Goal: Task Accomplishment & Management: Use online tool/utility

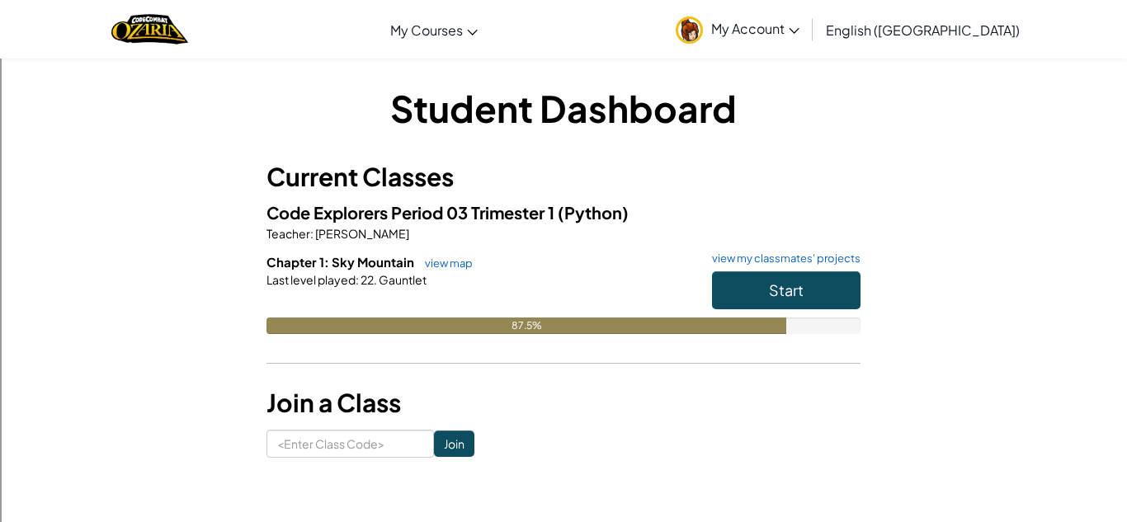
click at [788, 270] on h6 "Chapter 1: Sky Mountain view map view my classmates' projects" at bounding box center [564, 262] width 594 height 18
click at [779, 283] on span "Start" at bounding box center [786, 290] width 35 height 19
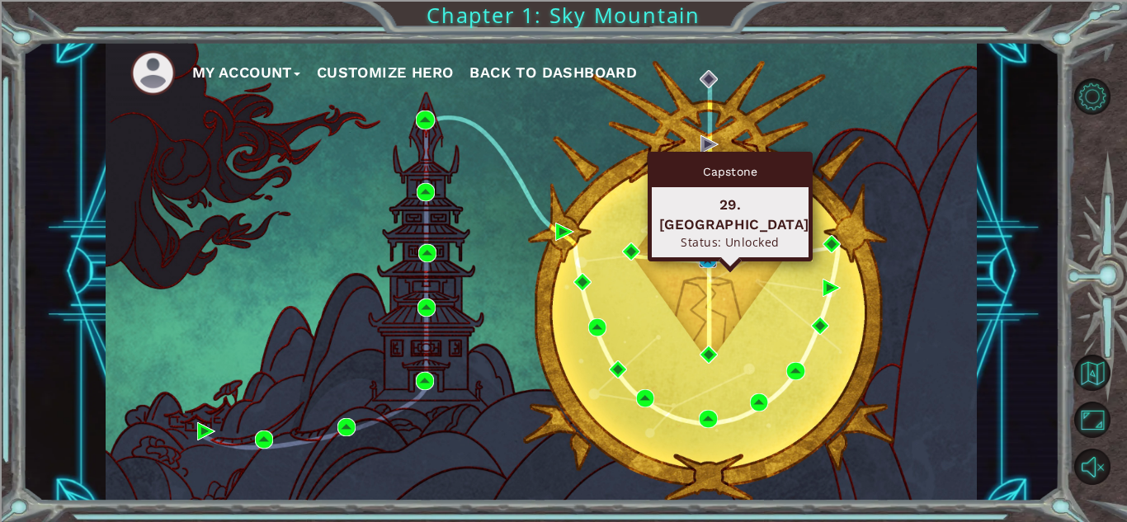
click at [708, 253] on img at bounding box center [708, 259] width 18 height 18
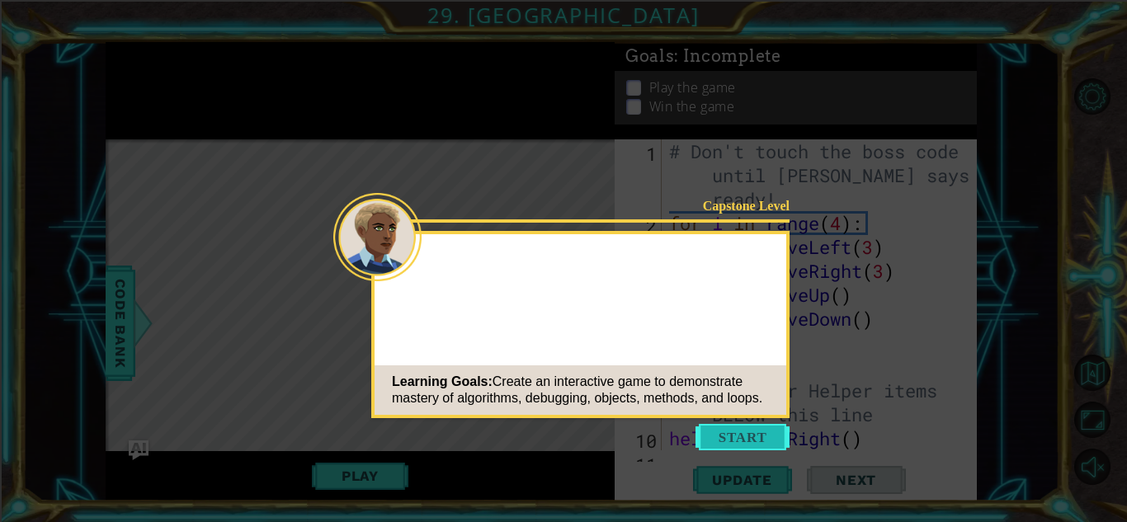
click at [762, 438] on button "Start" at bounding box center [743, 437] width 94 height 26
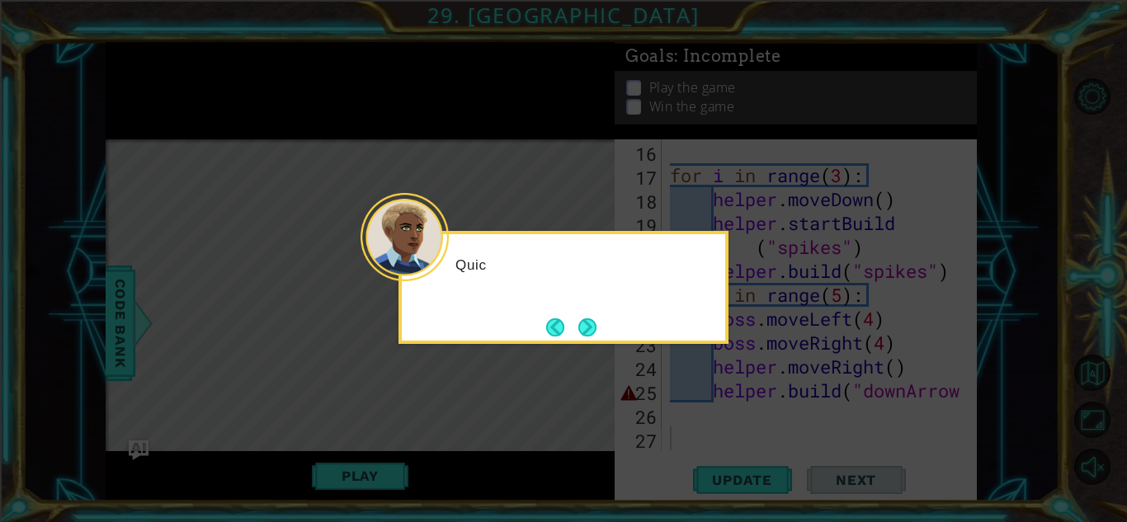
scroll to position [431, 0]
click at [595, 328] on button "Next" at bounding box center [587, 327] width 19 height 19
click at [595, 328] on button "Next" at bounding box center [588, 328] width 18 height 18
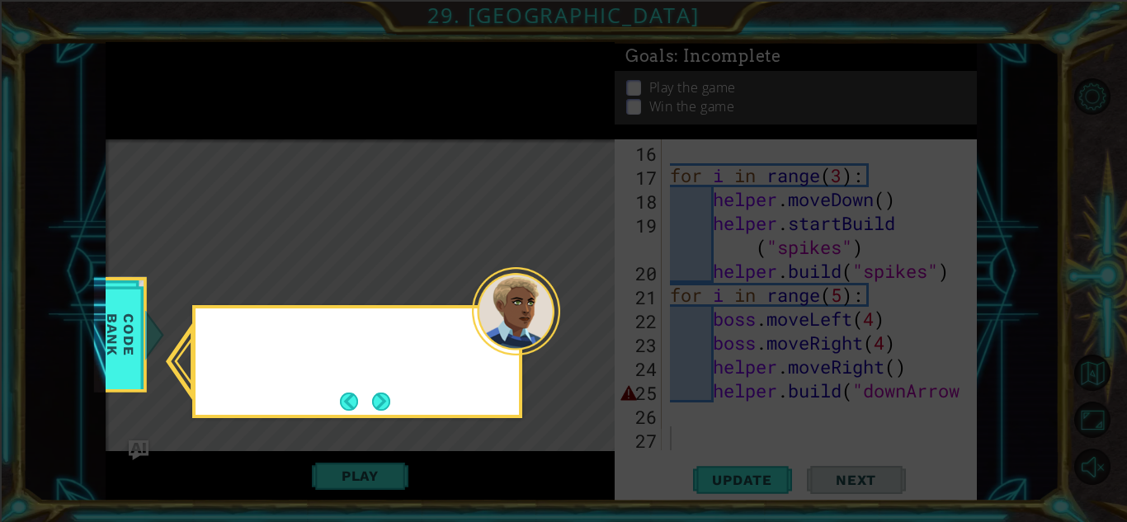
scroll to position [235, 0]
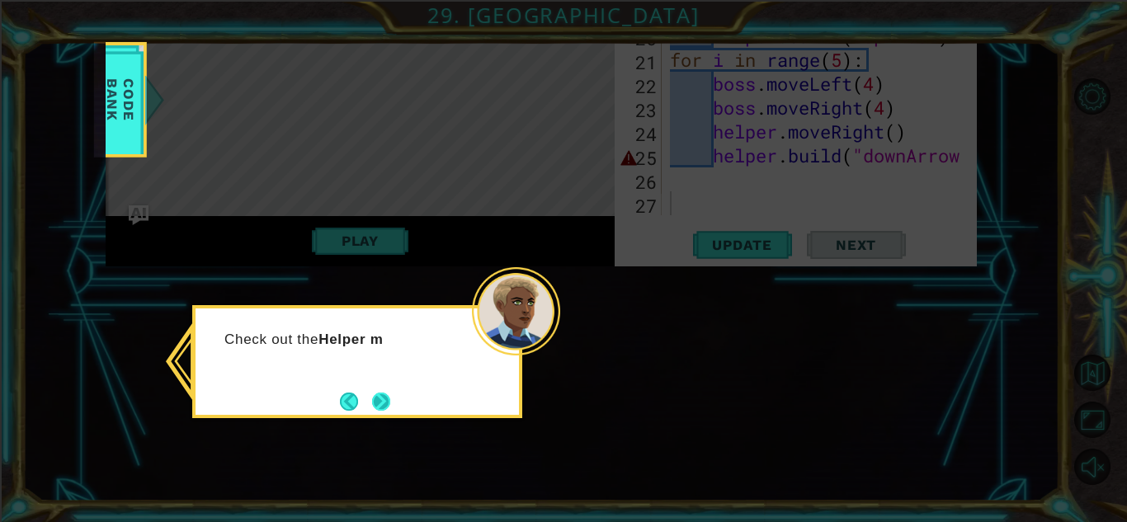
click at [375, 400] on button "Next" at bounding box center [381, 401] width 19 height 19
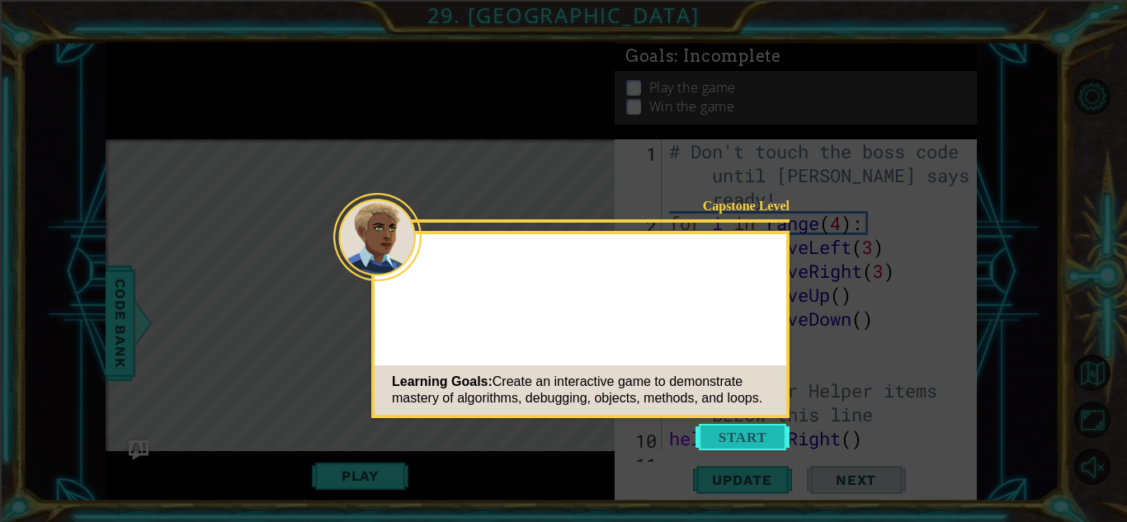
click at [755, 445] on button "Start" at bounding box center [743, 437] width 94 height 26
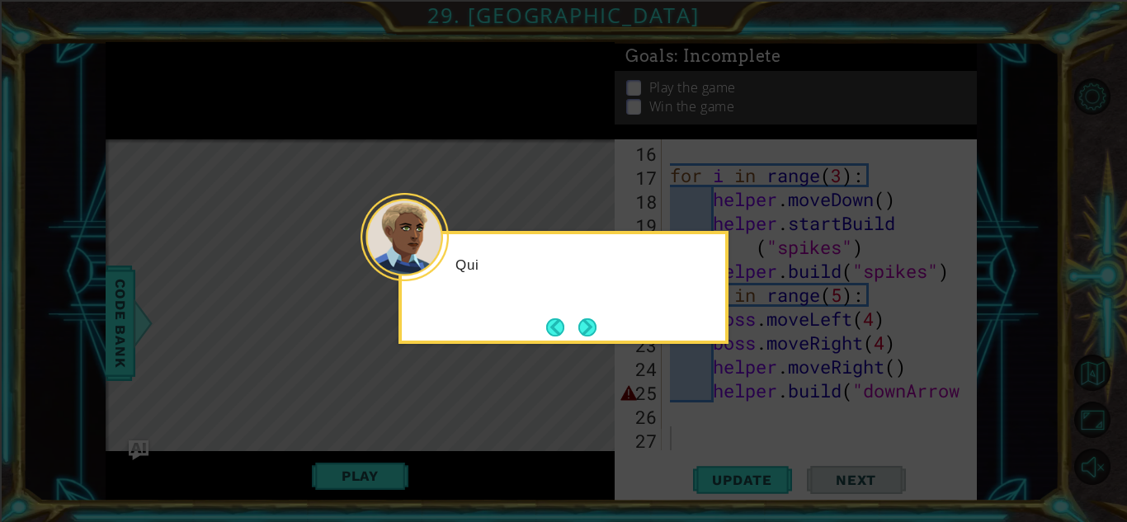
scroll to position [431, 0]
click at [590, 330] on button "Next" at bounding box center [588, 328] width 18 height 18
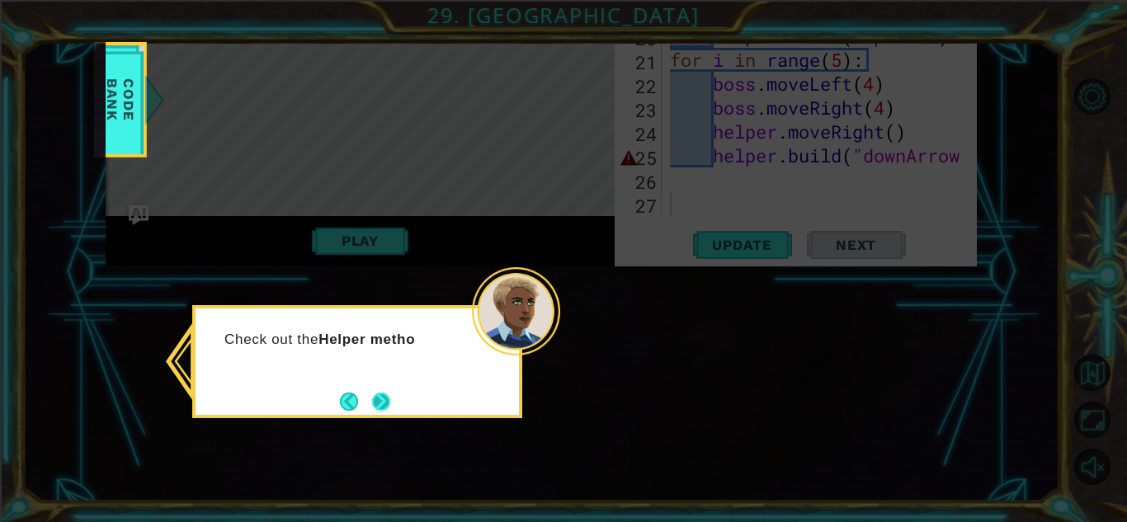
click at [379, 399] on button "Next" at bounding box center [381, 402] width 18 height 18
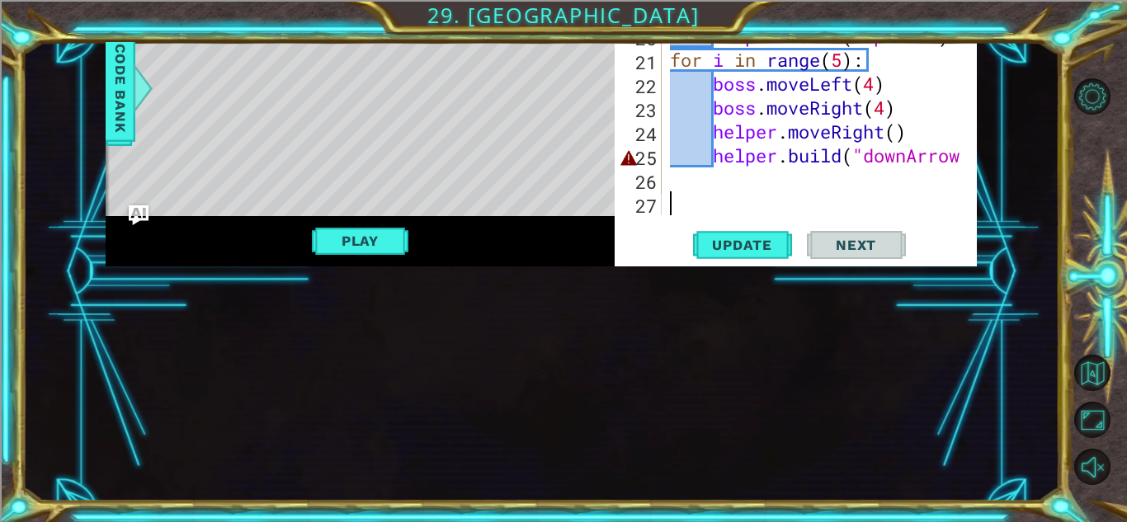
scroll to position [431, 0]
drag, startPoint x: 727, startPoint y: 200, endPoint x: 739, endPoint y: 286, distance: 86.7
click at [739, 286] on div "1 ההההההההההההההההההההההההההההההההההההההההההההההההההההההההההההההההההההההההההההה…" at bounding box center [541, 272] width 871 height 460
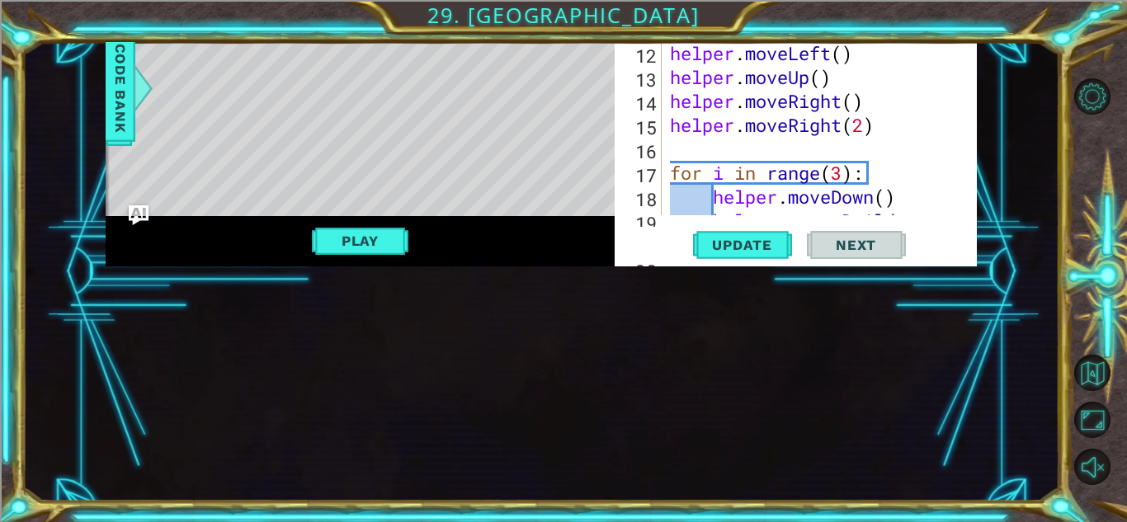
scroll to position [43, 0]
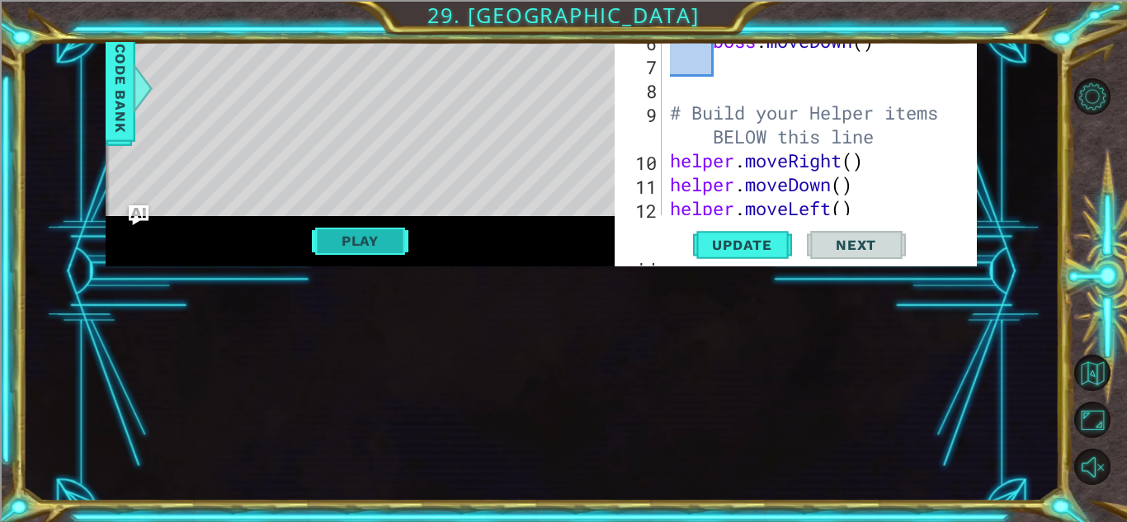
click at [349, 247] on button "Play" at bounding box center [360, 240] width 97 height 31
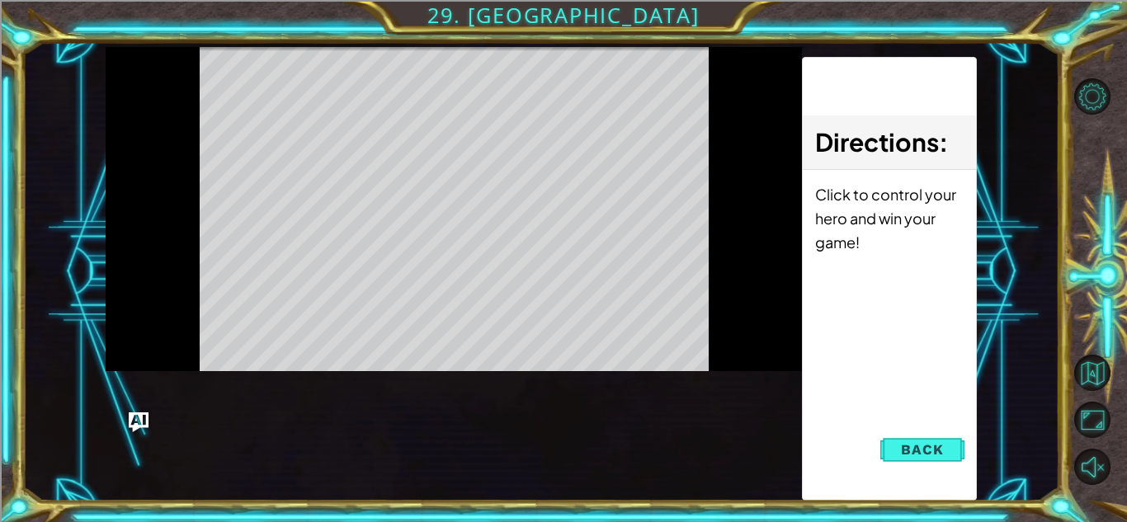
scroll to position [0, 0]
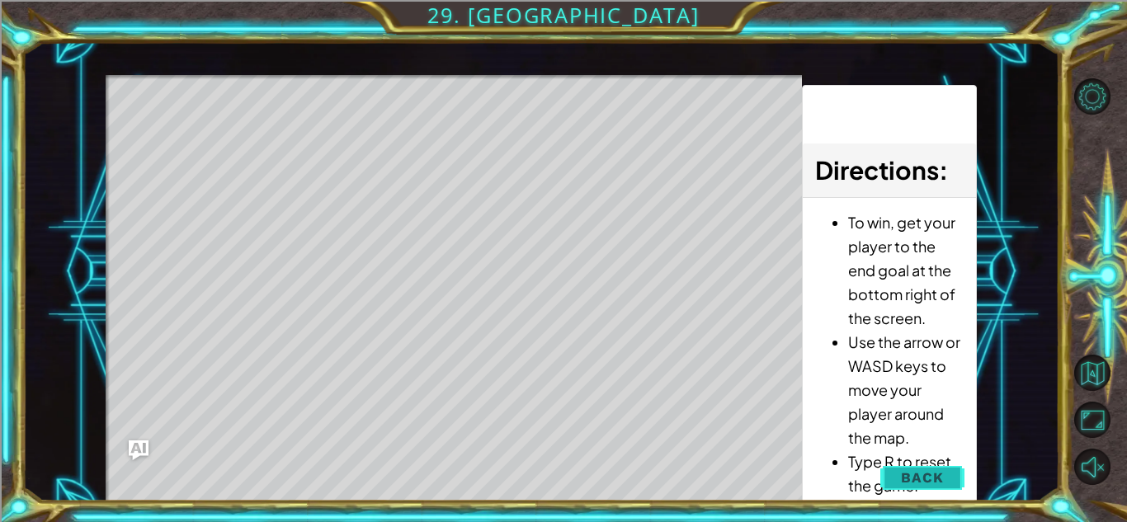
click at [914, 465] on button "Back" at bounding box center [922, 477] width 83 height 33
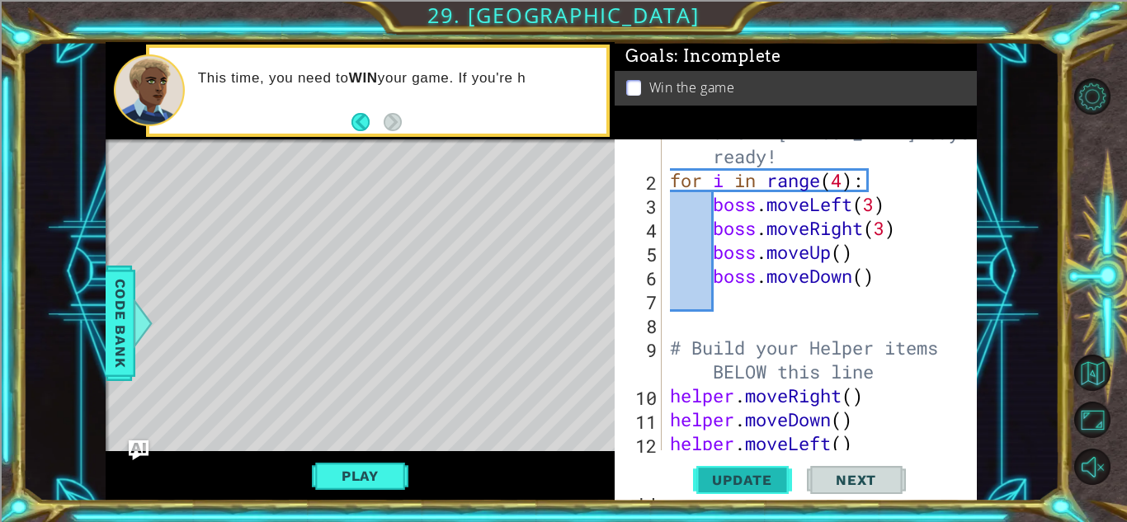
click at [754, 478] on span "Update" at bounding box center [742, 480] width 93 height 17
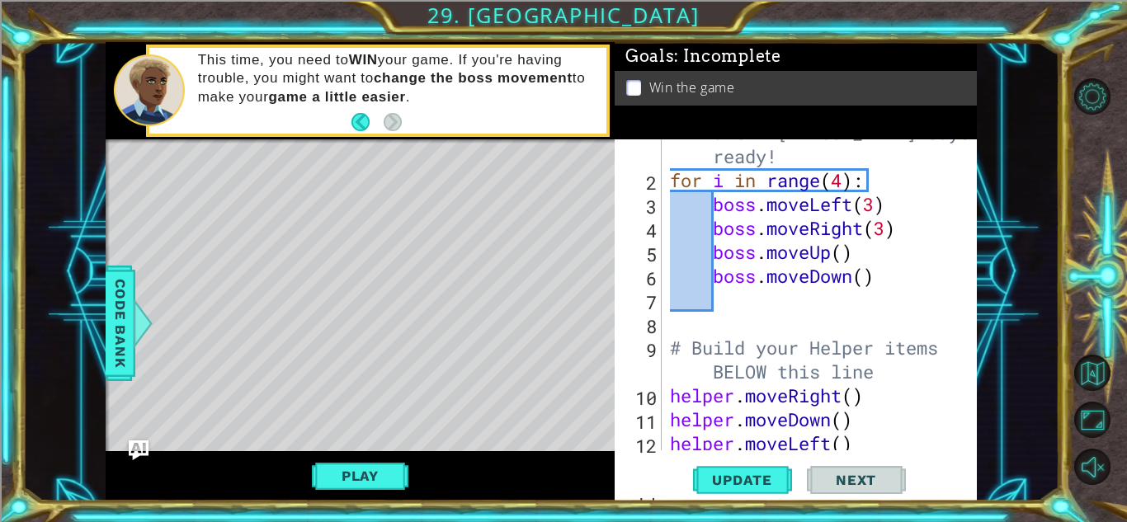
scroll to position [431, 0]
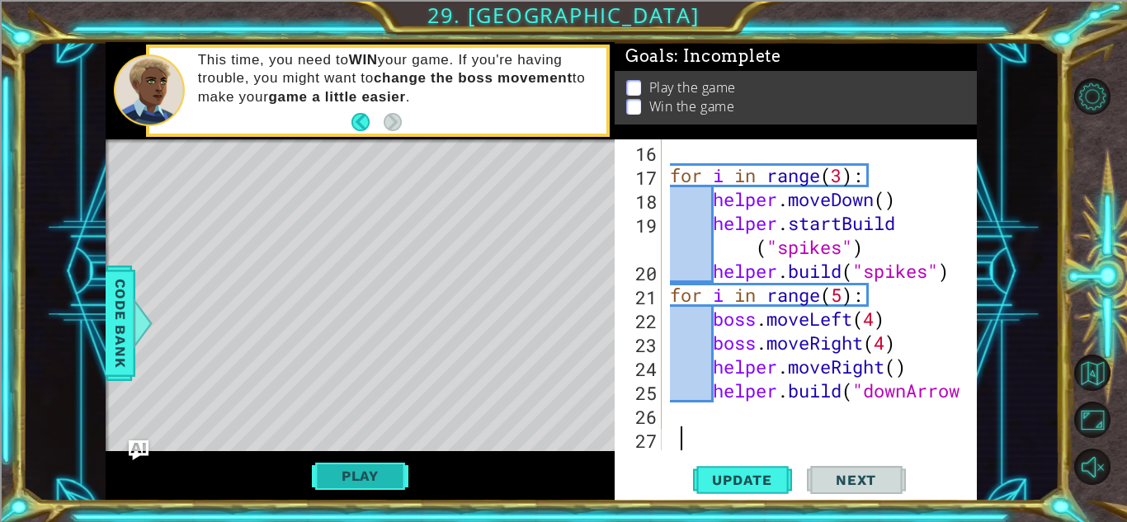
click at [353, 467] on button "Play" at bounding box center [360, 476] width 97 height 31
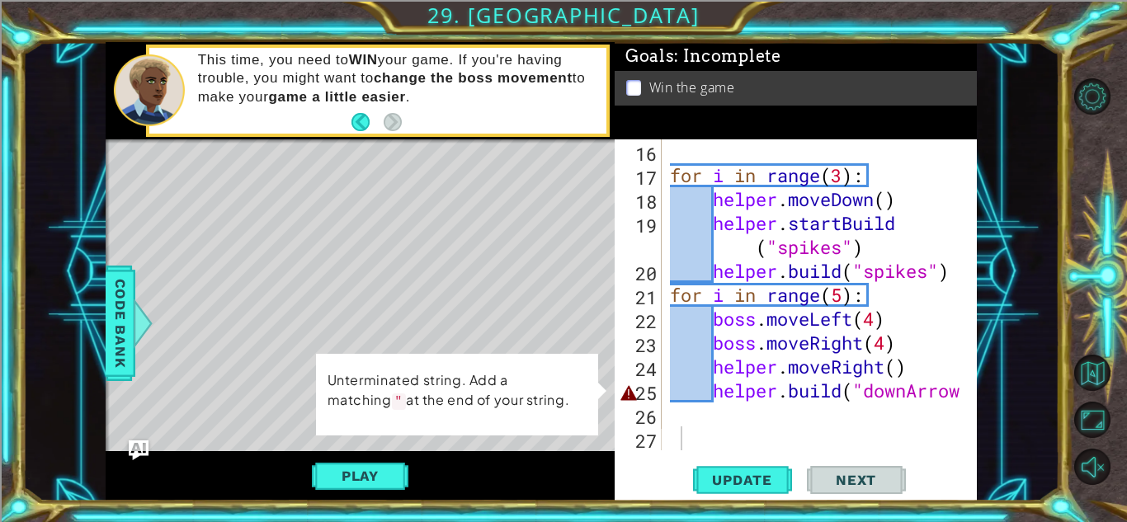
click at [965, 386] on div at bounding box center [964, 80] width 17 height 742
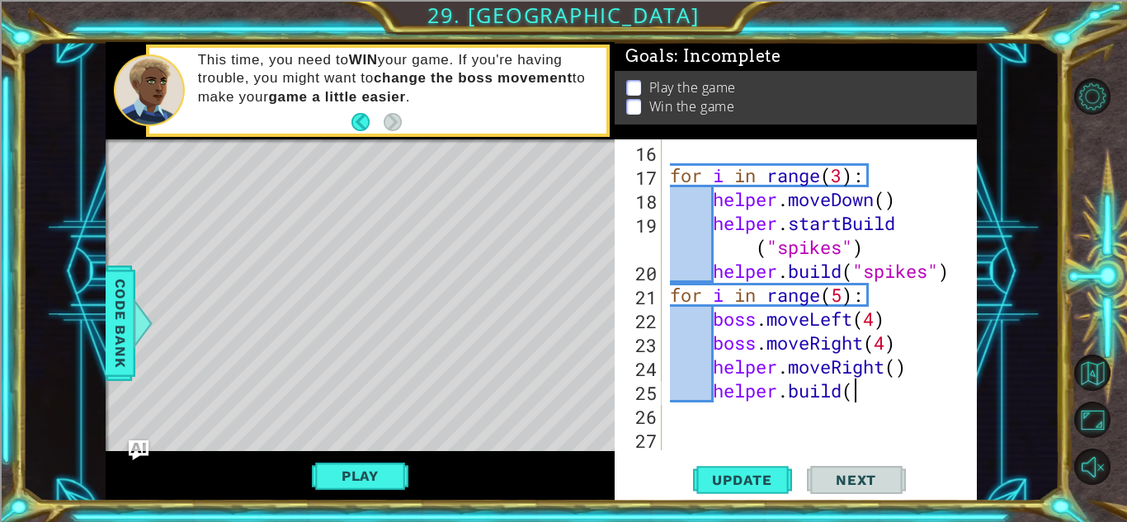
scroll to position [0, 7]
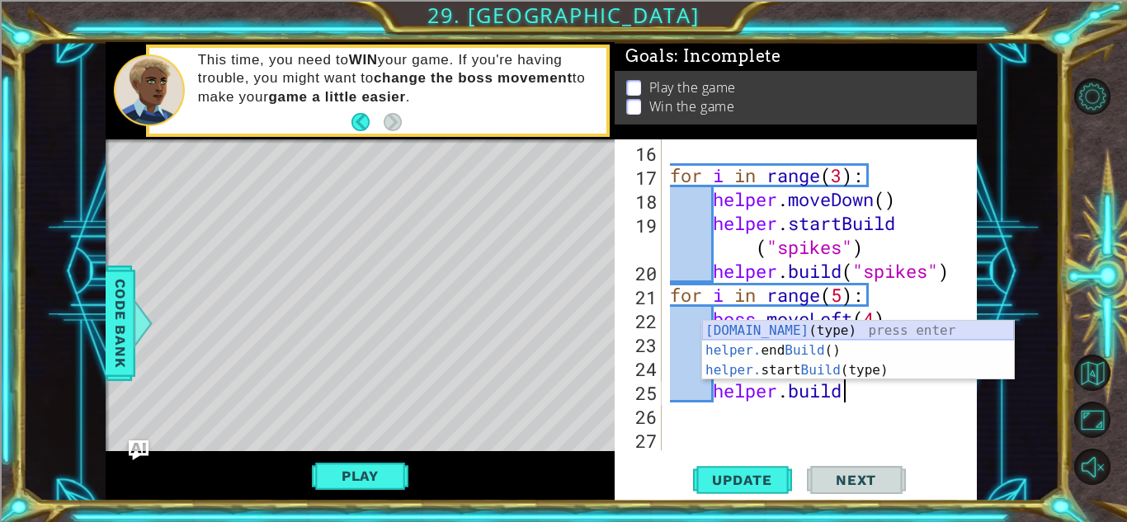
click at [834, 327] on div "[DOMAIN_NAME] (type) press enter helper. end Build () press enter helper. start…" at bounding box center [858, 370] width 312 height 99
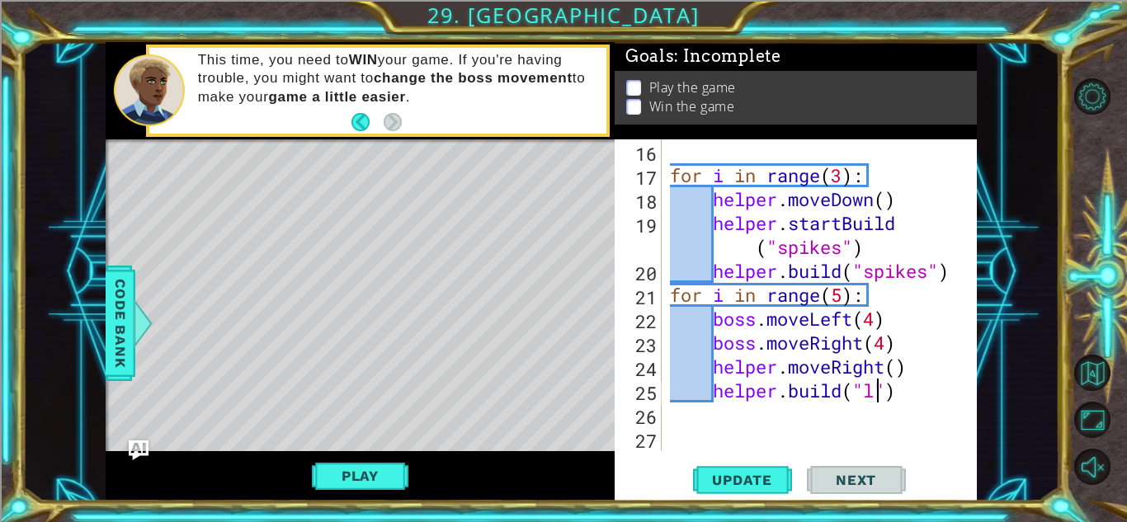
scroll to position [0, 9]
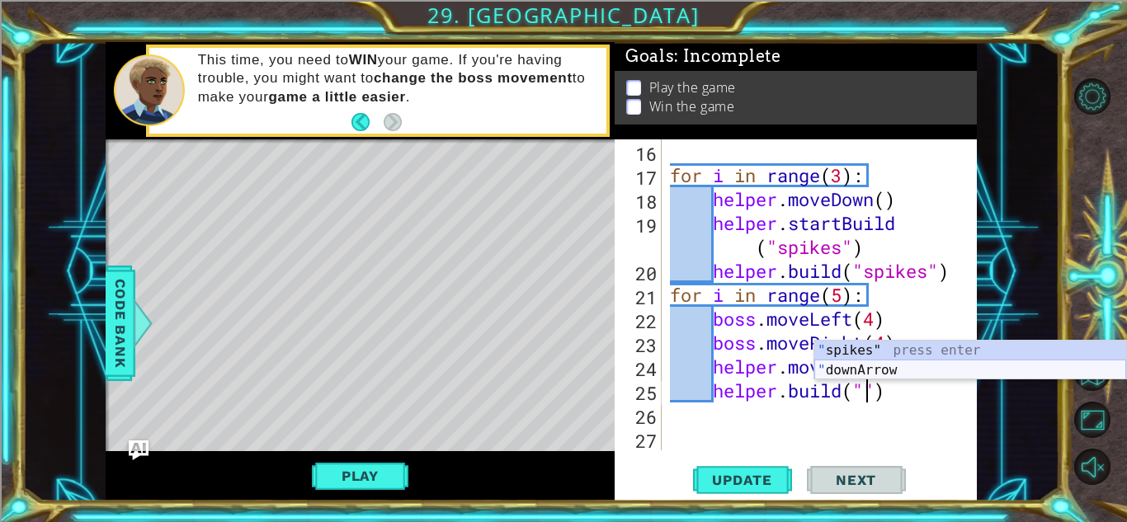
click at [952, 371] on div "" spikes" press enter " downArrow press enter" at bounding box center [971, 380] width 312 height 79
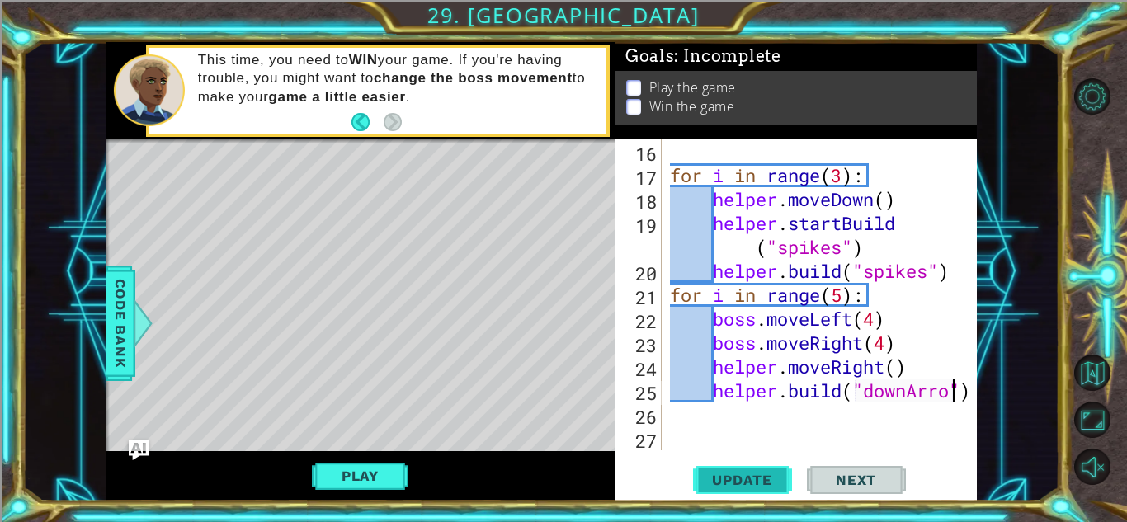
click at [741, 475] on span "Update" at bounding box center [742, 480] width 93 height 17
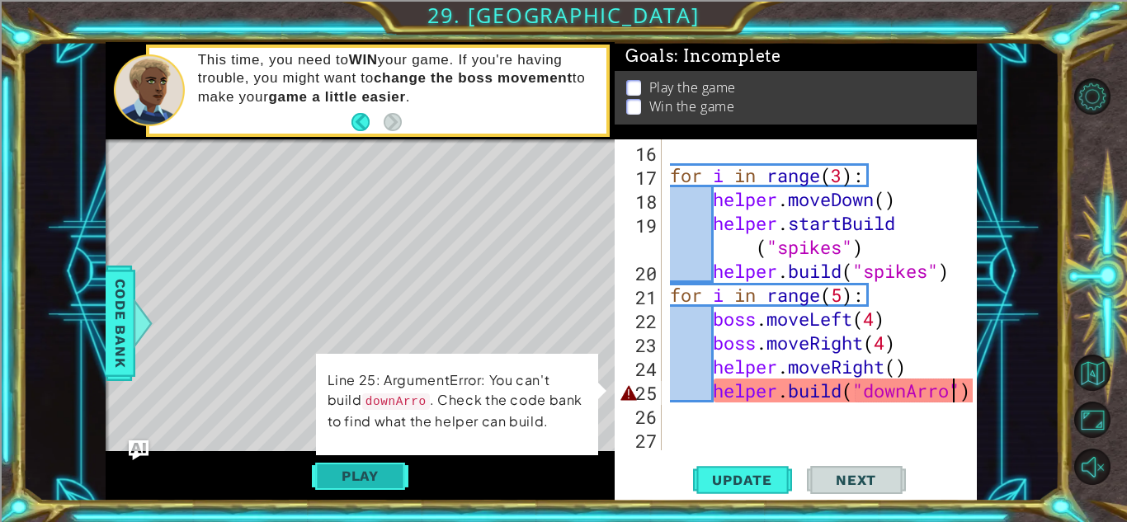
click at [386, 466] on button "Play" at bounding box center [360, 476] width 97 height 31
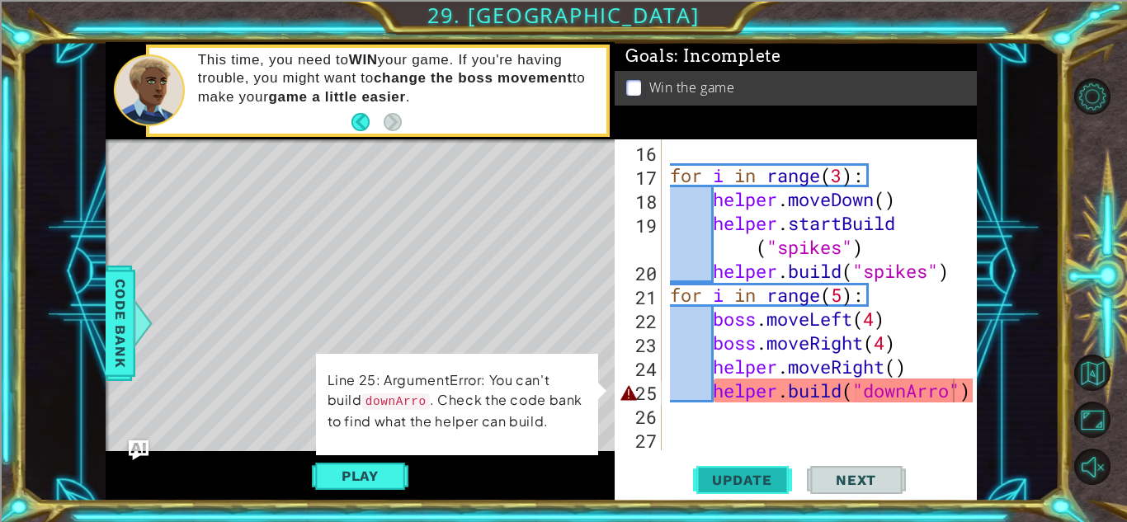
click at [749, 481] on span "Update" at bounding box center [742, 480] width 93 height 17
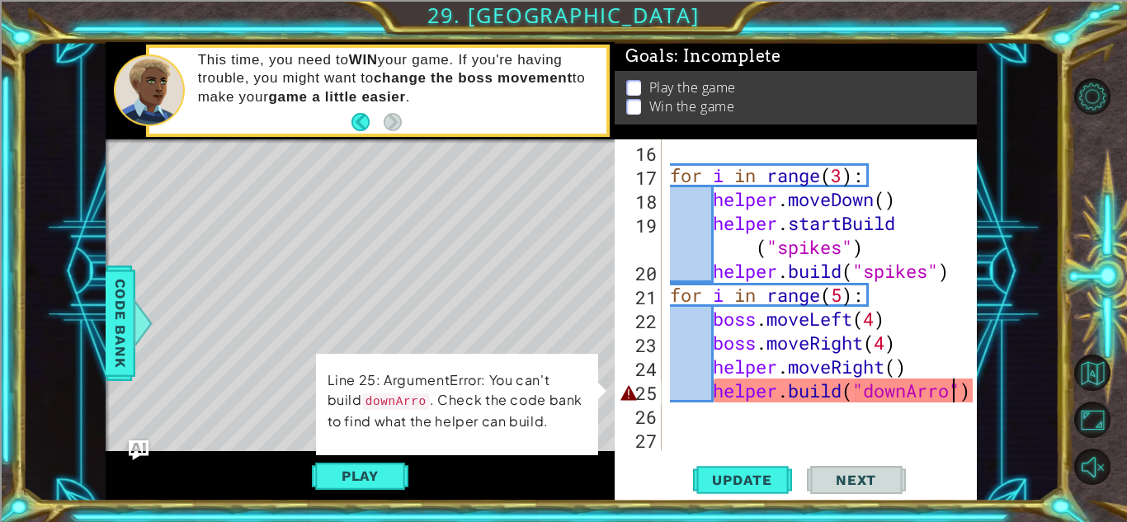
type textarea "[DOMAIN_NAME]("downArrow")"
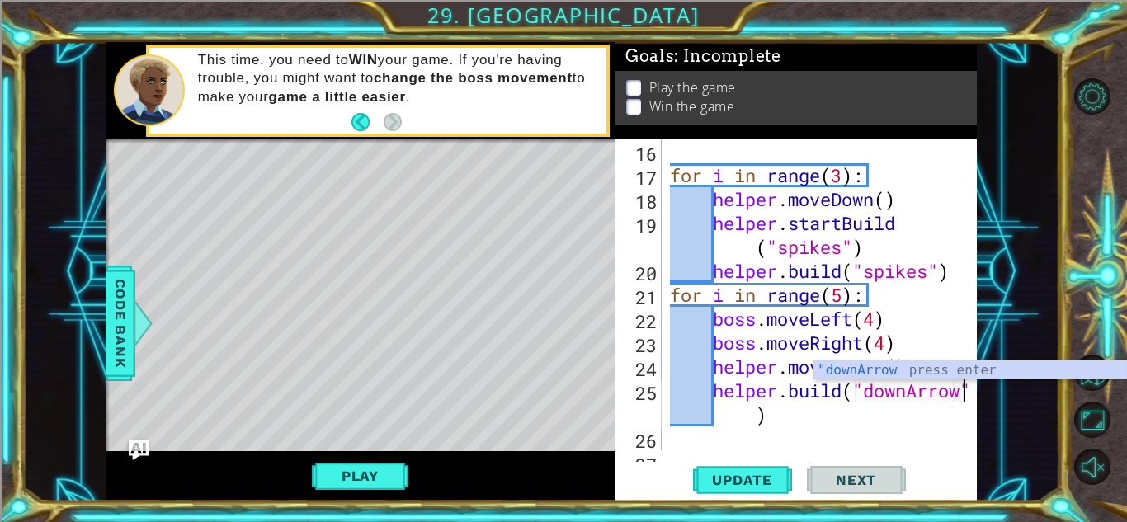
scroll to position [0, 13]
click at [325, 482] on button "Play" at bounding box center [360, 476] width 97 height 31
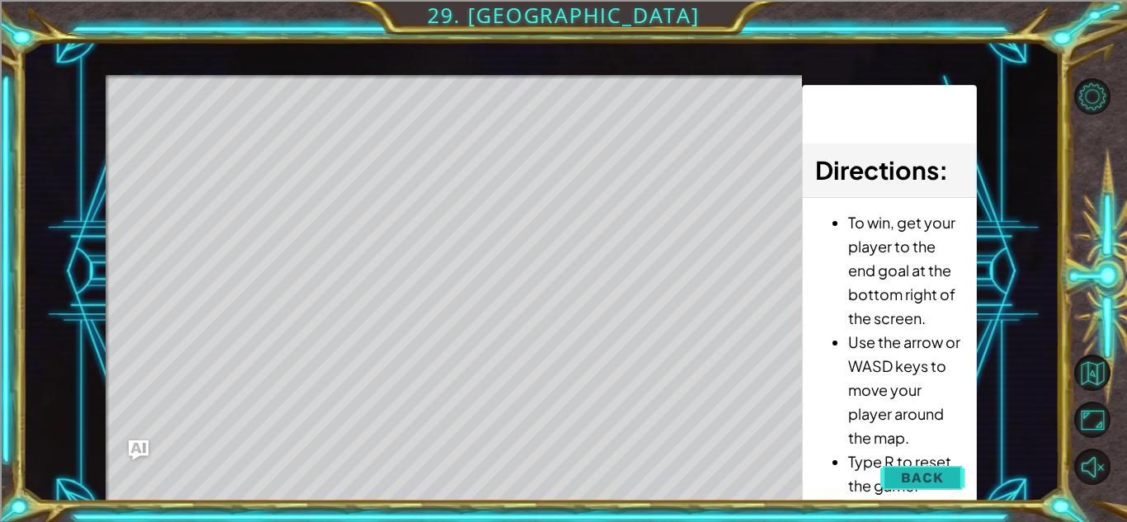
click at [900, 463] on button "Back" at bounding box center [922, 477] width 83 height 33
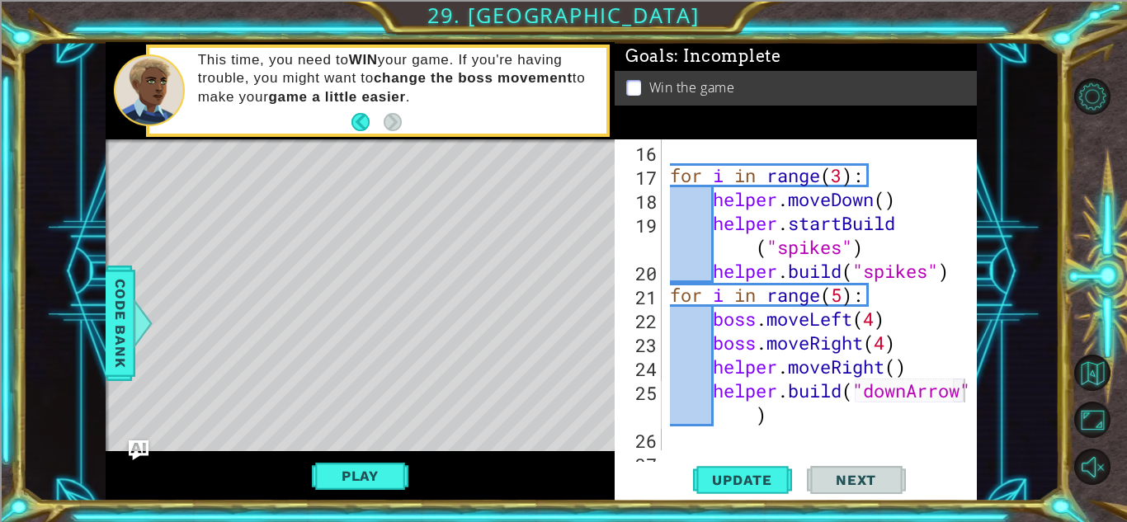
click at [638, 87] on p at bounding box center [633, 88] width 15 height 16
click at [725, 446] on div "for i in range ( 3 ) : helper . moveDown ( ) helper . startBuild ( "spikes" ) h…" at bounding box center [824, 318] width 314 height 359
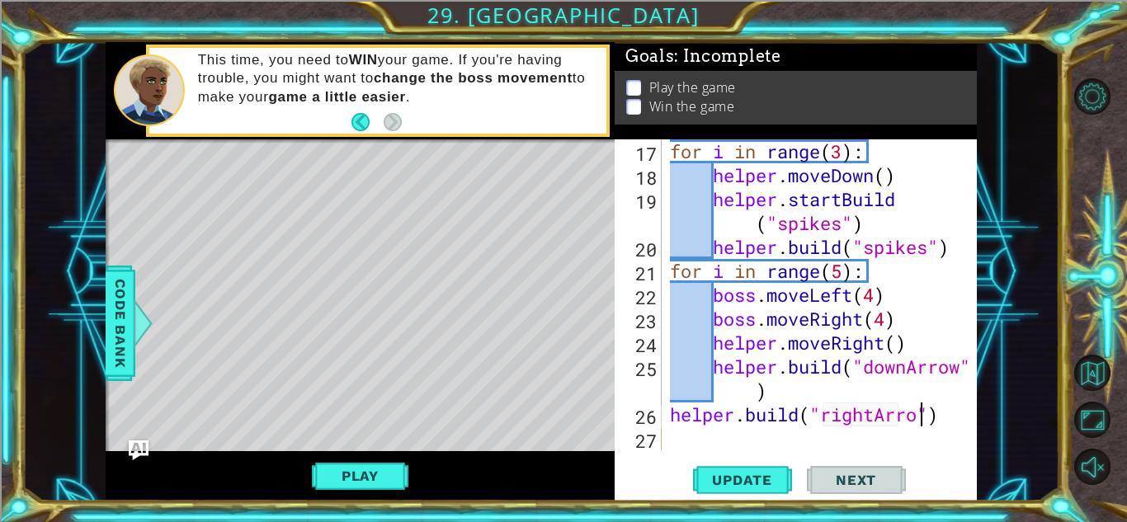
scroll to position [0, 12]
click at [959, 416] on div at bounding box center [964, 68] width 17 height 766
click at [756, 489] on button "Update" at bounding box center [742, 480] width 99 height 36
type textarea "[DOMAIN_NAME]("downArrow") [DOMAIN_NAME]("rightArrow")"
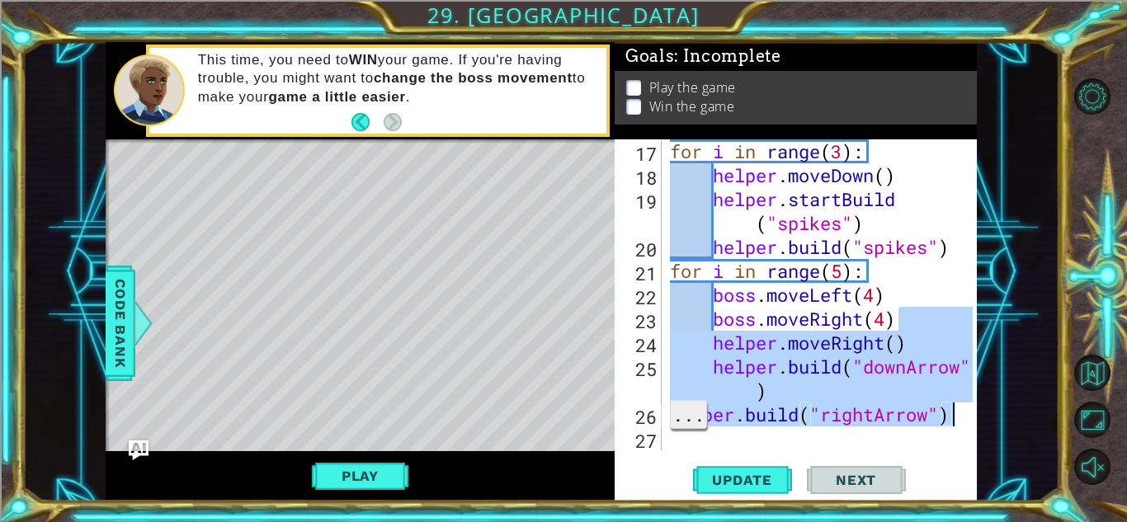
click at [706, 428] on span "..." at bounding box center [688, 414] width 35 height 27
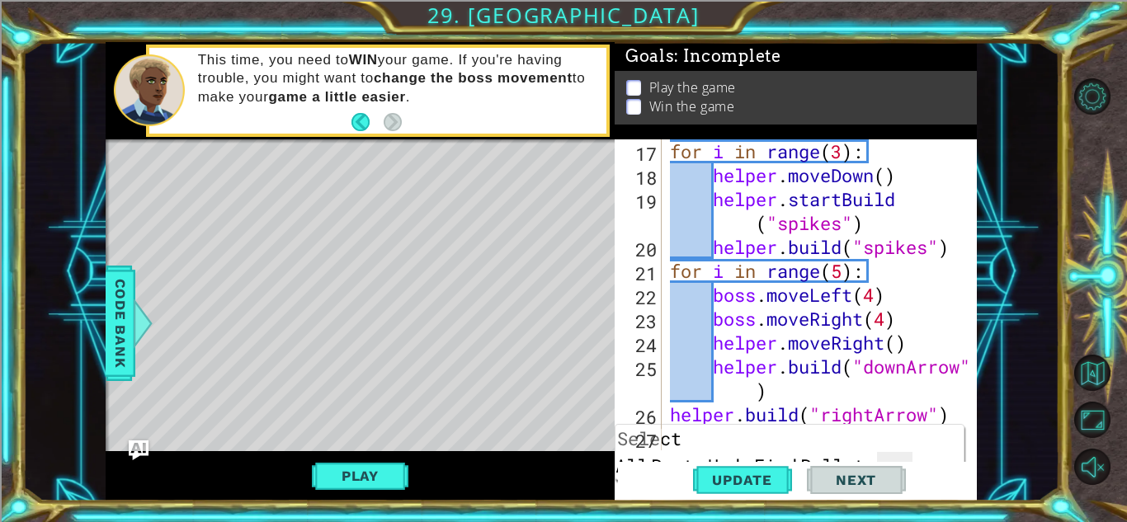
scroll to position [0, 0]
click at [734, 484] on span "Update" at bounding box center [742, 480] width 93 height 17
click at [947, 407] on div "for i in range ( 3 ) : helper . moveDown ( ) helper . startBuild ( "spikes" ) h…" at bounding box center [824, 318] width 314 height 359
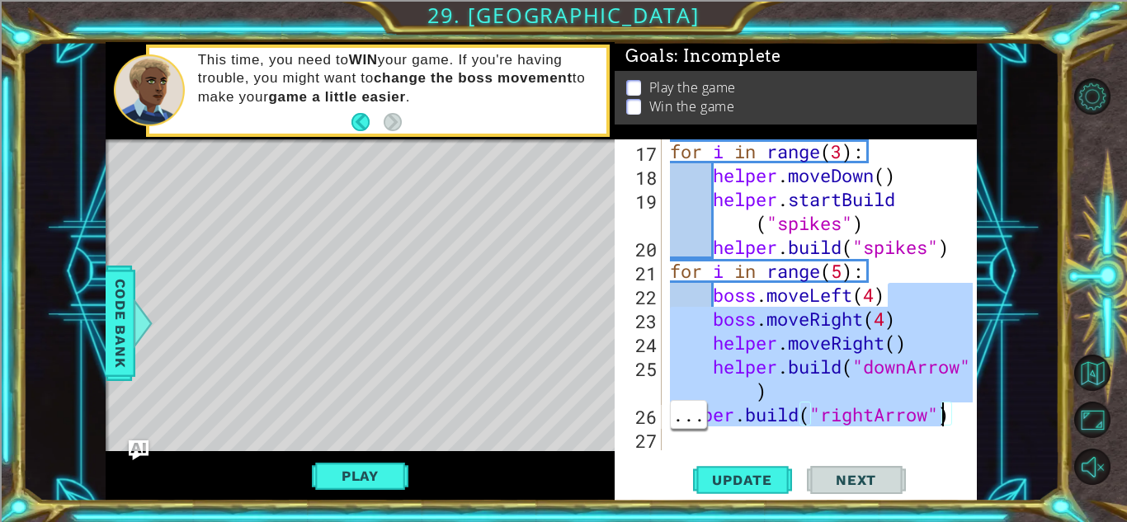
click at [916, 371] on div "for i in range ( 3 ) : helper . moveDown ( ) helper . startBuild ( "spikes" ) h…" at bounding box center [824, 318] width 314 height 359
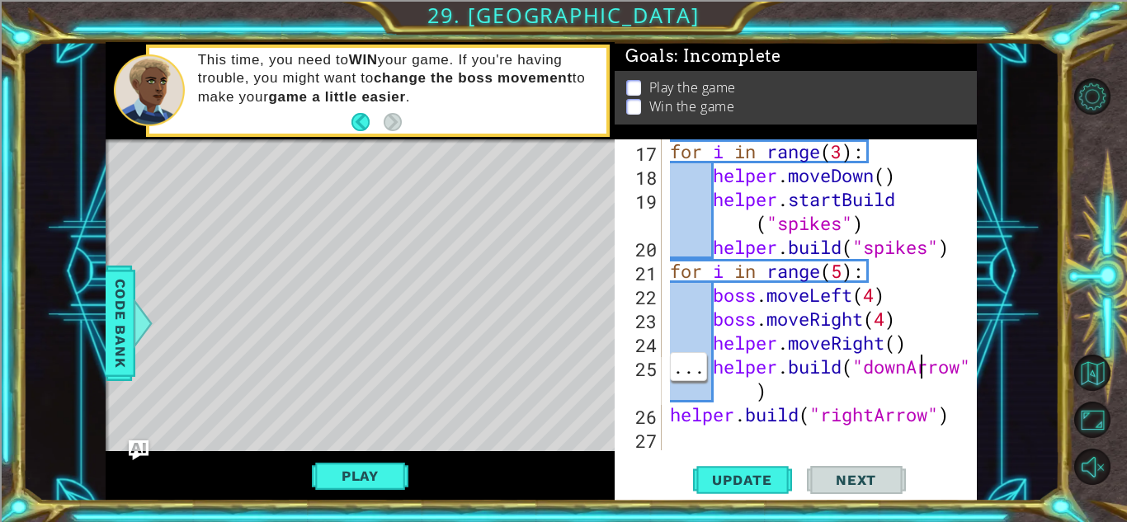
click at [862, 415] on div "for i in range ( 3 ) : helper . moveDown ( ) helper . startBuild ( "spikes" ) h…" at bounding box center [824, 318] width 314 height 359
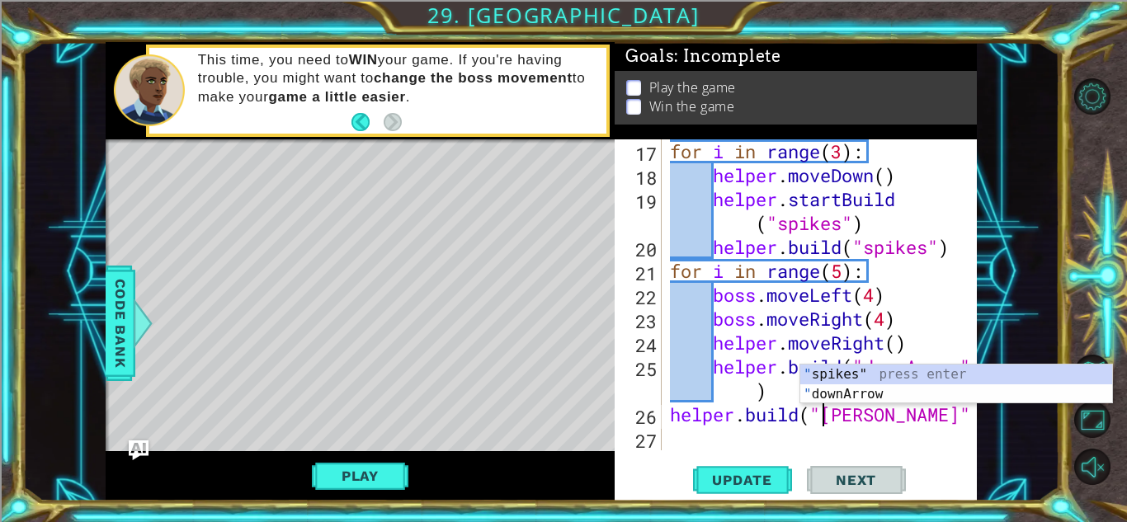
click at [927, 390] on div "" spikes" press enter " downArrow press enter" at bounding box center [957, 404] width 312 height 79
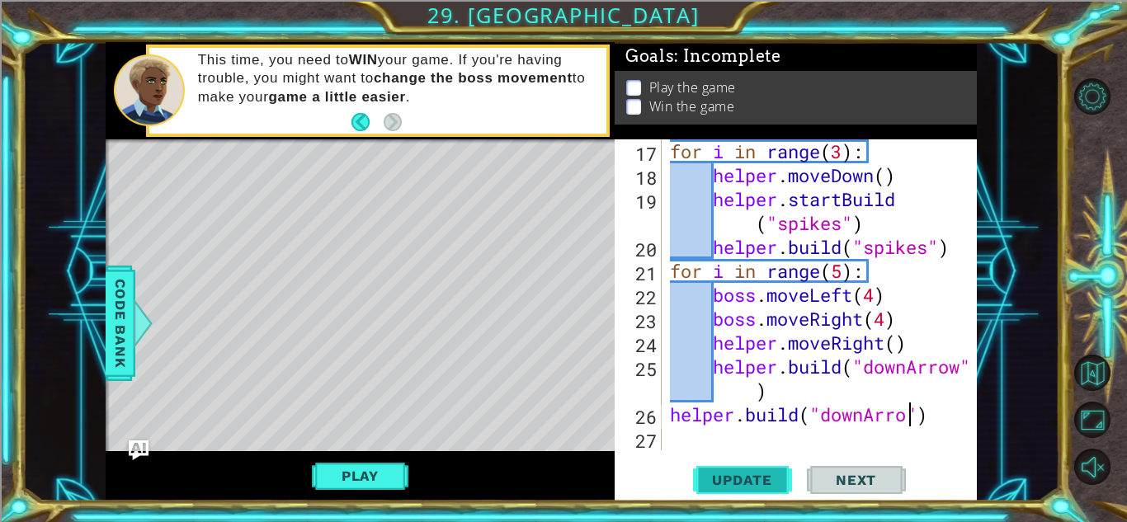
click at [745, 472] on span "Update" at bounding box center [742, 480] width 93 height 17
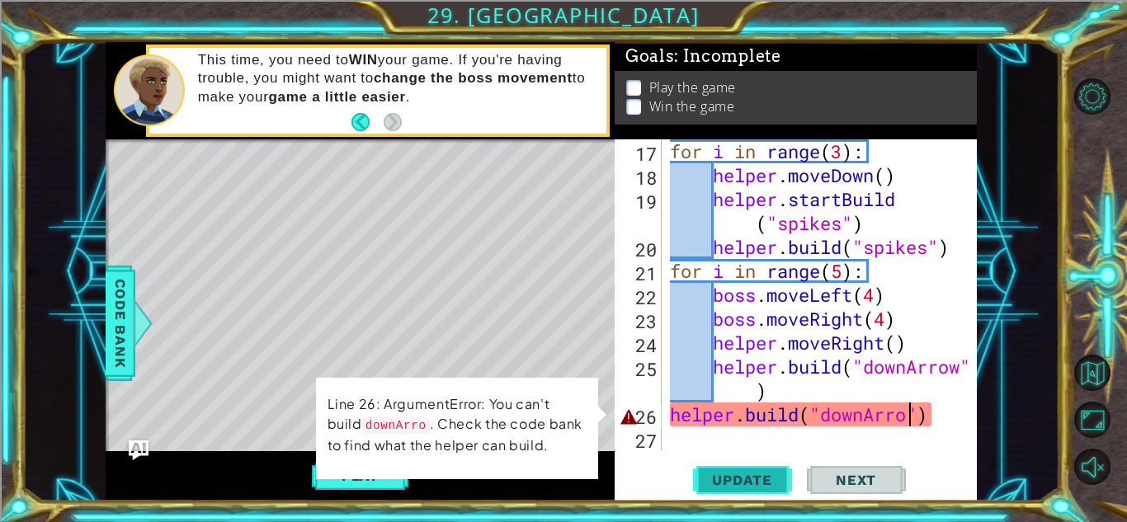
scroll to position [0, 11]
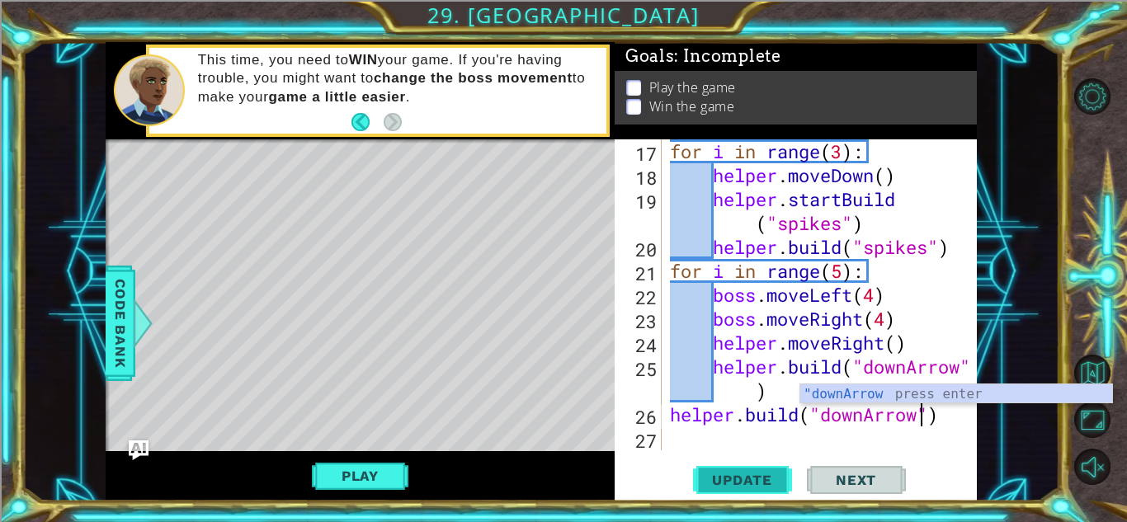
type textarea "[DOMAIN_NAME]("downArrow")"
click at [754, 481] on span "Update" at bounding box center [742, 480] width 93 height 17
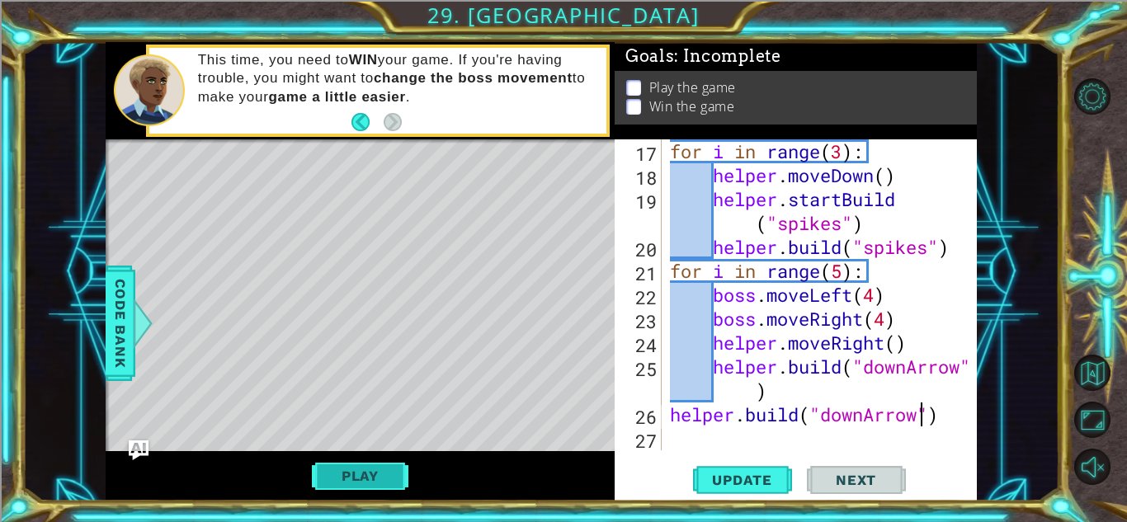
click at [381, 485] on button "Play" at bounding box center [360, 476] width 97 height 31
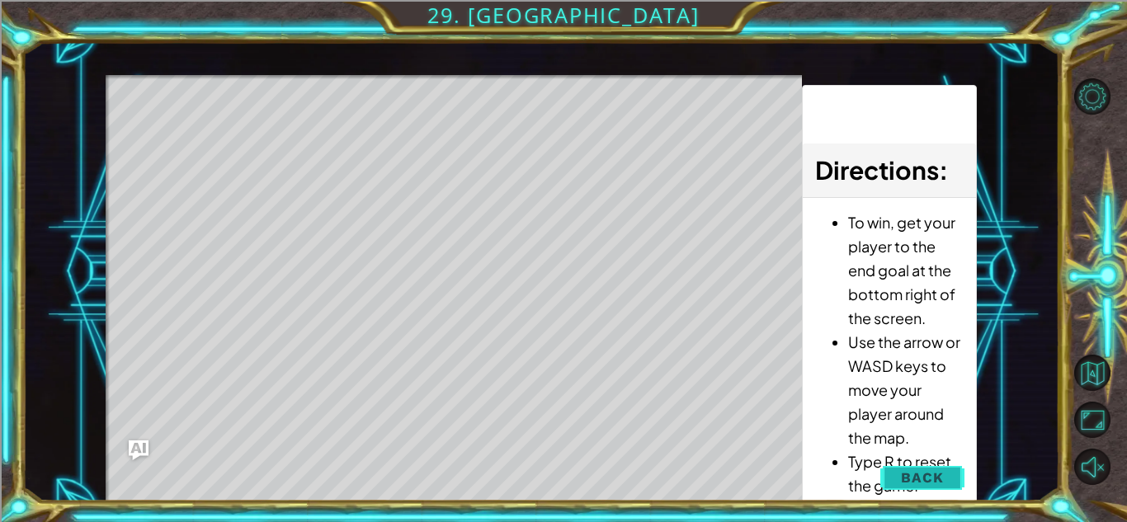
click at [941, 473] on span "Back" at bounding box center [922, 478] width 42 height 17
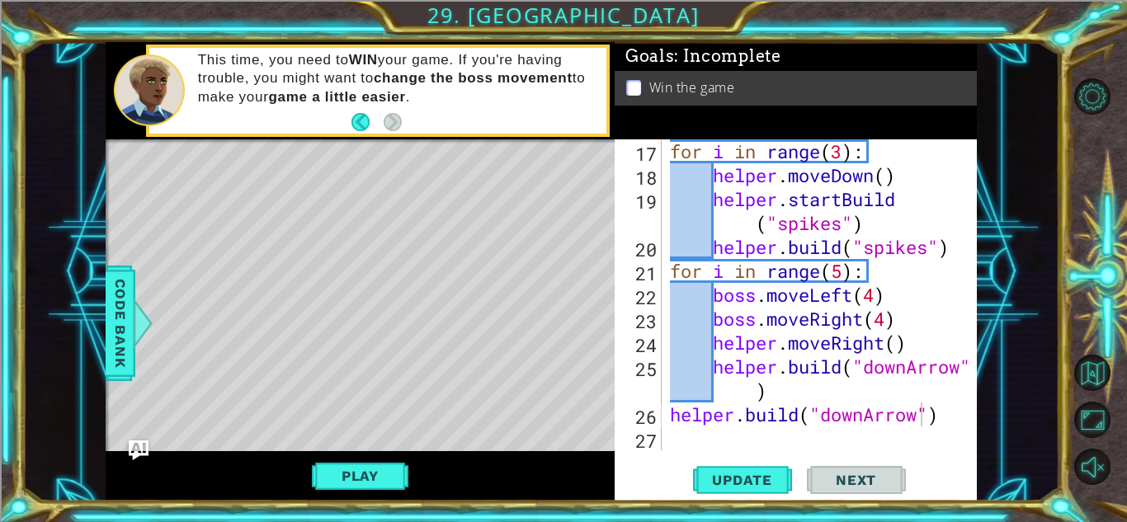
click at [0, 0] on span "..." at bounding box center [0, 0] width 0 height 0
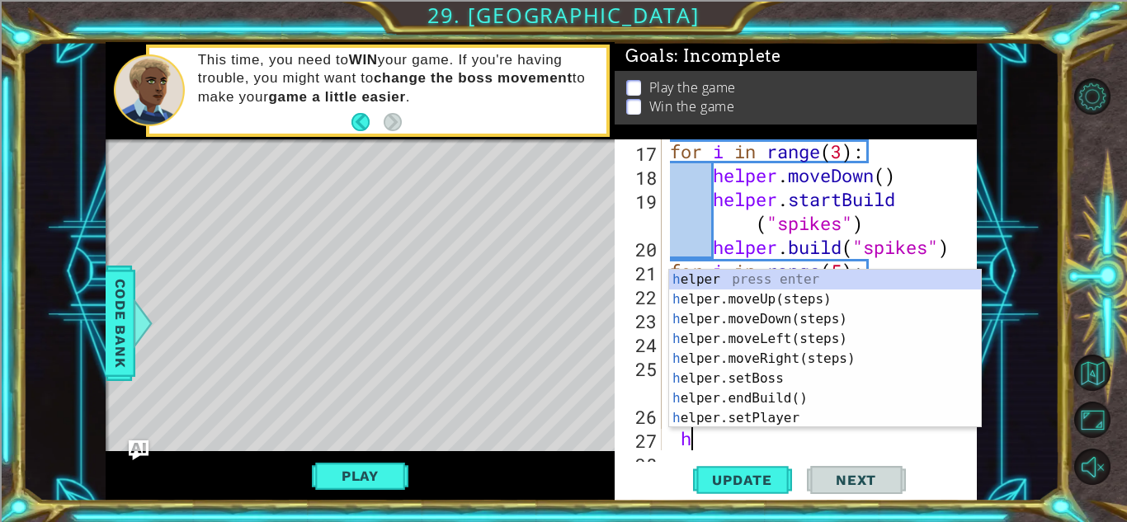
scroll to position [479, 0]
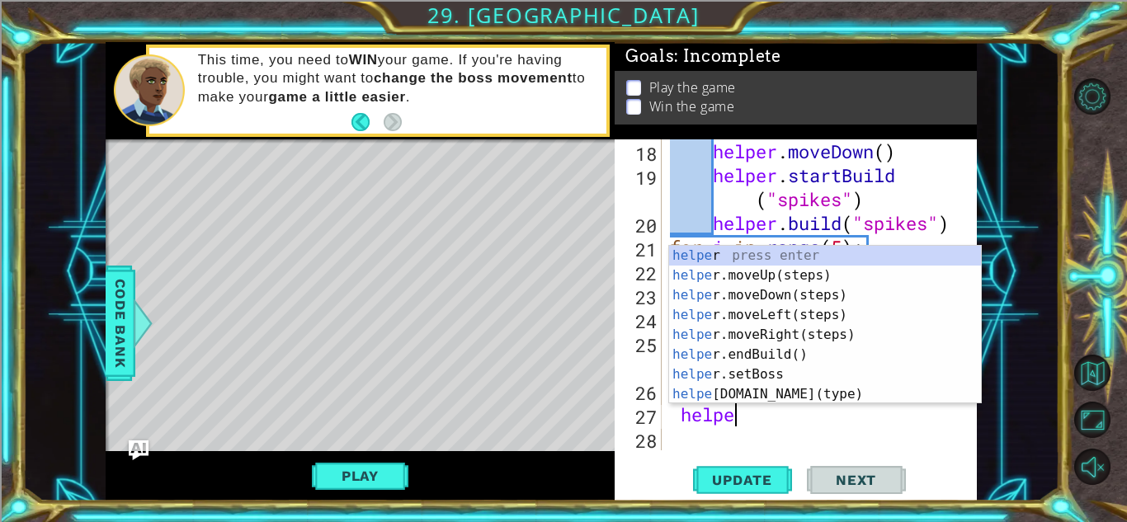
type textarea "helper"
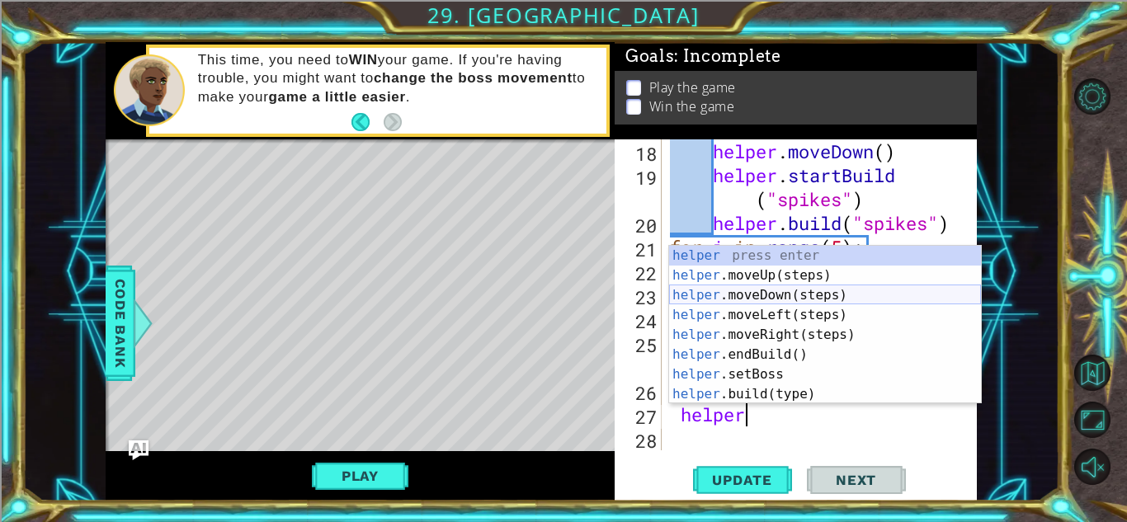
click at [726, 291] on div "helper press enter helper .moveUp(steps) press enter helper .moveDown(steps) pr…" at bounding box center [825, 345] width 312 height 198
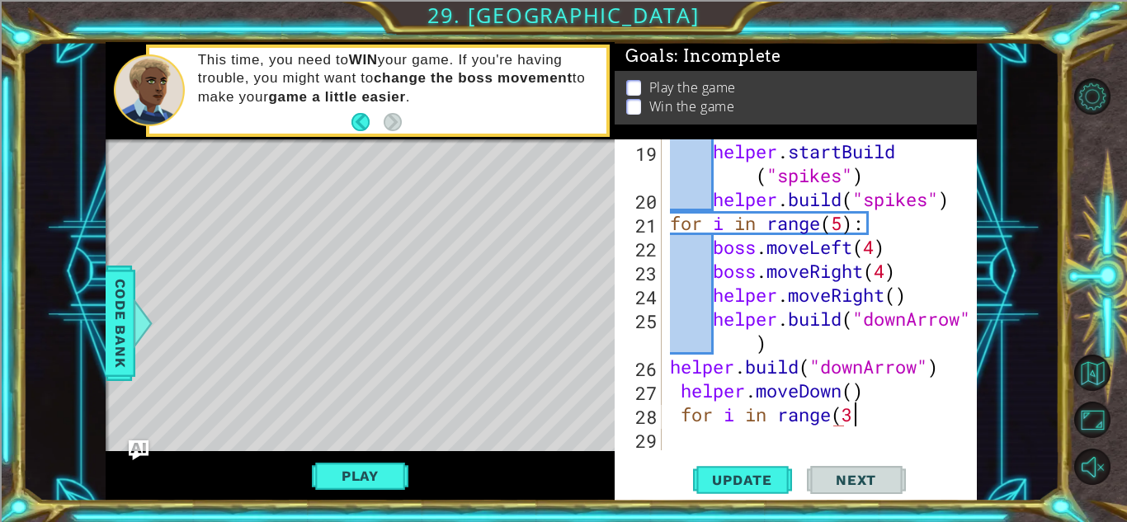
scroll to position [0, 7]
click at [753, 472] on span "Update" at bounding box center [742, 480] width 93 height 17
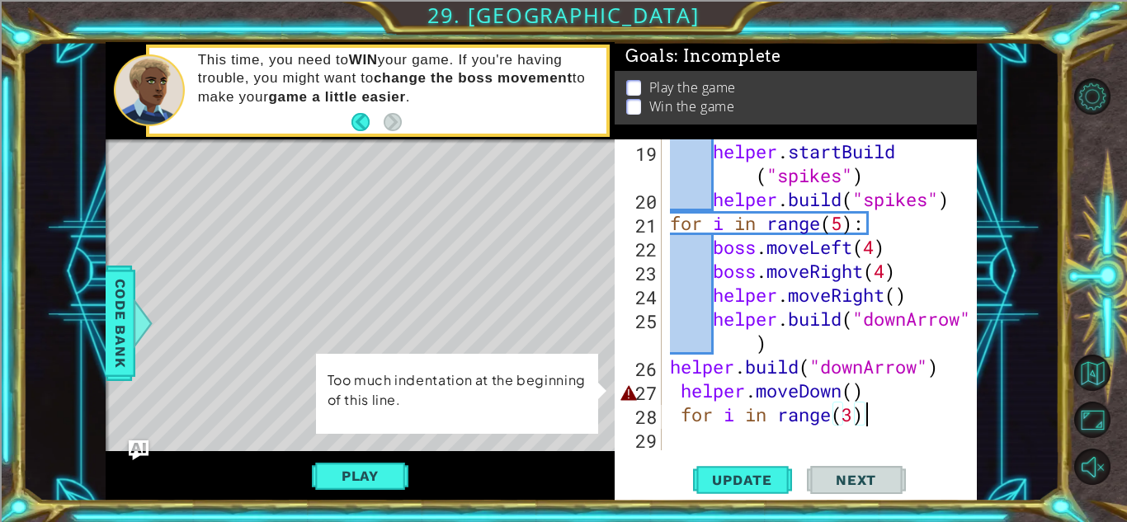
click at [682, 382] on div "helper . startBuild ( "spikes" ) helper . build ( "spikes" ) for i in range ( 5…" at bounding box center [824, 330] width 314 height 383
type textarea "helper.moveDown()"
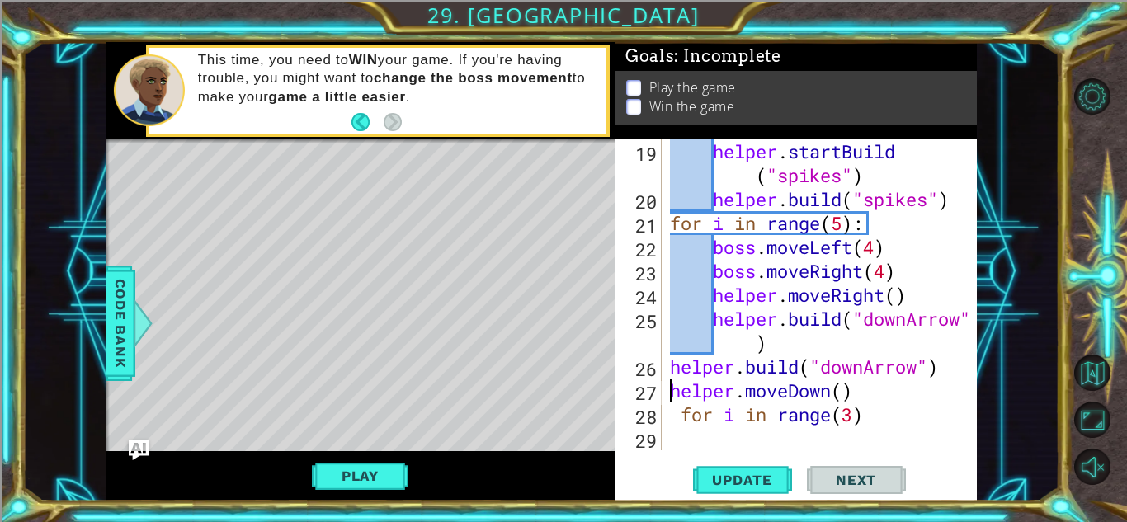
click at [695, 431] on div "helper . startBuild ( "spikes" ) helper . build ( "spikes" ) for i in range ( 5…" at bounding box center [824, 330] width 314 height 383
click at [730, 465] on button "Update" at bounding box center [742, 480] width 99 height 36
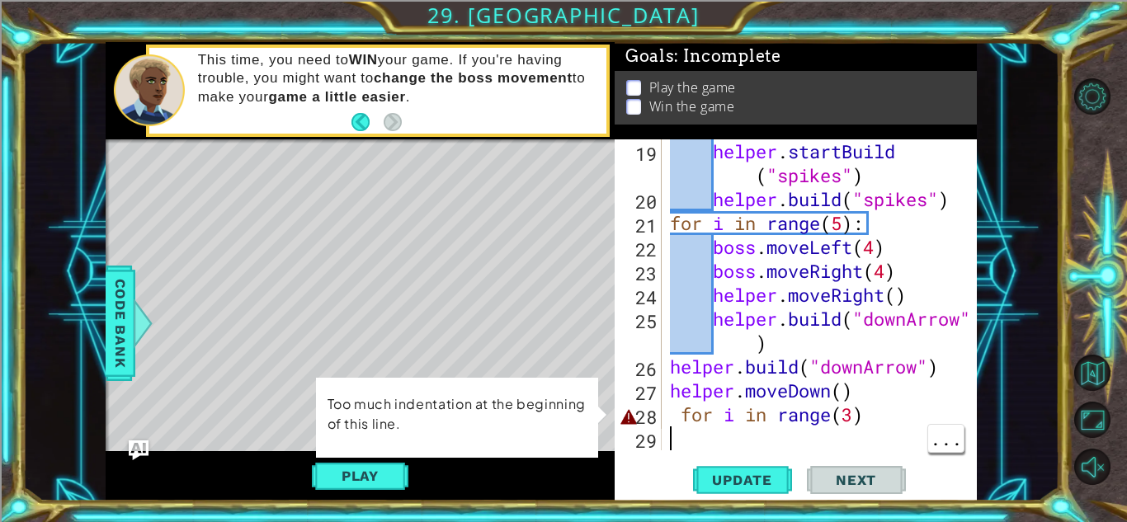
click at [681, 418] on div "helper . startBuild ( "spikes" ) helper . build ( "spikes" ) for i in range ( 5…" at bounding box center [824, 330] width 314 height 383
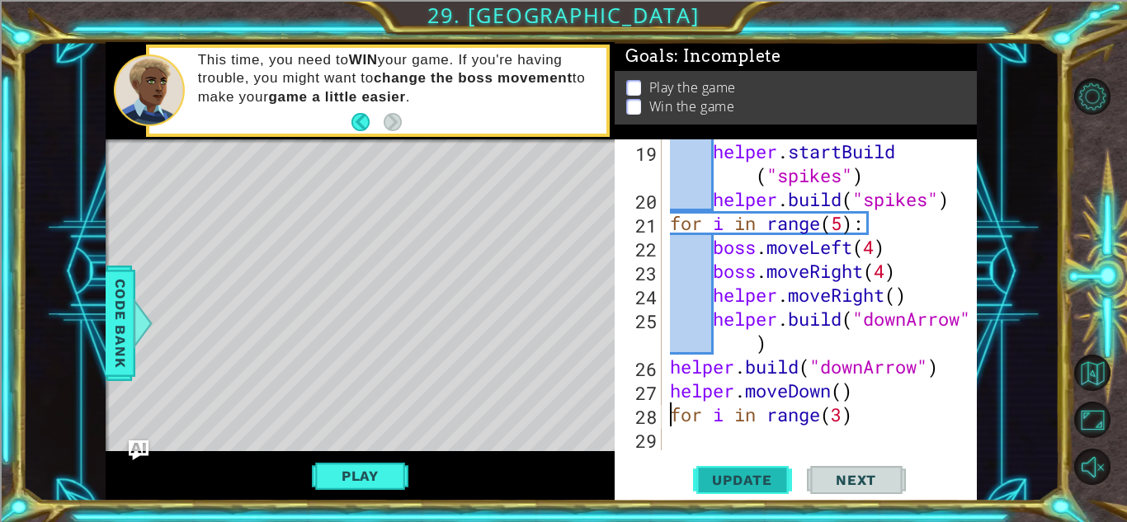
click at [749, 486] on span "Update" at bounding box center [742, 480] width 93 height 17
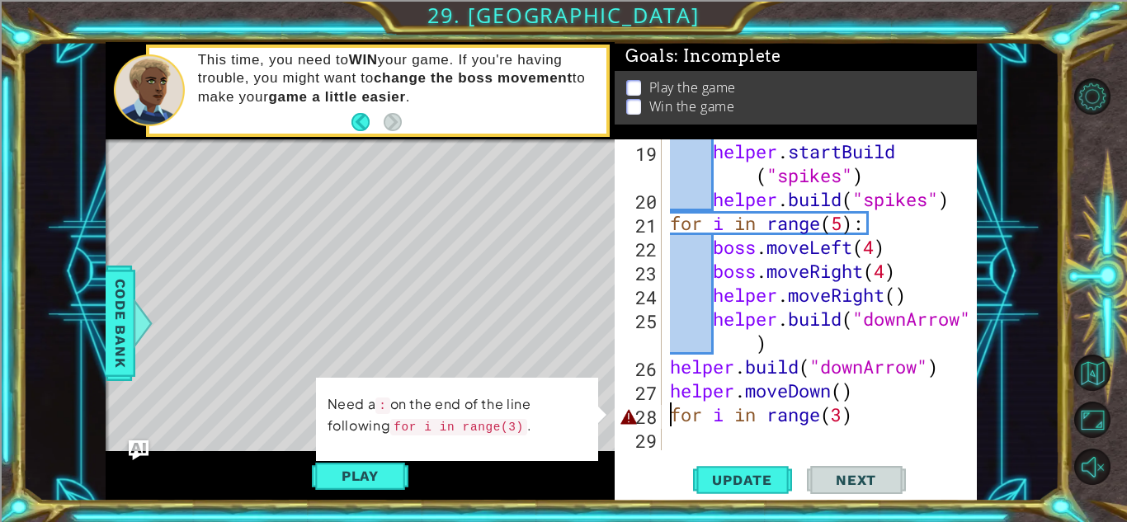
click at [881, 413] on div "helper . startBuild ( "spikes" ) helper . build ( "spikes" ) for i in range ( 5…" at bounding box center [824, 330] width 314 height 383
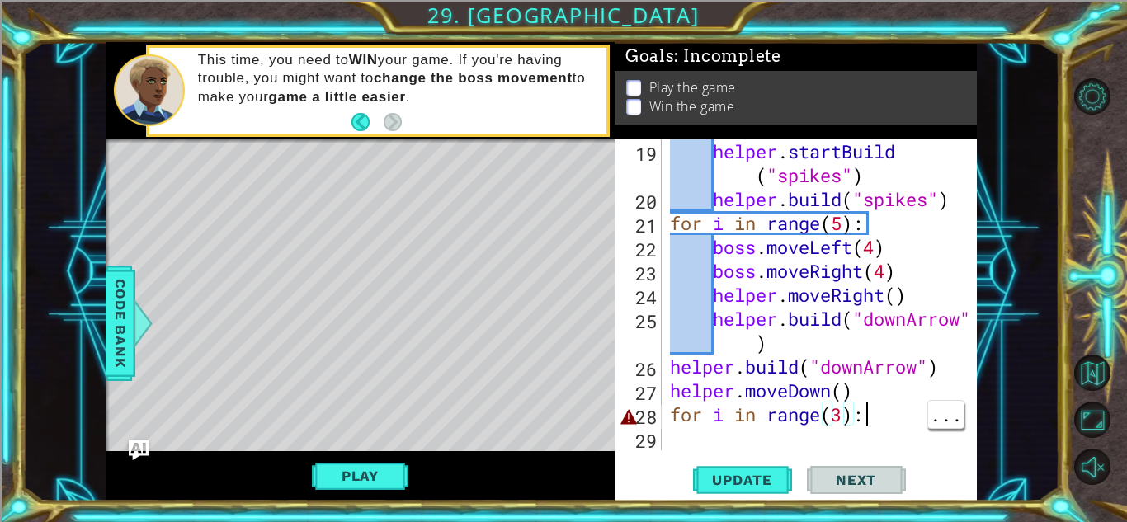
scroll to position [0, 7]
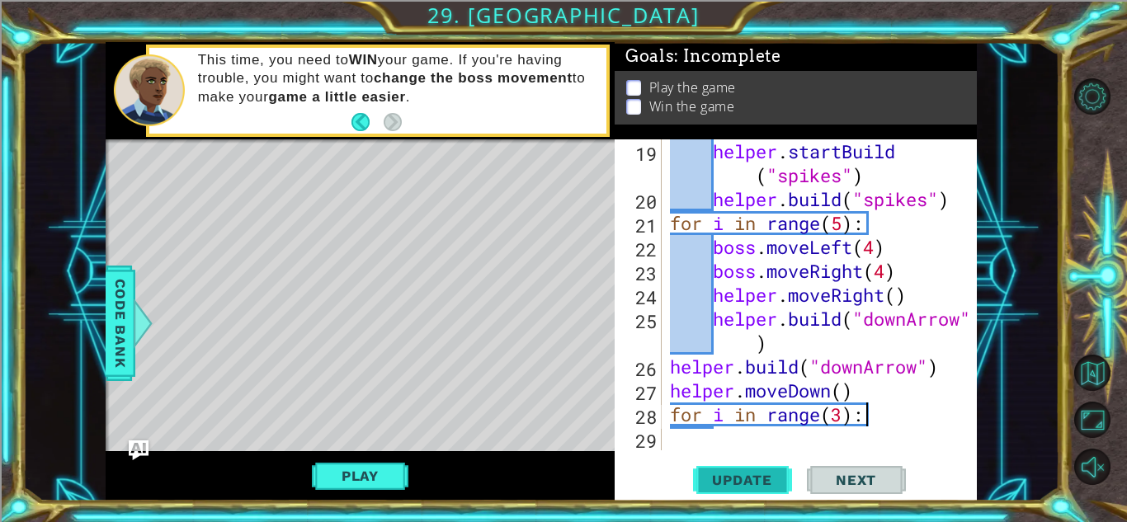
type textarea "for i in range(3):"
click at [738, 495] on button "Update" at bounding box center [742, 480] width 99 height 36
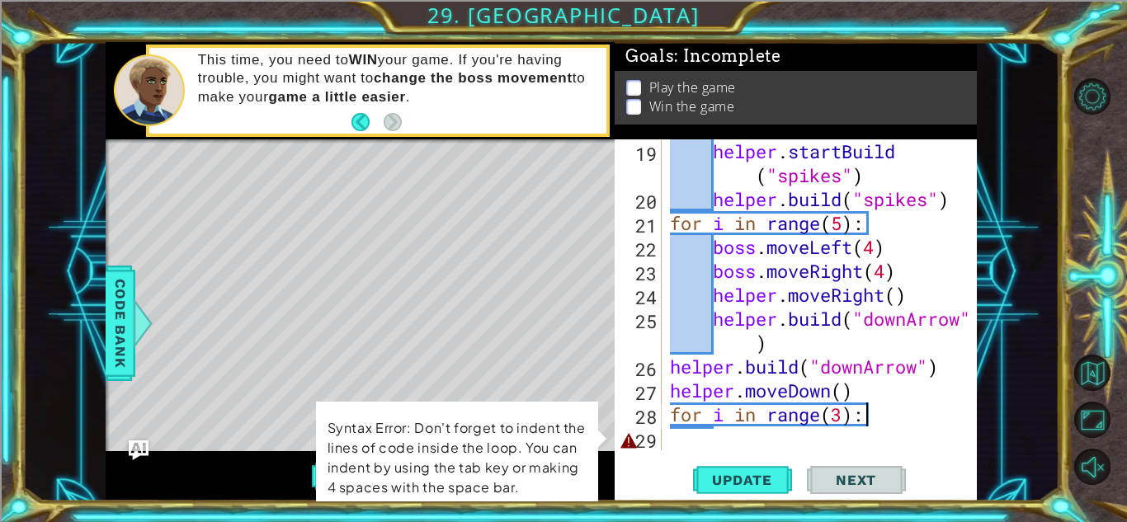
click at [757, 431] on div "helper . startBuild ( "spikes" ) helper . build ( "spikes" ) for i in range ( 5…" at bounding box center [824, 330] width 314 height 383
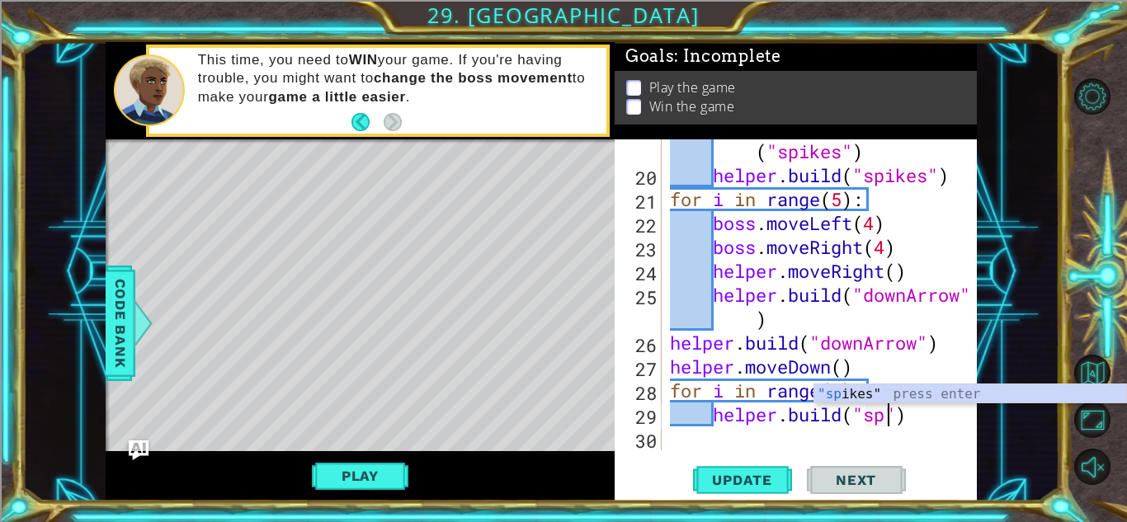
scroll to position [0, 10]
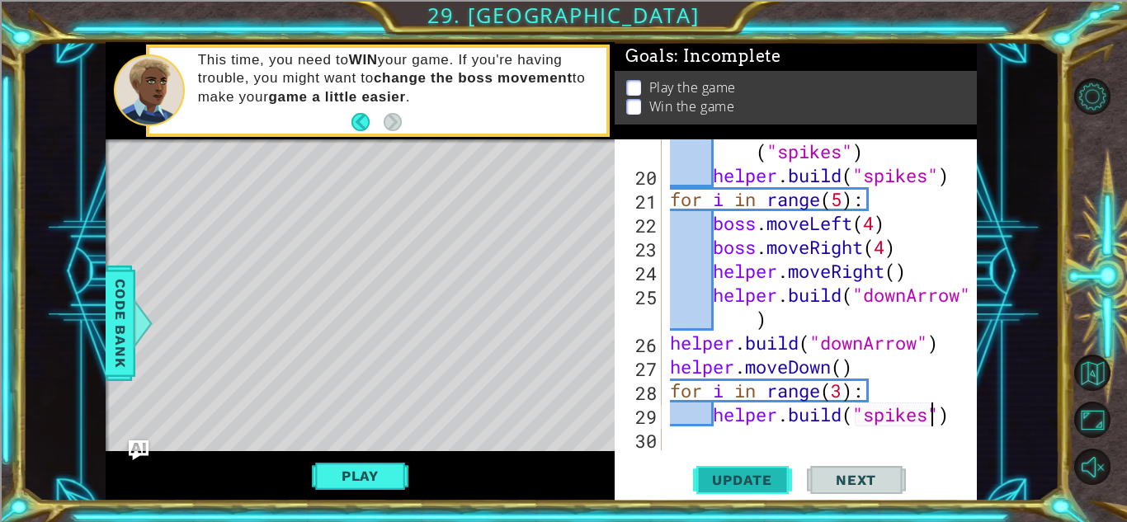
click at [746, 489] on button "Update" at bounding box center [742, 480] width 99 height 36
click at [379, 462] on button "Play" at bounding box center [360, 476] width 97 height 31
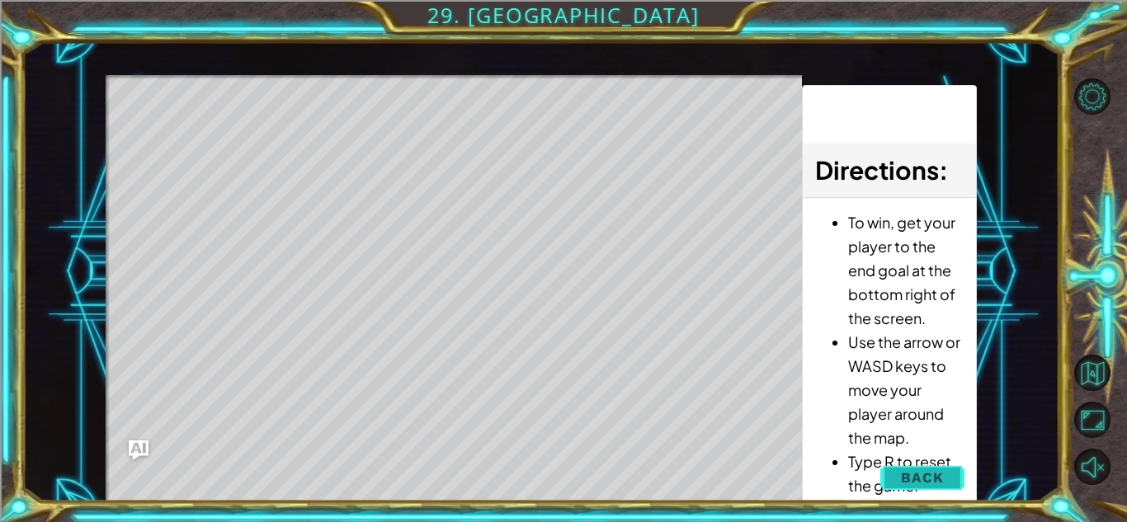
click at [913, 490] on button "Back" at bounding box center [922, 477] width 83 height 33
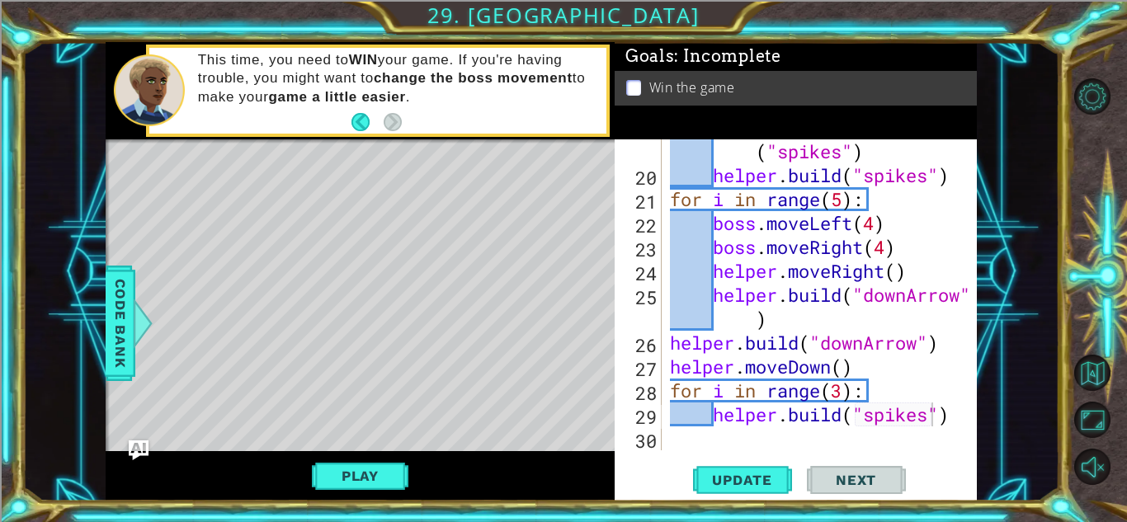
click at [963, 413] on div at bounding box center [964, 32] width 17 height 838
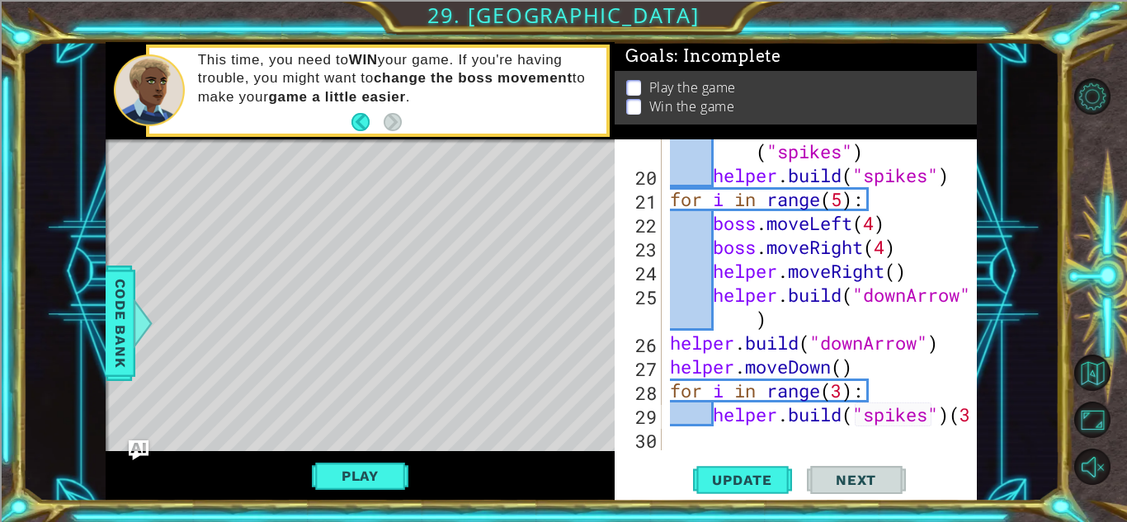
scroll to position [550, 0]
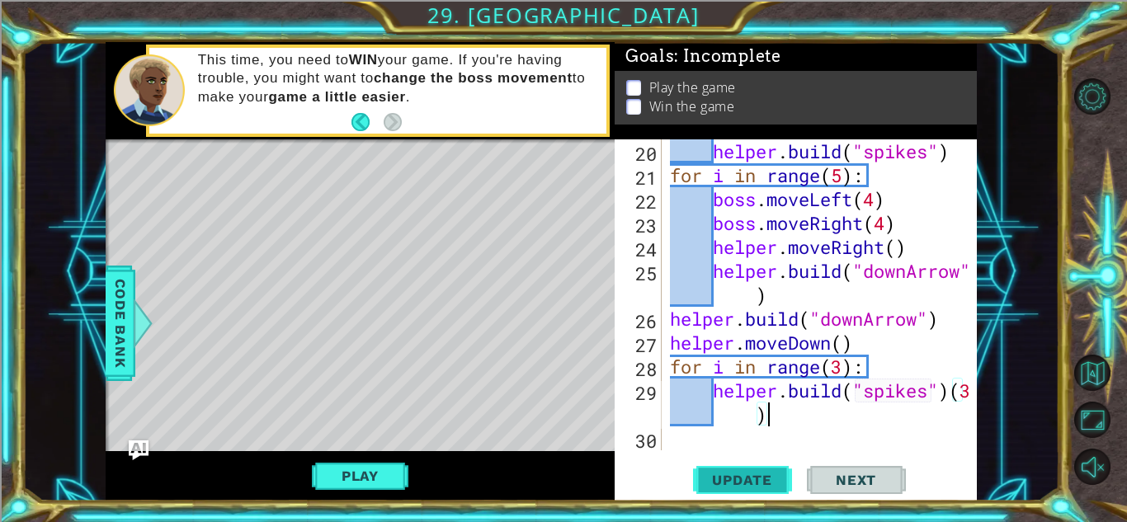
click at [740, 484] on span "Update" at bounding box center [742, 480] width 93 height 17
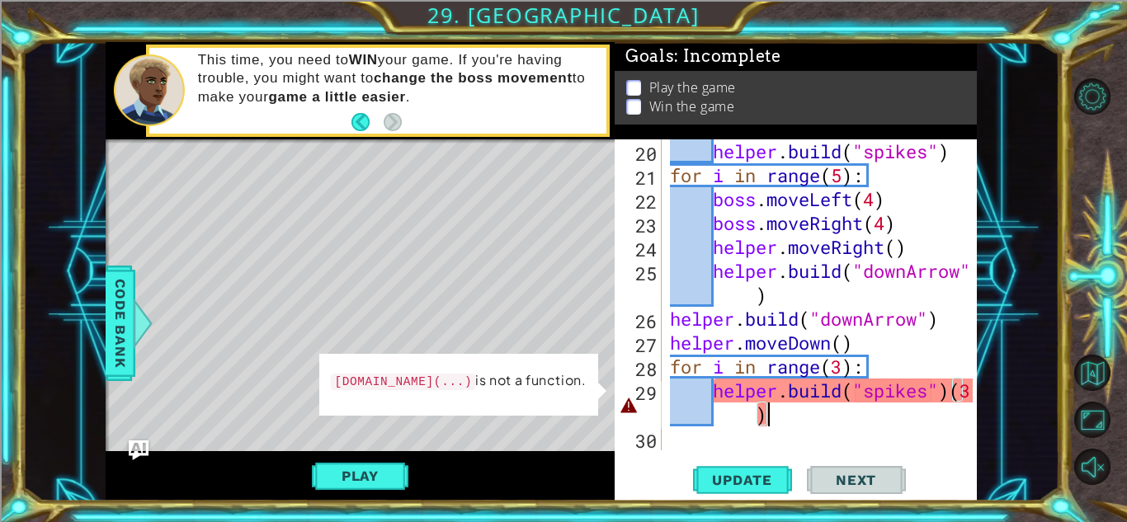
click at [851, 409] on div "helper . build ( "spikes" ) for i in range ( 5 ) : boss . moveLeft ( 4 ) boss .…" at bounding box center [824, 318] width 314 height 359
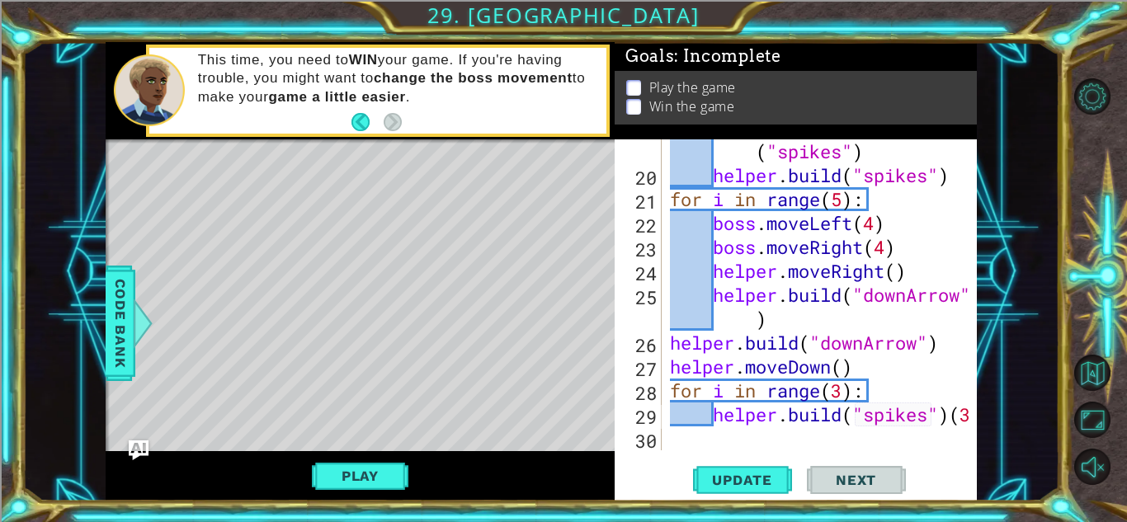
scroll to position [0, 12]
click at [838, 394] on div "helper . startBuild ( "spikes" ) helper . build ( "spikes" ) for i in range ( 5…" at bounding box center [824, 307] width 314 height 383
click at [847, 391] on div "helper . startBuild ( "spikes" ) helper . build ( "spikes" ) for i in range ( 5…" at bounding box center [824, 307] width 314 height 383
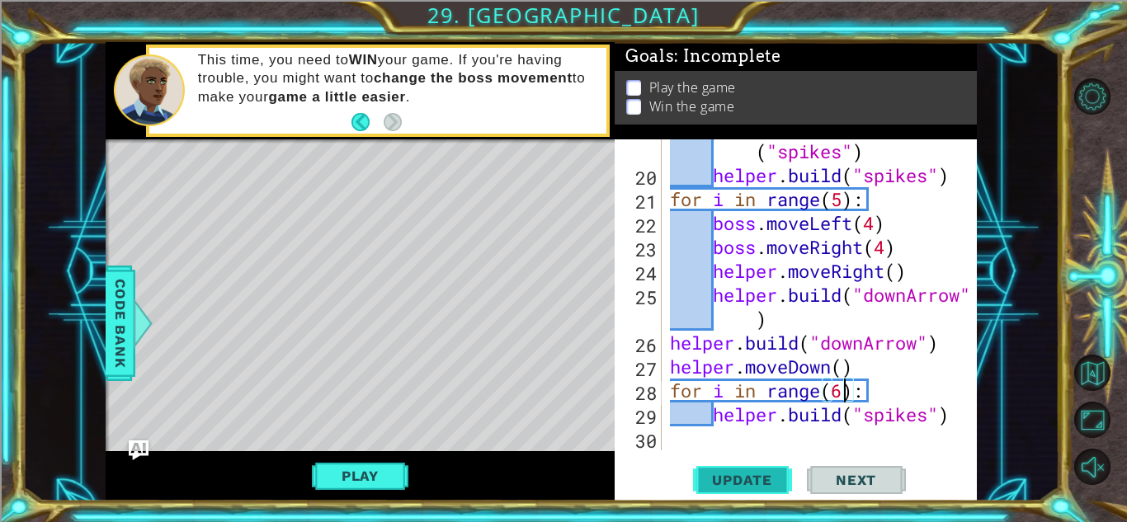
type textarea "for i in range(6):"
click at [738, 494] on button "Update" at bounding box center [742, 480] width 99 height 36
click at [758, 482] on span "Update" at bounding box center [742, 480] width 93 height 17
click at [397, 465] on button "Play" at bounding box center [360, 476] width 97 height 31
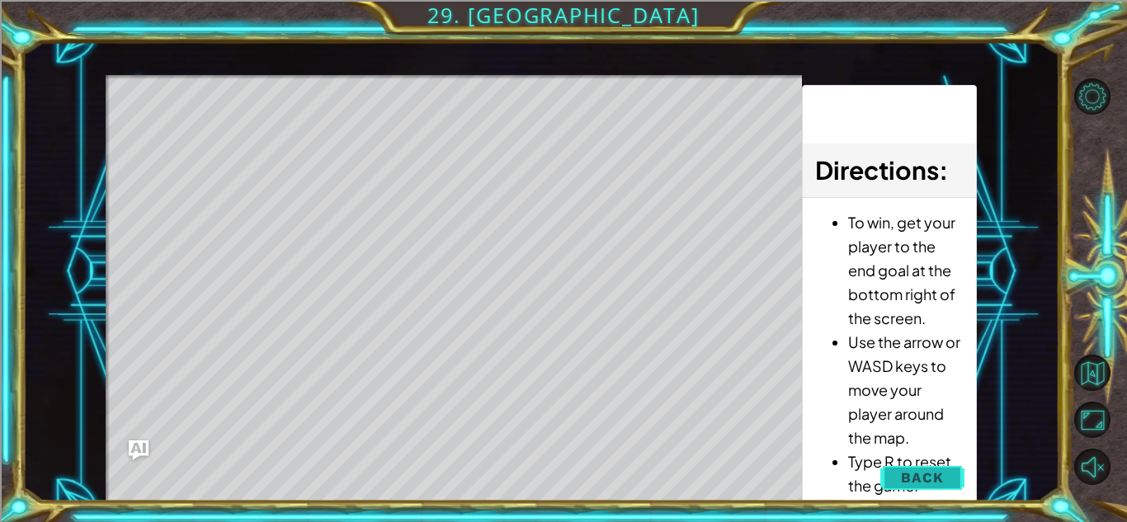
click at [938, 488] on button "Back" at bounding box center [922, 477] width 83 height 33
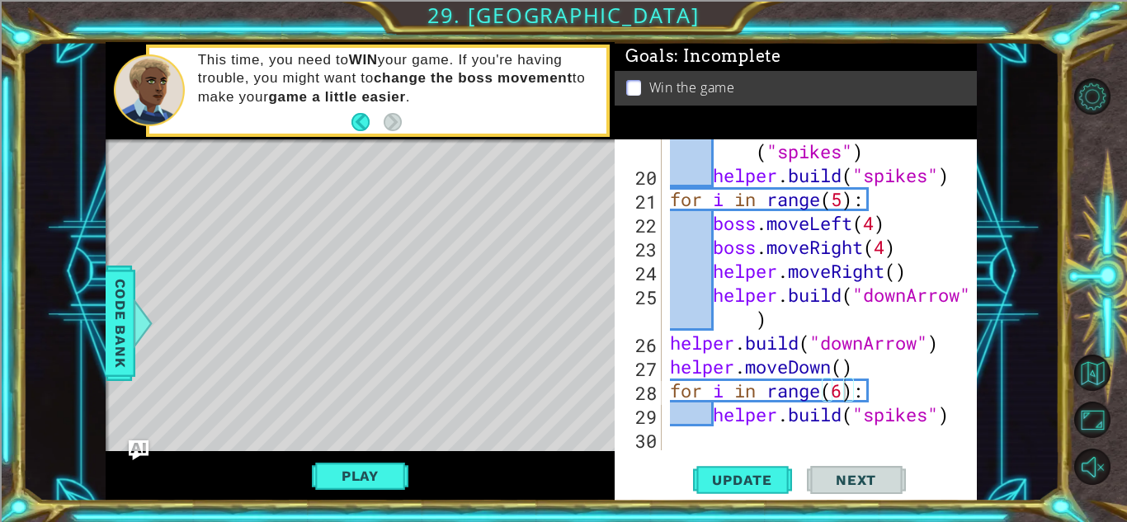
click at [756, 456] on div "for i in range(6): 19 20 21 22 23 24 25 26 27 28 29 30 helper . startBuild ( "s…" at bounding box center [796, 319] width 362 height 361
click at [791, 441] on div "helper . startBuild ( "spikes" ) helper . build ( "spikes" ) for i in range ( 5…" at bounding box center [824, 307] width 314 height 383
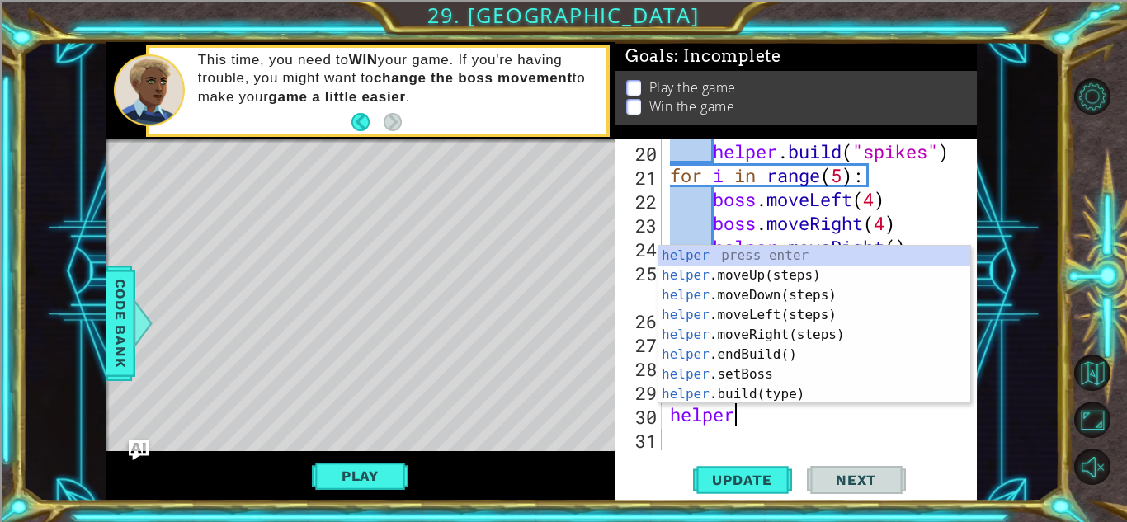
scroll to position [0, 2]
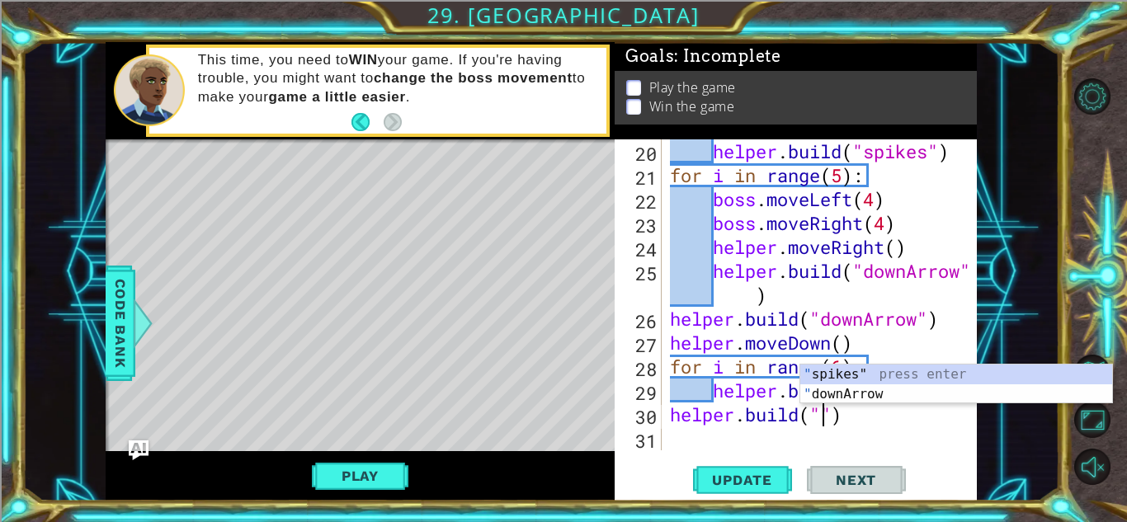
click at [871, 378] on div "" spikes" press enter " downArrow press enter" at bounding box center [957, 404] width 312 height 79
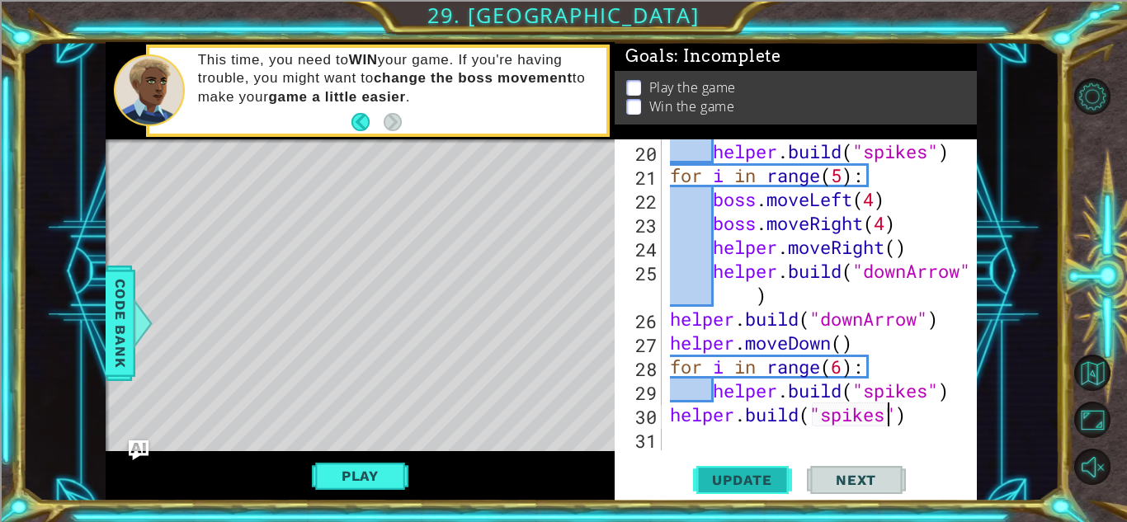
click at [756, 472] on span "Update" at bounding box center [742, 480] width 93 height 17
click at [358, 470] on button "Play" at bounding box center [360, 476] width 97 height 31
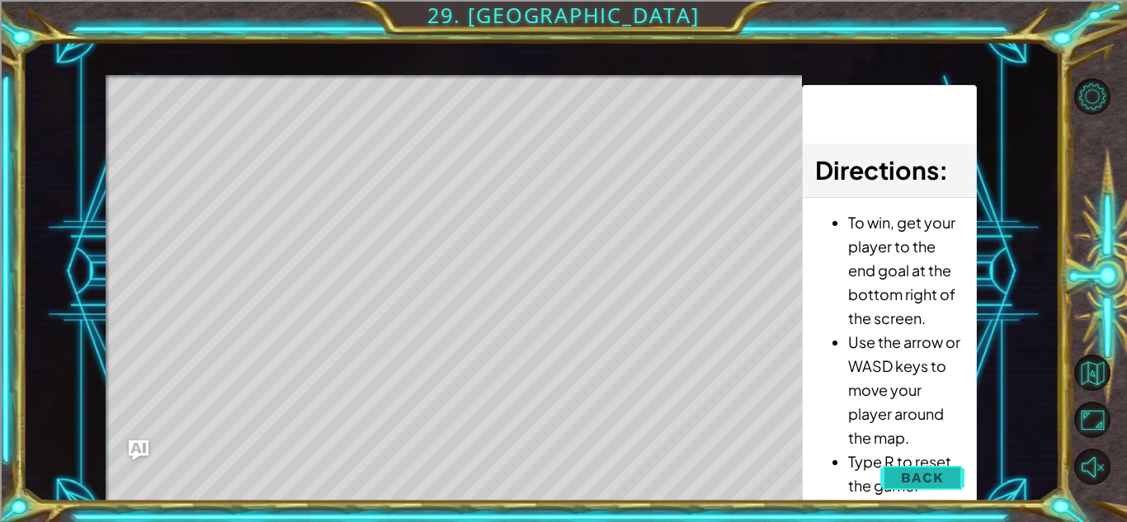
click at [914, 464] on button "Back" at bounding box center [922, 477] width 83 height 33
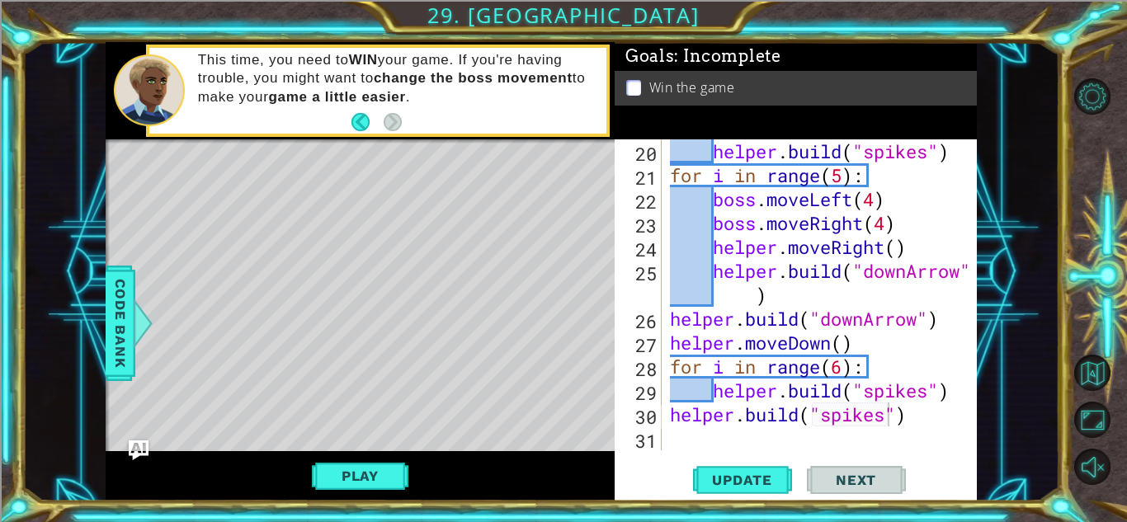
click at [916, 420] on div "helper . build ( "spikes" ) for i in range ( 5 ) : boss . moveLeft ( 4 ) boss .…" at bounding box center [824, 318] width 314 height 359
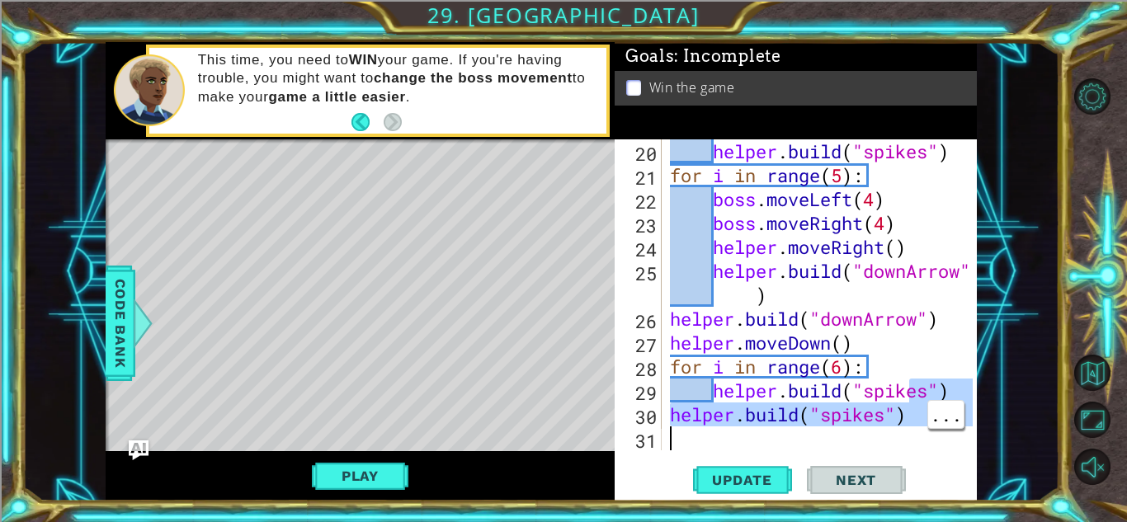
drag, startPoint x: 909, startPoint y: 403, endPoint x: 901, endPoint y: 429, distance: 27.4
click at [901, 429] on div "helper . build ( "spikes" ) for i in range ( 5 ) : boss . moveLeft ( 4 ) boss .…" at bounding box center [824, 318] width 314 height 359
type textarea "[DOMAIN_NAME]("spikes")"
click at [901, 429] on div "helper . build ( "spikes" ) for i in range ( 5 ) : boss . moveLeft ( 4 ) boss .…" at bounding box center [820, 294] width 306 height 311
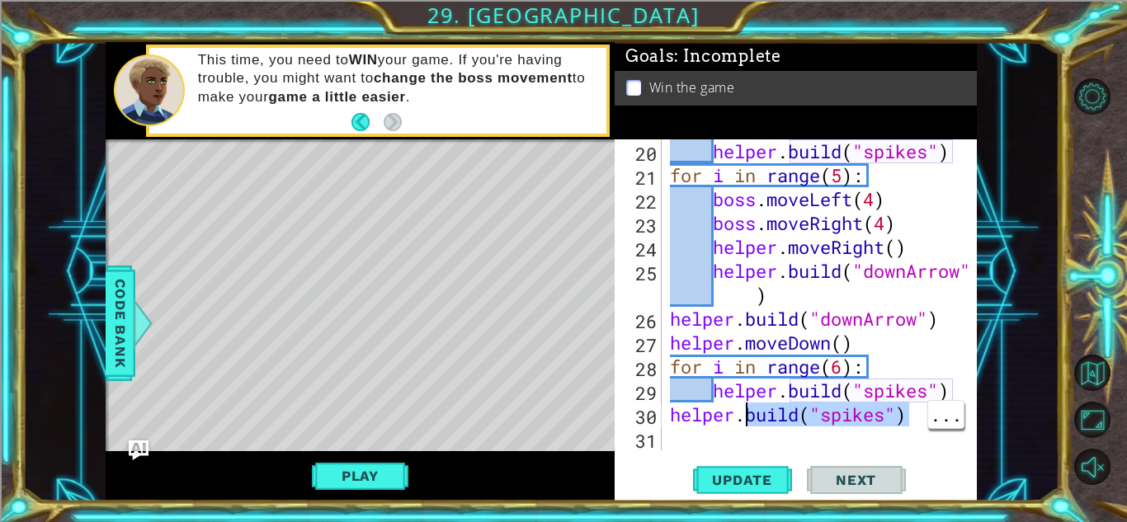
drag, startPoint x: 910, startPoint y: 418, endPoint x: 749, endPoint y: 411, distance: 161.1
click at [749, 411] on div "helper . build ( "spikes" ) for i in range ( 5 ) : boss . moveLeft ( 4 ) boss .…" at bounding box center [824, 318] width 314 height 359
type textarea "helper."
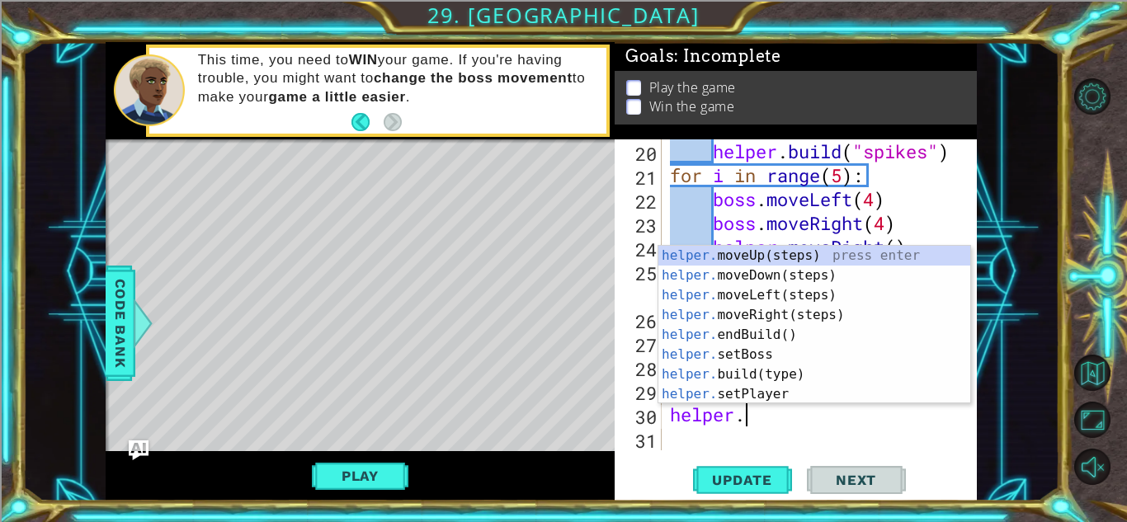
click at [793, 295] on div "helper. moveUp(steps) press enter helper. moveDown(steps) press enter helper. m…" at bounding box center [815, 345] width 312 height 198
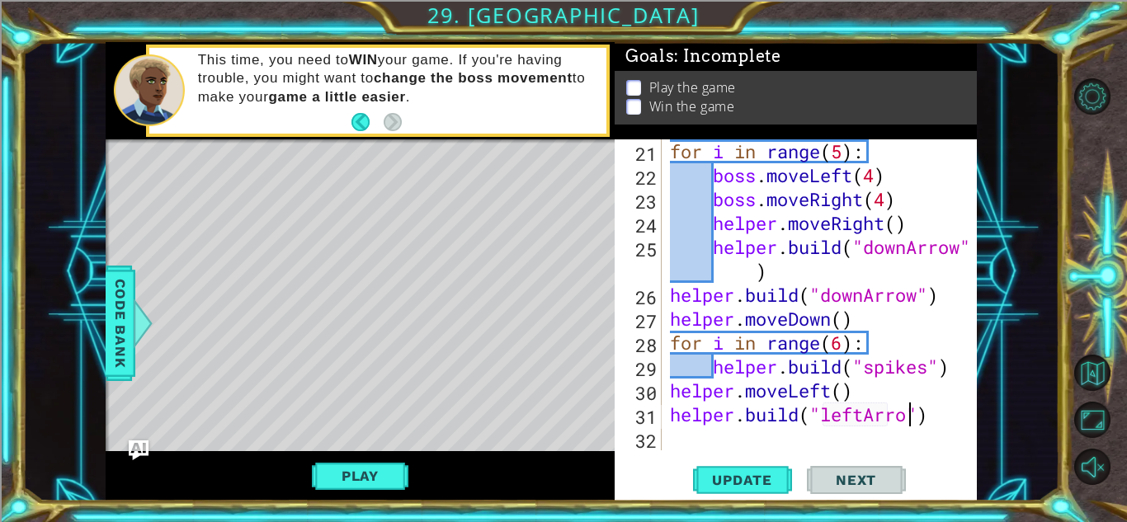
scroll to position [0, 11]
click at [744, 475] on span "Update" at bounding box center [742, 480] width 93 height 17
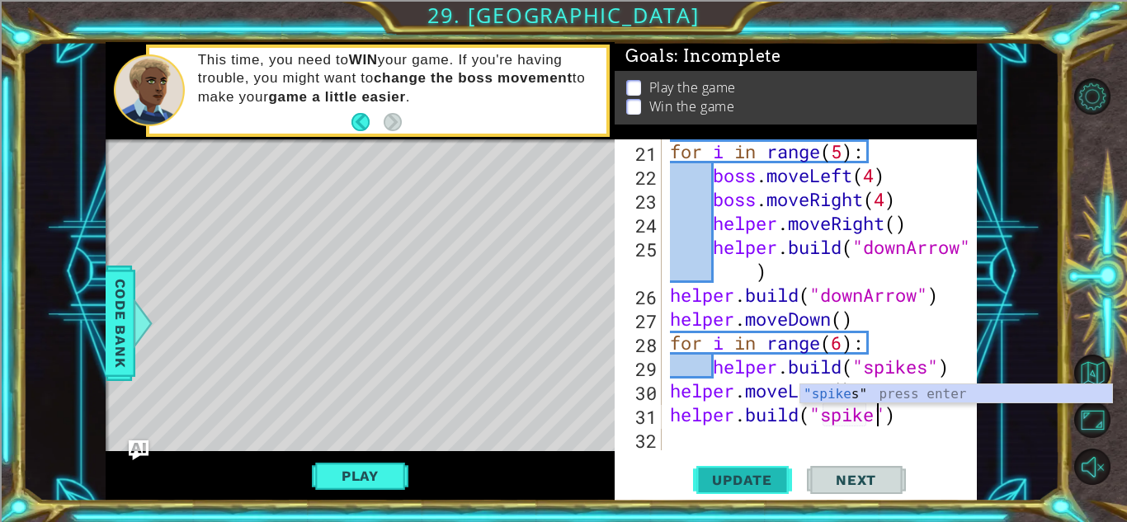
scroll to position [0, 10]
type textarea "[DOMAIN_NAME]("spikes")"
click at [742, 475] on span "Update" at bounding box center [742, 480] width 93 height 17
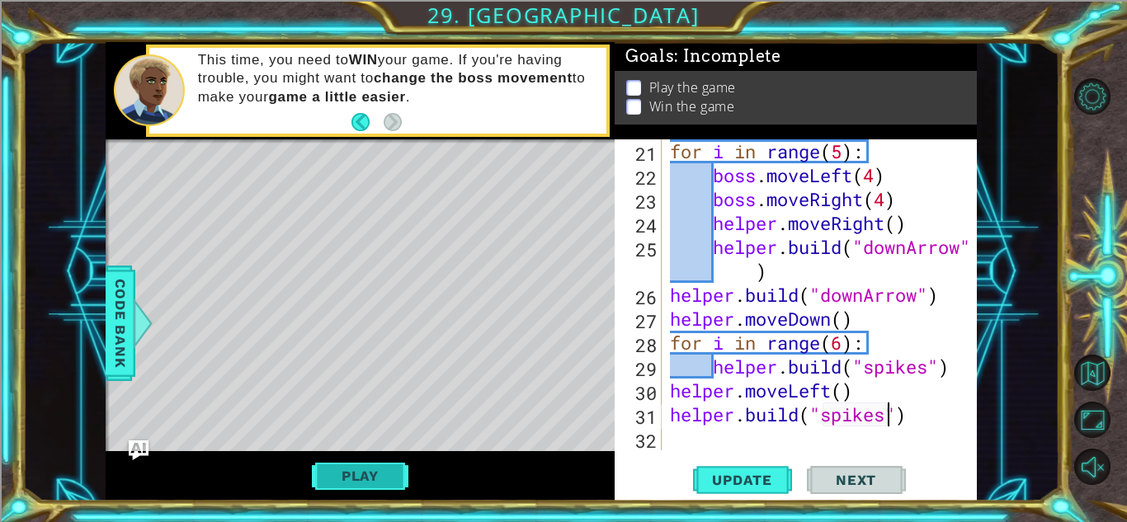
click at [360, 487] on button "Play" at bounding box center [360, 476] width 97 height 31
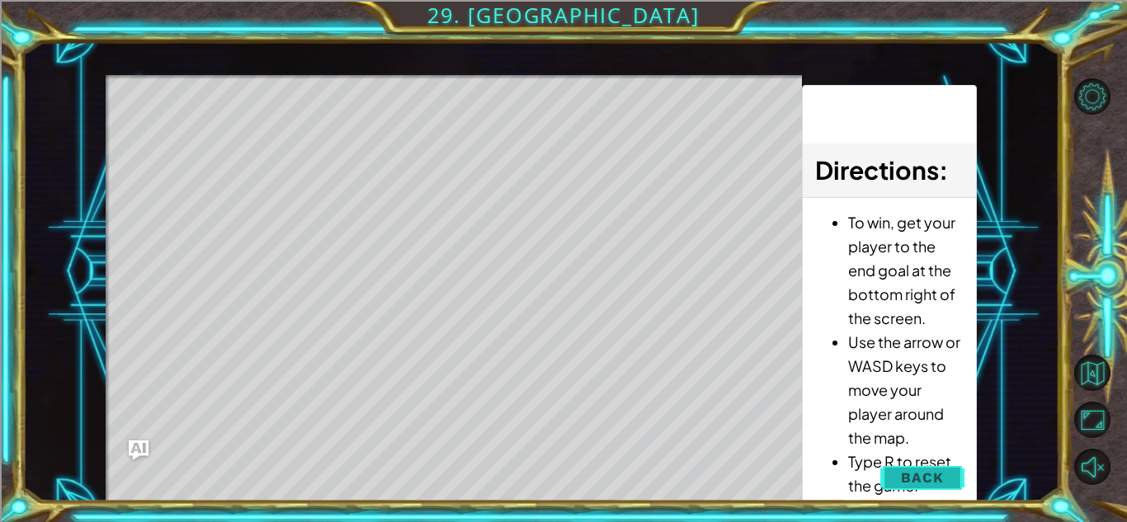
click at [917, 475] on span "Back" at bounding box center [922, 478] width 42 height 17
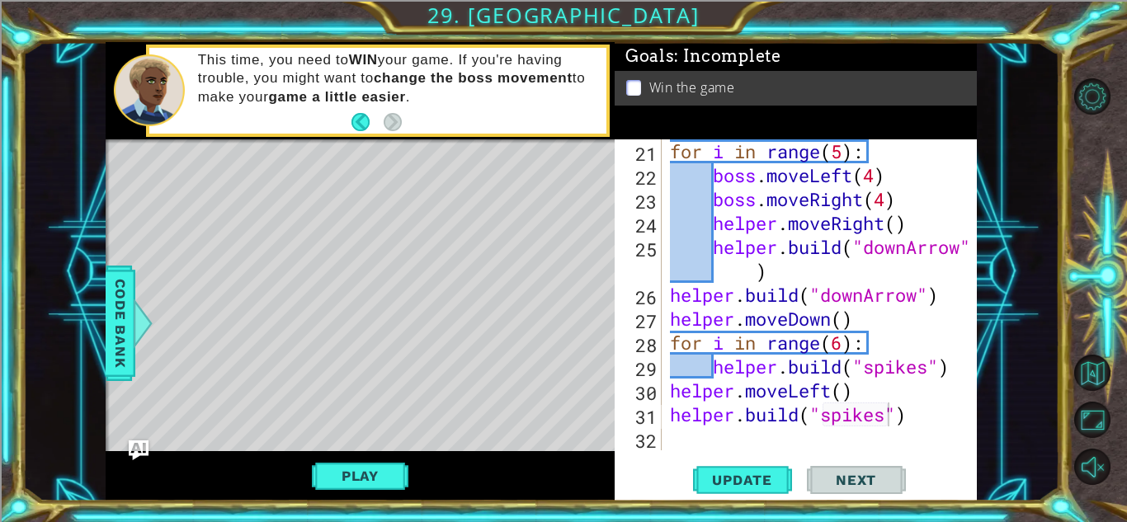
click at [914, 439] on div "for i in range ( 5 ) : boss . moveLeft ( 4 ) boss . moveRight ( 4 ) helper . mo…" at bounding box center [824, 318] width 314 height 359
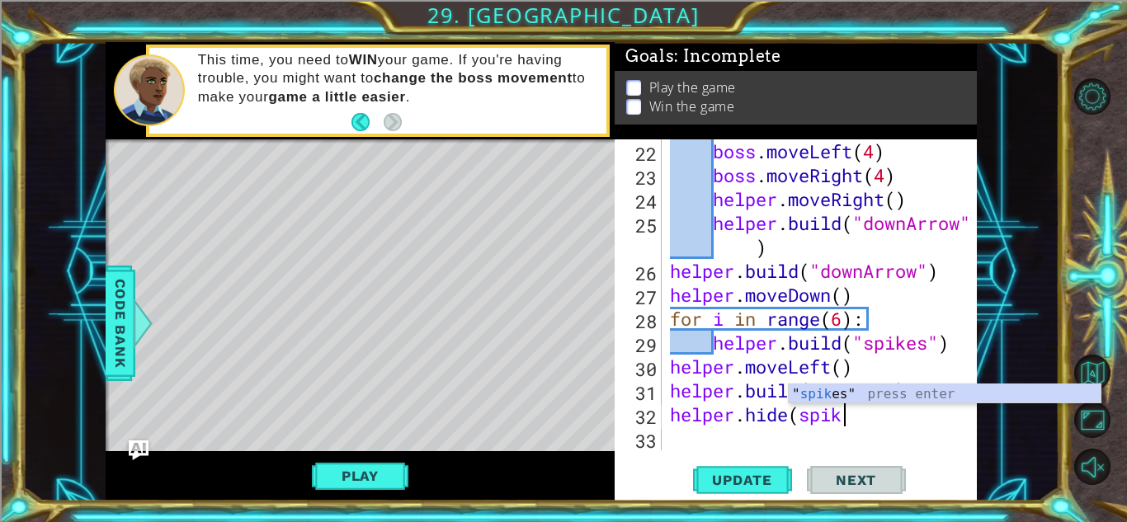
scroll to position [0, 7]
click at [876, 400] on div "" spike s" press enter" at bounding box center [945, 414] width 312 height 59
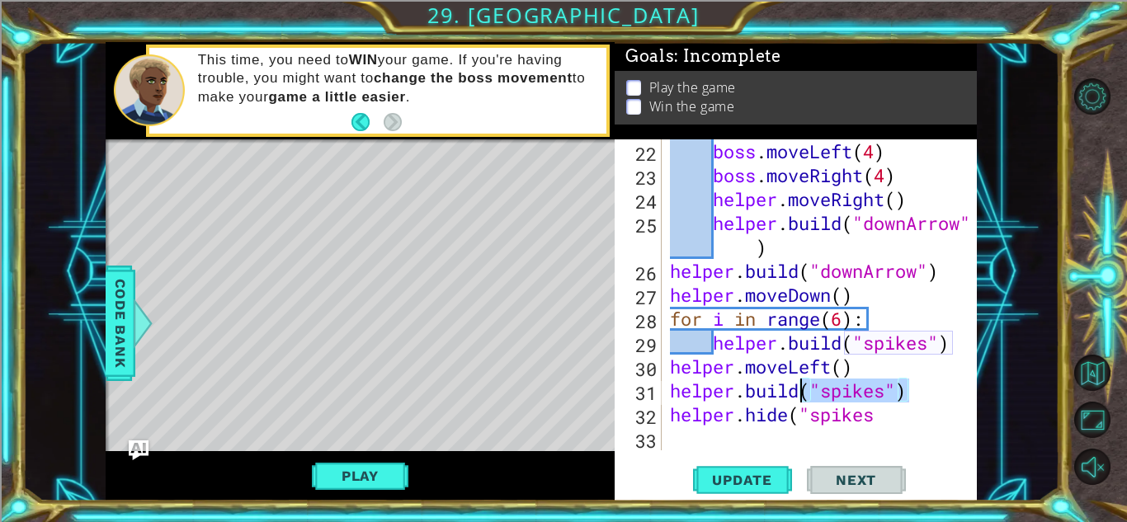
drag, startPoint x: 916, startPoint y: 391, endPoint x: 804, endPoint y: 389, distance: 112.3
click at [804, 389] on div "boss . moveLeft ( 4 ) boss . moveRight ( 4 ) helper . moveRight ( ) helper . bu…" at bounding box center [824, 318] width 314 height 359
click at [932, 423] on div "boss . moveLeft ( 4 ) boss . moveRight ( 4 ) helper . moveRight ( ) helper . bu…" at bounding box center [824, 318] width 314 height 359
drag, startPoint x: 932, startPoint y: 423, endPoint x: 795, endPoint y: 421, distance: 137.0
click at [795, 421] on div "boss . moveLeft ( 4 ) boss . moveRight ( 4 ) helper . moveRight ( ) helper . bu…" at bounding box center [824, 318] width 314 height 359
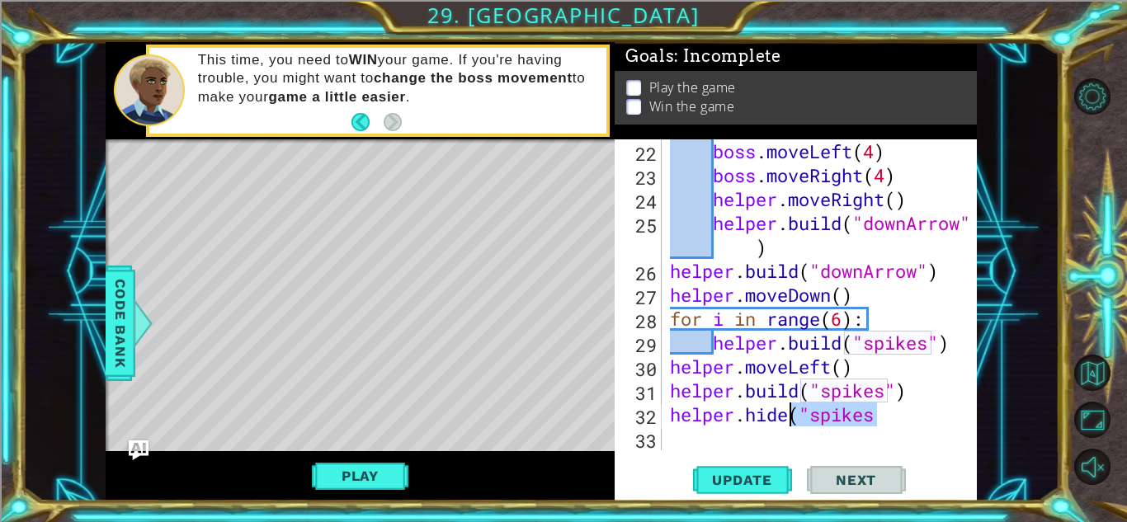
paste textarea "")"
click at [735, 479] on span "Update" at bounding box center [742, 480] width 93 height 17
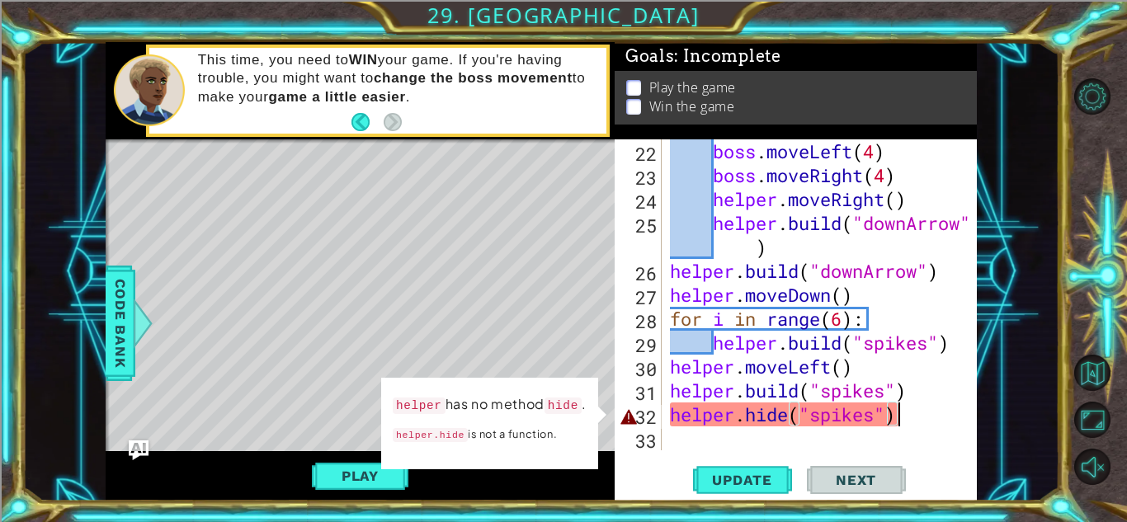
click at [919, 412] on div "boss . moveLeft ( 4 ) boss . moveRight ( 4 ) helper . moveRight ( ) helper . bu…" at bounding box center [824, 318] width 314 height 359
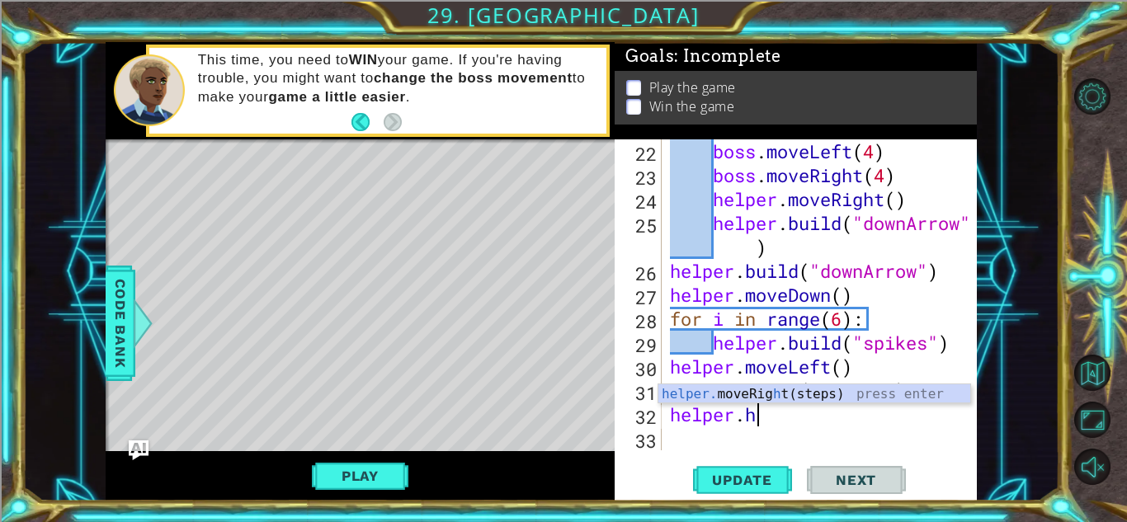
type textarea "helper."
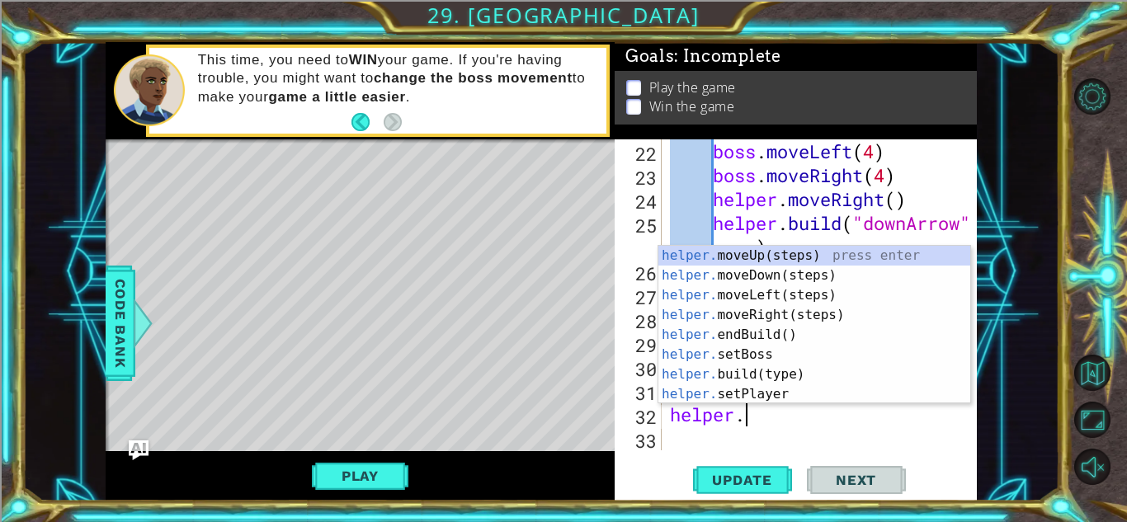
click at [820, 253] on div "helper. moveUp(steps) press enter helper. moveDown(steps) press enter helper. m…" at bounding box center [815, 345] width 312 height 198
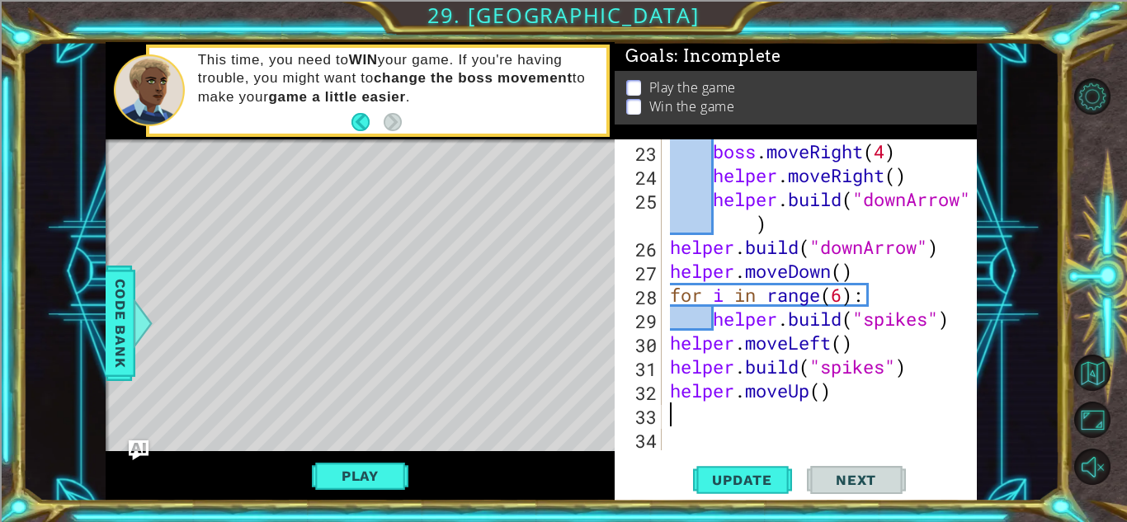
click at [812, 382] on div "boss . moveRight ( 4 ) helper . moveRight ( ) helper . build ( "downArrow" ) he…" at bounding box center [824, 318] width 314 height 359
click at [825, 392] on div "boss . moveRight ( 4 ) helper . moveRight ( ) helper . build ( "downArrow" ) he…" at bounding box center [824, 318] width 314 height 359
type textarea "helper.moveUp(4)"
click at [752, 474] on span "Update" at bounding box center [742, 480] width 93 height 17
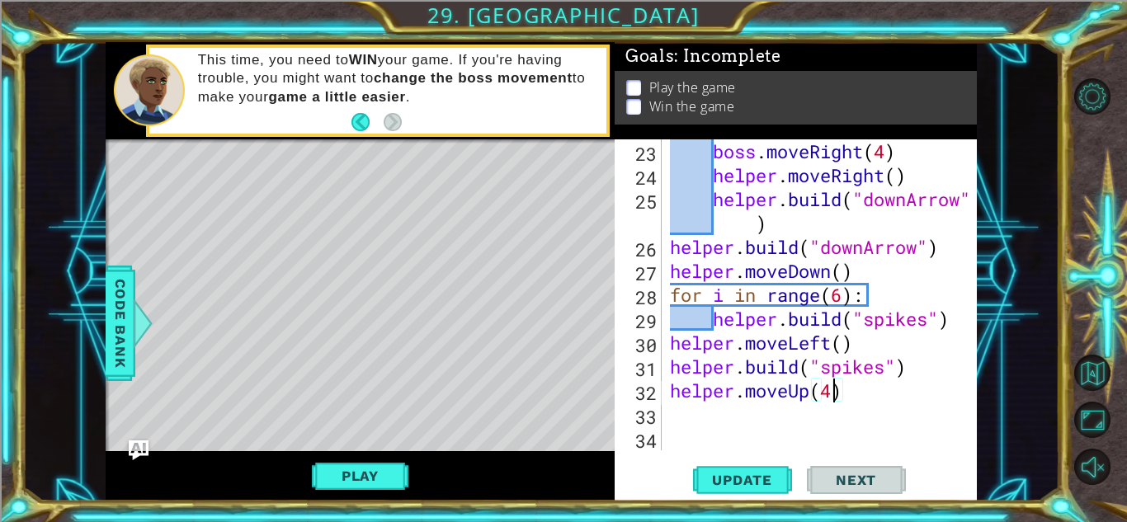
click at [771, 409] on div "boss . moveRight ( 4 ) helper . moveRight ( ) helper . build ( "downArrow" ) he…" at bounding box center [824, 318] width 314 height 359
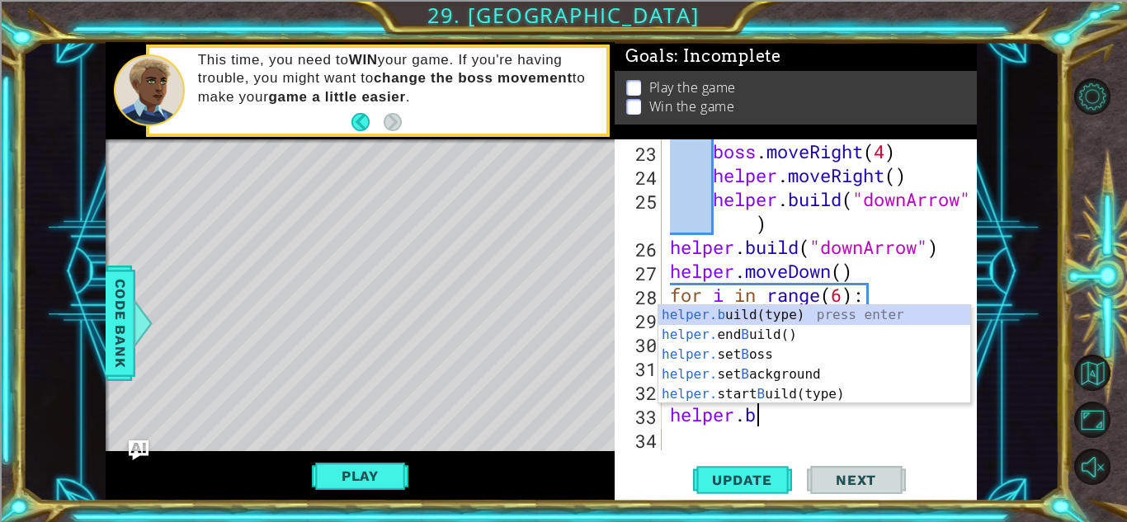
scroll to position [0, 3]
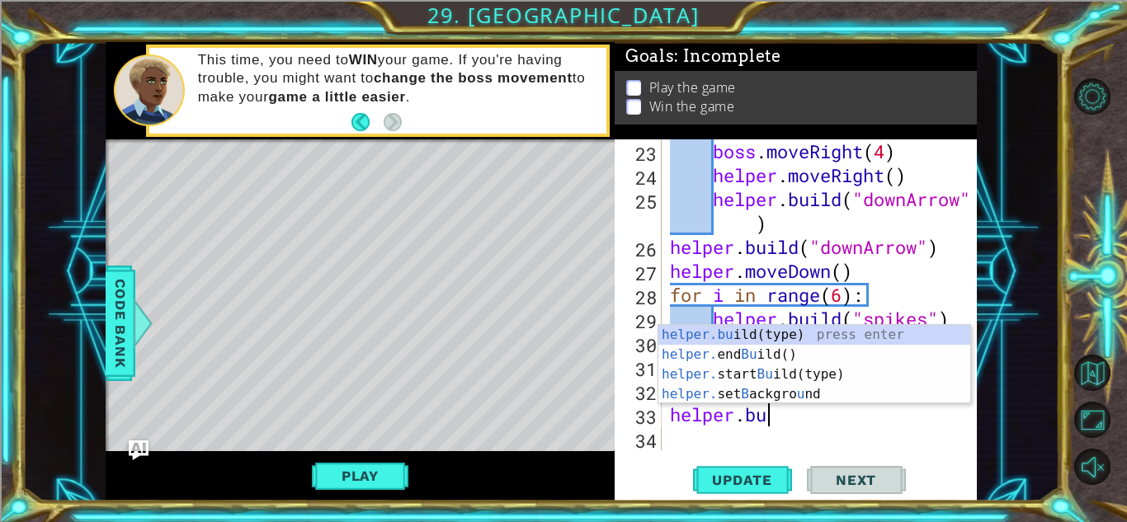
click at [854, 336] on div "helper.bu ild(type) press enter helper. end Bu ild() press enter helper. start …" at bounding box center [815, 384] width 312 height 119
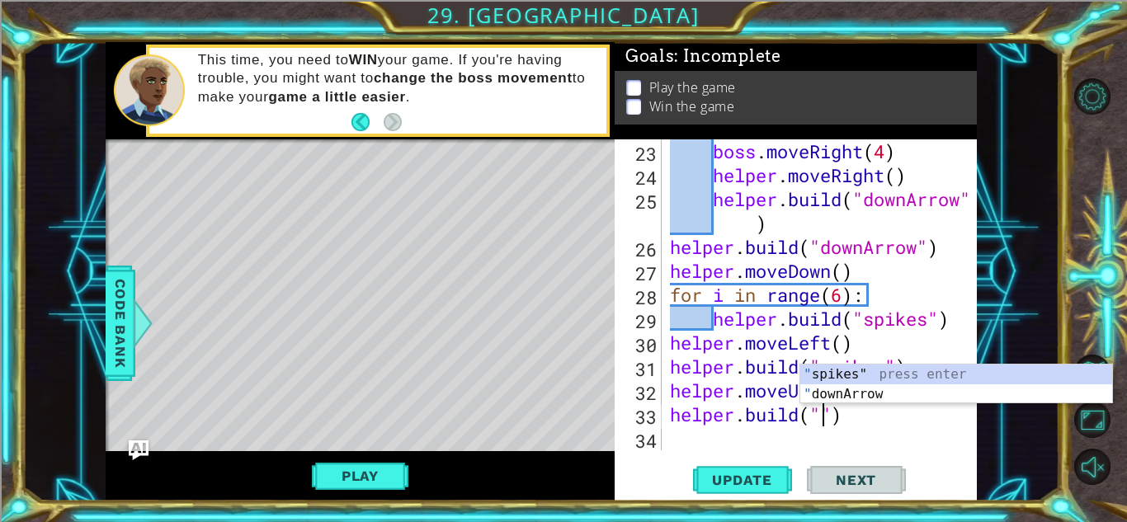
click at [854, 396] on div "" spikes" press enter " downArrow press enter" at bounding box center [957, 404] width 312 height 79
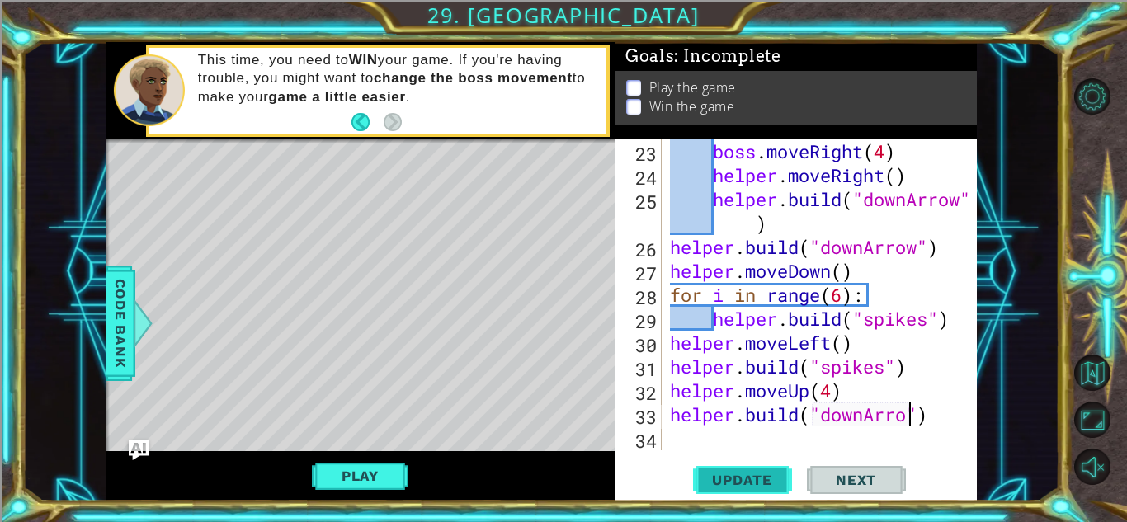
click at [749, 485] on span "Update" at bounding box center [742, 480] width 93 height 17
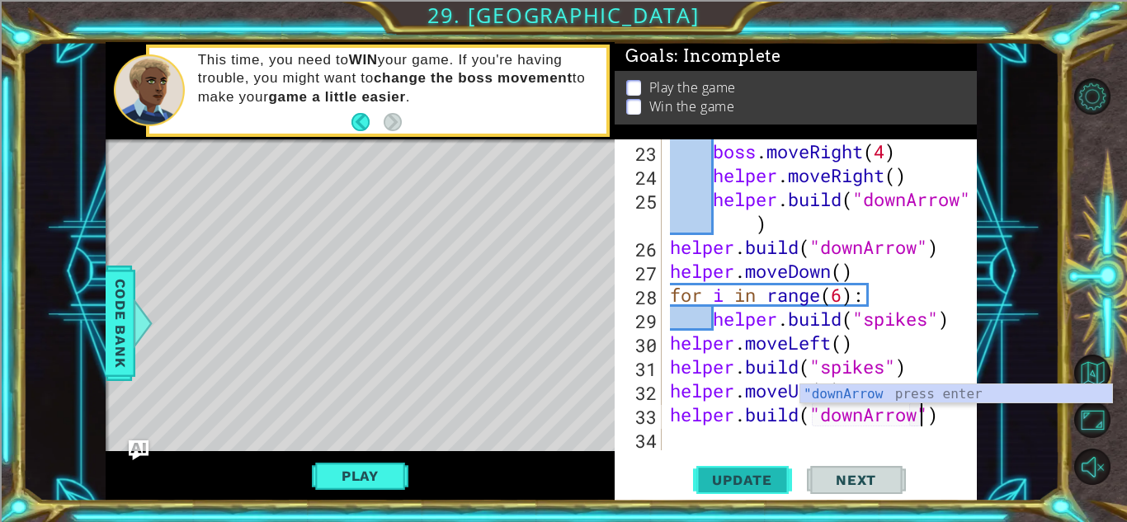
scroll to position [0, 11]
type textarea "[DOMAIN_NAME]("downArrow")"
click at [741, 480] on span "Update" at bounding box center [742, 480] width 93 height 17
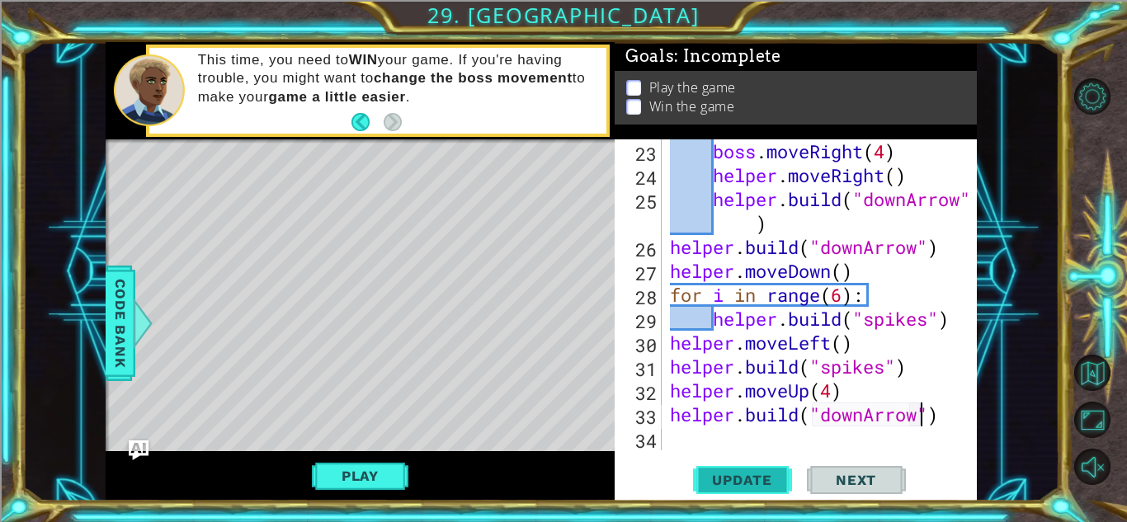
click at [768, 485] on span "Update" at bounding box center [742, 480] width 93 height 17
click at [765, 442] on div "boss . moveRight ( 4 ) helper . moveRight ( ) helper . build ( "downArrow" ) he…" at bounding box center [824, 318] width 314 height 359
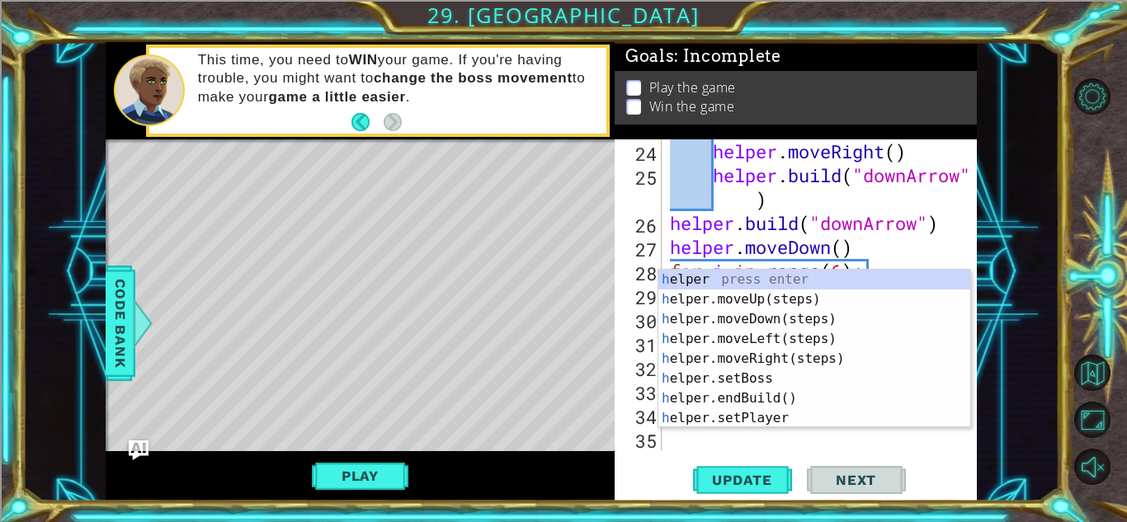
scroll to position [646, 0]
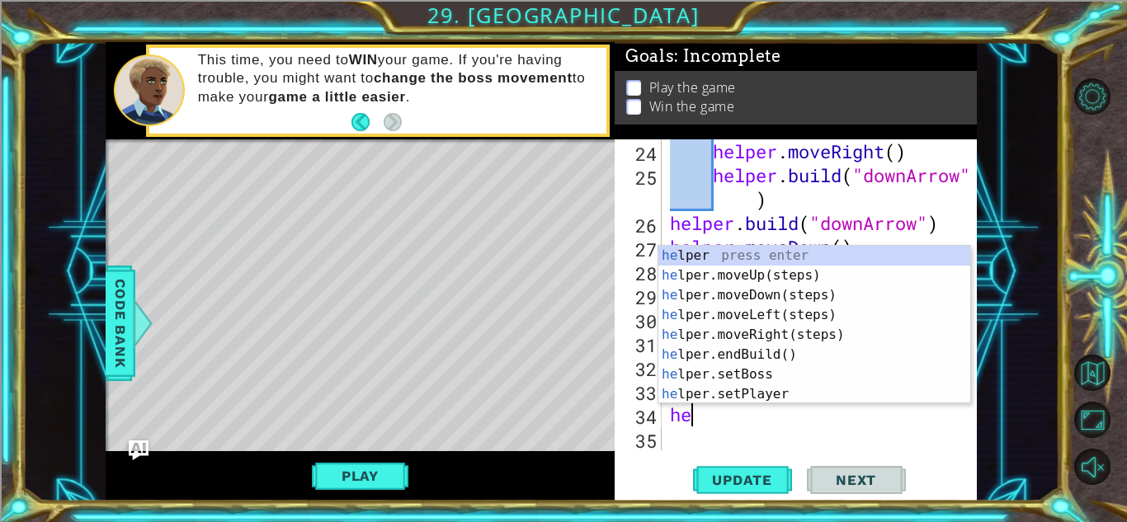
type textarea "hel"
click at [819, 286] on div "hel per press enter hel per.moveUp(steps) press enter hel per.moveDown(steps) p…" at bounding box center [815, 345] width 312 height 198
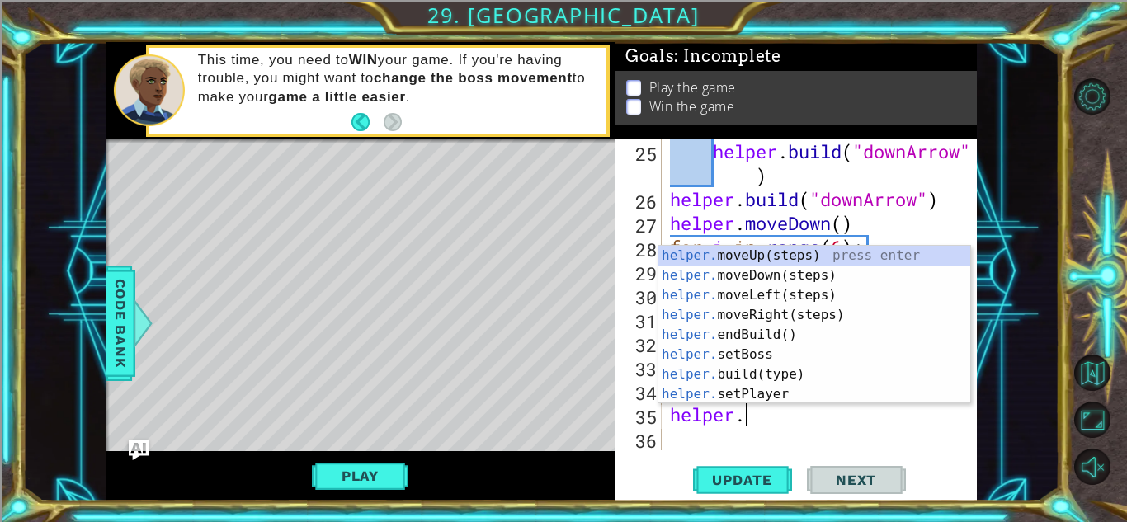
scroll to position [0, 2]
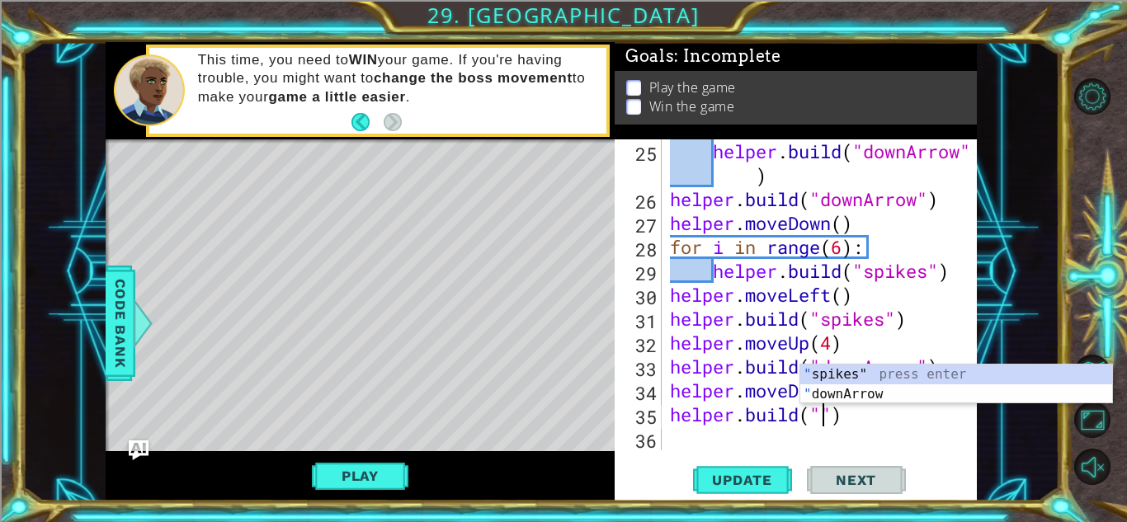
click at [840, 382] on div "" spikes" press enter " downArrow press enter" at bounding box center [957, 404] width 312 height 79
click at [862, 404] on body "1 ההההההההההההההההההההההההההההההההההההההההההההההההההההההההההההההההההההההההההההה…" at bounding box center [563, 261] width 1127 height 522
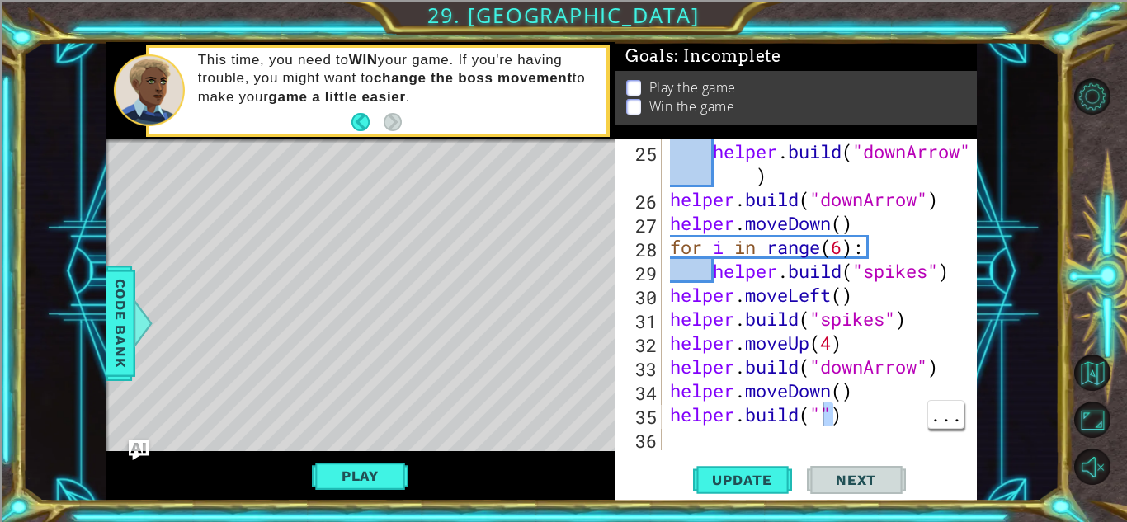
click at [812, 417] on div "helper . build ( "downArrow" ) helper . build ( "downArrow" ) helper . moveDown…" at bounding box center [824, 330] width 314 height 383
click at [824, 418] on div "helper . build ( "downArrow" ) helper . build ( "downArrow" ) helper . moveDown…" at bounding box center [824, 330] width 314 height 383
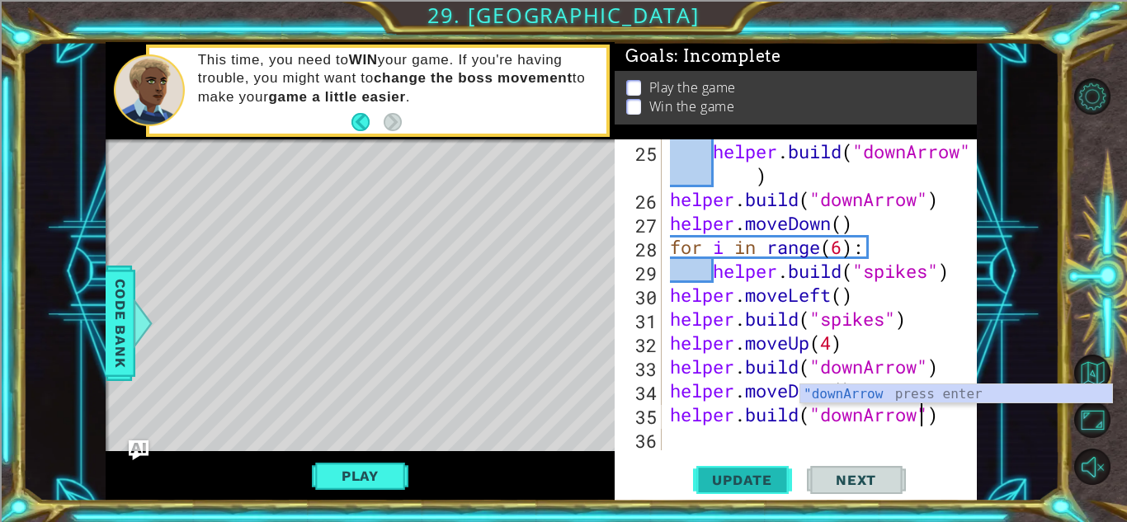
type textarea "[DOMAIN_NAME]("downArrow")"
click at [756, 478] on span "Update" at bounding box center [742, 480] width 93 height 17
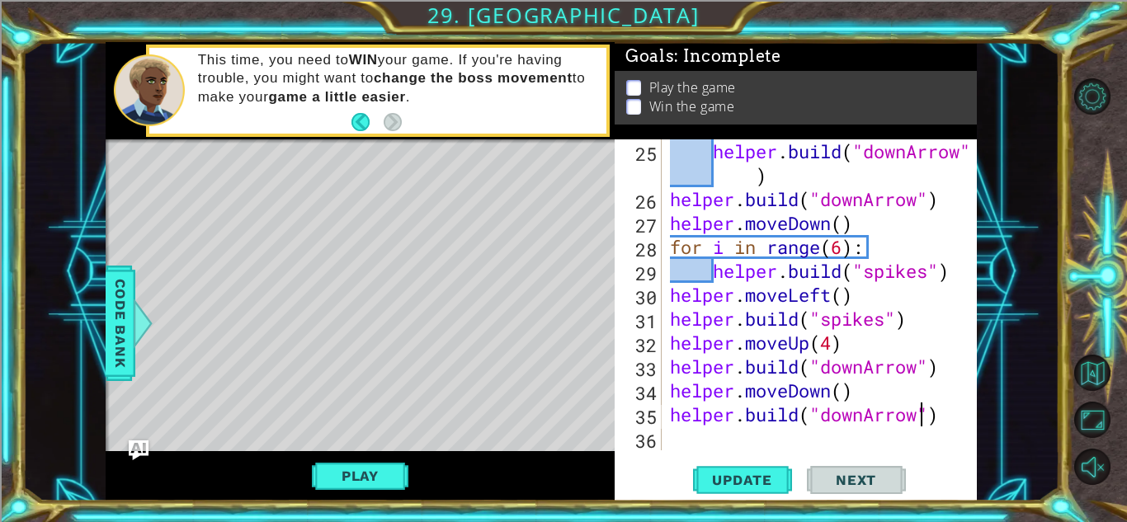
click at [758, 441] on div "helper . build ( "downArrow" ) helper . build ( "downArrow" ) helper . moveDown…" at bounding box center [824, 330] width 314 height 383
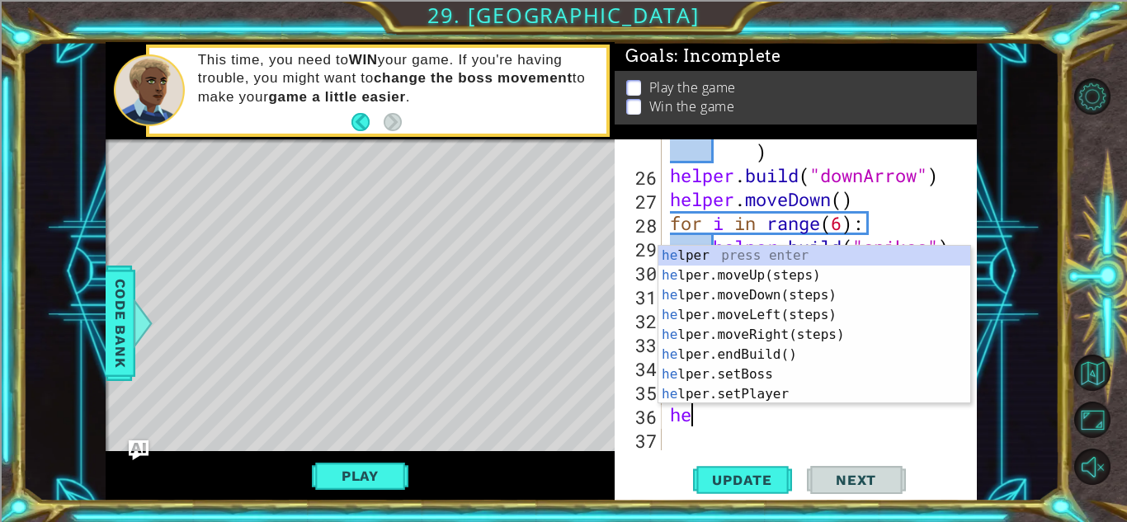
scroll to position [694, 0]
type textarea "hel"
click at [799, 300] on div "hel per press enter hel per.moveUp(steps) press enter hel per.moveDown(steps) p…" at bounding box center [815, 345] width 312 height 198
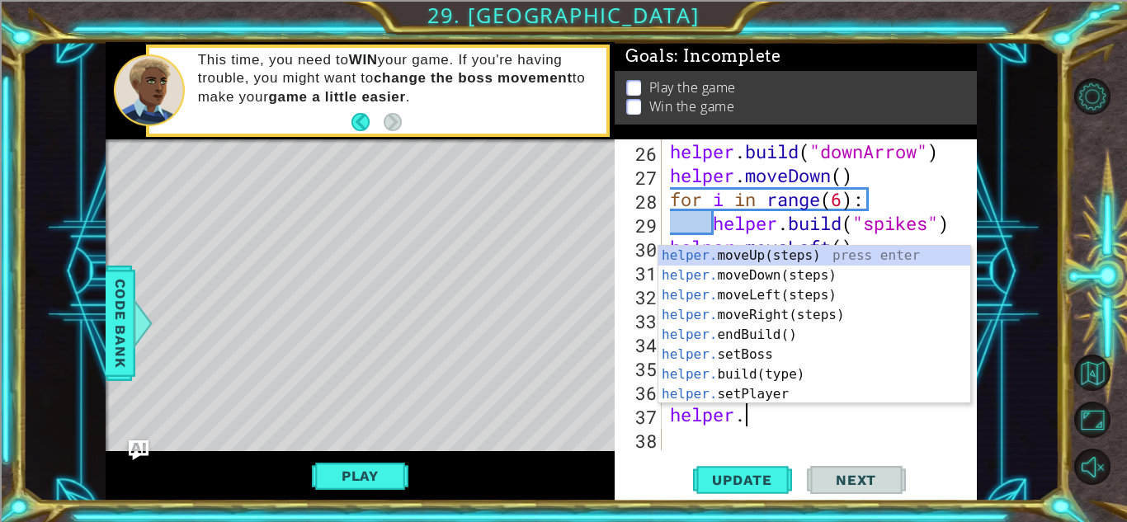
scroll to position [0, 2]
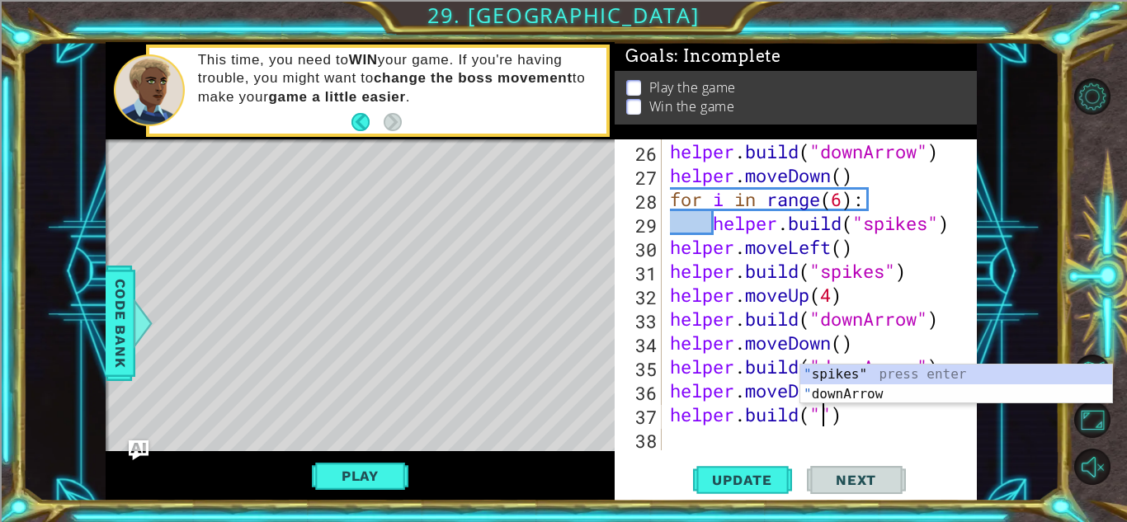
click at [950, 390] on div "" spikes" press enter " downArrow press enter" at bounding box center [957, 404] width 312 height 79
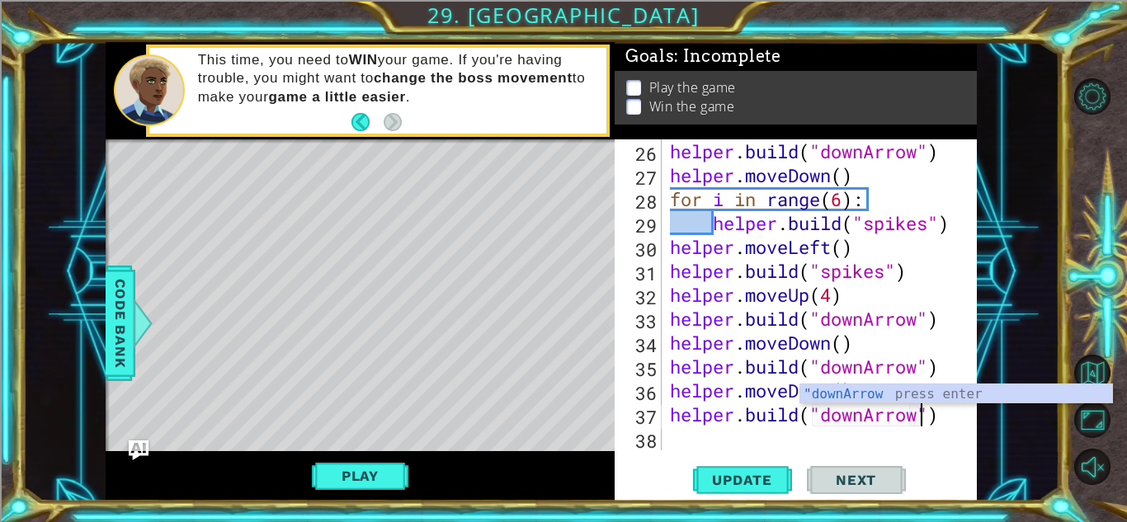
scroll to position [0, 11]
type textarea "[DOMAIN_NAME]("downArrow")"
click at [719, 486] on span "Update" at bounding box center [742, 480] width 93 height 17
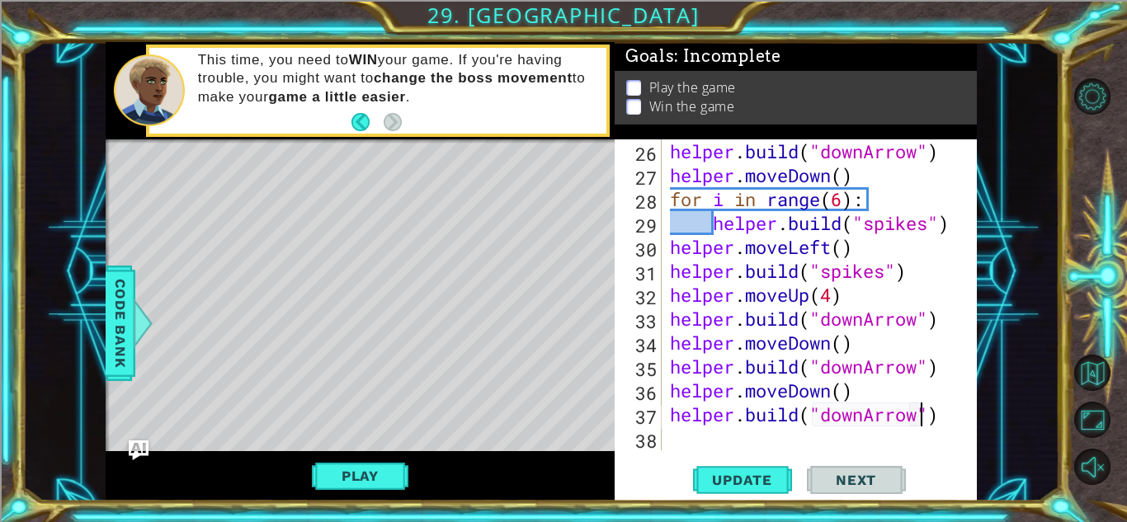
click at [750, 437] on div "helper . build ( "downArrow" ) helper . moveDown ( ) for i in range ( 6 ) : hel…" at bounding box center [824, 318] width 314 height 359
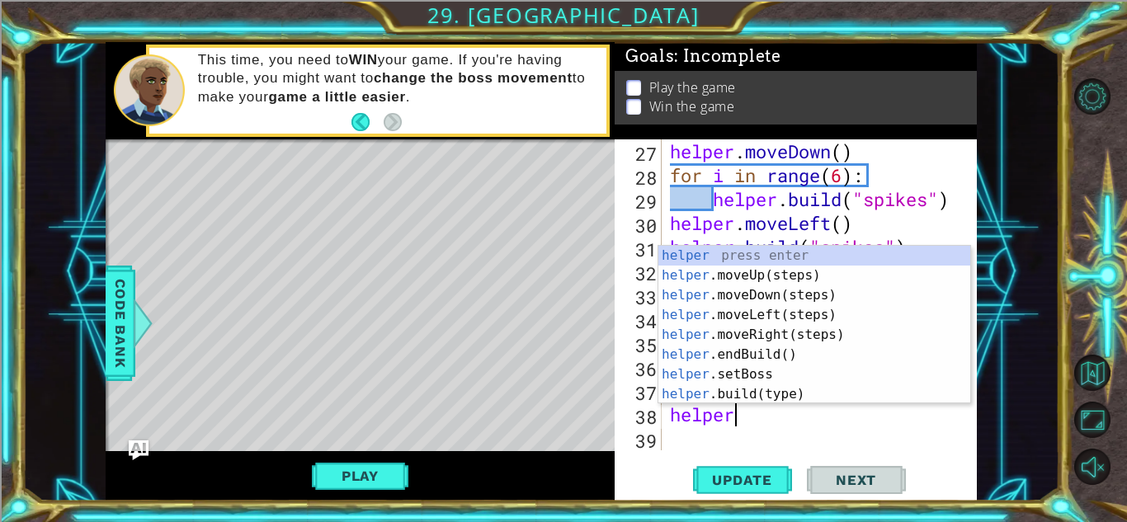
scroll to position [0, 2]
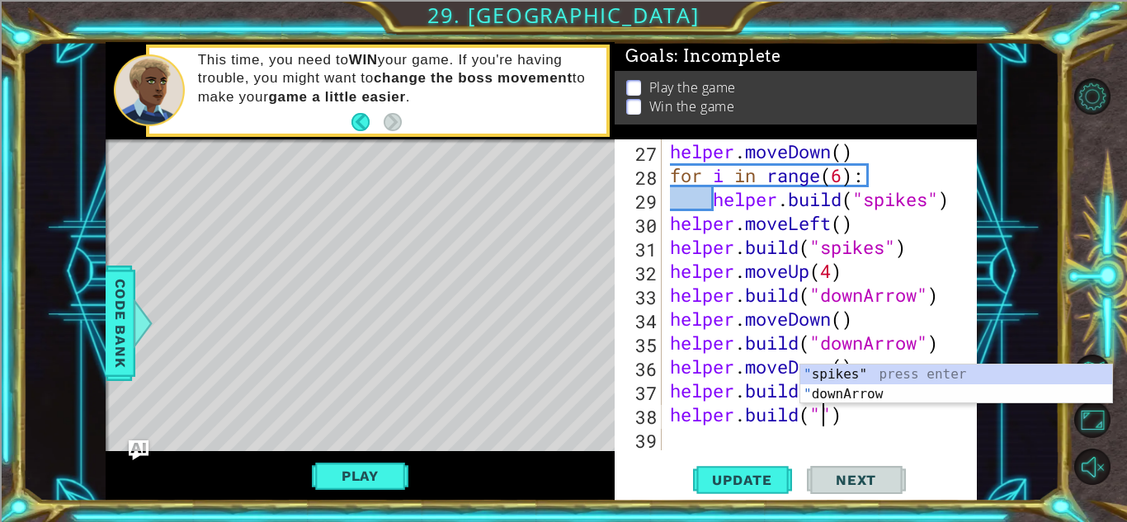
click at [868, 391] on div "" spikes" press enter " downArrow press enter" at bounding box center [957, 404] width 312 height 79
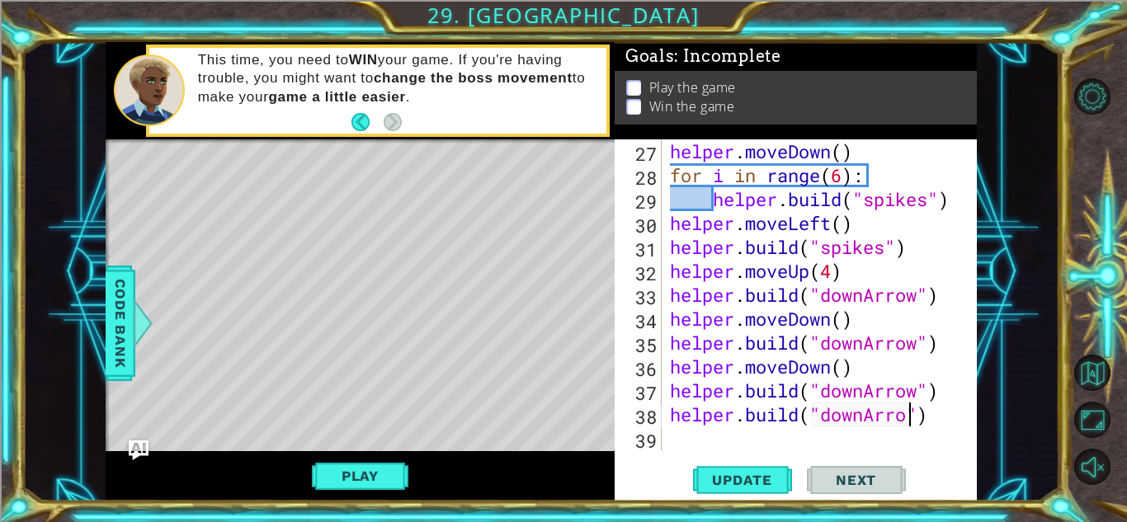
scroll to position [0, 11]
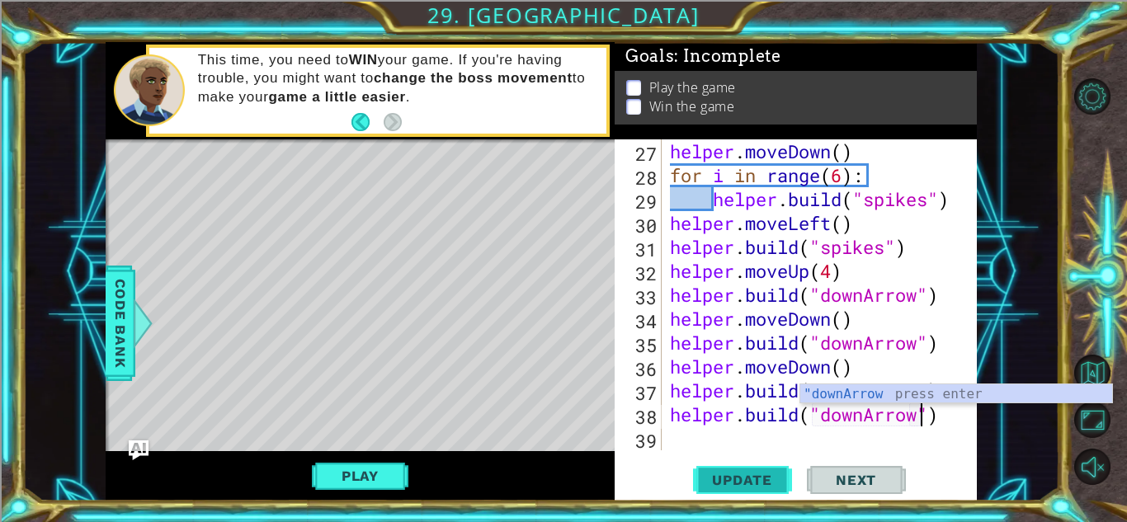
type textarea "[DOMAIN_NAME]("downArrow")"
click at [750, 474] on span "Update" at bounding box center [742, 480] width 93 height 17
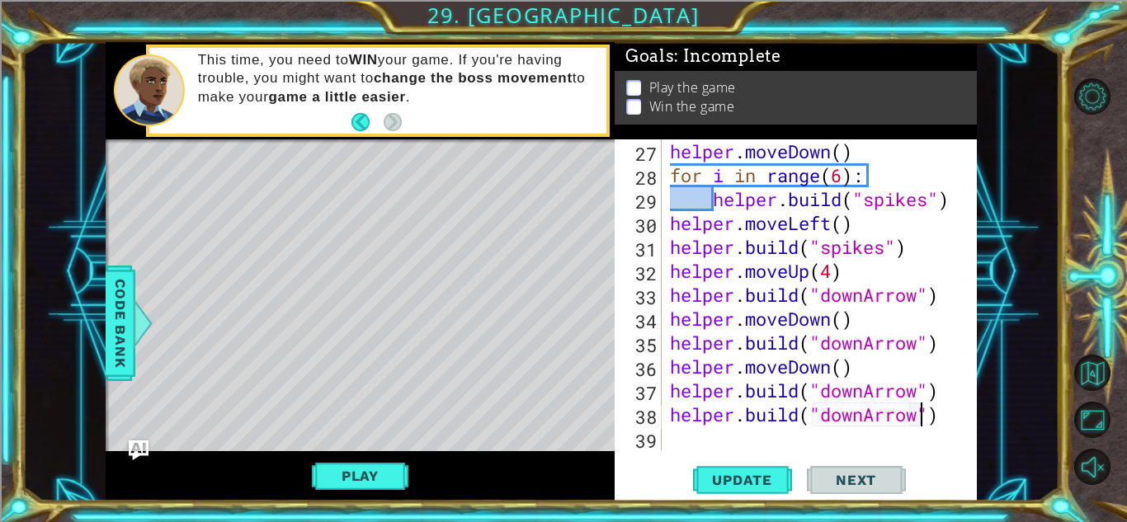
click at [948, 398] on div "helper . moveDown ( ) for i in range ( 6 ) : helper . build ( "spikes" ) helper…" at bounding box center [824, 318] width 314 height 359
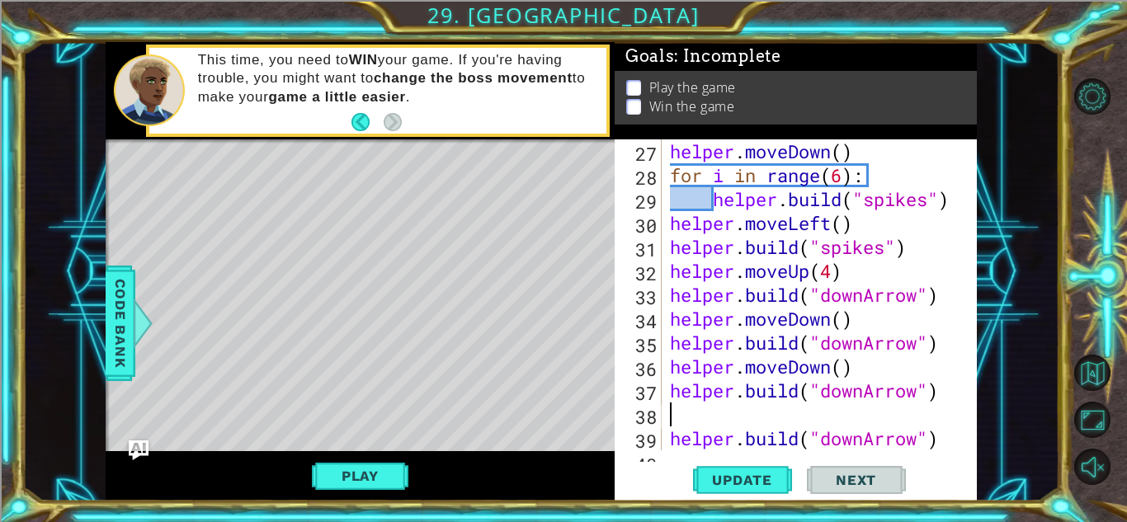
scroll to position [0, 0]
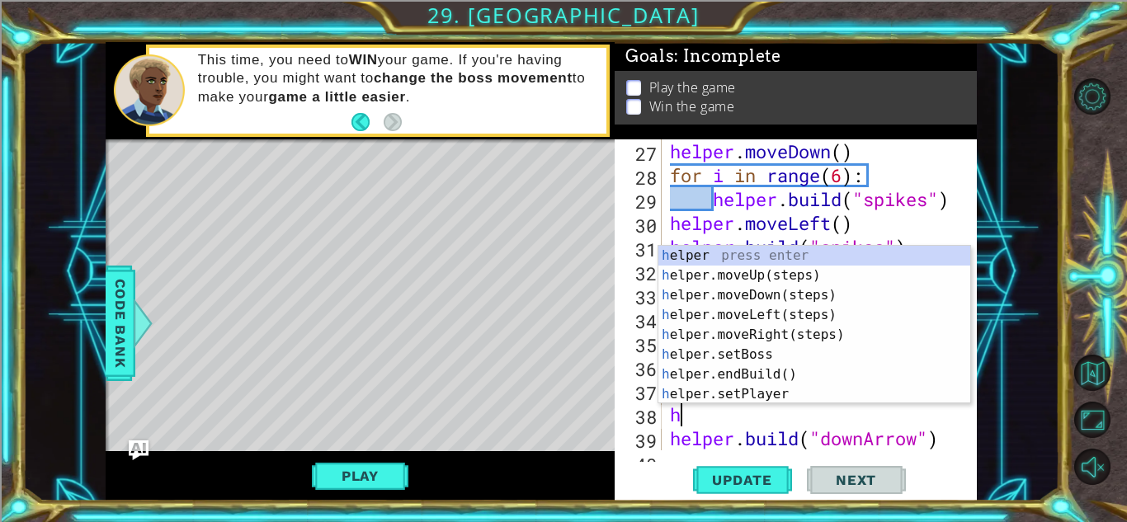
type textarea "he"
click at [797, 290] on div "he lper press enter he lper.moveUp(steps) press enter he lper.moveDown(steps) p…" at bounding box center [815, 345] width 312 height 198
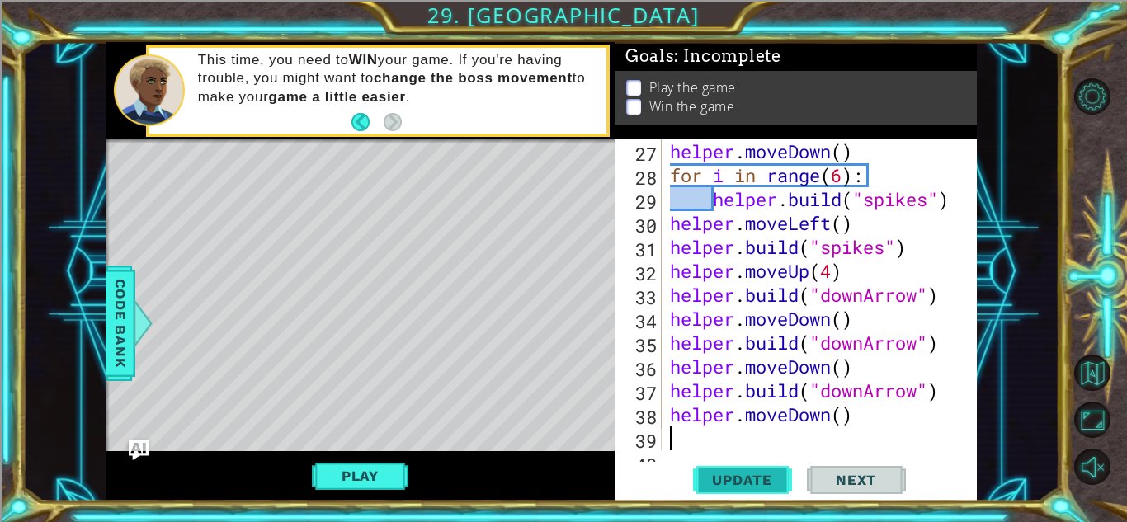
click at [762, 497] on button "Update" at bounding box center [742, 480] width 99 height 36
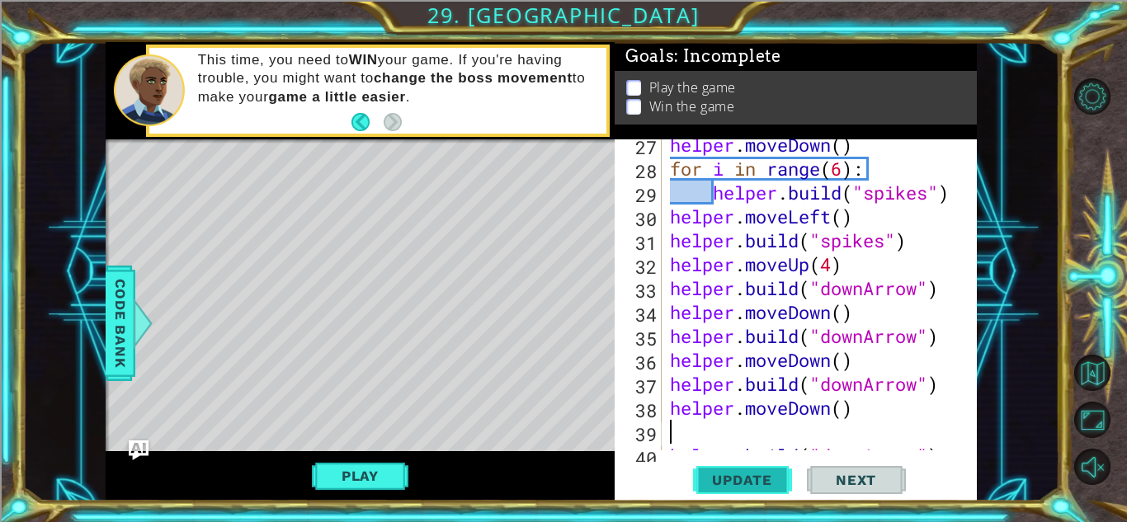
scroll to position [749, 0]
click at [926, 285] on div "helper . moveDown ( ) for i in range ( 6 ) : helper . build ( "spikes" ) helper…" at bounding box center [824, 312] width 314 height 359
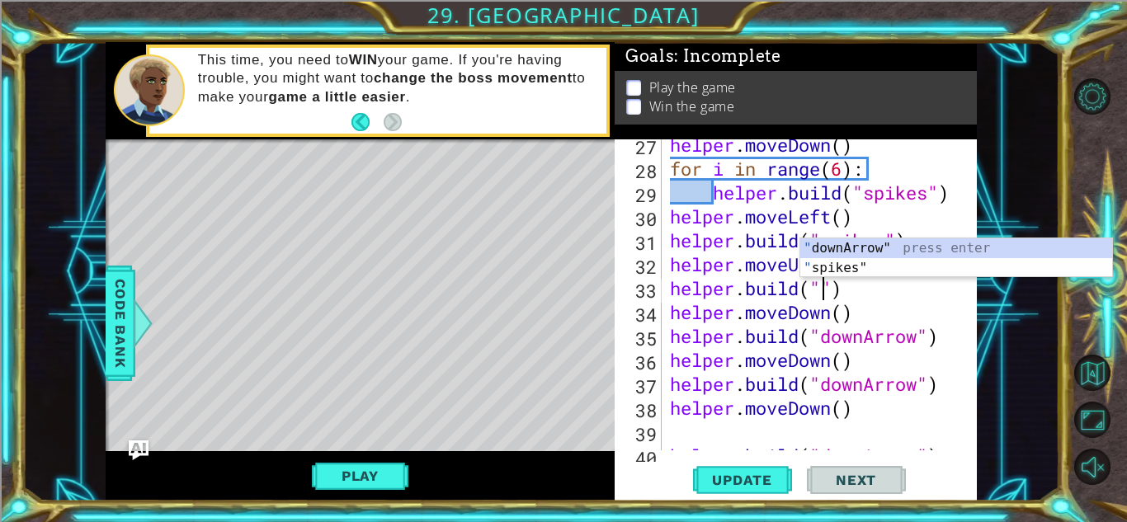
click at [844, 271] on div "" downArrow" press enter " spikes" press enter" at bounding box center [957, 278] width 312 height 79
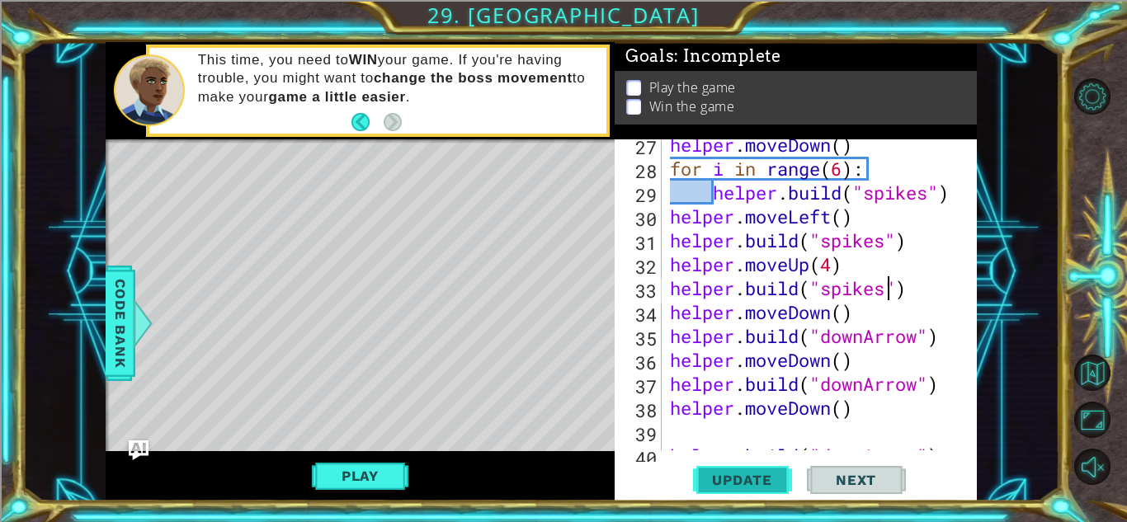
click at [734, 491] on button "Update" at bounding box center [742, 480] width 99 height 36
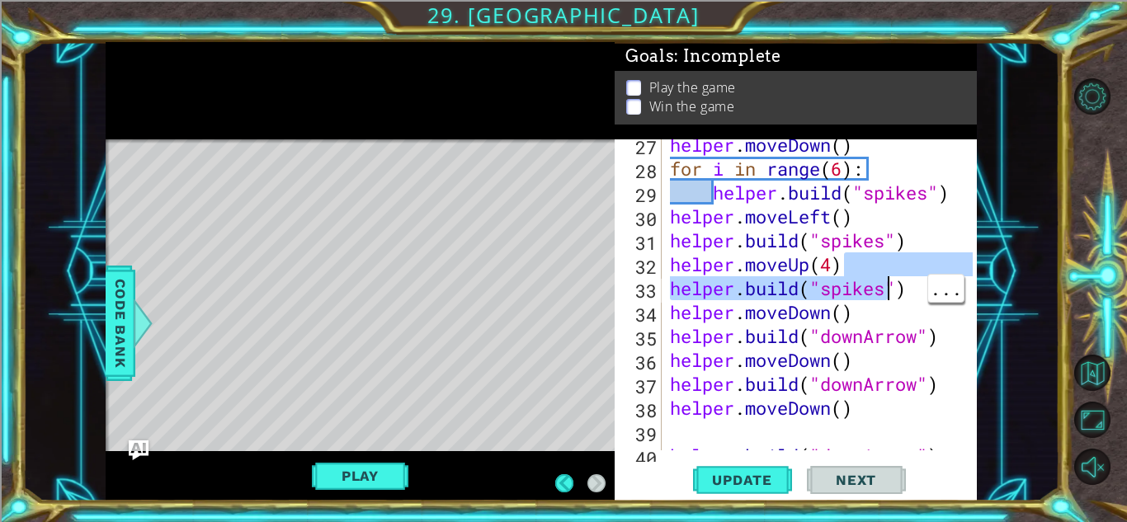
click at [881, 420] on div "helper . moveDown ( ) for i in range ( 6 ) : helper . build ( "spikes" ) helper…" at bounding box center [824, 312] width 314 height 359
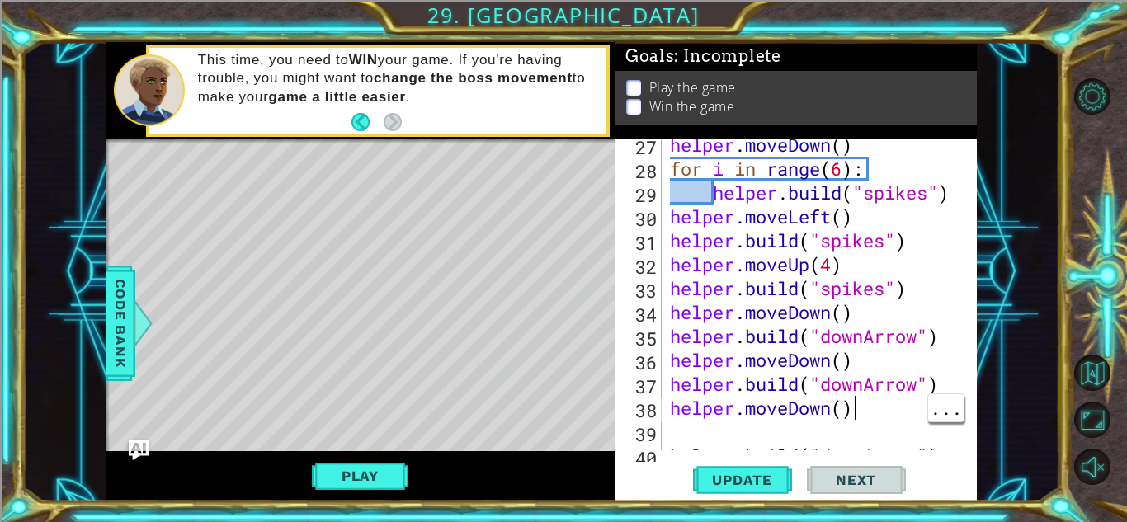
type textarea "helper.moveDown()"
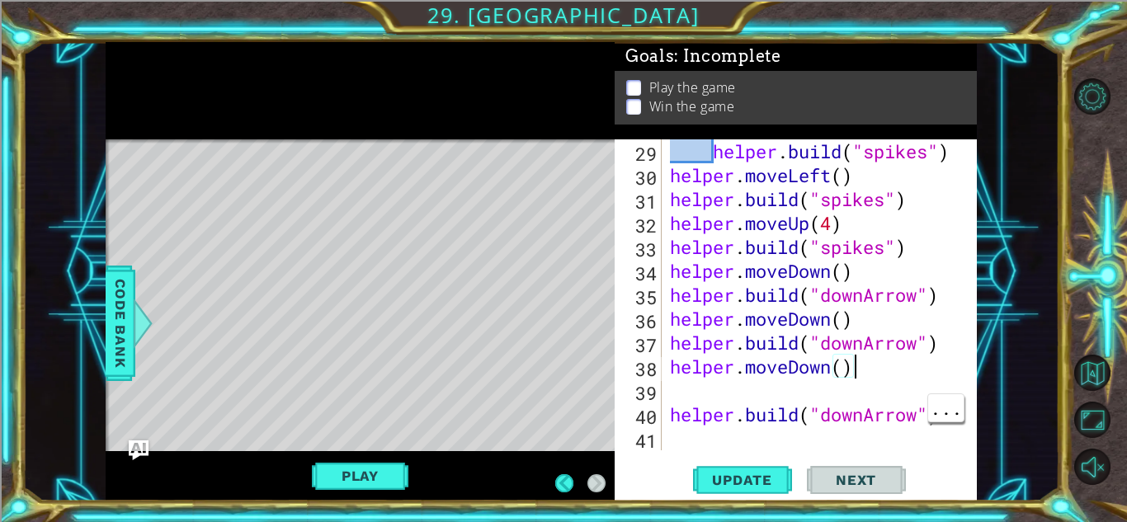
scroll to position [790, 0]
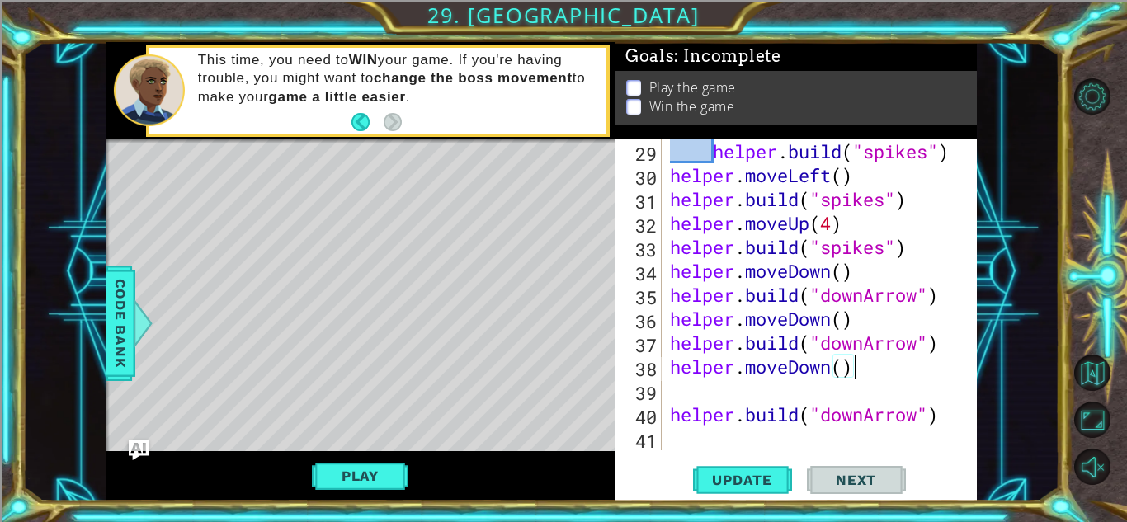
click at [706, 432] on div "helper . build ( "spikes" ) helper . moveLeft ( ) helper . build ( "spikes" ) h…" at bounding box center [824, 318] width 314 height 359
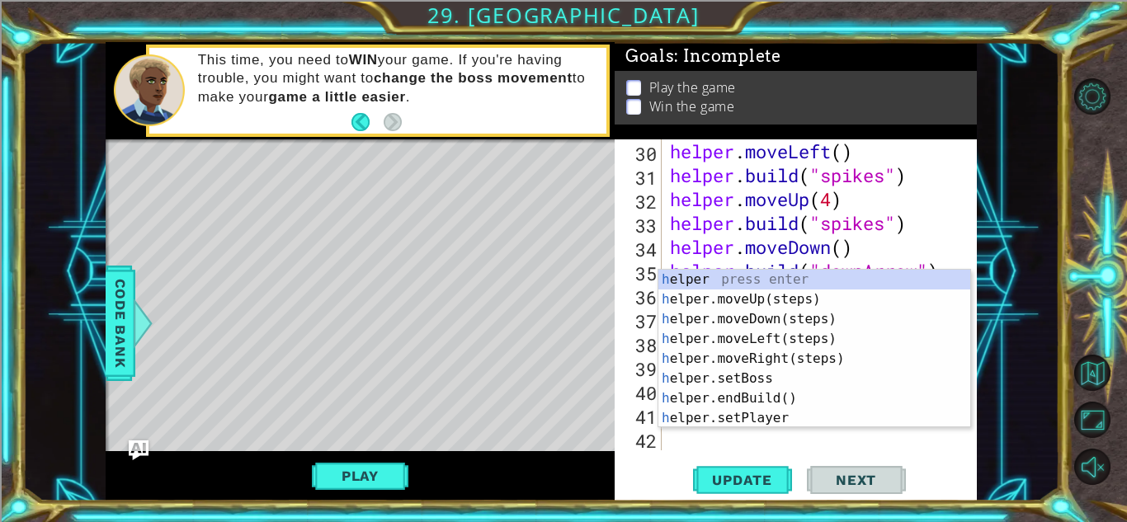
scroll to position [814, 0]
type textarea "he"
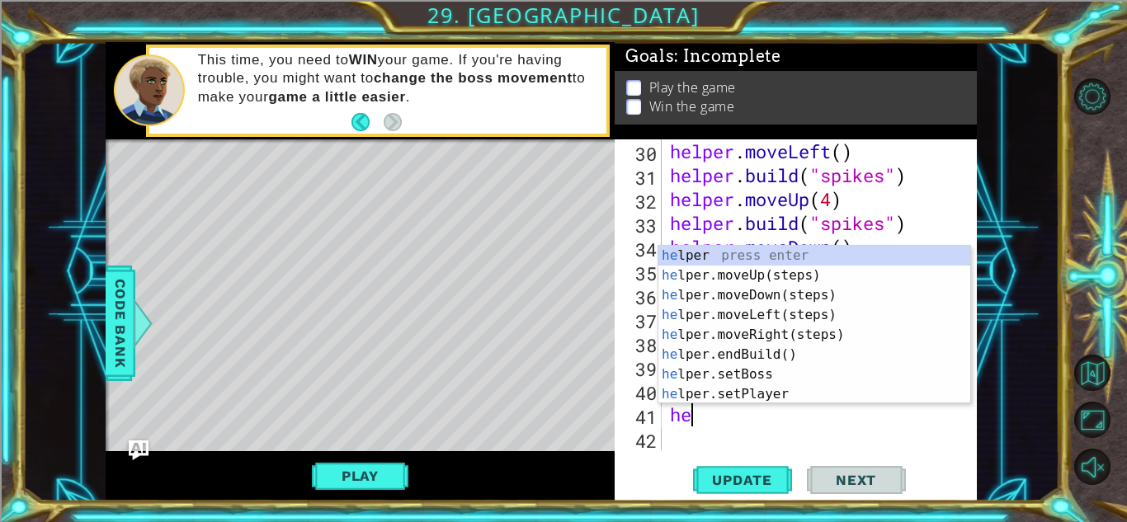
click at [805, 337] on div "he lper press enter he lper.moveUp(steps) press enter he lper.moveDown(steps) p…" at bounding box center [815, 345] width 312 height 198
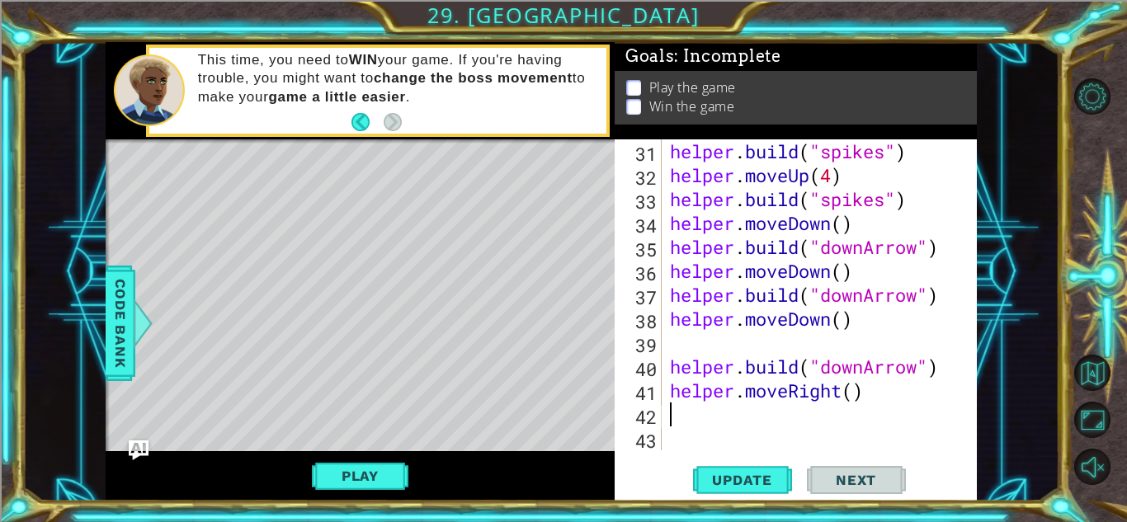
scroll to position [838, 0]
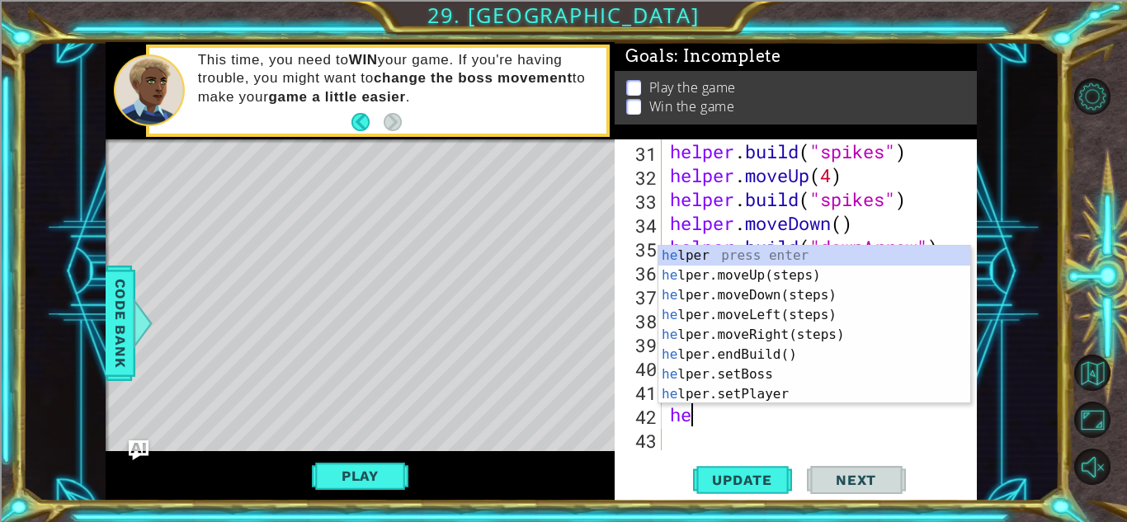
type textarea "hel"
click at [795, 281] on div "hel per press enter hel per.moveUp(steps) press enter hel per.moveDown(steps) p…" at bounding box center [815, 345] width 312 height 198
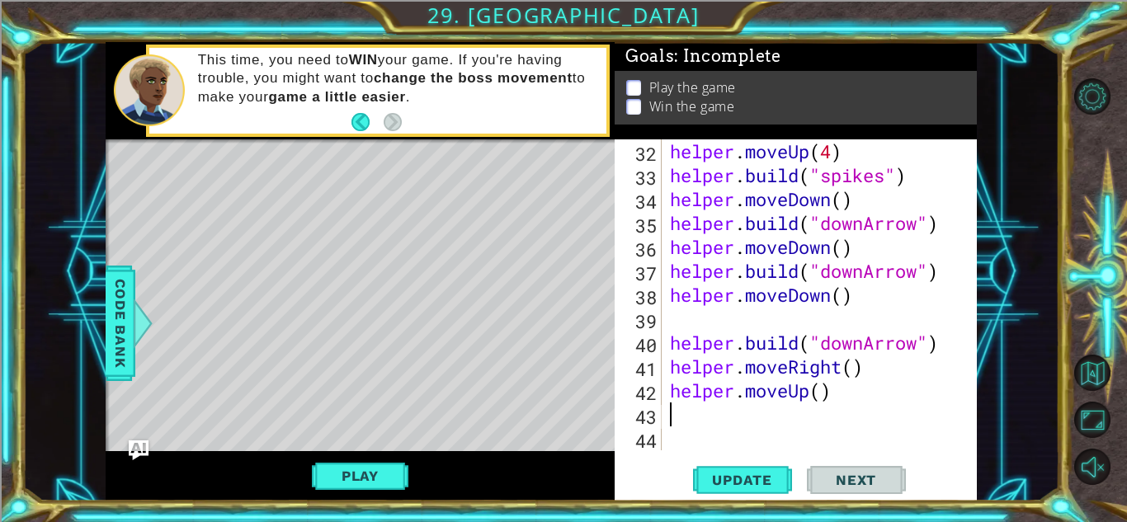
scroll to position [862, 0]
click at [830, 392] on div "helper . moveUp ( 4 ) helper . build ( "spikes" ) helper . moveDown ( ) helper …" at bounding box center [824, 318] width 314 height 359
click at [828, 395] on div "helper . moveUp ( 4 ) helper . build ( "spikes" ) helper . moveDown ( ) helper …" at bounding box center [824, 318] width 314 height 359
type textarea "helper.moveUp(3)"
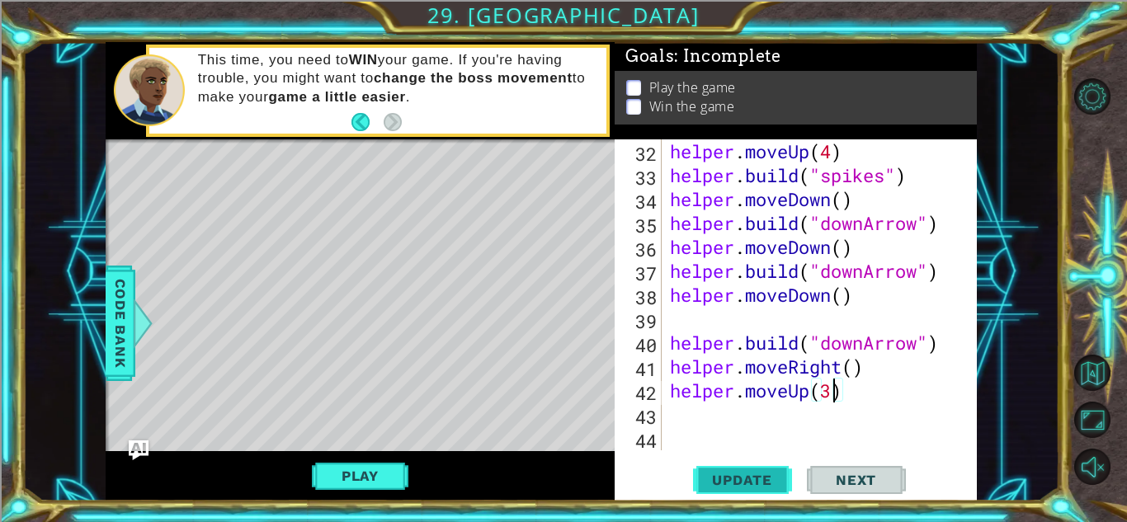
click at [741, 474] on span "Update" at bounding box center [742, 480] width 93 height 17
click at [777, 411] on div "helper . moveUp ( 4 ) helper . build ( "spikes" ) helper . moveDown ( ) helper …" at bounding box center [824, 318] width 314 height 359
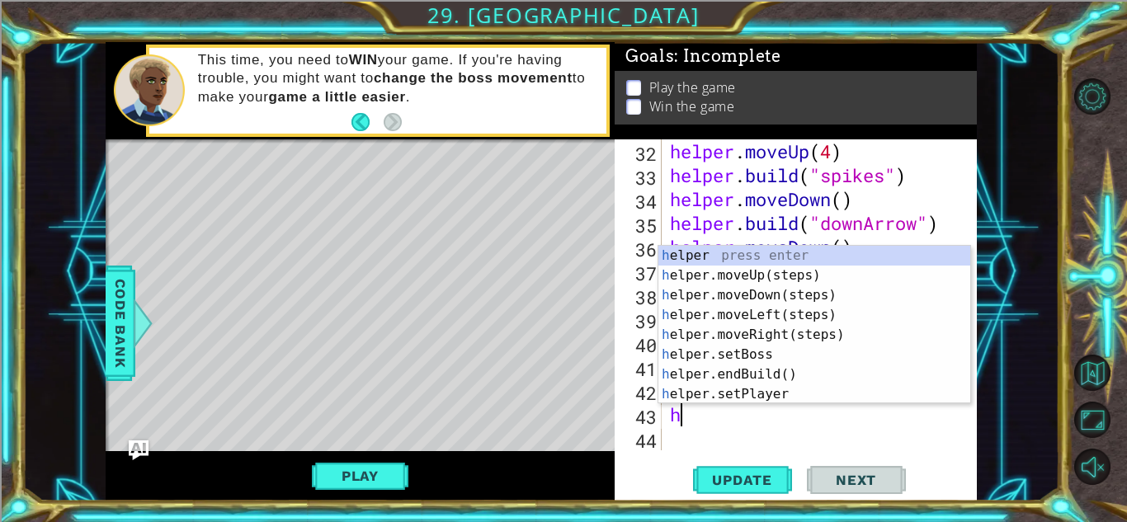
type textarea "hel"
click at [804, 293] on div "hel per press enter hel per.moveUp(steps) press enter hel per.moveDown(steps) p…" at bounding box center [815, 345] width 312 height 198
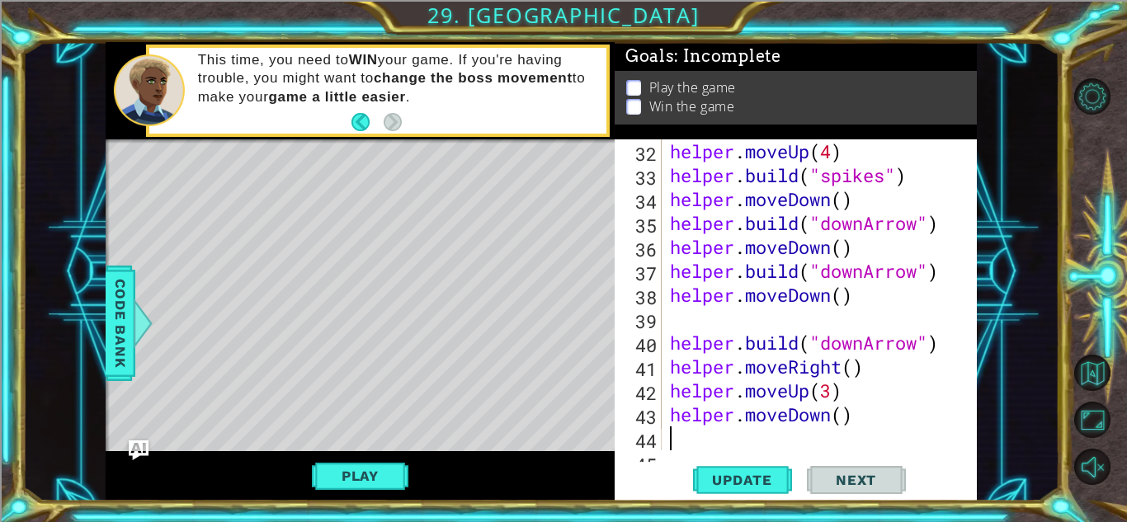
scroll to position [886, 0]
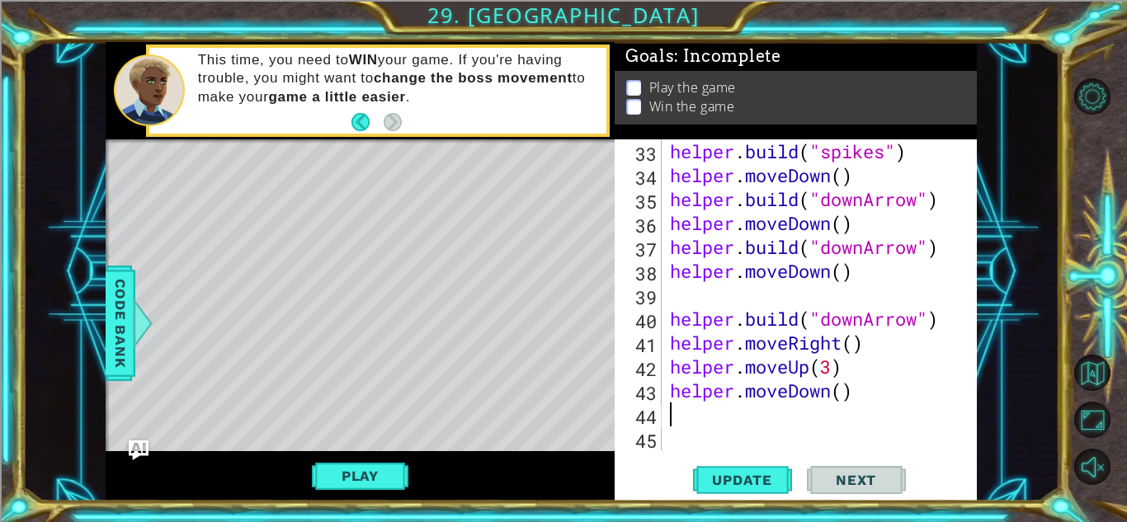
click at [830, 396] on div "helper . build ( "spikes" ) helper . moveDown ( ) helper . build ( "downArrow" …" at bounding box center [824, 318] width 314 height 359
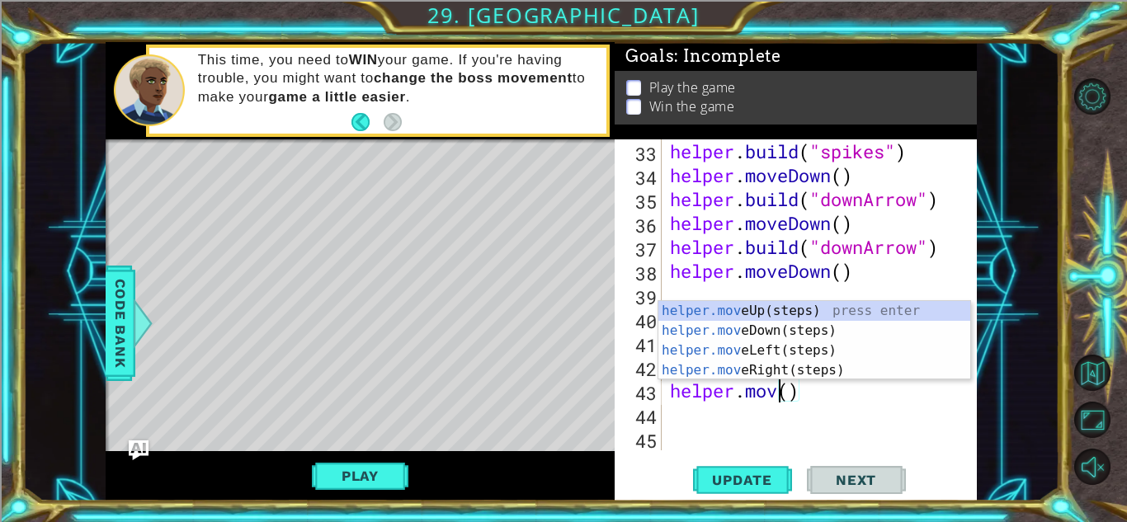
scroll to position [0, 5]
click at [785, 346] on div "helper.move Up(steps) press enter helper.move Down(steps) press enter helper.mo…" at bounding box center [815, 360] width 312 height 119
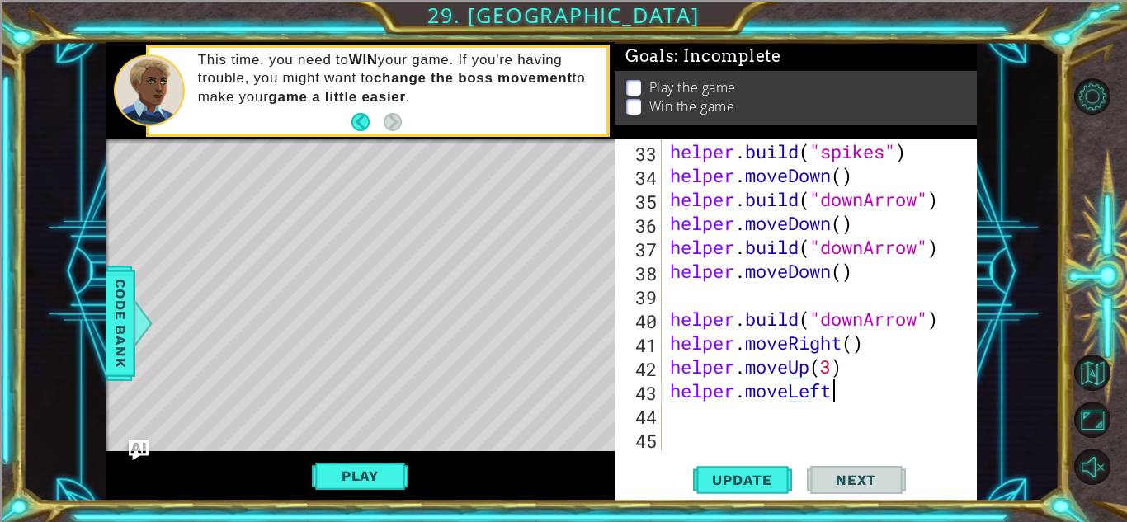
type textarea "helper.moveLeft"
click at [783, 409] on div "helper . build ( "spikes" ) helper . moveDown ( ) helper . build ( "downArrow" …" at bounding box center [824, 318] width 314 height 359
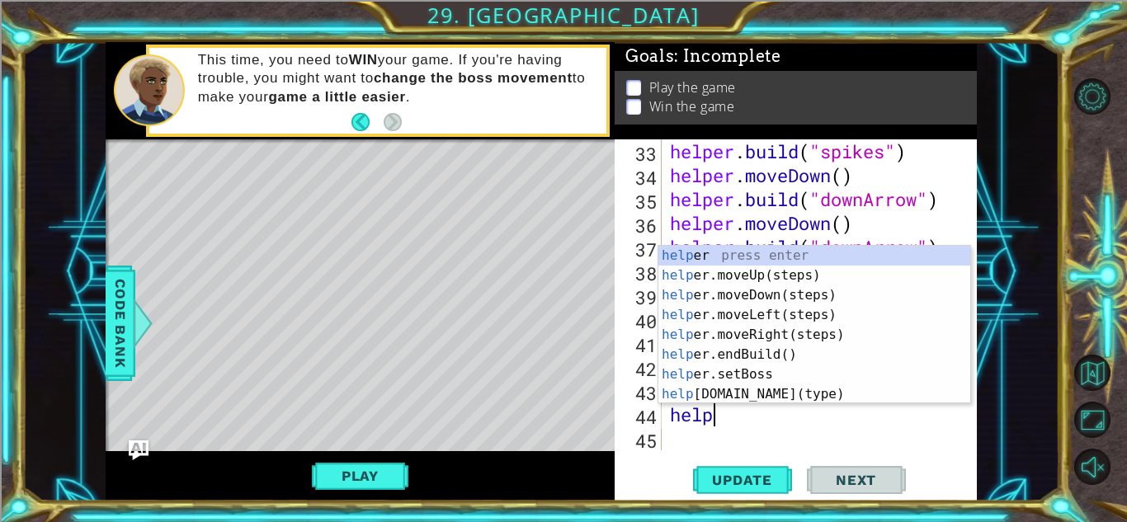
scroll to position [0, 2]
type textarea "helper"
click at [808, 297] on div "helper press enter helper .moveUp(steps) press enter helper .moveDown(steps) pr…" at bounding box center [815, 345] width 312 height 198
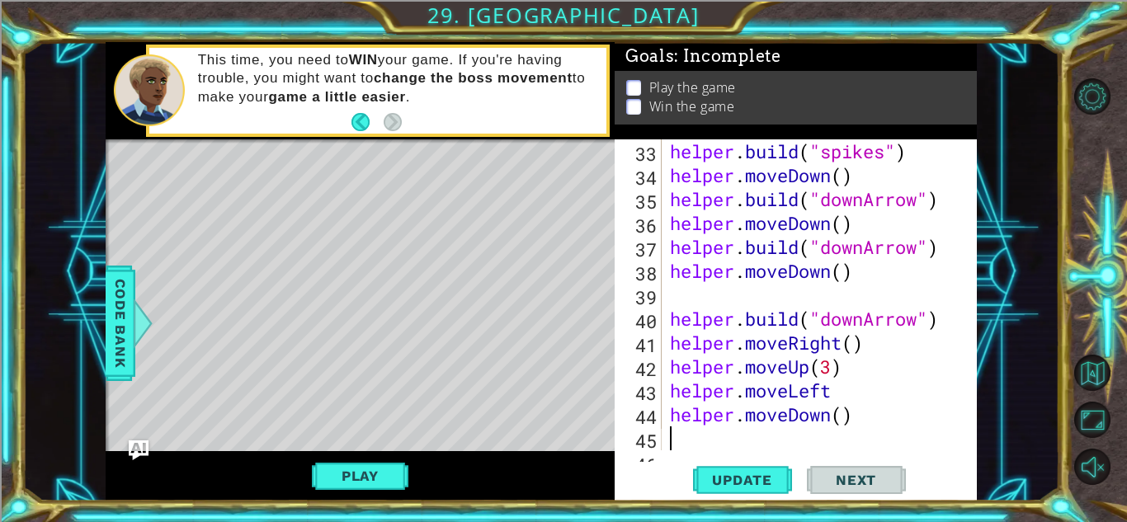
scroll to position [909, 0]
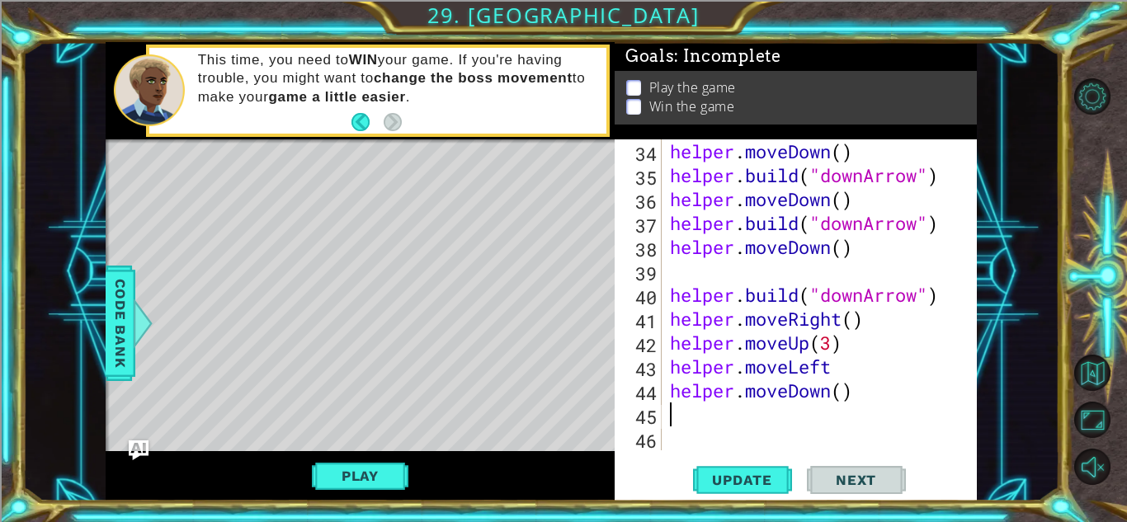
click at [851, 391] on div "helper . moveDown ( ) helper . build ( "downArrow" ) helper . moveDown ( ) help…" at bounding box center [824, 318] width 314 height 359
click at [841, 387] on div "helper . moveDown ( ) helper . build ( "downArrow" ) helper . moveDown ( ) help…" at bounding box center [824, 318] width 314 height 359
click at [740, 490] on button "Update" at bounding box center [742, 480] width 99 height 36
click at [848, 369] on div "helper . moveDown ( ) helper . build ( "downArrow" ) helper . moveDown ( ) help…" at bounding box center [824, 318] width 314 height 359
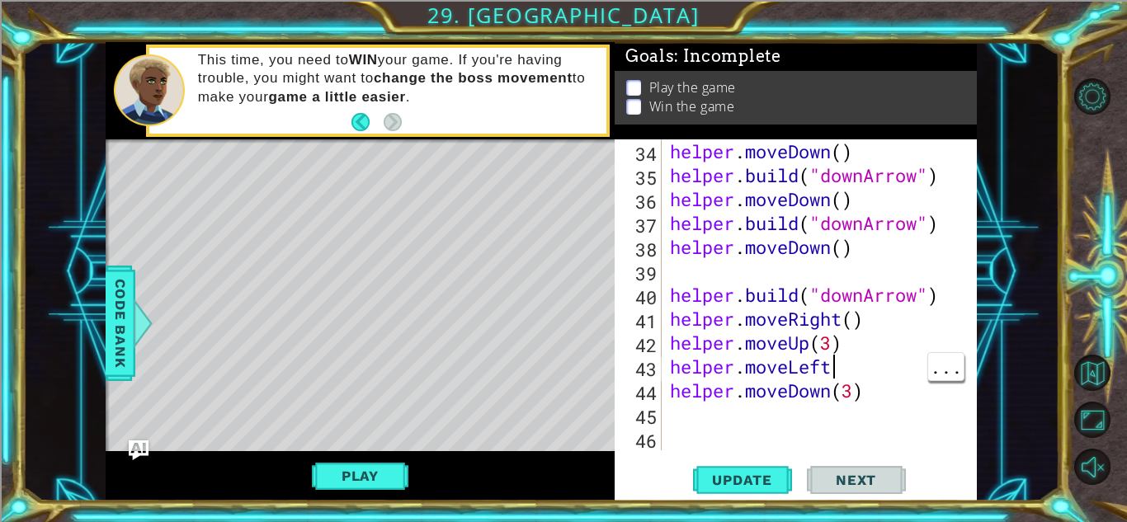
scroll to position [0, 7]
click at [770, 482] on span "Update" at bounding box center [742, 480] width 93 height 17
click at [352, 462] on button "Play" at bounding box center [360, 476] width 97 height 31
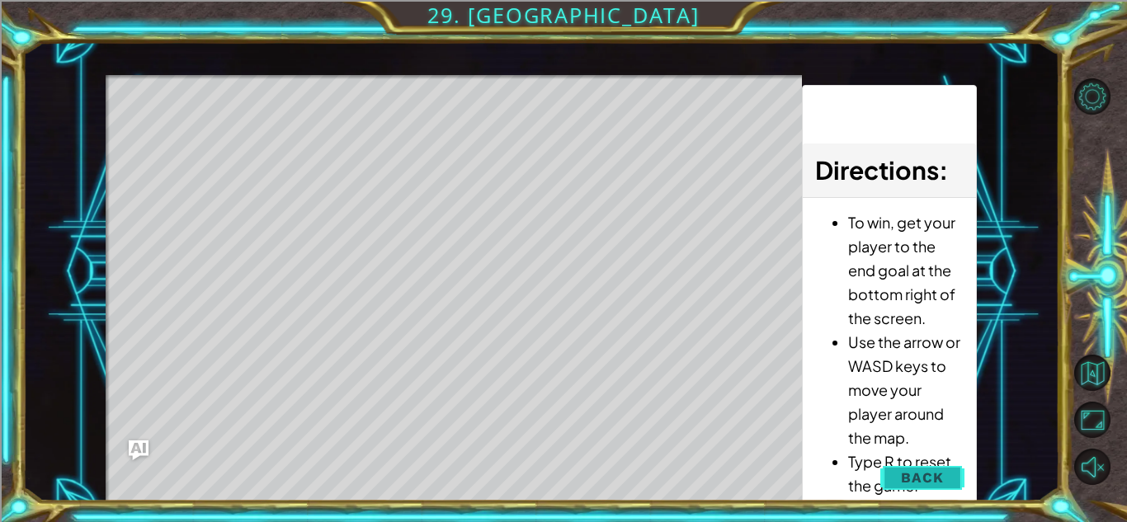
click at [915, 488] on button "Back" at bounding box center [922, 477] width 83 height 33
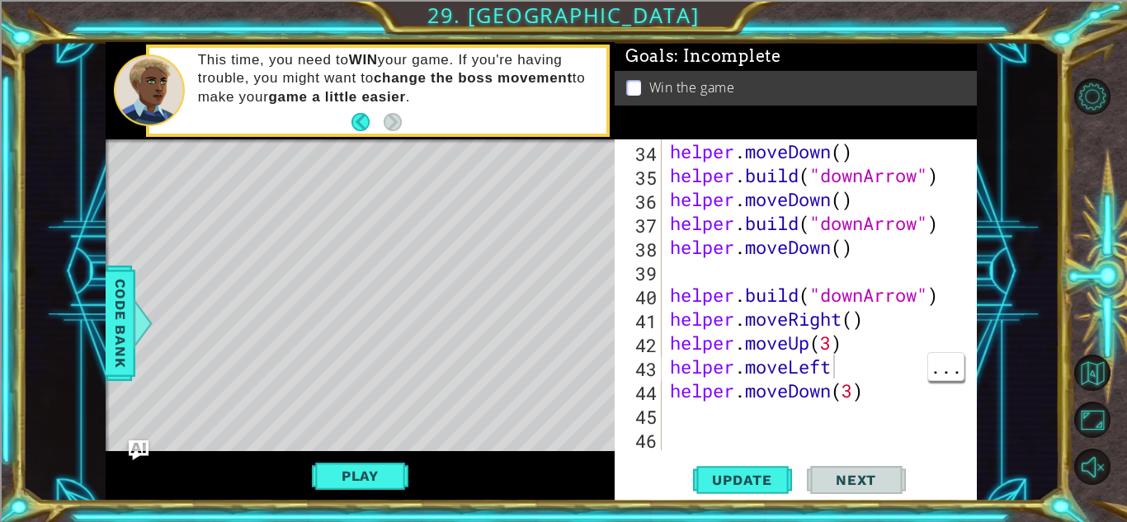
click at [880, 387] on div "helper . moveDown ( ) helper . build ( "downArrow" ) helper . moveDown ( ) help…" at bounding box center [824, 318] width 314 height 359
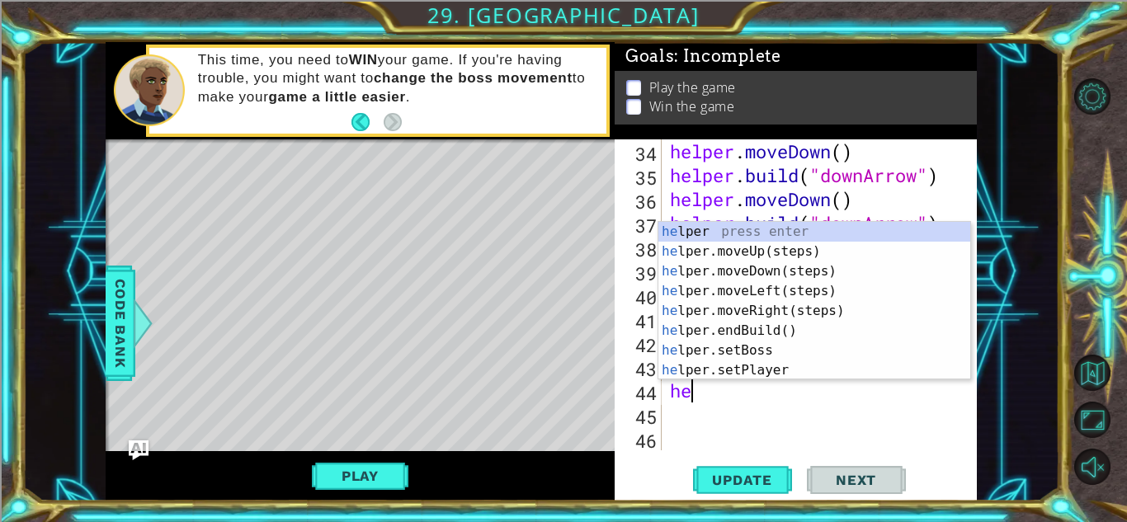
scroll to position [0, 0]
type textarea "h"
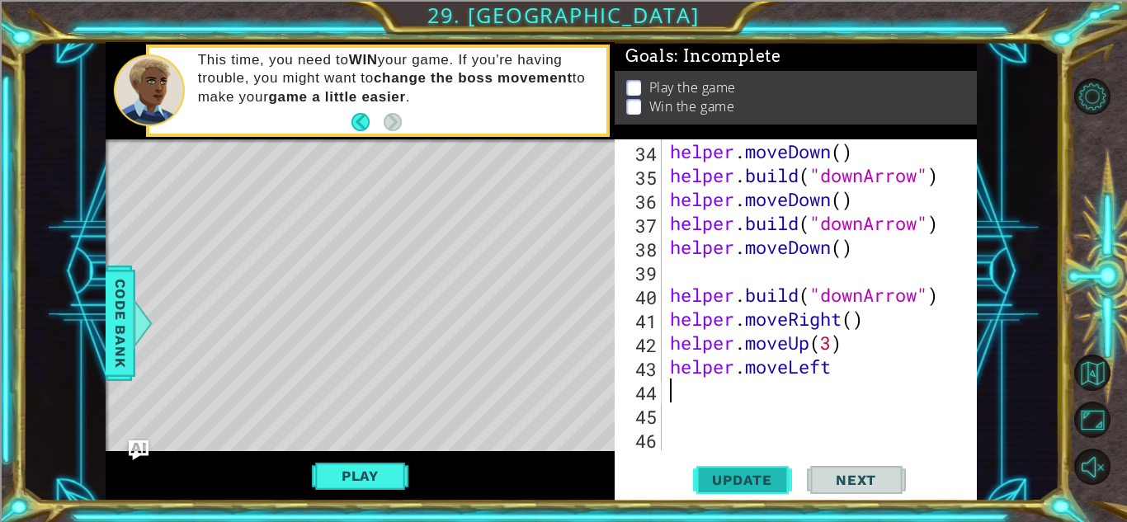
click at [741, 482] on span "Update" at bounding box center [742, 480] width 93 height 17
type textarea "h"
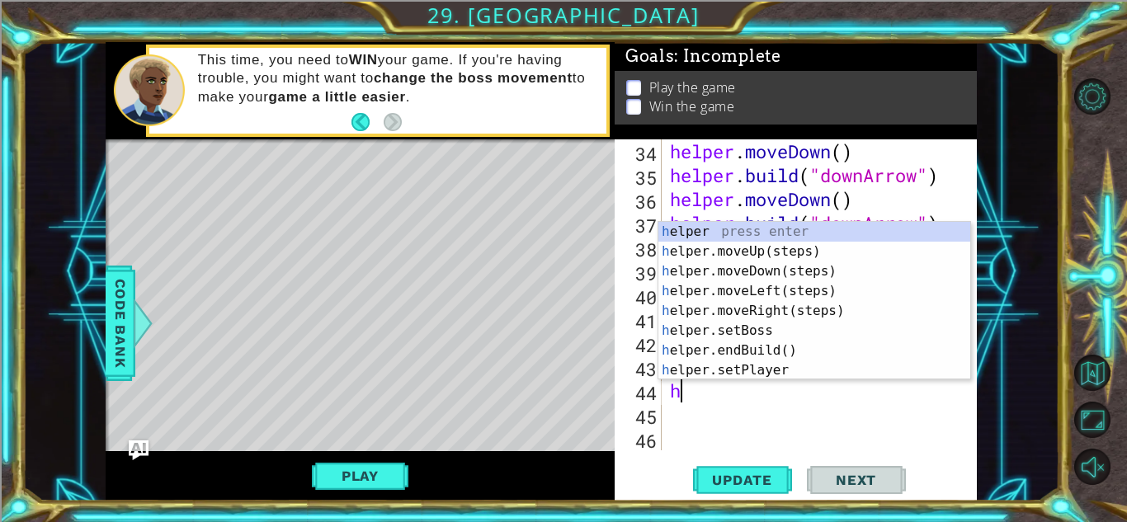
click at [820, 292] on div "h elper press enter h elper.moveUp(steps) press enter h elper.moveDown(steps) p…" at bounding box center [815, 321] width 312 height 198
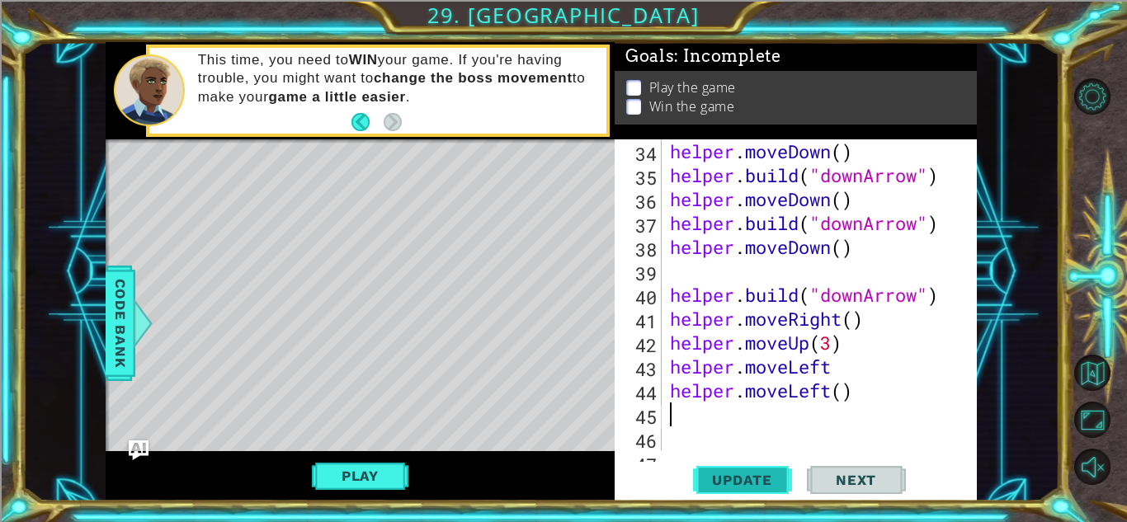
click at [747, 490] on button "Update" at bounding box center [742, 480] width 99 height 36
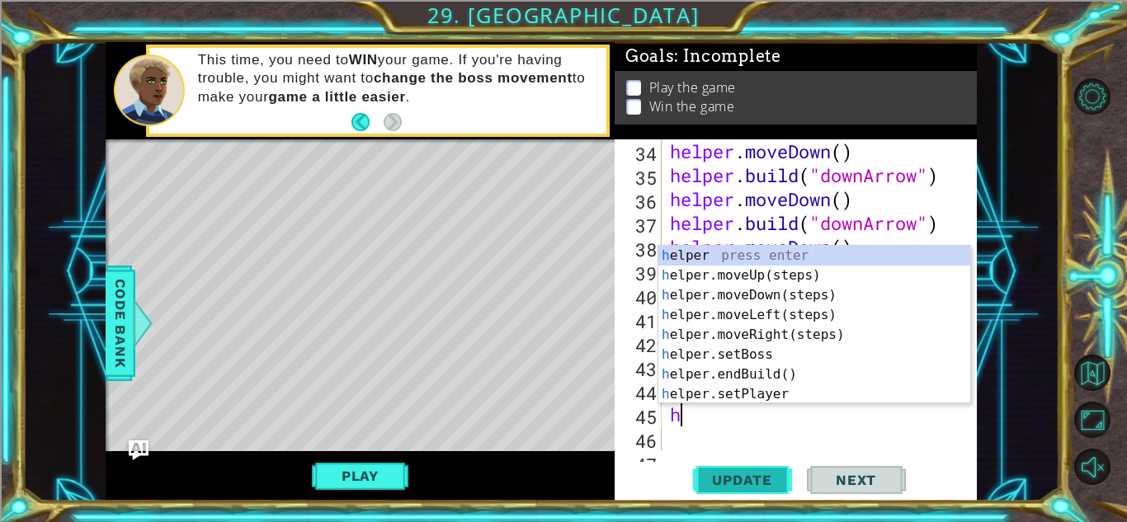
type textarea "hel"
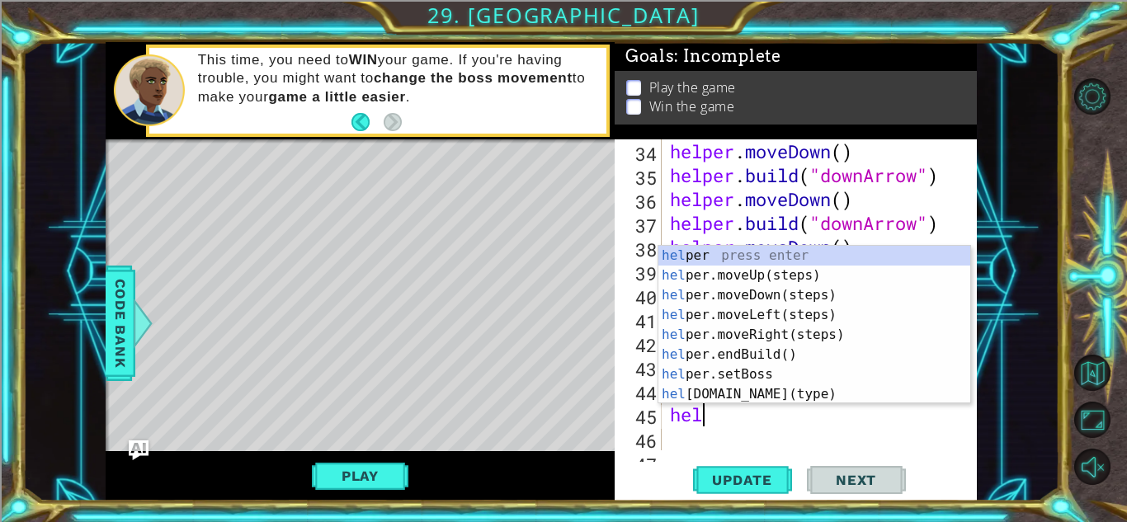
click at [818, 295] on div "hel per press enter hel per.moveUp(steps) press enter hel per.moveDown(steps) p…" at bounding box center [815, 345] width 312 height 198
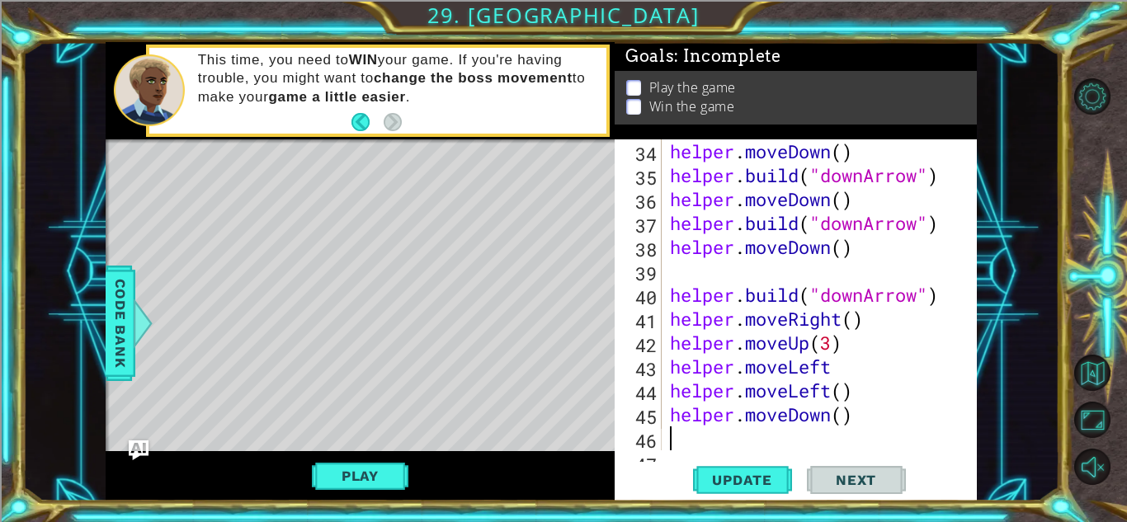
click at [834, 422] on div "helper . moveDown ( ) helper . build ( "downArrow" ) helper . moveDown ( ) help…" at bounding box center [824, 318] width 314 height 359
click at [850, 418] on div "helper . moveDown ( ) helper . build ( "downArrow" ) helper . moveDown ( ) help…" at bounding box center [824, 318] width 314 height 359
click at [843, 409] on div "helper . moveDown ( ) helper . build ( "downArrow" ) helper . moveDown ( ) help…" at bounding box center [824, 318] width 314 height 359
type textarea "helper.moveDown(3)"
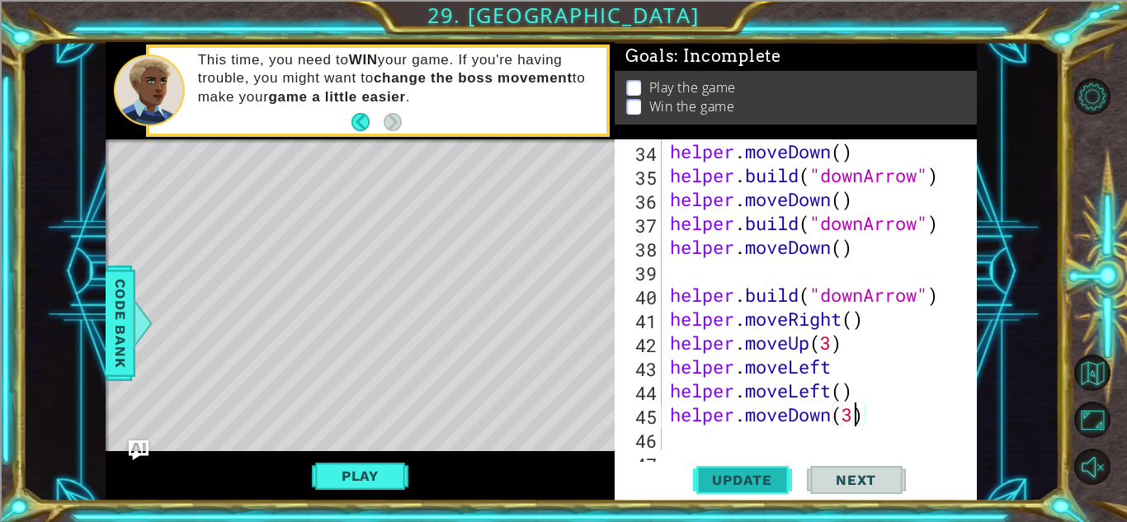
click at [763, 475] on span "Update" at bounding box center [742, 480] width 93 height 17
click at [738, 435] on div "helper . moveDown ( ) helper . build ( "downArrow" ) helper . moveDown ( ) help…" at bounding box center [824, 318] width 314 height 359
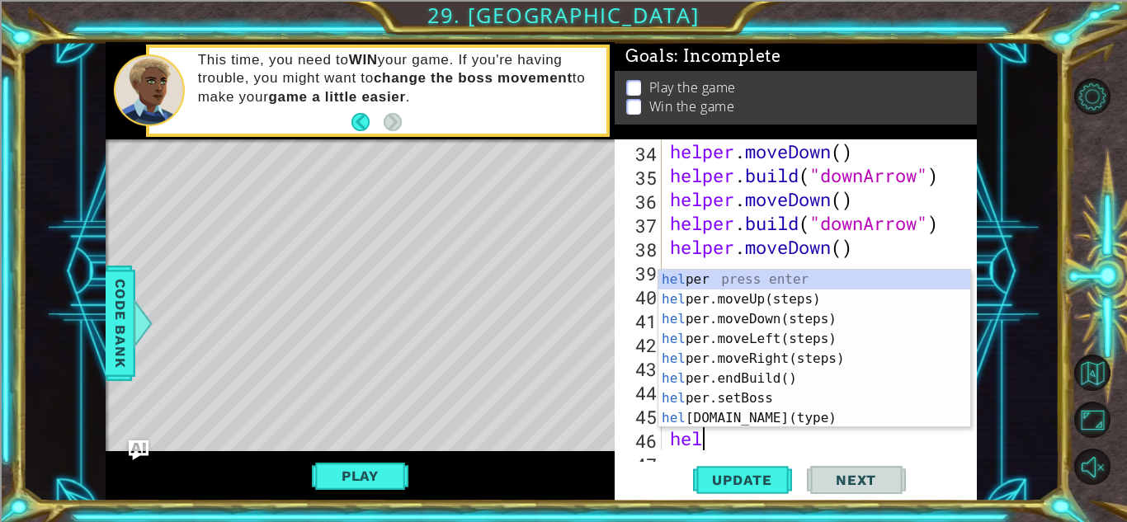
type textarea "help"
click at [812, 290] on div "help er press enter help er.moveUp(steps) press enter help er.moveDown(steps) p…" at bounding box center [815, 369] width 312 height 198
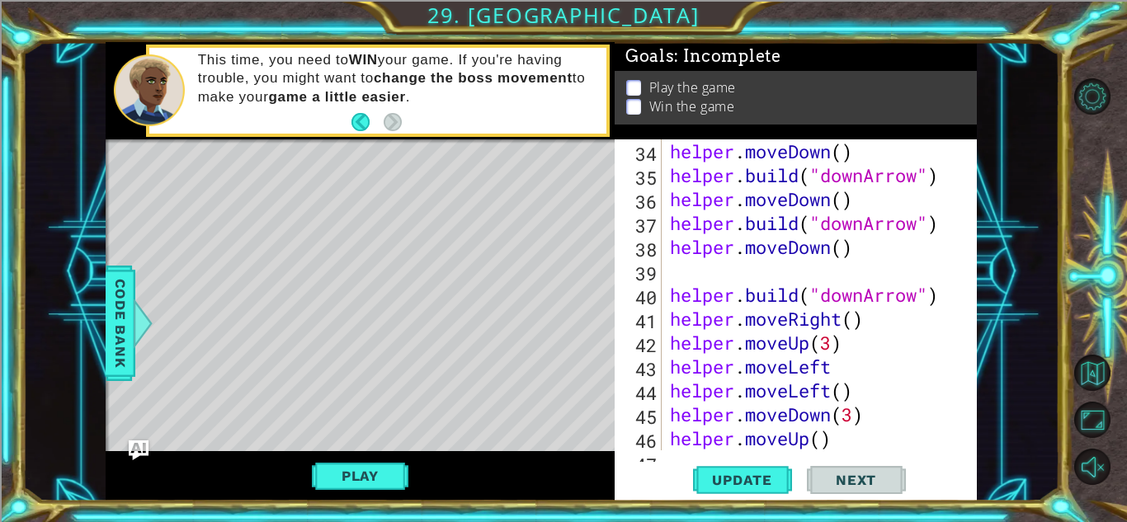
scroll to position [0, 0]
click at [824, 442] on div "helper . moveDown ( ) helper . build ( "downArrow" ) helper . moveDown ( ) help…" at bounding box center [824, 318] width 314 height 359
type textarea "helper.moveUp(3)"
click at [755, 479] on span "Update" at bounding box center [742, 480] width 93 height 17
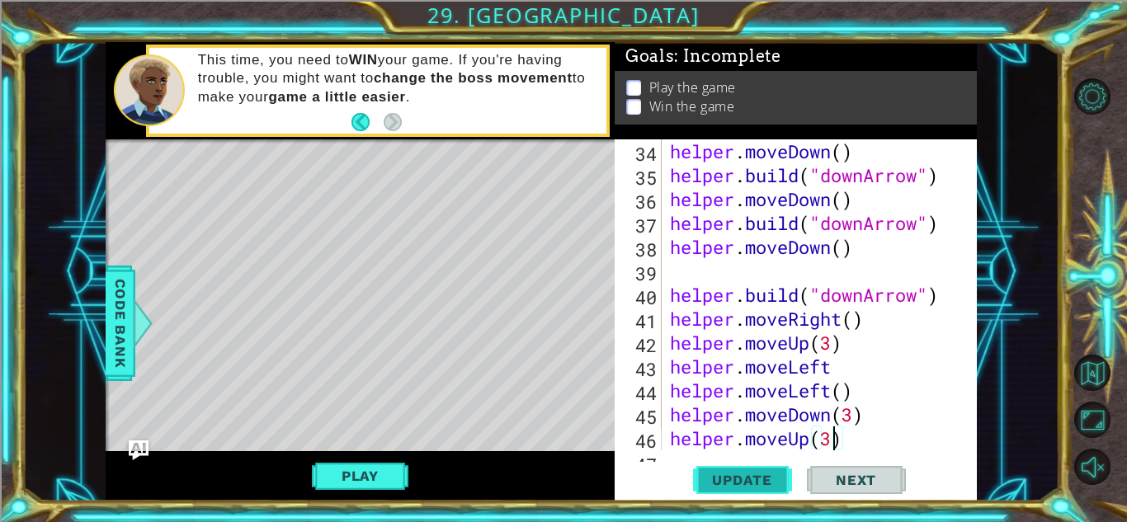
scroll to position [981, 0]
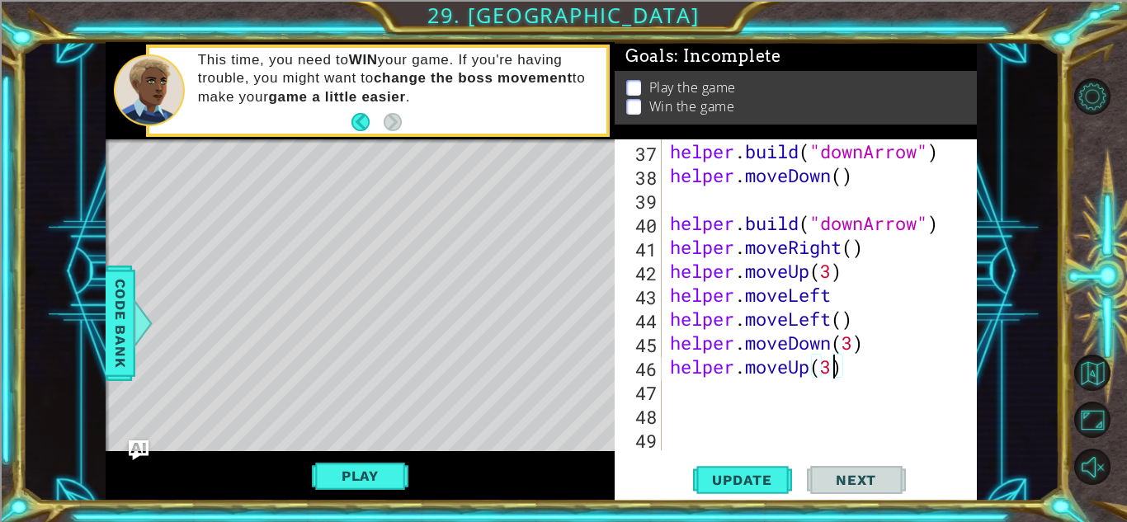
click at [697, 382] on div "helper . build ( "downArrow" ) helper . moveDown ( ) helper . build ( "downArro…" at bounding box center [824, 318] width 314 height 359
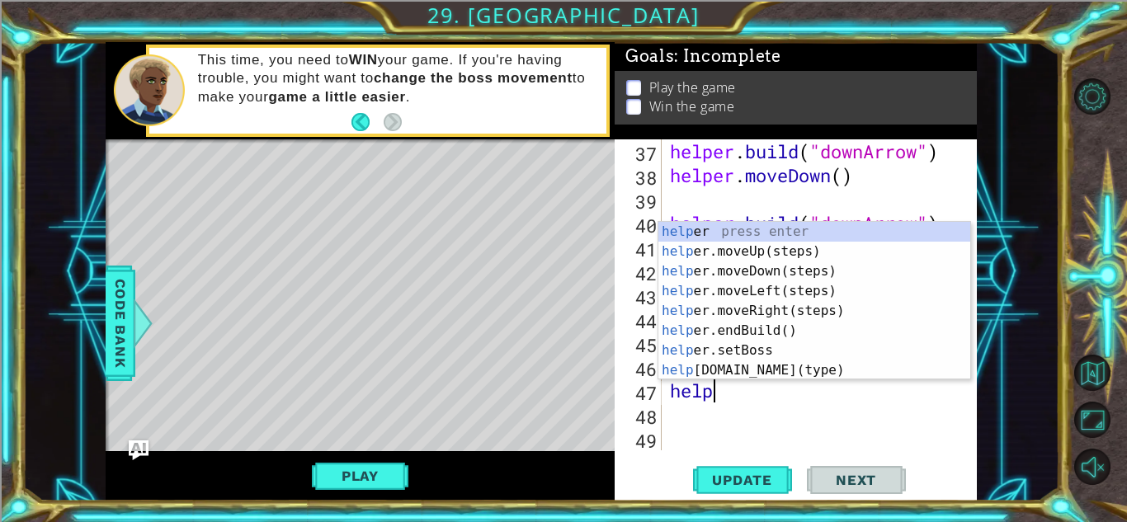
scroll to position [0, 2]
type textarea "helper"
click at [796, 293] on div "helper press enter helper .moveUp(steps) press enter helper .moveDown(steps) pr…" at bounding box center [815, 321] width 312 height 198
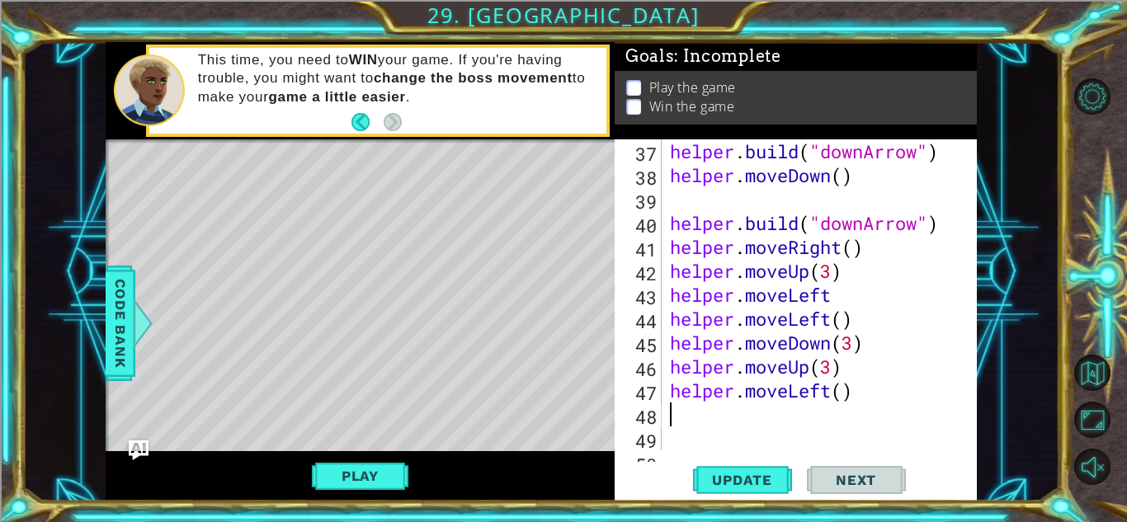
click at [842, 400] on div "helper . build ( "downArrow" ) helper . moveDown ( ) helper . build ( "downArro…" at bounding box center [824, 318] width 314 height 359
type textarea "helper.moveLeft(4)"
click at [758, 470] on button "Update" at bounding box center [742, 480] width 99 height 36
click at [745, 419] on div "helper . build ( "downArrow" ) helper . moveDown ( ) helper . build ( "downArro…" at bounding box center [824, 318] width 314 height 359
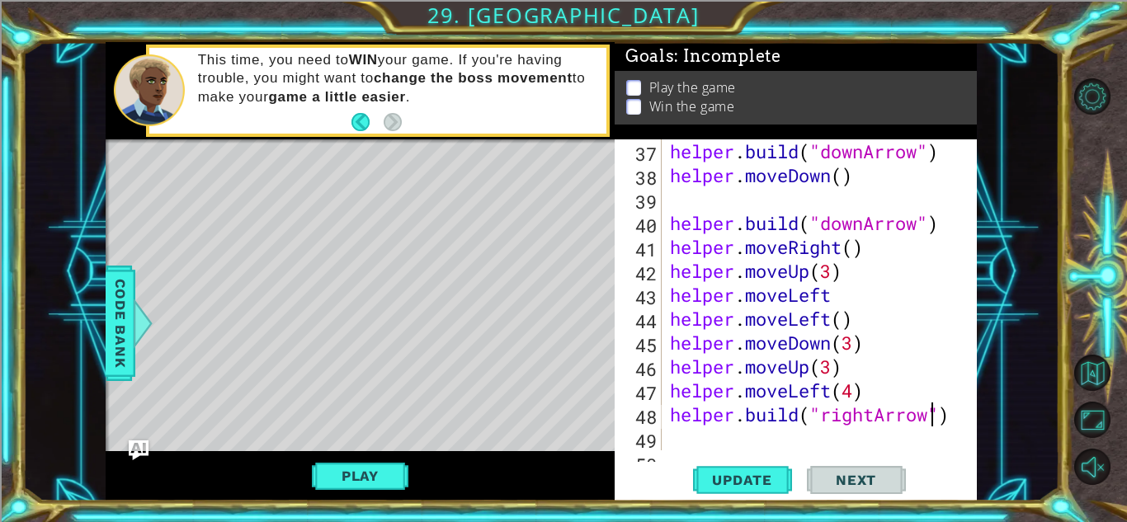
scroll to position [0, 12]
type textarea "[DOMAIN_NAME]("rightArrow")"
click at [742, 490] on button "Update" at bounding box center [742, 480] width 99 height 36
click at [688, 442] on div "helper . build ( "downArrow" ) helper . moveDown ( ) helper . build ( "downArro…" at bounding box center [824, 318] width 314 height 359
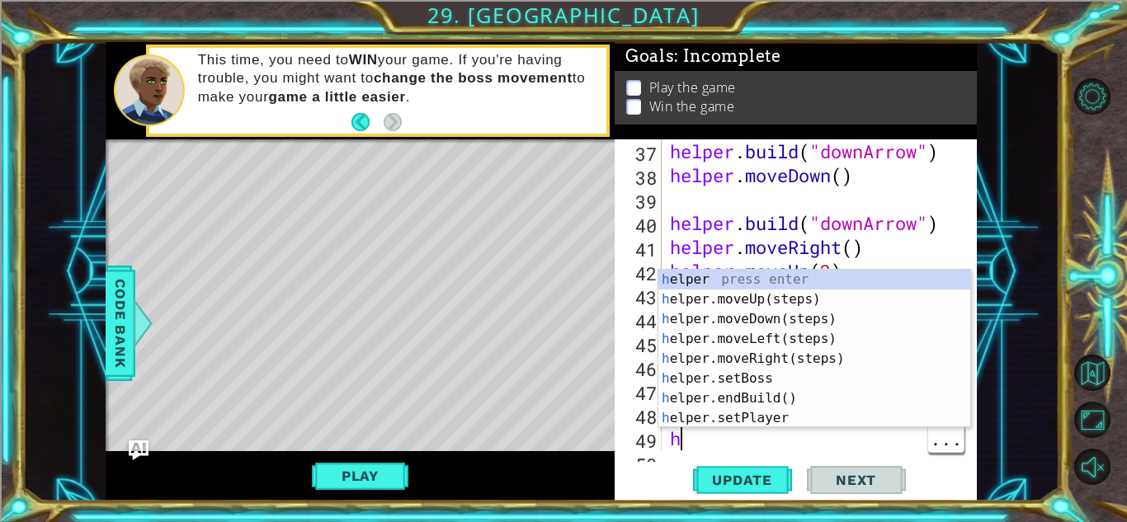
scroll to position [1005, 0]
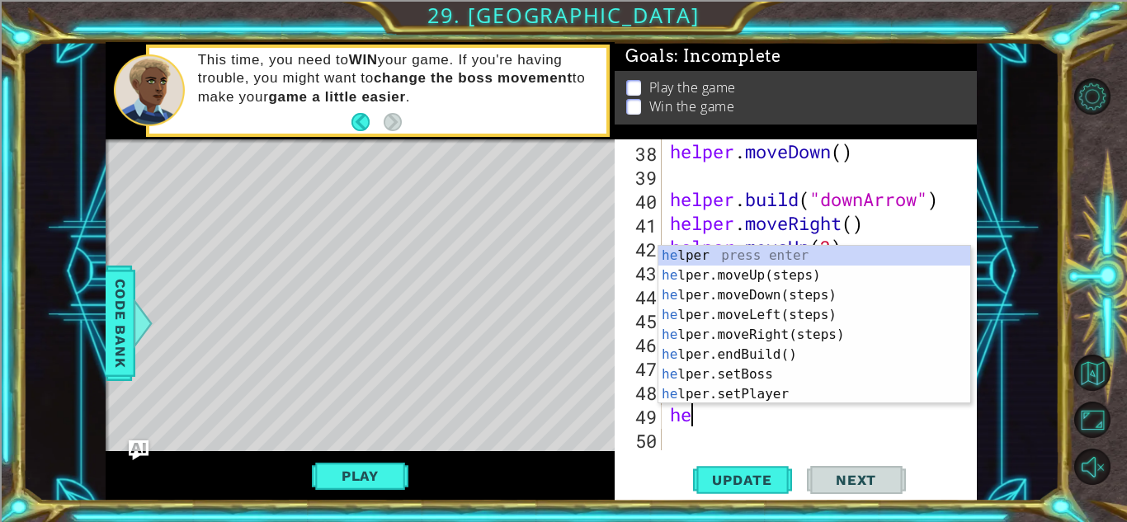
type textarea "hel"
click at [794, 329] on div "hel per press enter hel per.moveUp(steps) press enter hel per.moveDown(steps) p…" at bounding box center [815, 345] width 312 height 198
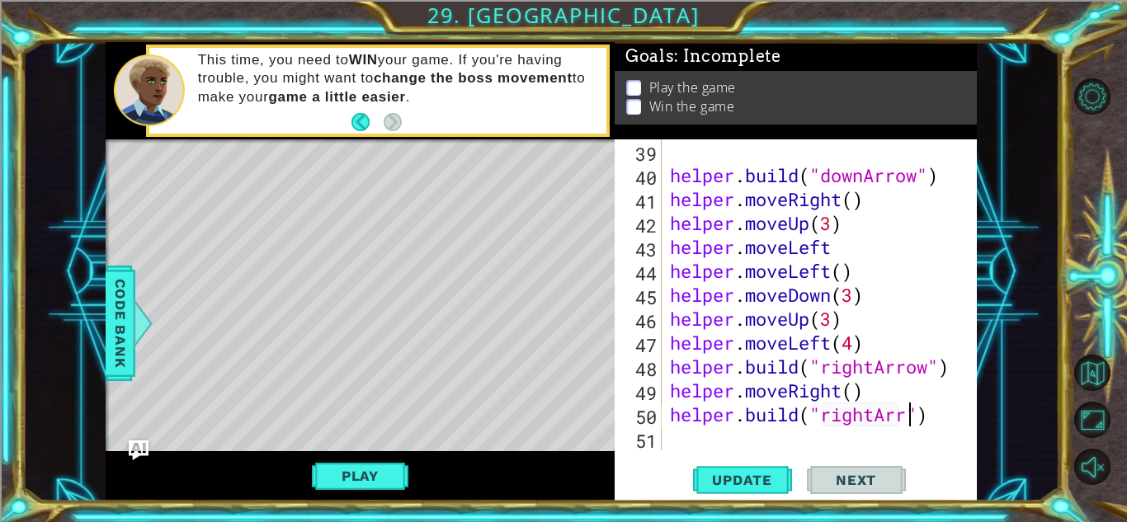
scroll to position [0, 11]
type textarea "[DOMAIN_NAME]("rightArrow")"
click at [708, 421] on div "helper . build ( "downArrow" ) helper . moveRight ( ) helper . moveUp ( 3 ) hel…" at bounding box center [824, 318] width 314 height 359
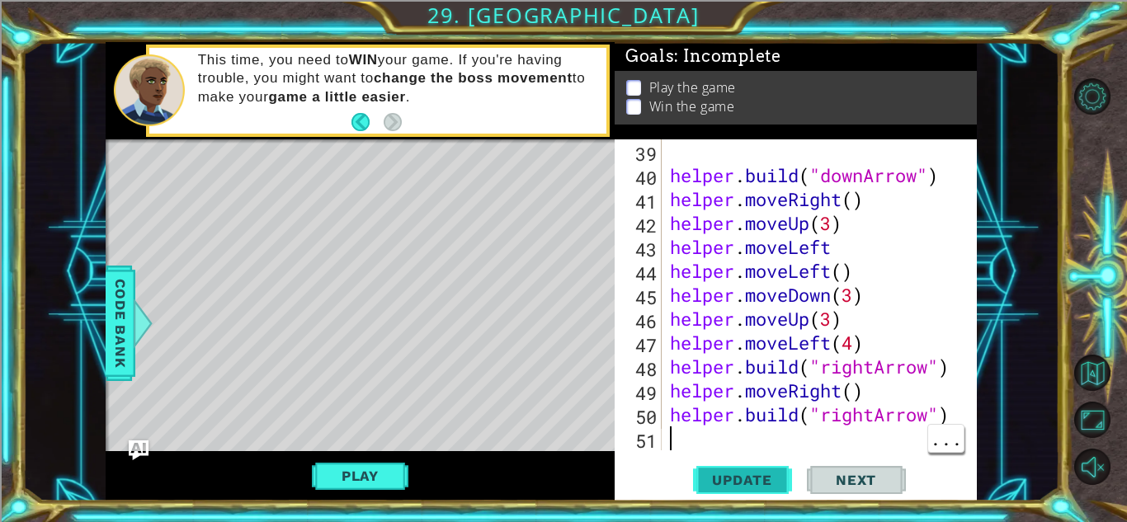
click at [749, 481] on span "Update" at bounding box center [742, 480] width 93 height 17
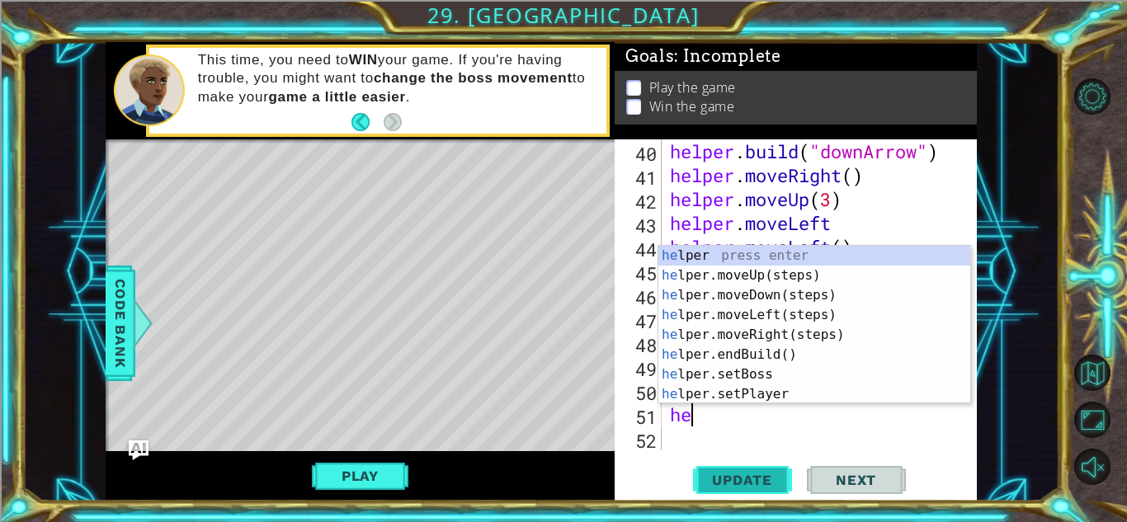
scroll to position [1053, 0]
type textarea "hel"
click at [796, 334] on div "hel per press enter hel per.moveUp(steps) press enter hel per.moveDown(steps) p…" at bounding box center [815, 345] width 312 height 198
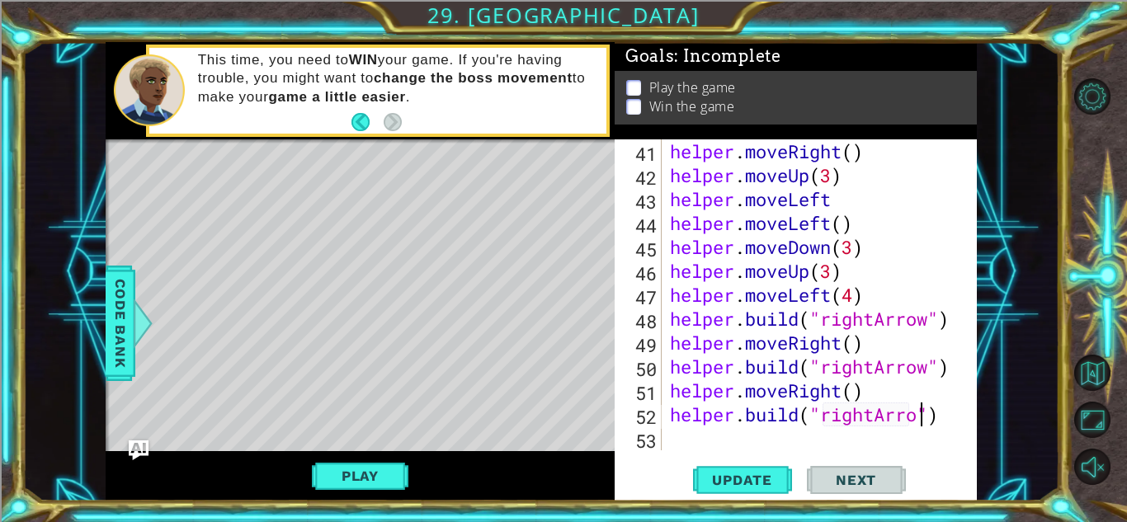
scroll to position [0, 12]
type textarea "[DOMAIN_NAME]("rightArrow")"
click at [767, 477] on span "Update" at bounding box center [742, 480] width 93 height 17
click at [721, 451] on div "[DOMAIN_NAME]("rightArrow") 41 42 43 44 45 46 47 48 49 50 51 52 53 helper . mov…" at bounding box center [796, 319] width 362 height 361
click at [718, 417] on div "helper . moveRight ( ) helper . moveUp ( 3 ) helper . moveLeft helper . moveLef…" at bounding box center [824, 318] width 314 height 359
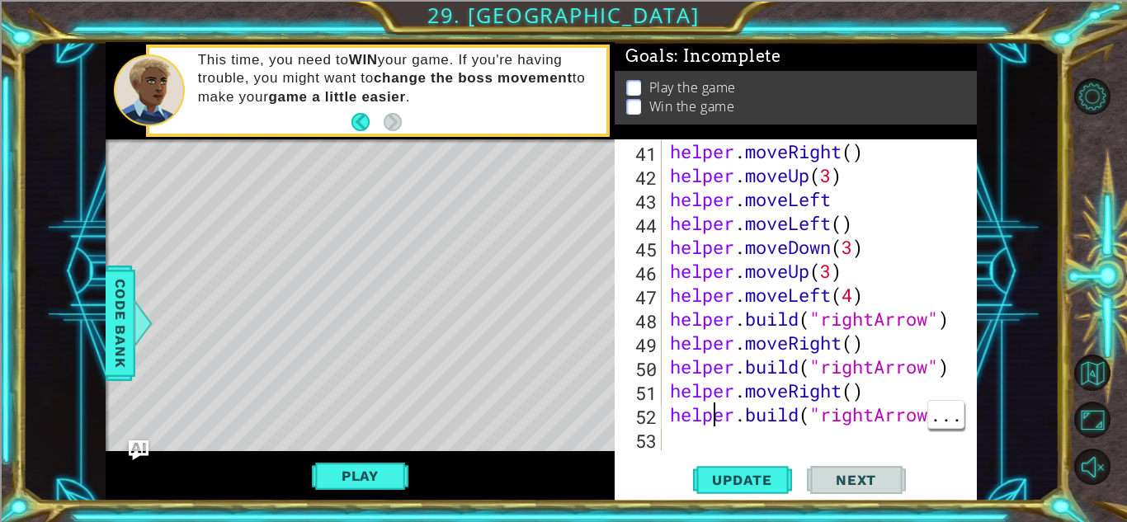
click at [707, 439] on div "helper . moveRight ( ) helper . moveUp ( 3 ) helper . moveLeft helper . moveLef…" at bounding box center [824, 318] width 314 height 359
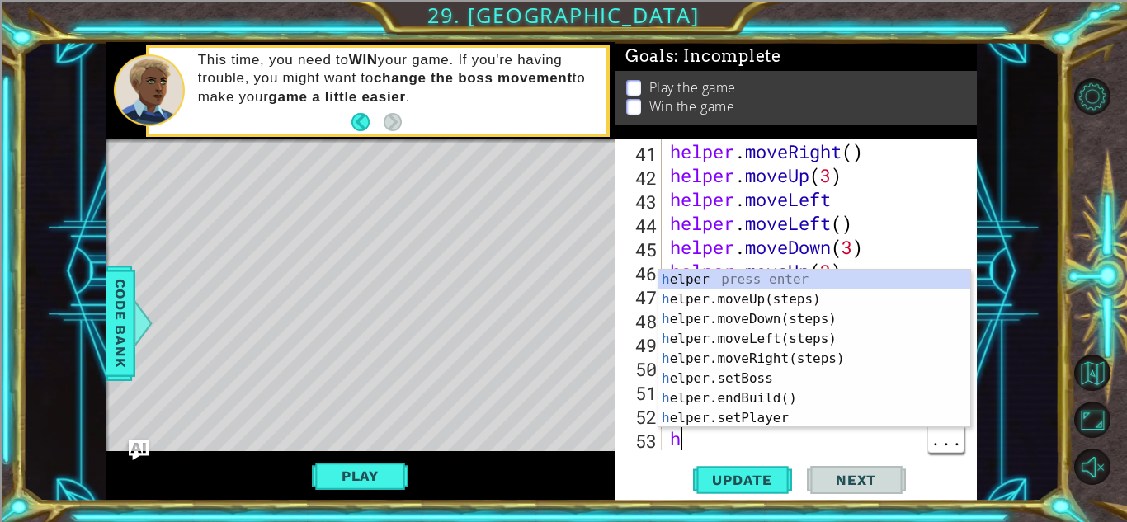
scroll to position [1101, 0]
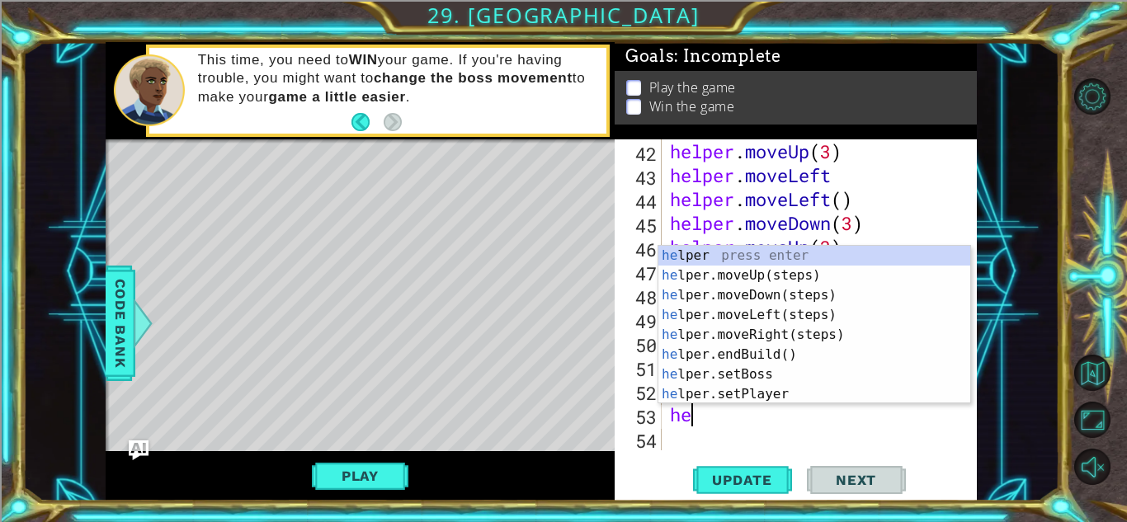
type textarea "hel"
click at [800, 333] on div "hel per press enter hel per.moveUp(steps) press enter hel per.moveDown(steps) p…" at bounding box center [815, 345] width 312 height 198
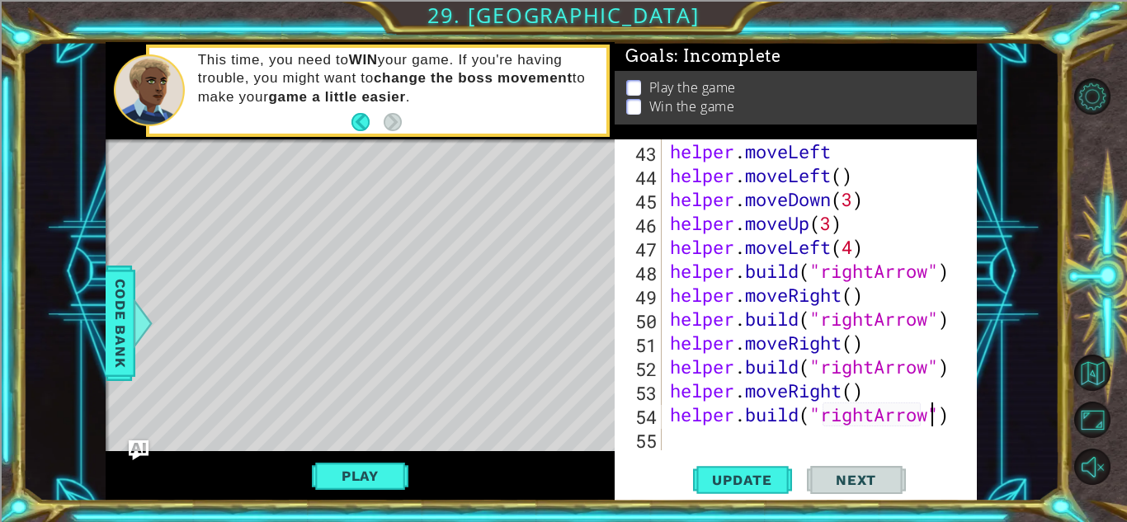
scroll to position [0, 12]
click at [729, 491] on button "Update" at bounding box center [742, 480] width 99 height 36
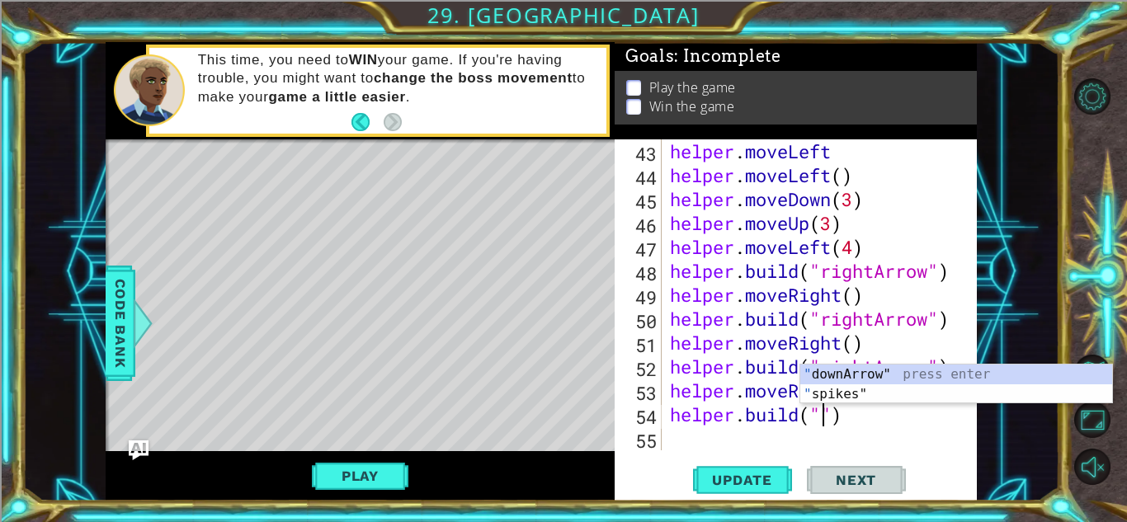
click at [897, 371] on div "" downArrow" press enter " spikes" press enter" at bounding box center [957, 404] width 312 height 79
type textarea "[DOMAIN_NAME]("downArrow")"
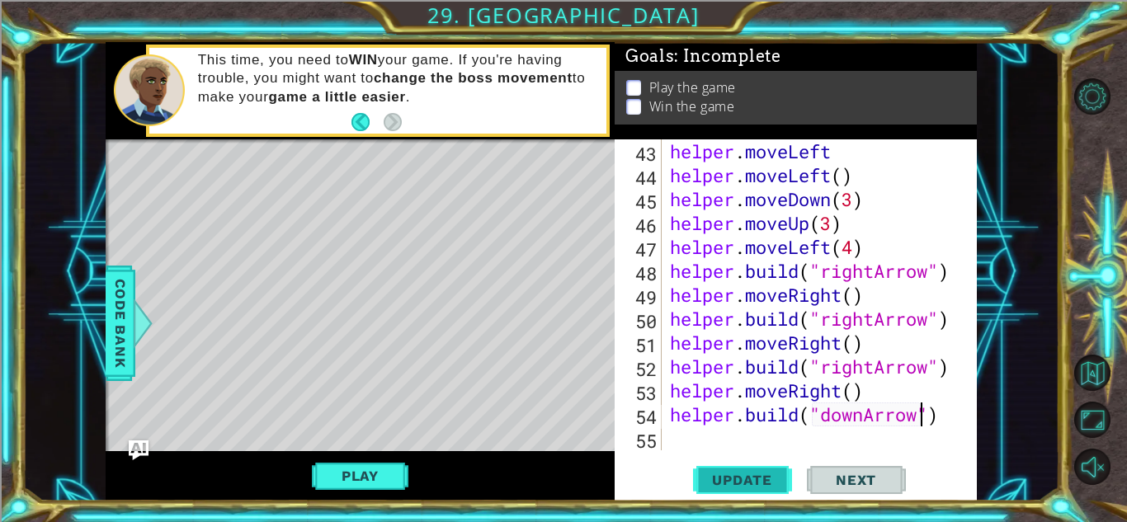
click at [744, 479] on span "Update" at bounding box center [742, 480] width 93 height 17
click at [714, 442] on div "helper . moveLeft helper . moveLeft ( ) helper . moveDown ( 3 ) helper . moveUp…" at bounding box center [824, 318] width 314 height 359
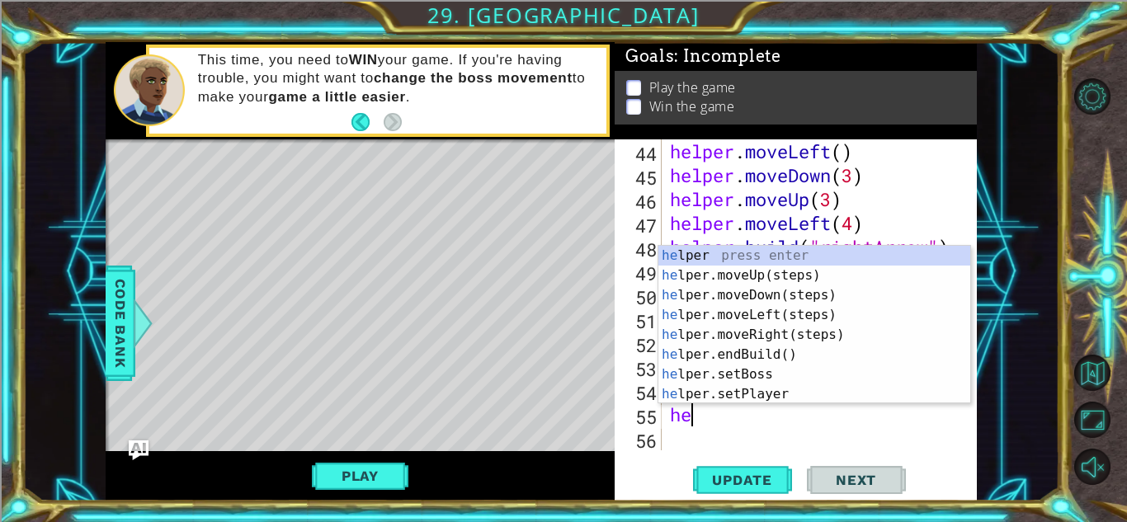
type textarea "hel"
click at [791, 289] on div "hel per press enter hel per.moveUp(steps) press enter hel per.moveDown(steps) p…" at bounding box center [815, 345] width 312 height 198
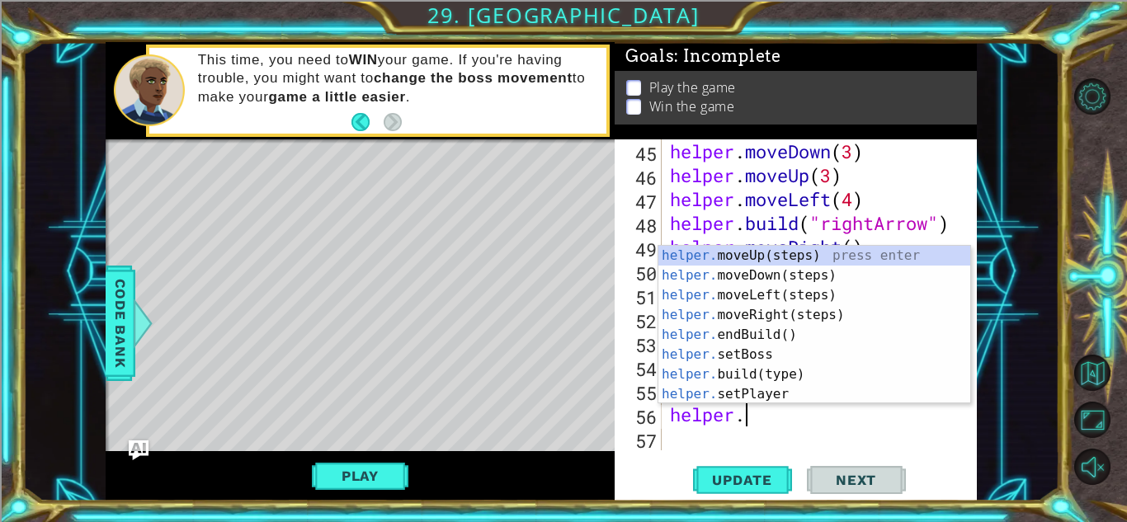
scroll to position [0, 2]
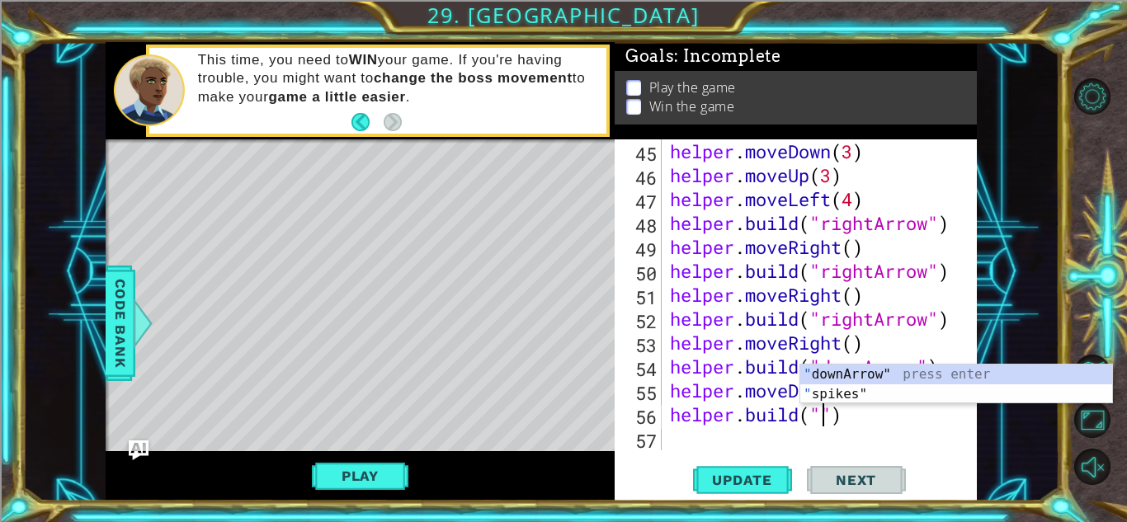
click at [845, 365] on div "" downArrow" press enter " spikes" press enter" at bounding box center [957, 404] width 312 height 79
type textarea "[DOMAIN_NAME]("downArrow")"
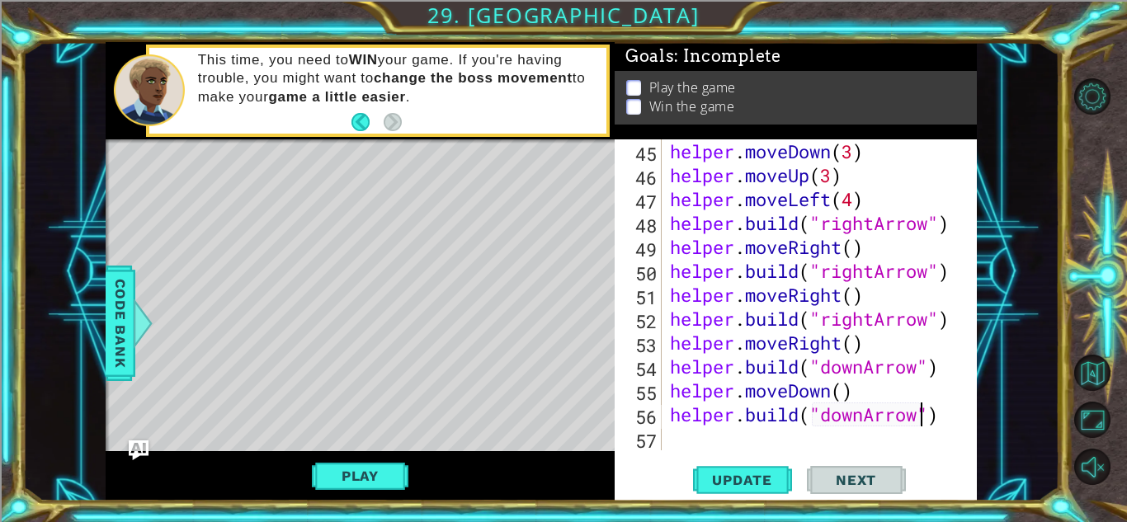
click at [725, 446] on div "helper . moveDown ( 3 ) helper . moveUp ( 3 ) helper . moveLeft ( 4 ) helper . …" at bounding box center [824, 318] width 314 height 359
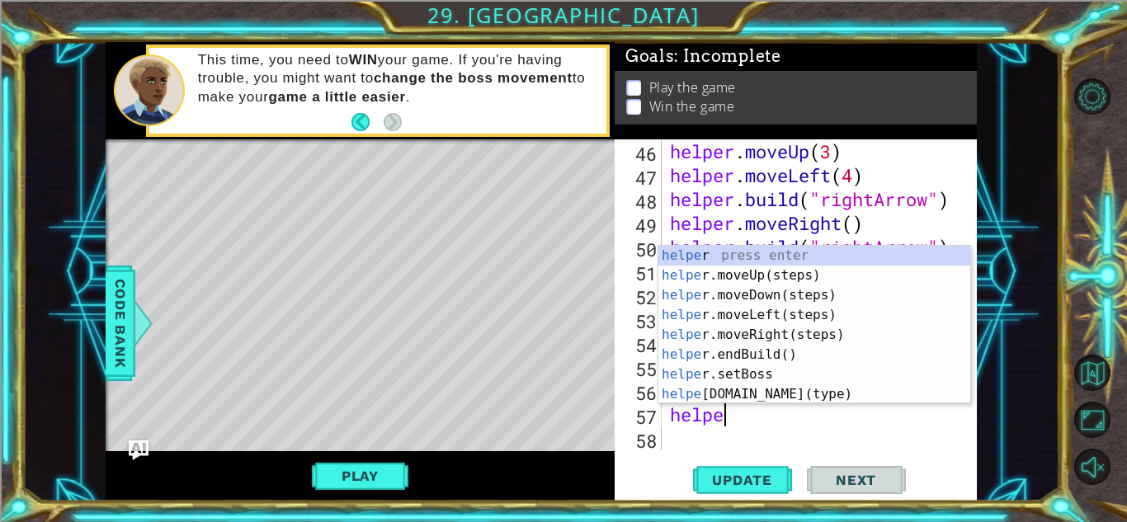
scroll to position [0, 2]
type textarea "helper"
click at [805, 298] on div "helper press enter helper .moveUp(steps) press enter helper .moveDown(steps) pr…" at bounding box center [815, 345] width 312 height 198
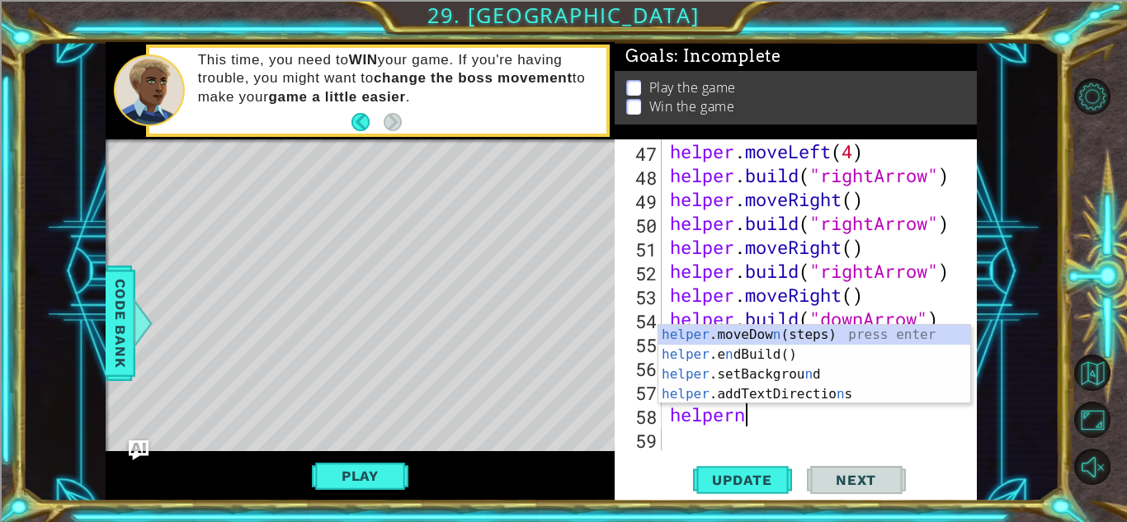
scroll to position [0, 2]
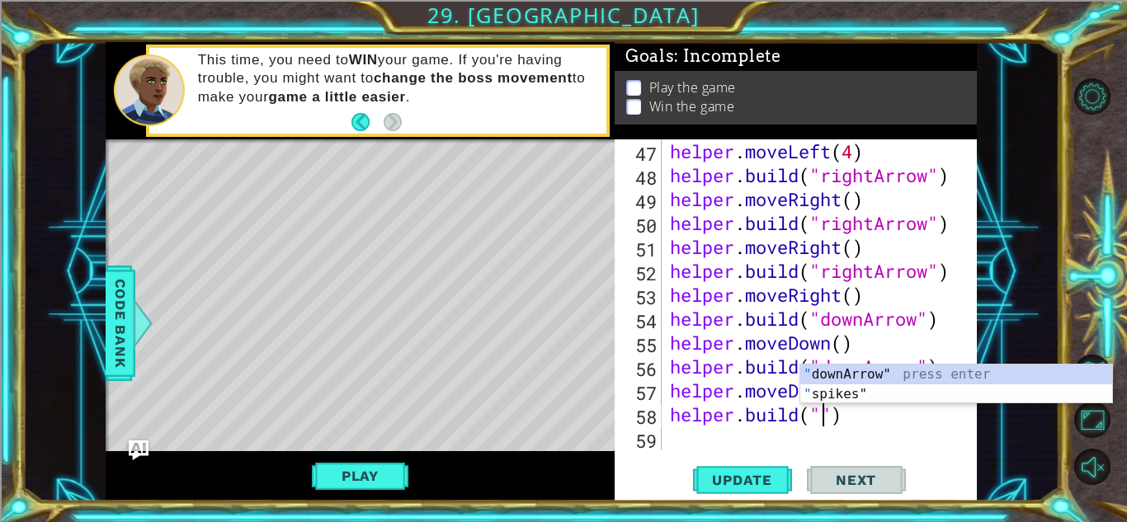
click at [911, 362] on div "helper . moveLeft ( 4 ) helper . build ( "rightArrow" ) helper . moveRight ( ) …" at bounding box center [824, 318] width 314 height 359
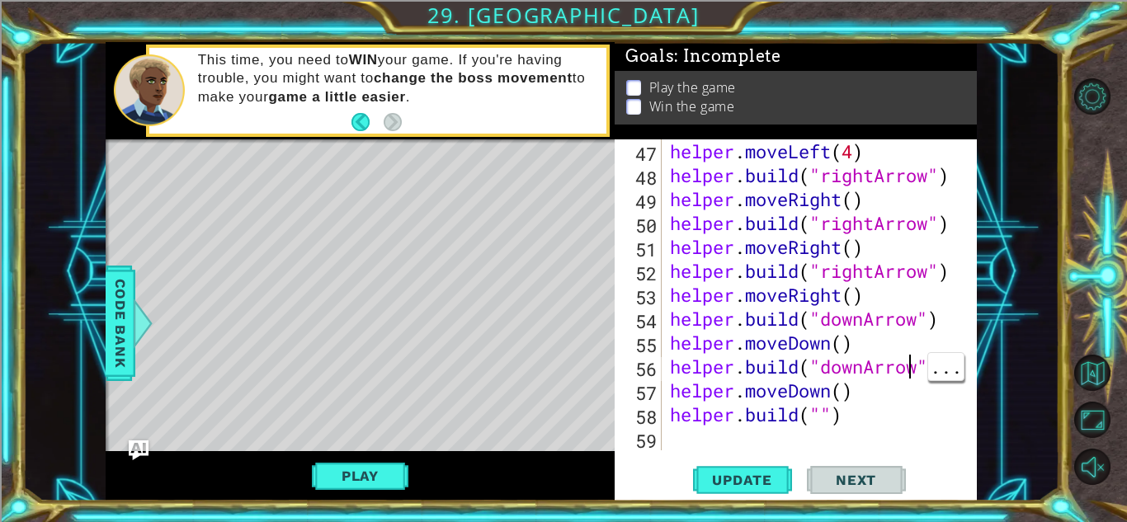
click at [818, 414] on div "helper . moveLeft ( 4 ) helper . build ( "rightArrow" ) helper . moveRight ( ) …" at bounding box center [824, 318] width 314 height 359
type textarea "[DOMAIN_NAME]("downArrow")"
click at [753, 480] on span "Update" at bounding box center [742, 480] width 93 height 17
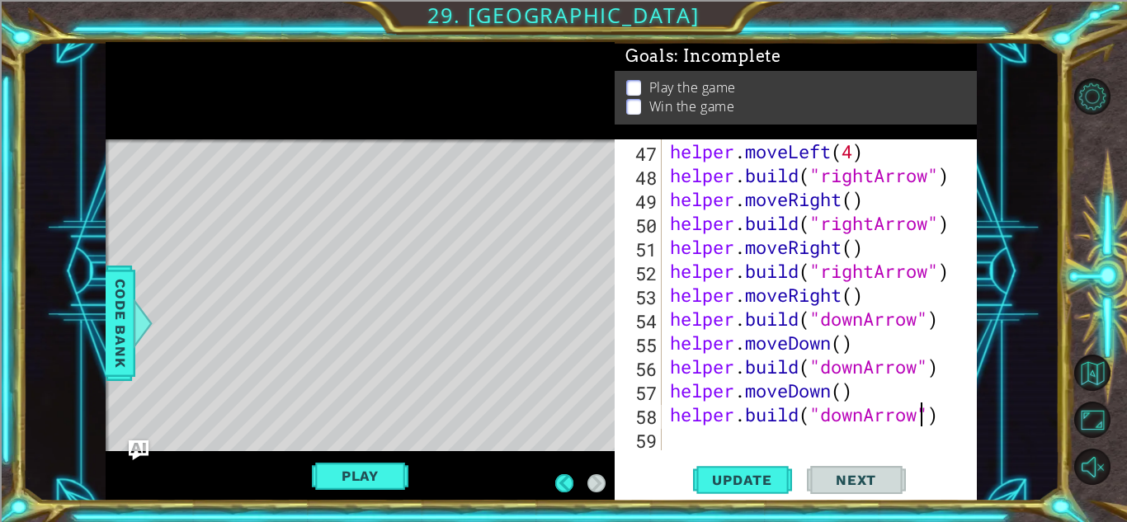
click at [705, 421] on div "helper . moveLeft ( 4 ) helper . build ( "rightArrow" ) helper . moveRight ( ) …" at bounding box center [824, 318] width 314 height 359
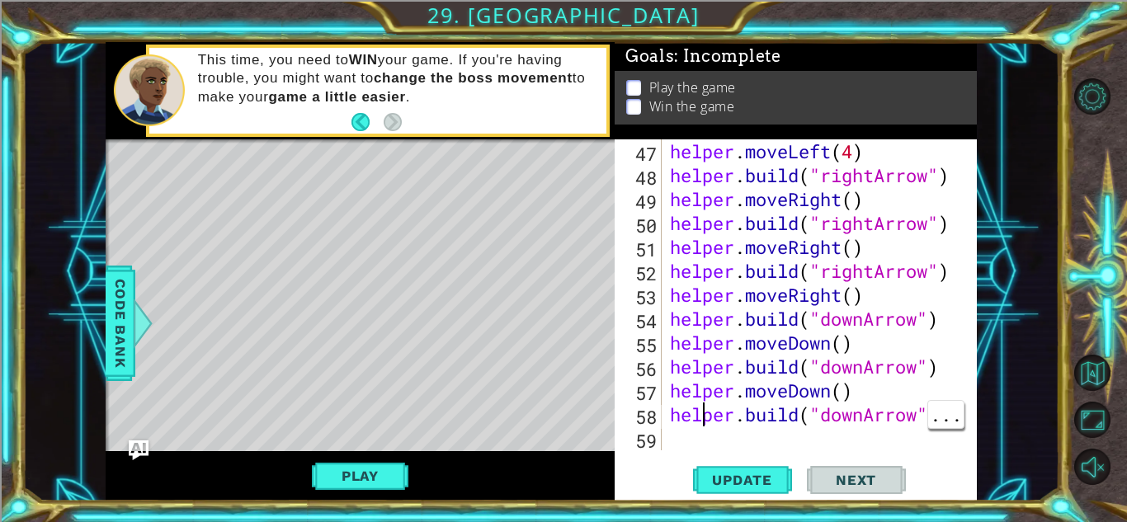
click at [702, 434] on div "helper . moveLeft ( 4 ) helper . build ( "rightArrow" ) helper . moveRight ( ) …" at bounding box center [824, 318] width 314 height 359
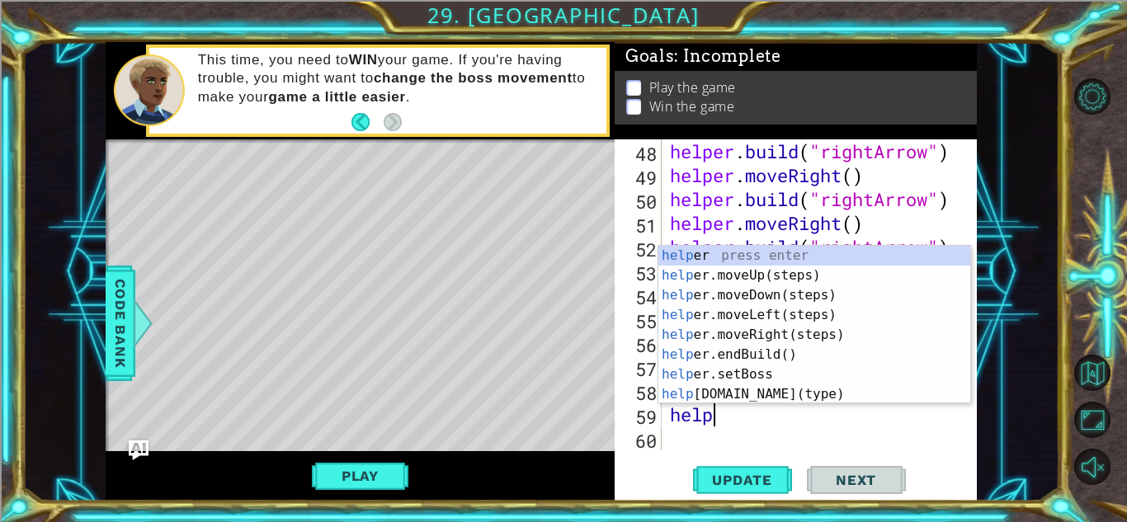
scroll to position [0, 2]
type textarea "helper"
click at [812, 290] on div "helper press enter helper .moveUp(steps) press enter helper .moveDown(steps) pr…" at bounding box center [815, 345] width 312 height 198
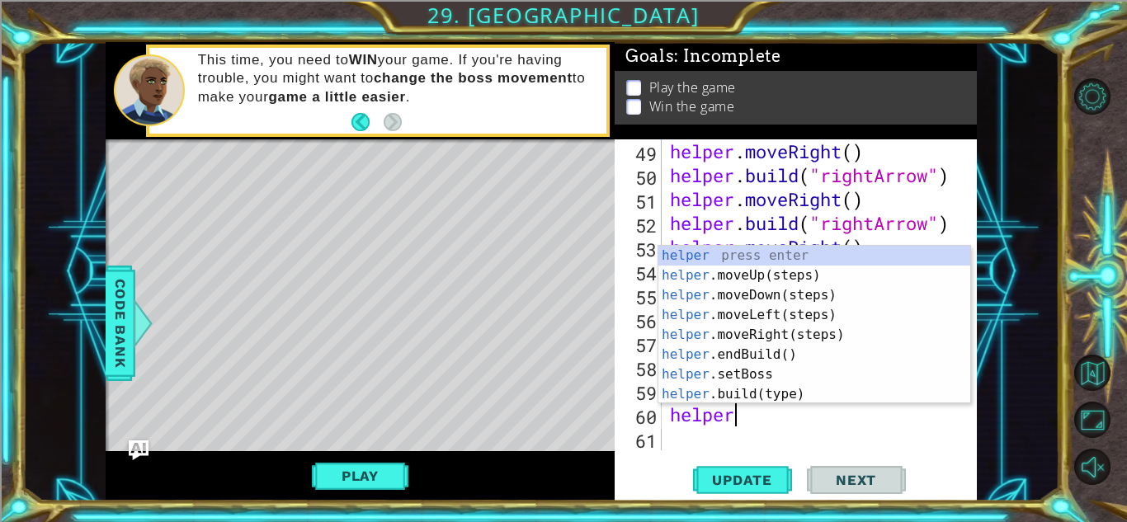
scroll to position [0, 2]
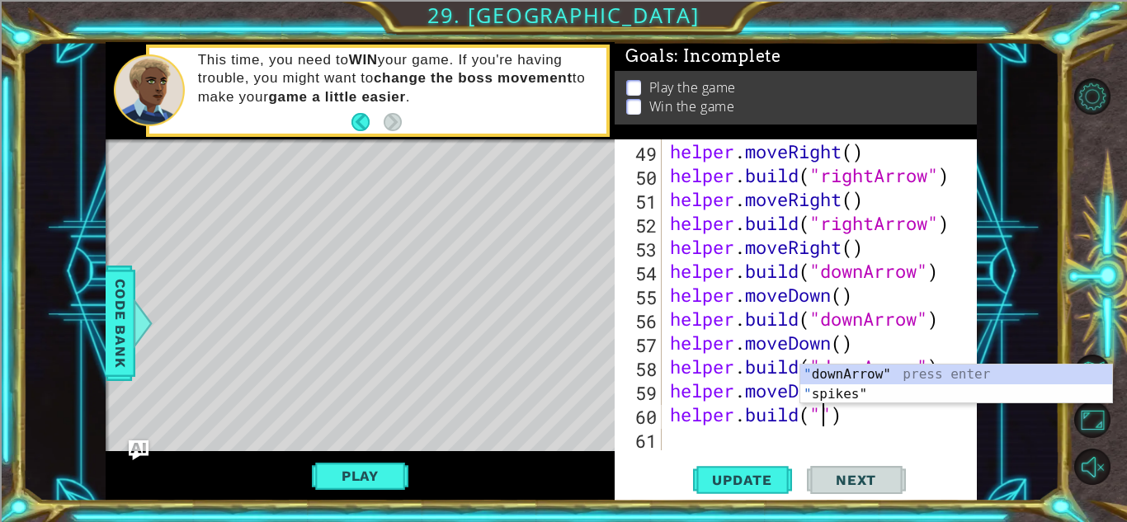
click at [886, 372] on div "" downArrow" press enter " spikes" press enter" at bounding box center [957, 404] width 312 height 79
type textarea "[DOMAIN_NAME]("downArrow")"
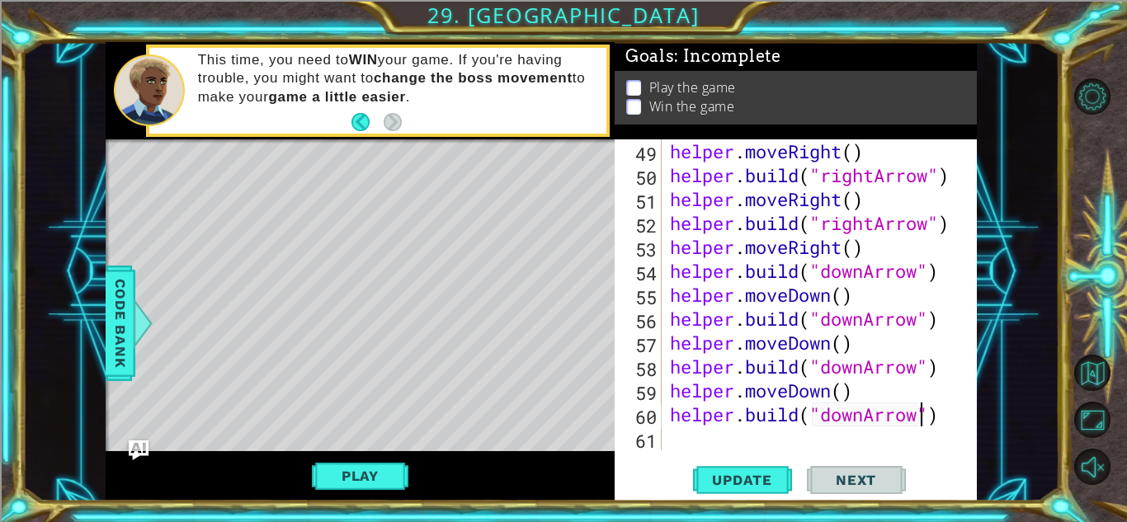
click at [730, 445] on div "helper . moveRight ( ) helper . build ( "rightArrow" ) helper . moveRight ( ) h…" at bounding box center [824, 318] width 314 height 359
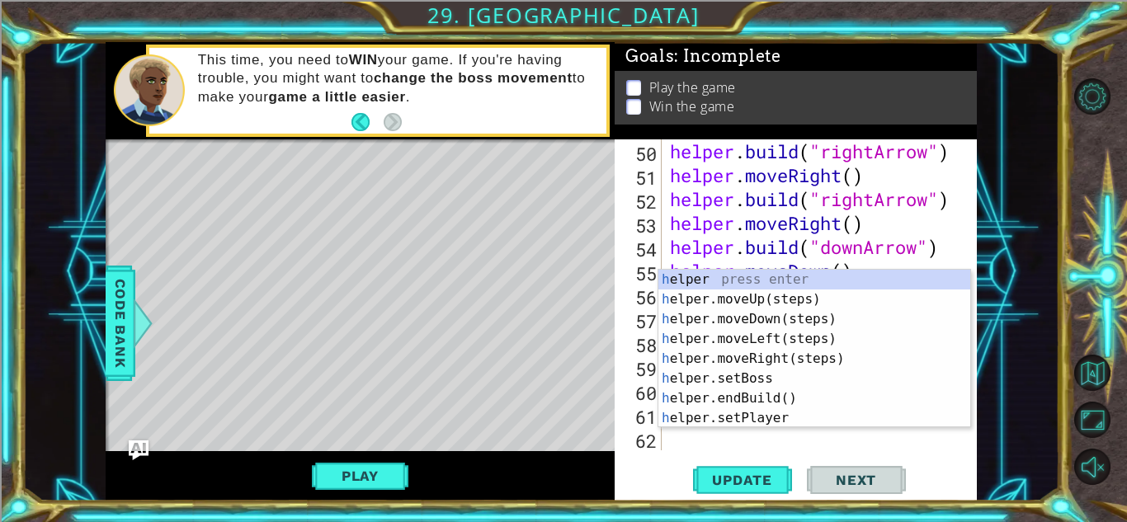
type textarea "hel"
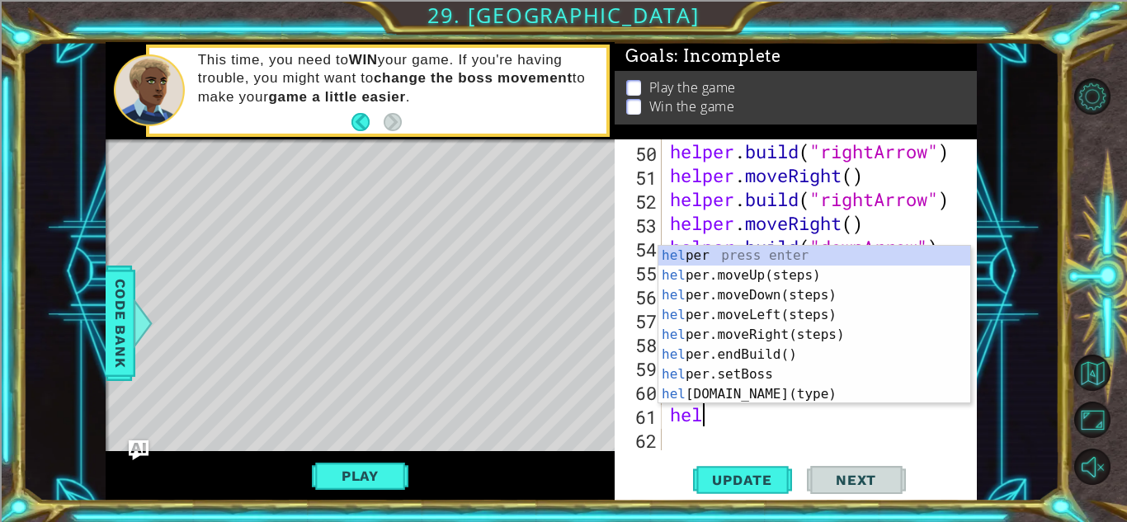
click at [786, 294] on div "hel per press enter hel per.moveUp(steps) press enter hel per.moveDown(steps) p…" at bounding box center [815, 345] width 312 height 198
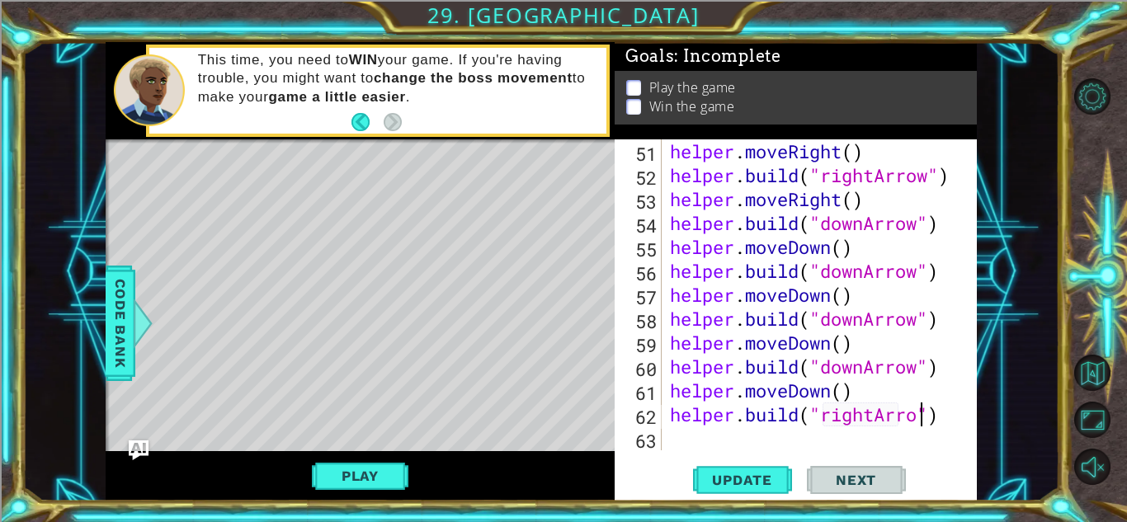
scroll to position [0, 12]
click at [750, 482] on span "Update" at bounding box center [742, 480] width 93 height 17
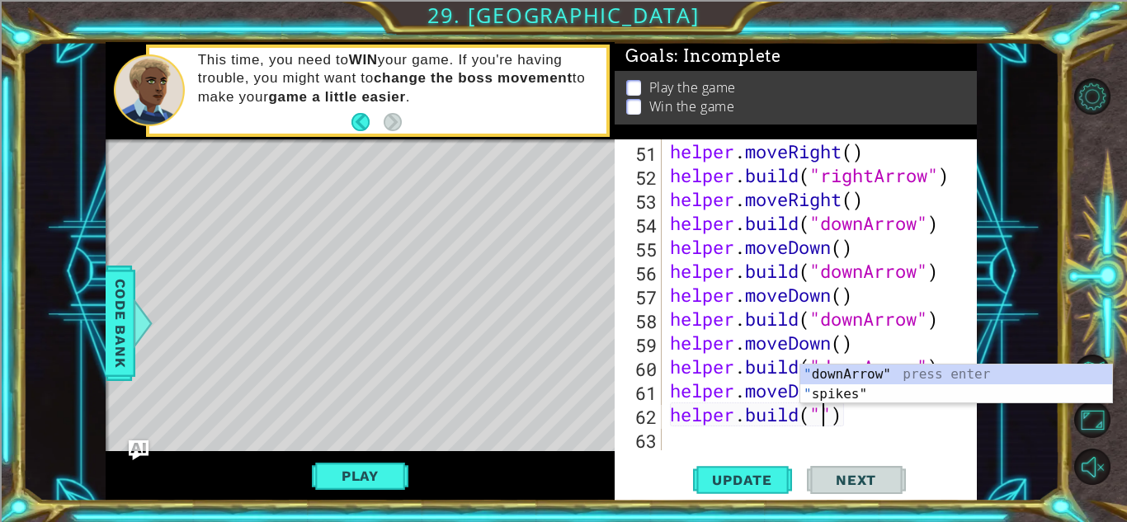
click at [913, 364] on body "1 ההההההההההההההההההההההההההההההההההההההההההההההההההההההההההההההההההההההההההההה…" at bounding box center [563, 261] width 1127 height 522
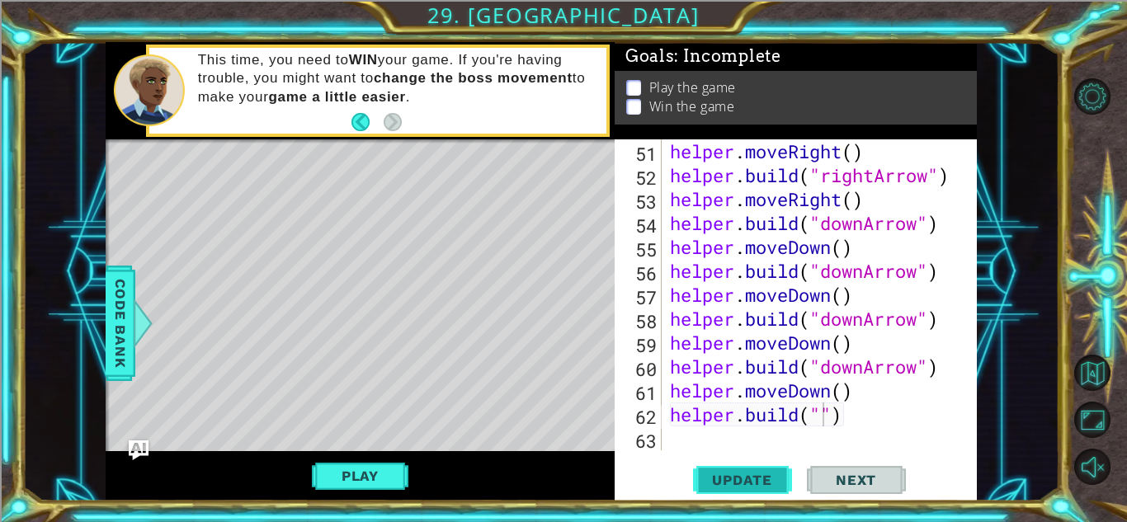
click at [749, 487] on span "Update" at bounding box center [742, 480] width 93 height 17
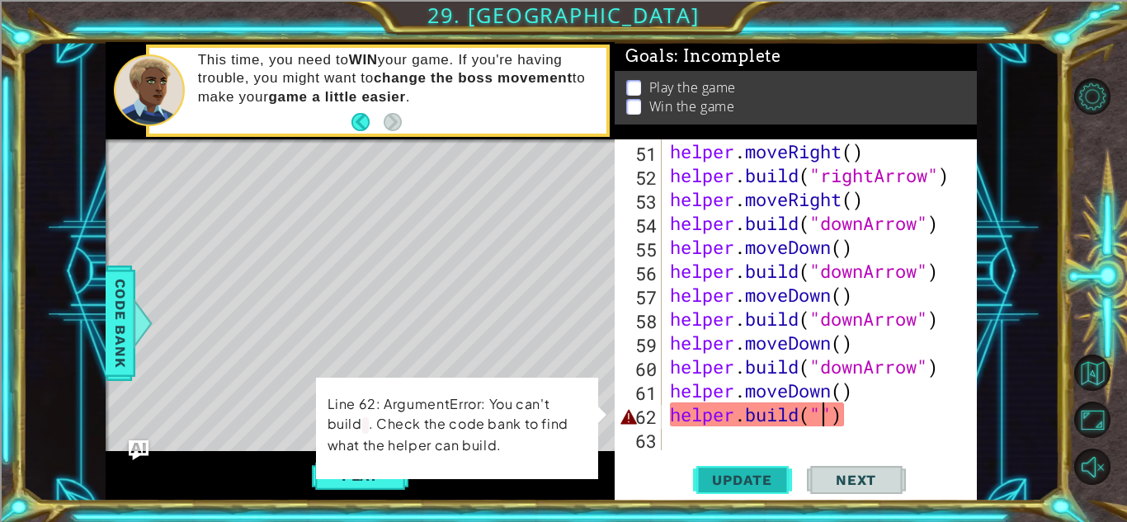
scroll to position [0, 7]
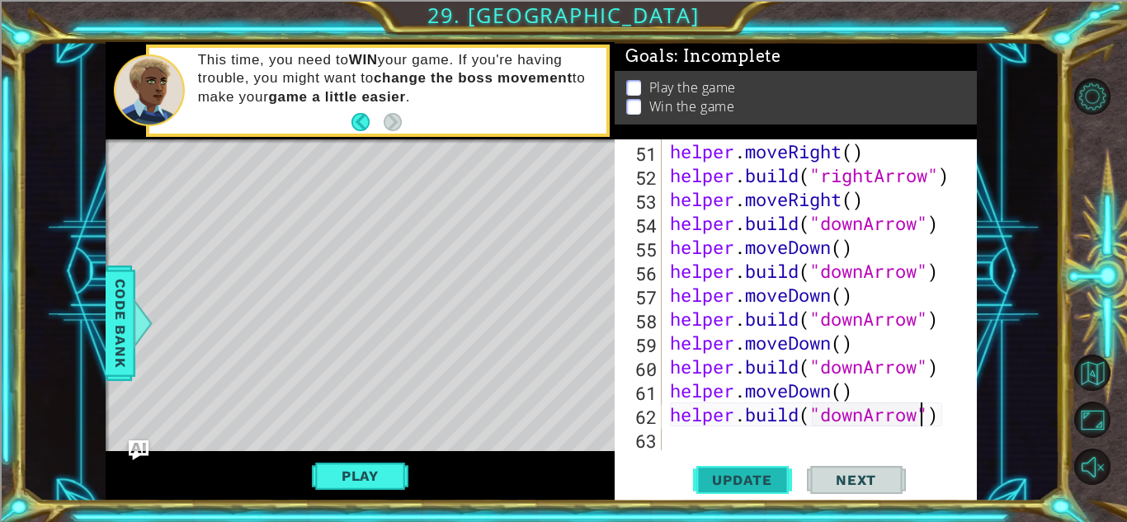
type textarea "[DOMAIN_NAME]("downArrow")"
click at [736, 483] on span "Update" at bounding box center [742, 480] width 93 height 17
click at [769, 437] on div "helper . moveRight ( ) helper . build ( "rightArrow" ) helper . moveRight ( ) h…" at bounding box center [824, 318] width 314 height 359
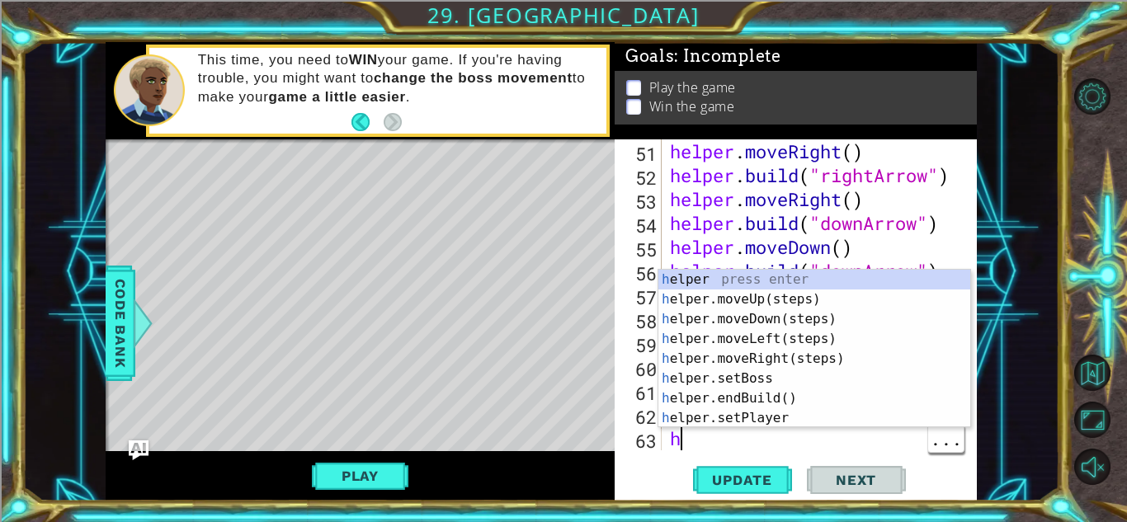
scroll to position [1340, 0]
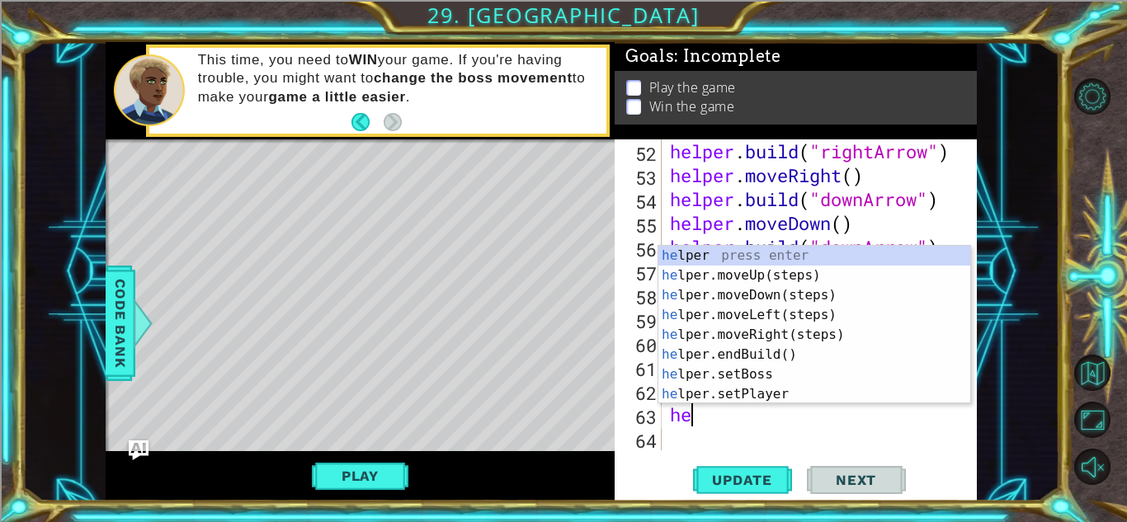
type textarea "hel"
click at [810, 287] on div "hel per press enter hel per.moveUp(steps) press enter hel per.moveDown(steps) p…" at bounding box center [815, 345] width 312 height 198
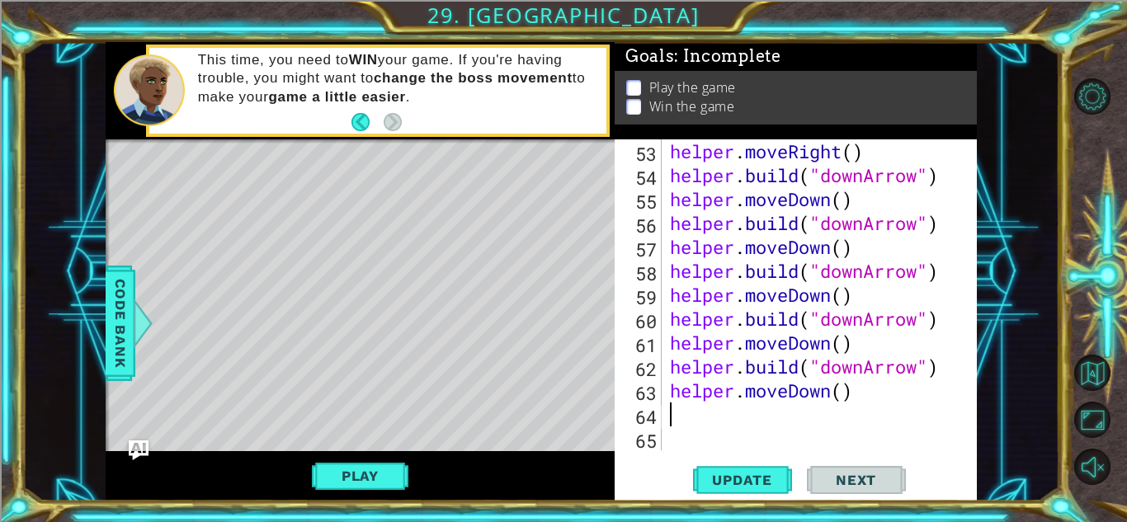
scroll to position [1364, 0]
click at [739, 489] on button "Update" at bounding box center [742, 480] width 99 height 36
click at [720, 421] on div "helper . moveRight ( ) helper . build ( "downArrow" ) helper . moveDown ( ) hel…" at bounding box center [824, 318] width 314 height 359
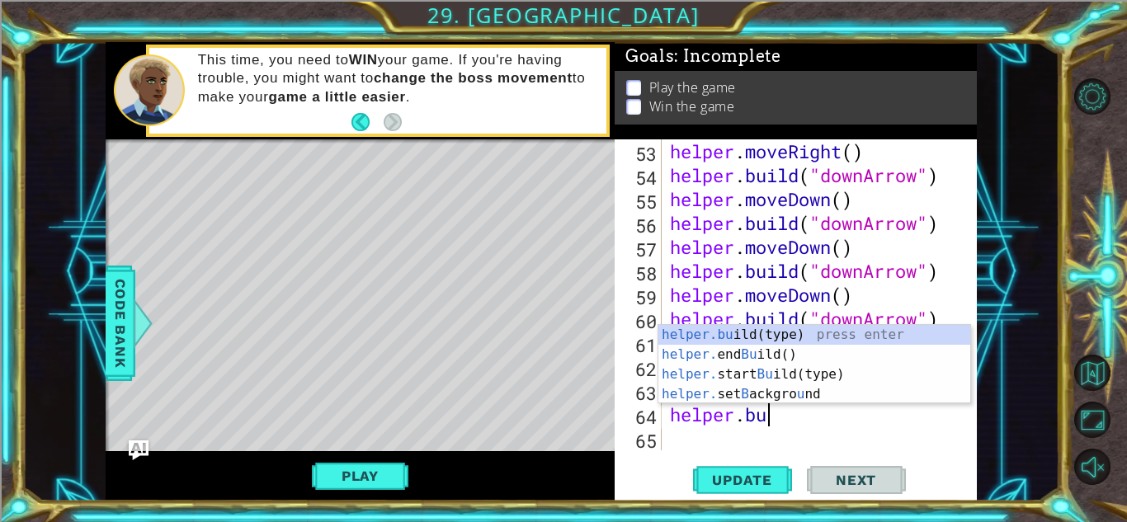
scroll to position [0, 3]
click at [821, 325] on div "helper.bu ild(type) press enter helper. end Bu ild() press enter helper. start …" at bounding box center [815, 384] width 312 height 119
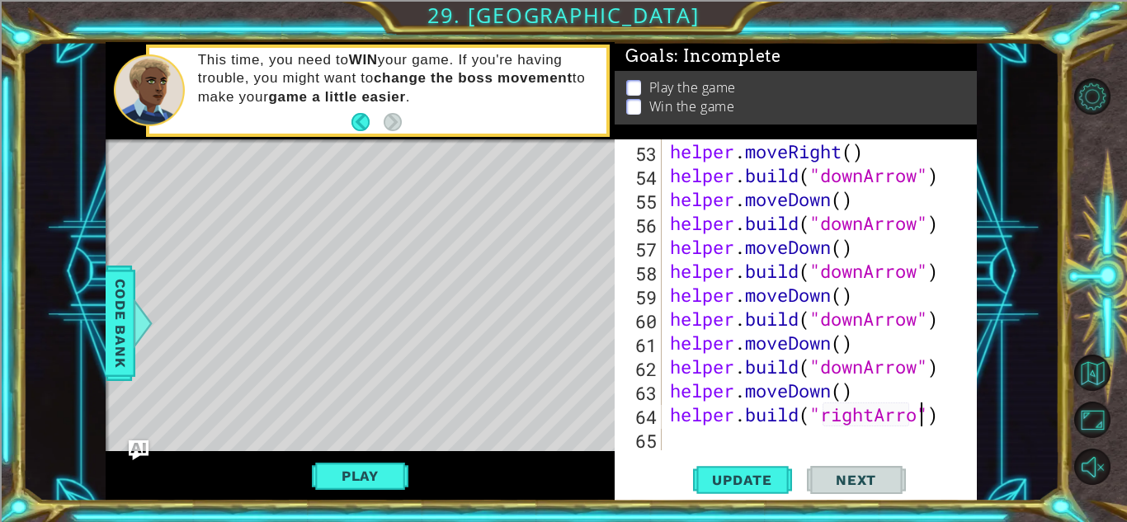
scroll to position [0, 12]
click at [741, 479] on span "Update" at bounding box center [742, 480] width 93 height 17
type textarea "[DOMAIN_NAME]("rightArrow")"
click at [711, 428] on div "helper . moveRight ( ) helper . build ( "downArrow" ) helper . moveDown ( ) hel…" at bounding box center [824, 318] width 314 height 359
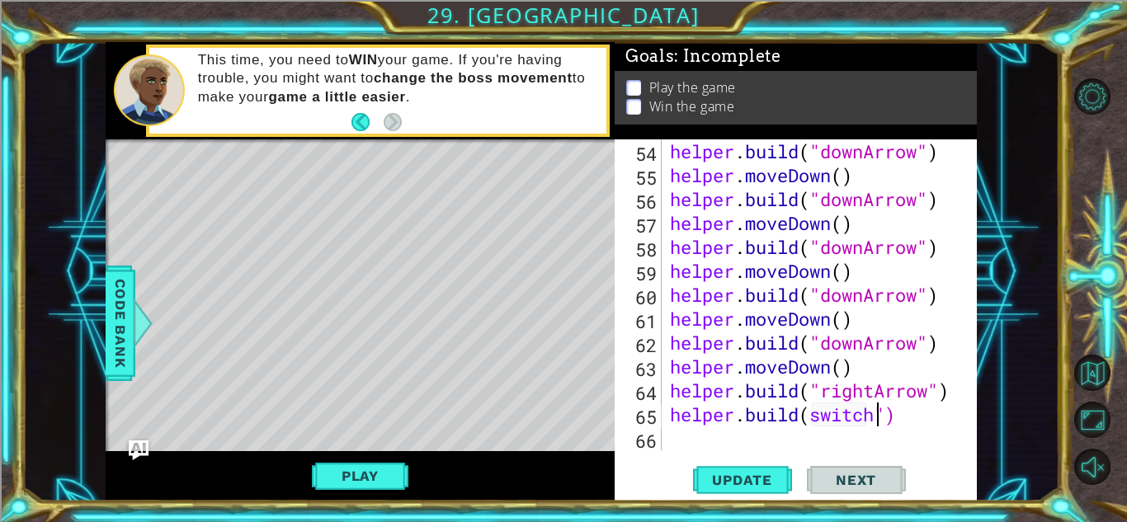
scroll to position [0, 9]
click at [728, 495] on button "Update" at bounding box center [742, 480] width 99 height 36
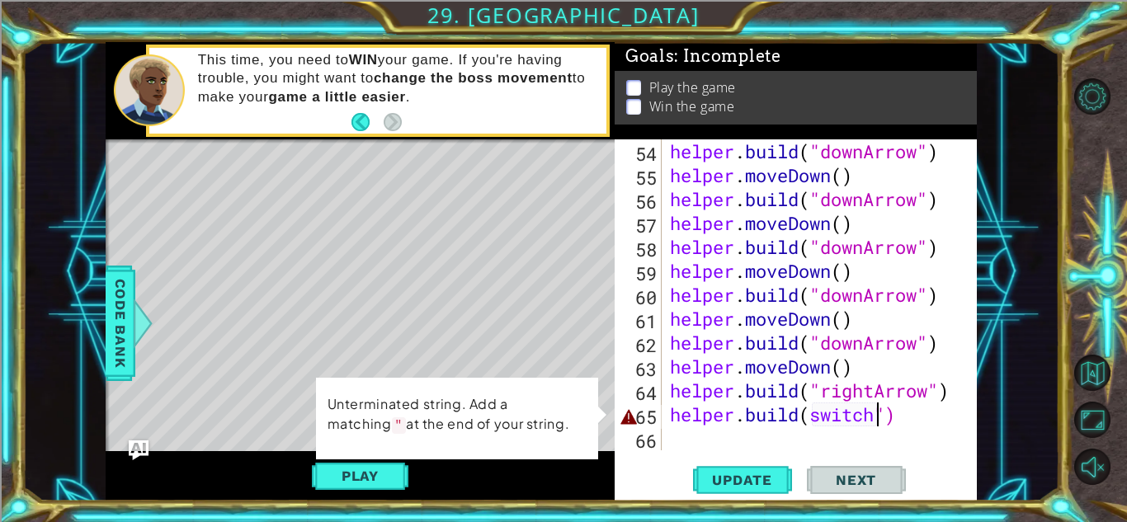
click at [924, 425] on div "helper . build ( "downArrow" ) helper . moveDown ( ) helper . build ( "downArro…" at bounding box center [824, 318] width 314 height 359
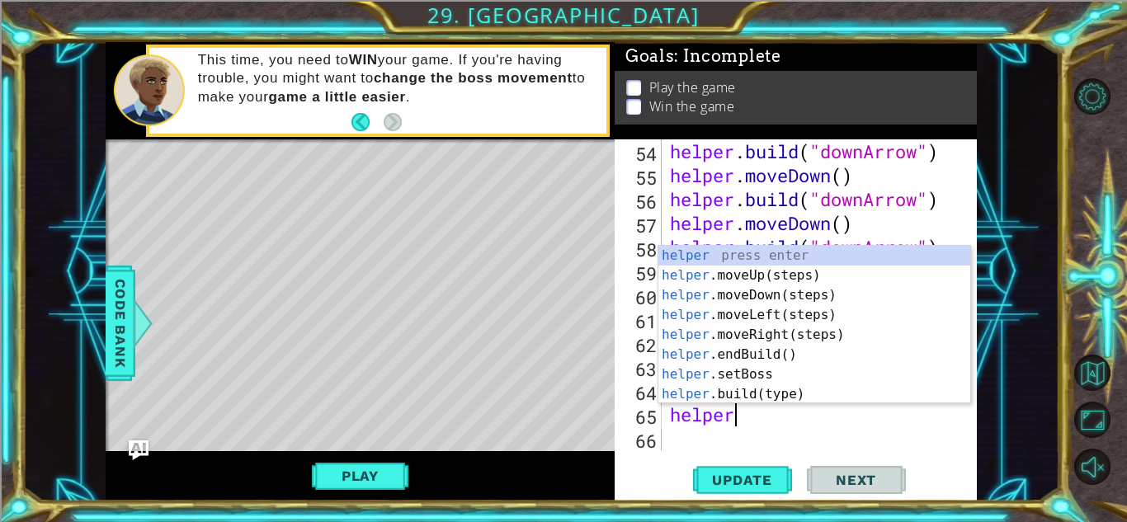
scroll to position [0, 1]
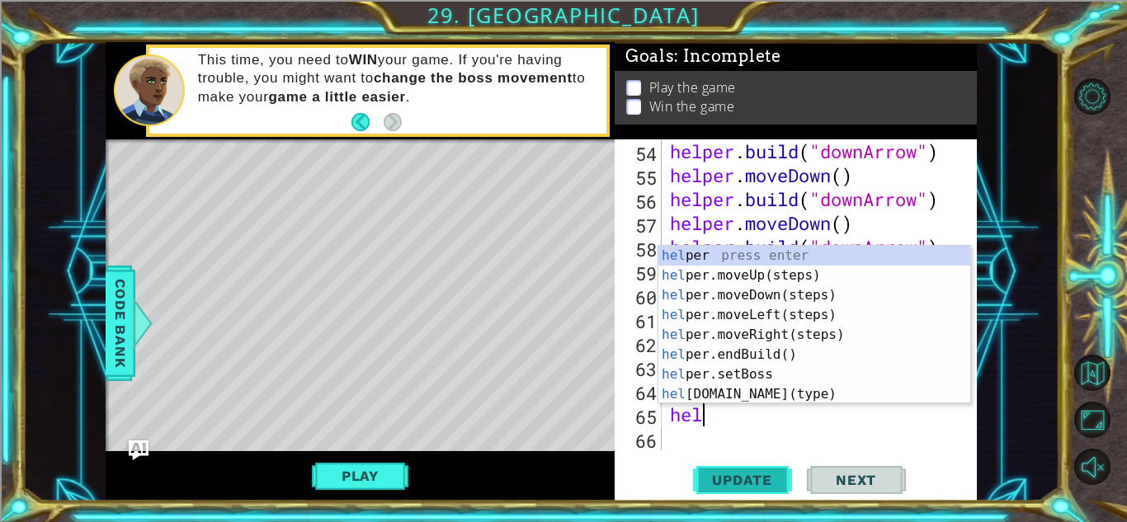
click at [727, 498] on button "Update" at bounding box center [742, 480] width 99 height 36
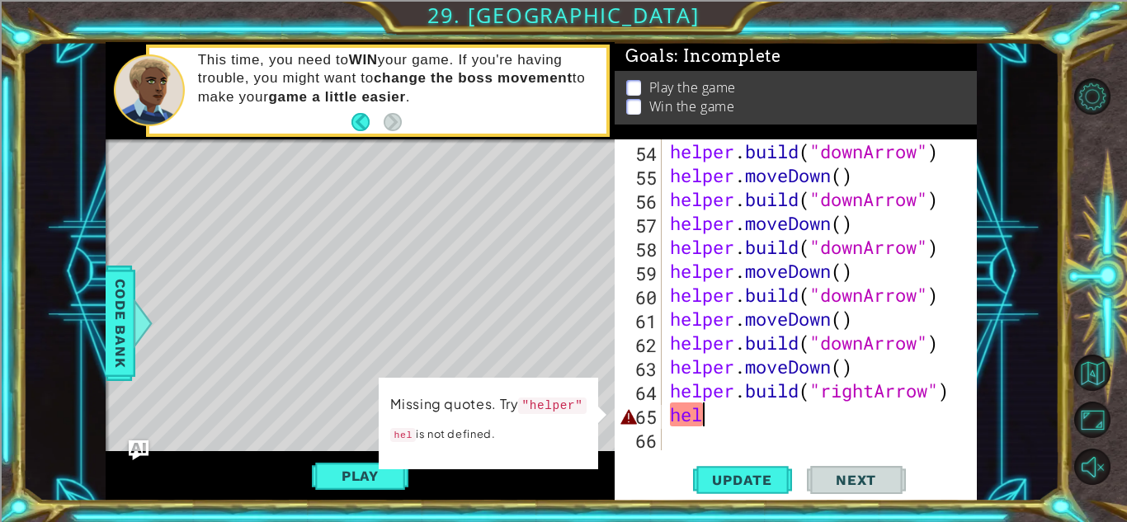
click at [795, 412] on div "helper . build ( "downArrow" ) helper . moveDown ( ) helper . build ( "downArro…" at bounding box center [824, 318] width 314 height 359
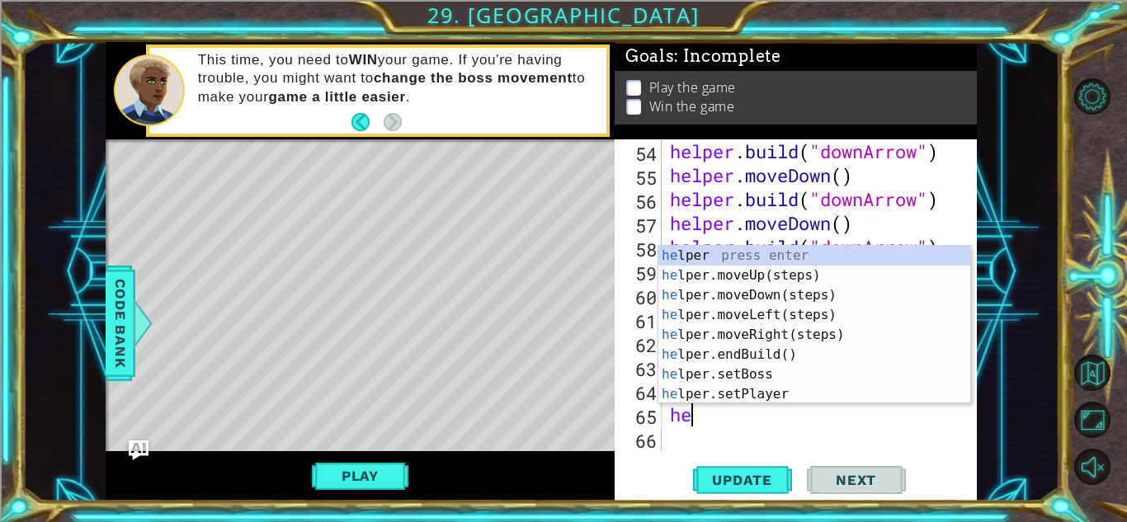
type textarea "h"
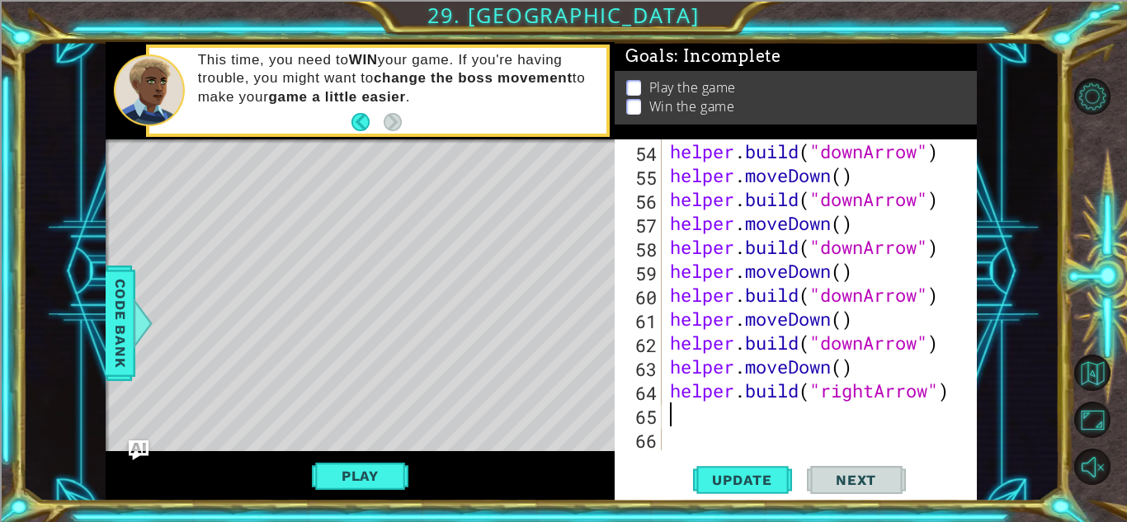
click at [747, 460] on div "54 55 56 57 58 59 60 61 62 63 64 65 66 helper . build ( "downArrow" ) helper . …" at bounding box center [796, 319] width 362 height 361
click at [756, 413] on div "helper . build ( "downArrow" ) helper . moveDown ( ) helper . build ( "downArro…" at bounding box center [824, 318] width 314 height 359
click at [758, 479] on span "Update" at bounding box center [742, 480] width 93 height 17
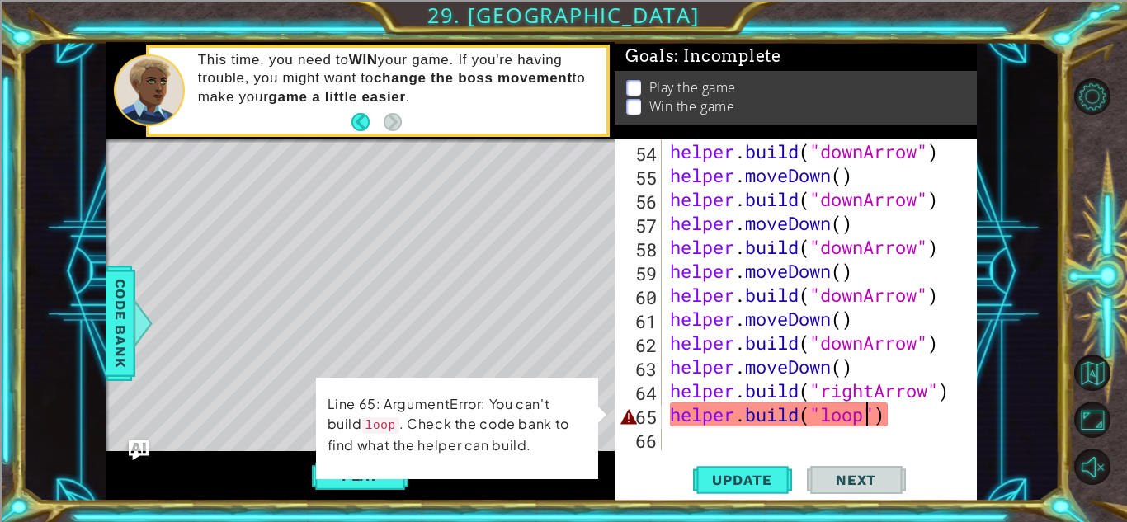
click at [905, 421] on div "helper . build ( "downArrow" ) helper . moveDown ( ) helper . build ( "downArro…" at bounding box center [824, 318] width 314 height 359
click at [131, 369] on span "Code Bank" at bounding box center [120, 323] width 26 height 101
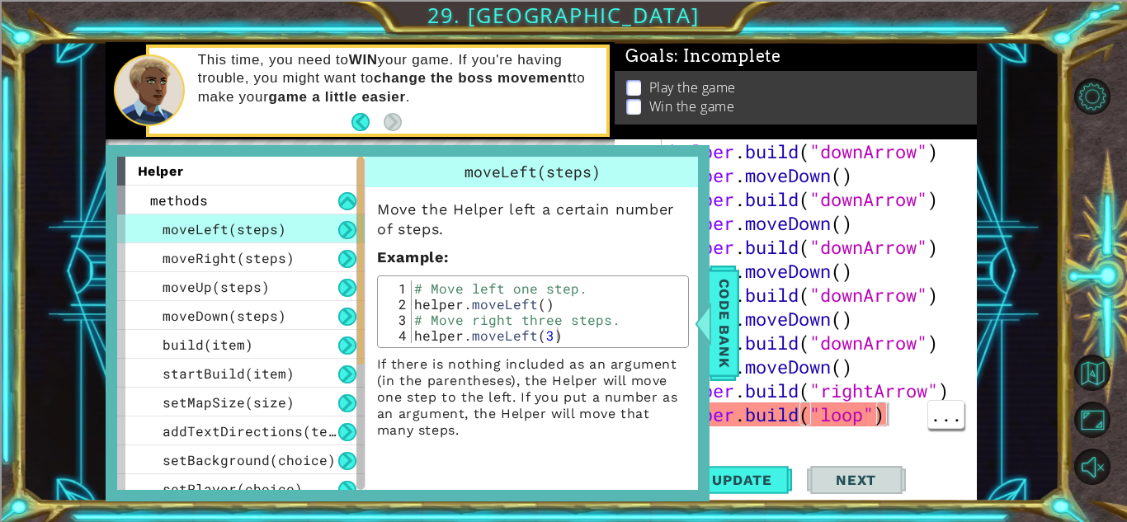
click at [1027, 357] on div "1 ההההההההההההההההההההההההההההההההההההההההההההההההההההההההההההההההההההההההההההה…" at bounding box center [540, 272] width 1037 height 460
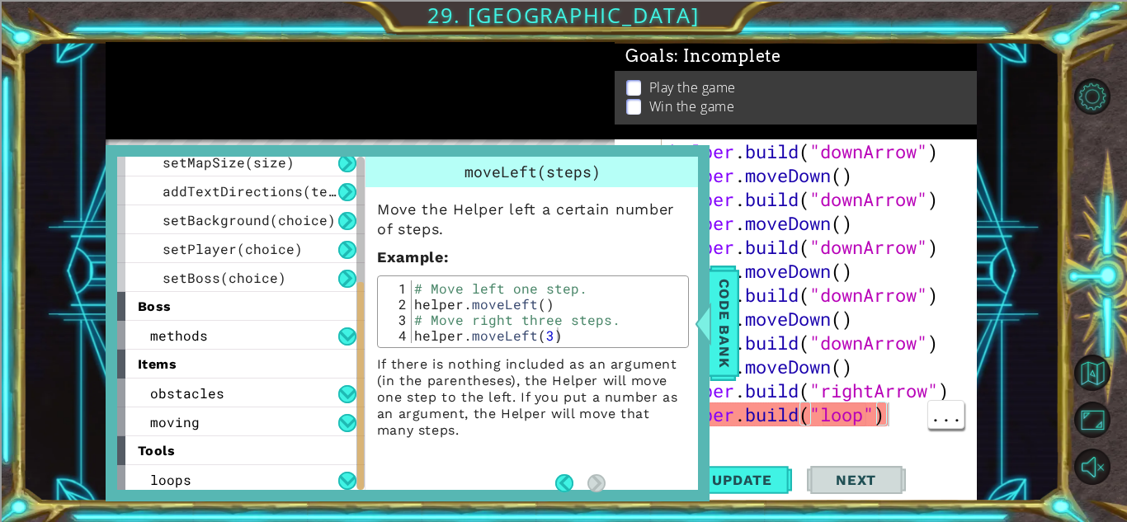
scroll to position [244, 0]
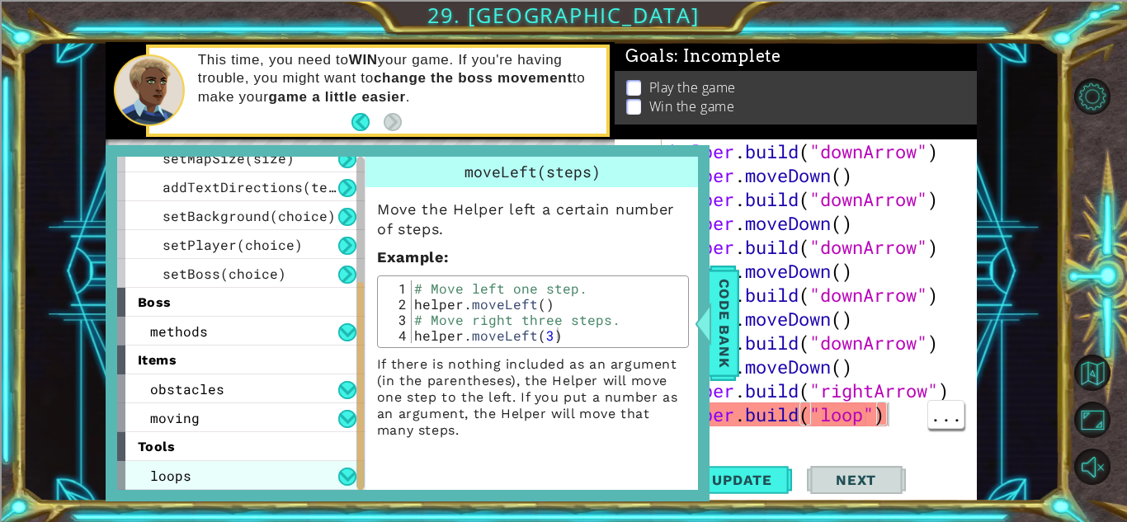
click at [168, 484] on span "loops" at bounding box center [170, 475] width 41 height 17
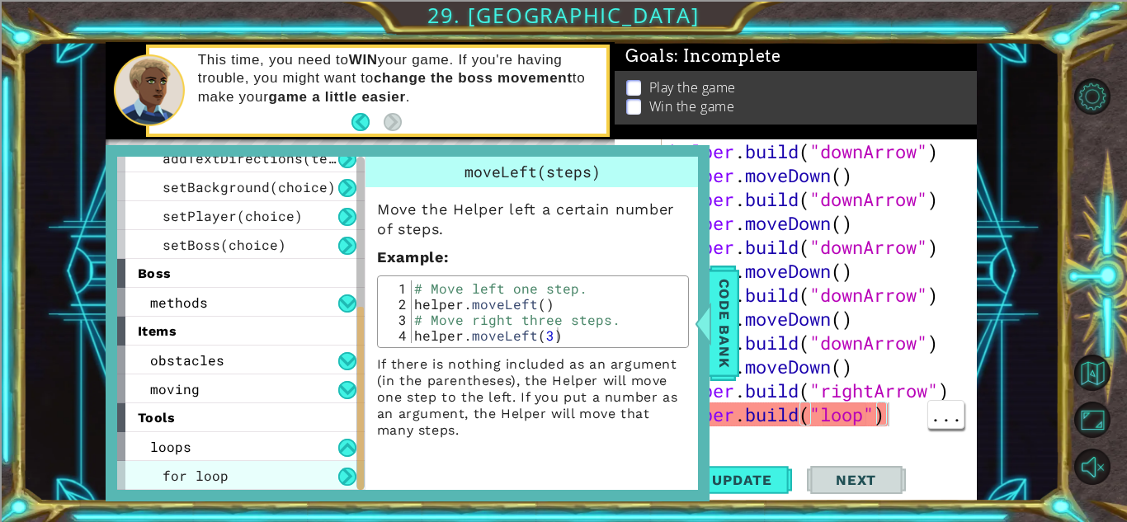
click at [175, 485] on div "for loop" at bounding box center [241, 475] width 248 height 29
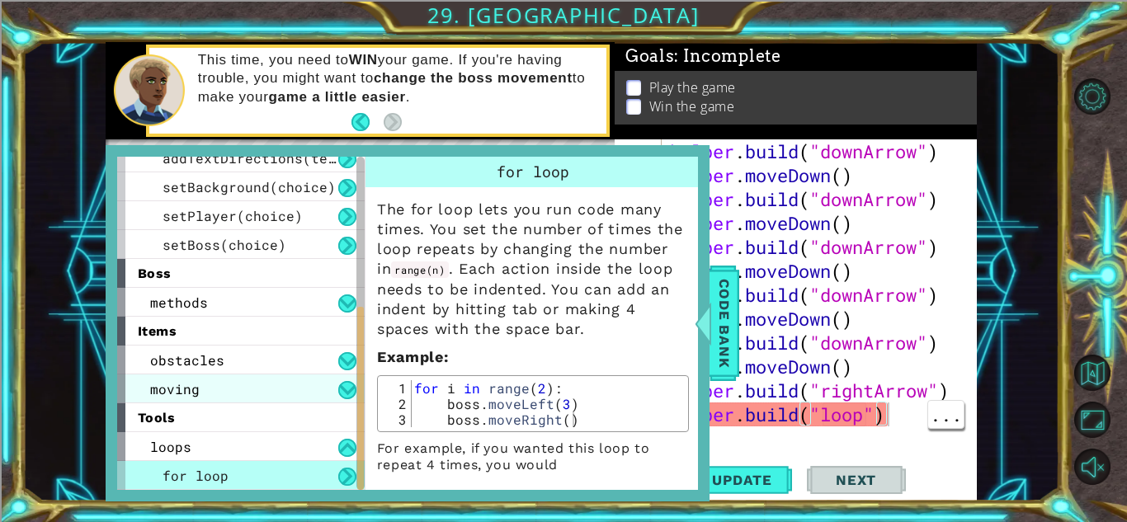
click at [155, 389] on span "moving" at bounding box center [175, 388] width 50 height 17
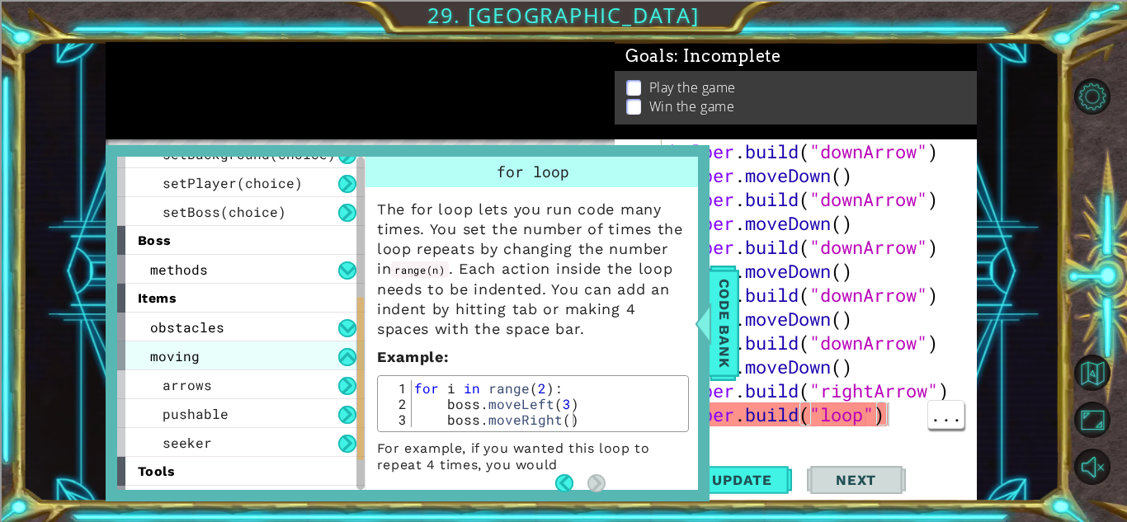
scroll to position [294, 0]
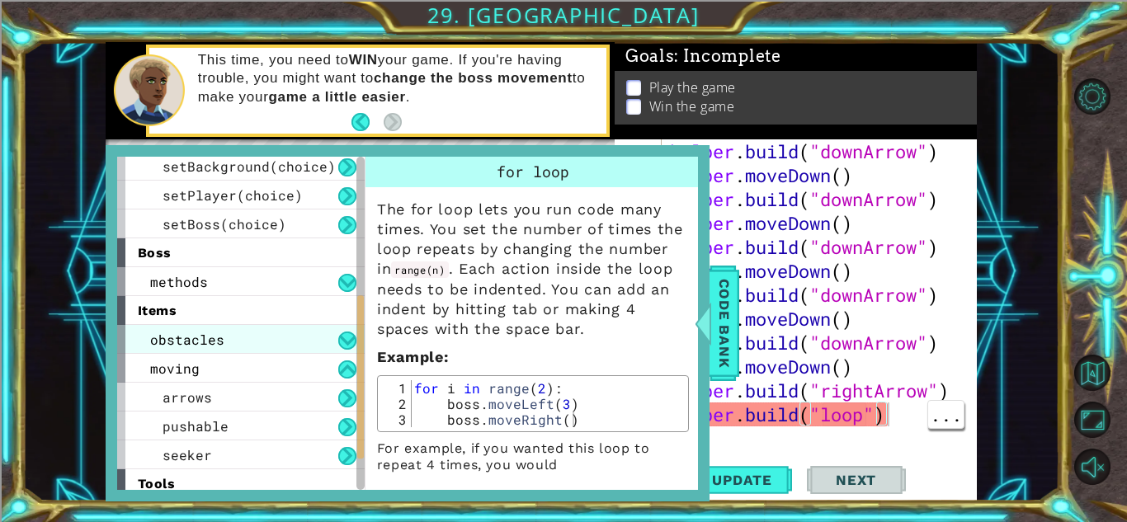
click at [156, 335] on span "obstacles" at bounding box center [187, 339] width 74 height 17
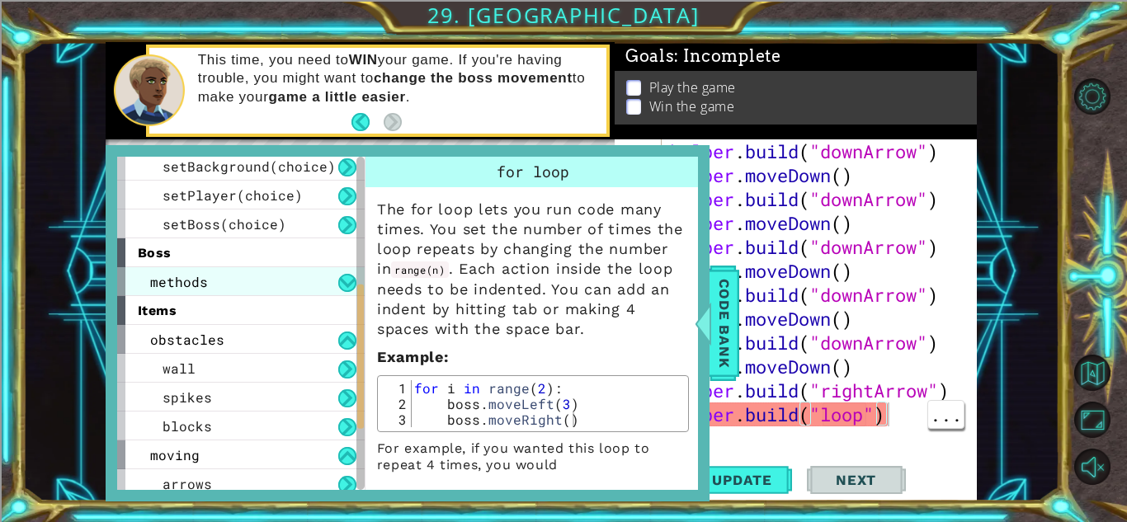
click at [309, 279] on div "methods" at bounding box center [241, 281] width 248 height 29
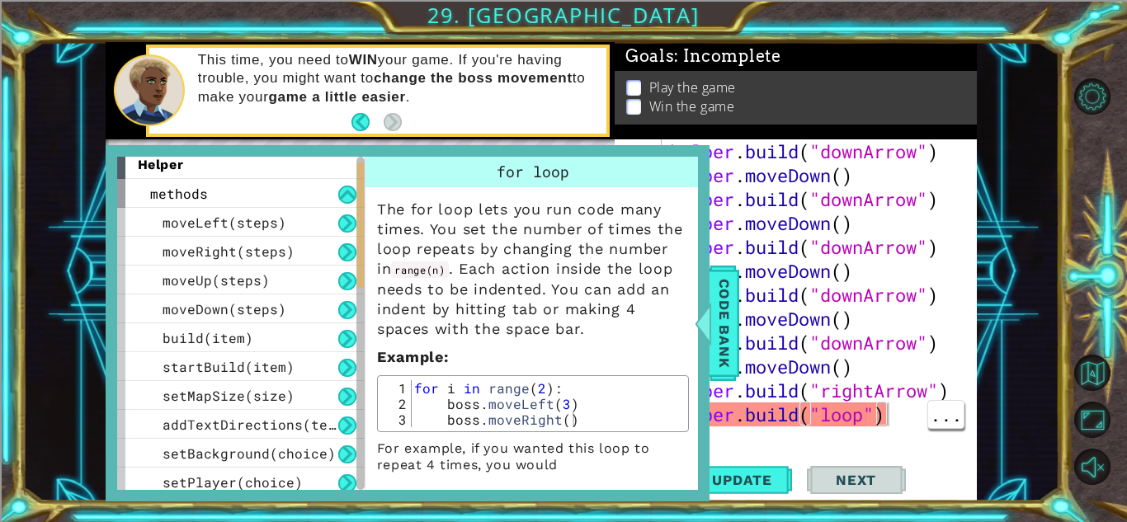
scroll to position [0, 0]
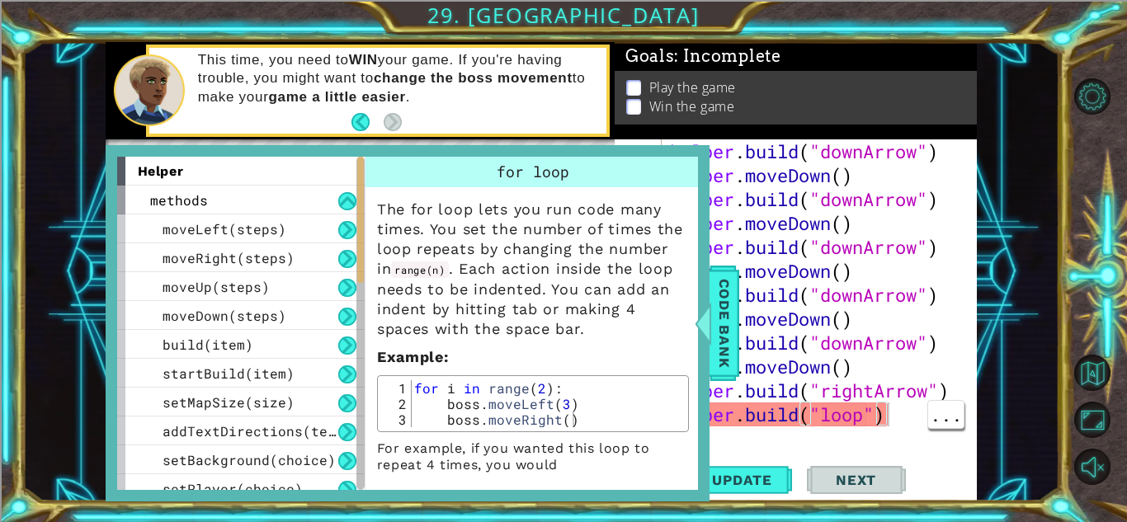
click at [939, 160] on div "helper . build ( "downArrow" ) helper . moveDown ( ) helper . build ( "downArro…" at bounding box center [824, 318] width 314 height 359
click at [720, 326] on span "Code Bank" at bounding box center [724, 323] width 26 height 101
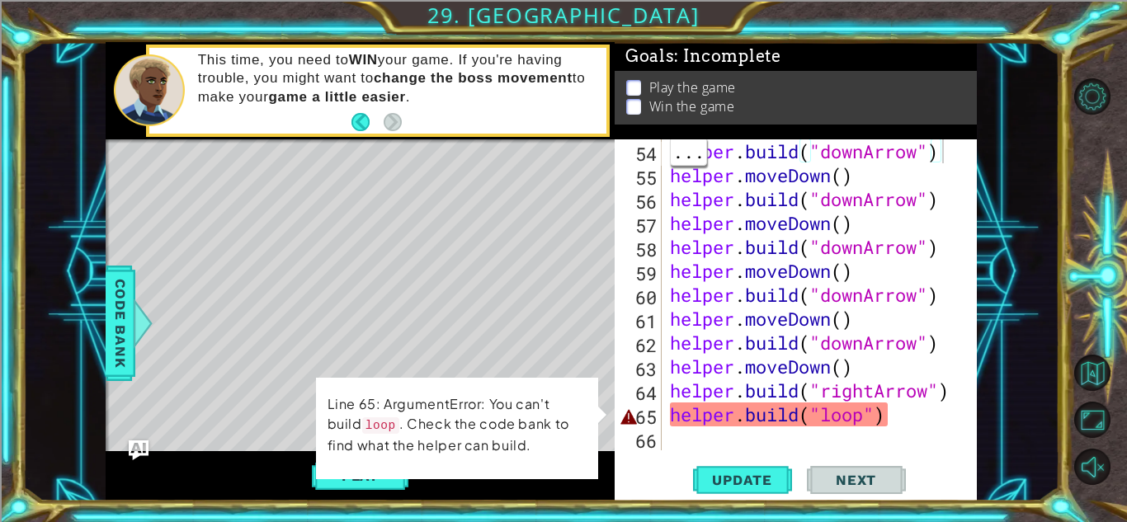
click at [922, 424] on div "helper . build ( "downArrow" ) helper . moveDown ( ) helper . build ( "downArro…" at bounding box center [824, 318] width 314 height 359
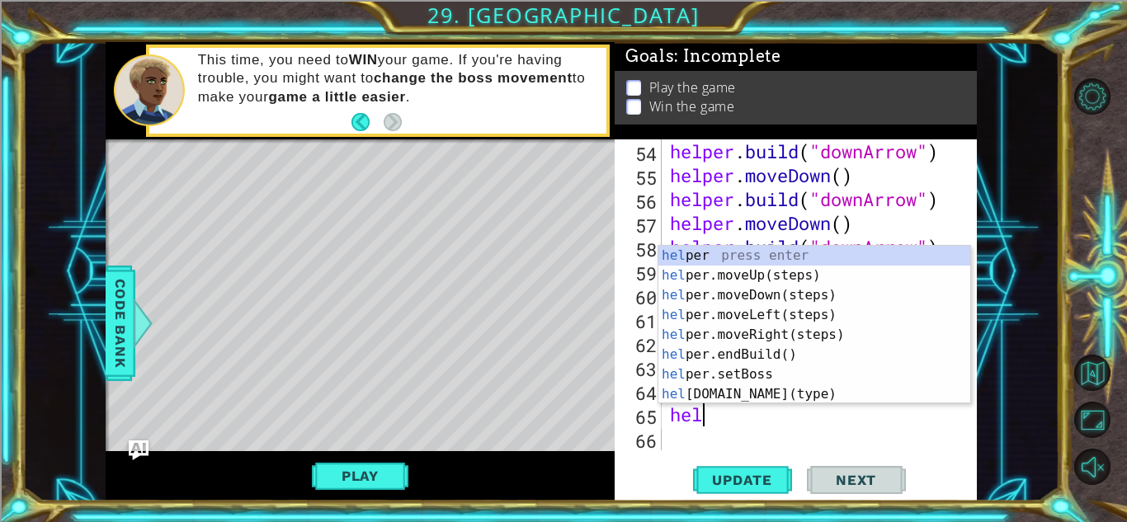
type textarea "h"
click at [75, 366] on div "1 ההההההההההההההההההההההההההההההההההההההההההההההההההההההההההההההההההההההההההההה…" at bounding box center [540, 272] width 1037 height 460
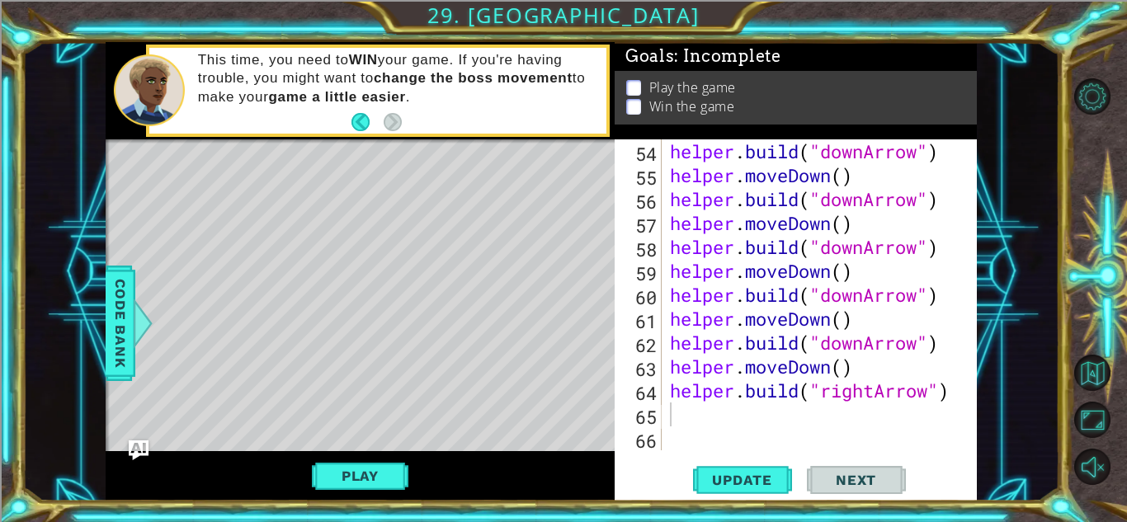
click at [704, 418] on div "helper . build ( "downArrow" ) helper . moveDown ( ) helper . build ( "downArro…" at bounding box center [824, 318] width 314 height 359
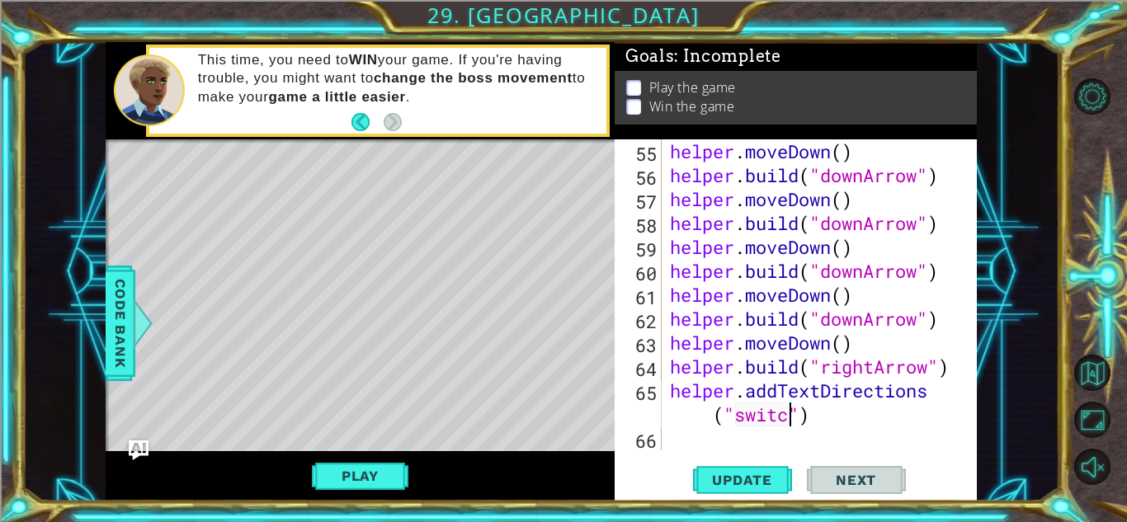
scroll to position [0, 16]
type textarea "helper.addTextDirections("switch")"
click at [723, 462] on button "Update" at bounding box center [742, 480] width 99 height 36
click at [730, 484] on span "Update" at bounding box center [742, 480] width 93 height 17
click at [357, 477] on button "Play" at bounding box center [360, 476] width 97 height 31
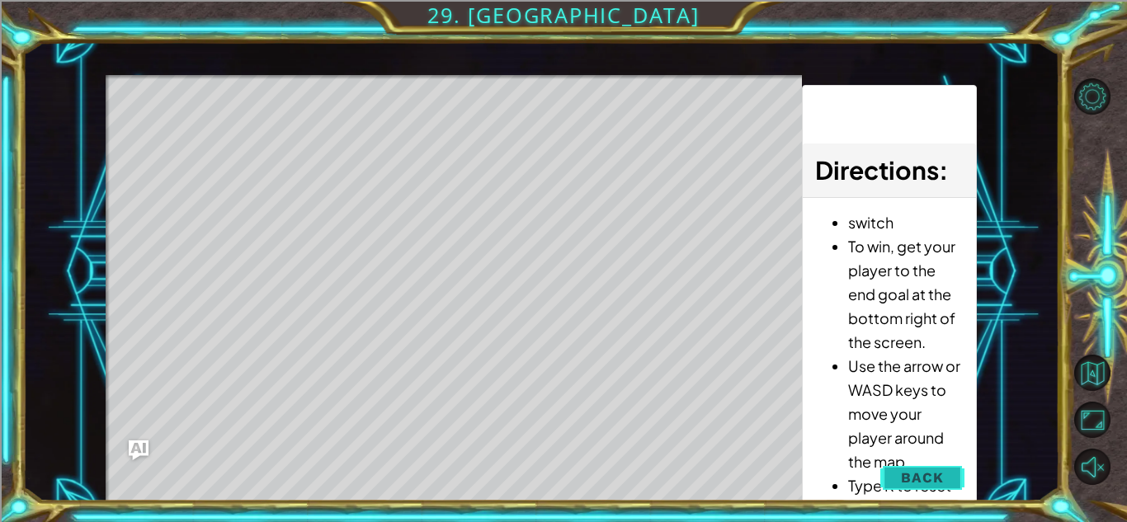
click at [901, 469] on button "Back" at bounding box center [922, 477] width 83 height 33
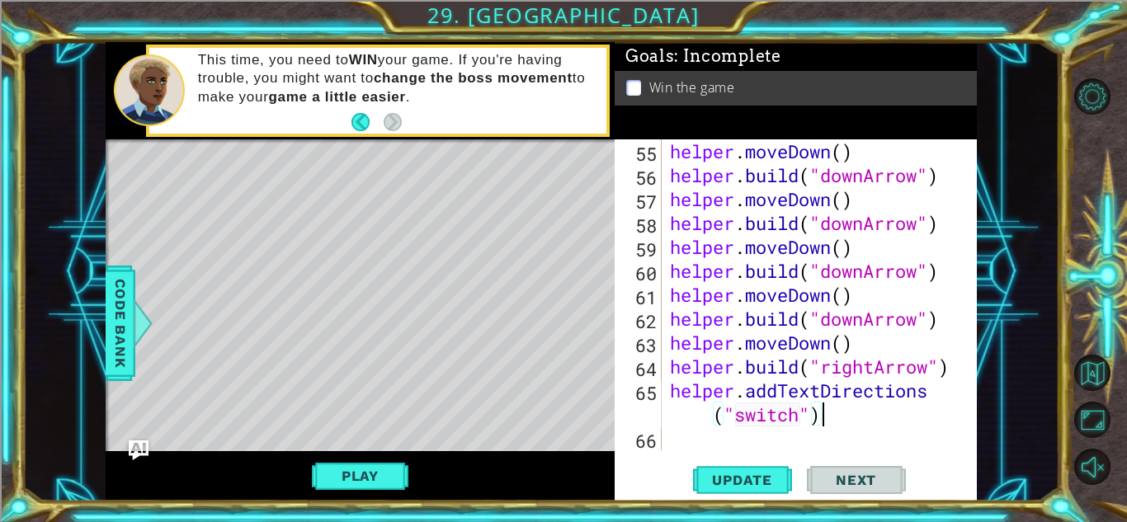
click at [840, 413] on div "helper . moveDown ( ) helper . build ( "downArrow" ) helper . moveDown ( ) help…" at bounding box center [824, 318] width 314 height 359
click at [843, 412] on div "helper . moveDown ( ) helper . build ( "downArrow" ) helper . moveDown ( ) help…" at bounding box center [824, 318] width 314 height 359
click at [392, 488] on button "Play" at bounding box center [360, 476] width 97 height 31
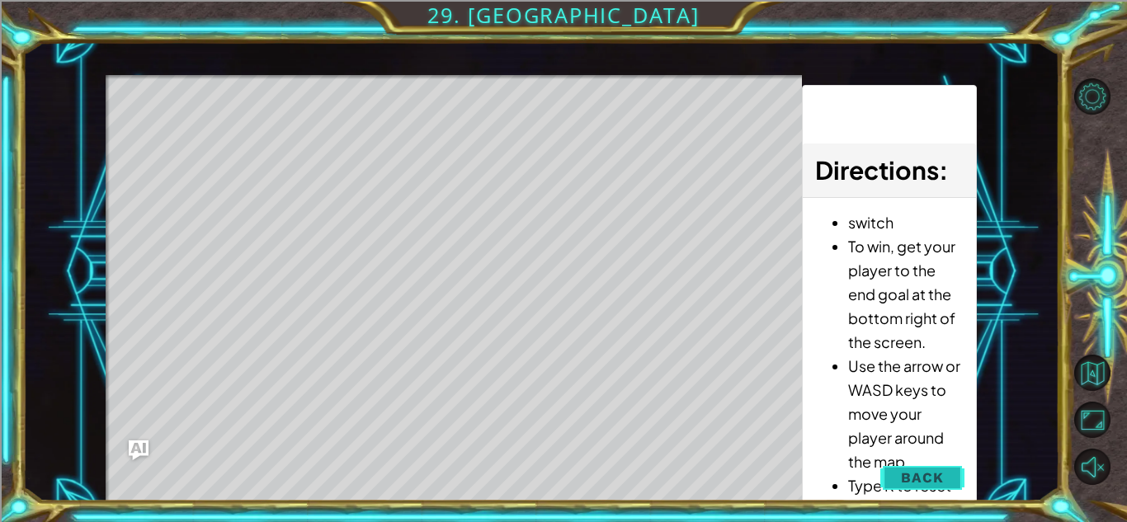
click at [910, 470] on span "Back" at bounding box center [922, 478] width 42 height 17
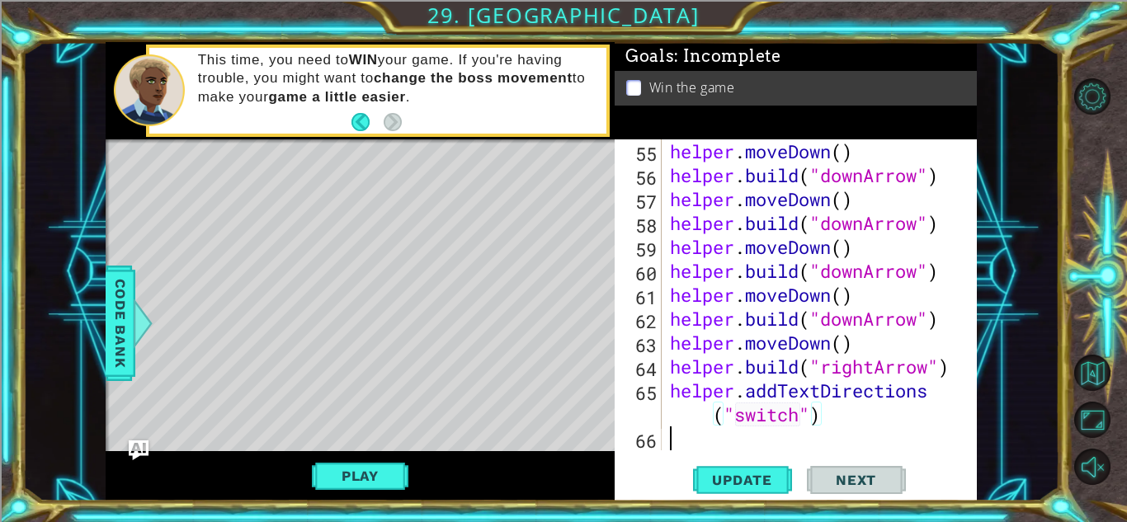
scroll to position [0, 0]
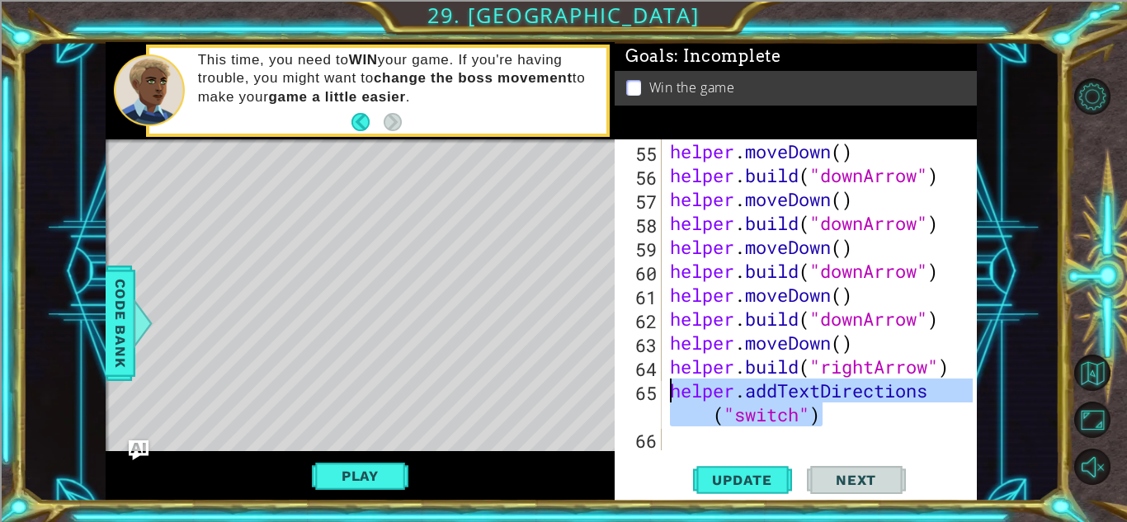
drag, startPoint x: 861, startPoint y: 427, endPoint x: 670, endPoint y: 395, distance: 193.2
click at [670, 395] on div "helper . moveDown ( ) helper . build ( "downArrow" ) helper . moveDown ( ) help…" at bounding box center [824, 318] width 314 height 359
type textarea "helper.addTextDirections("switch")"
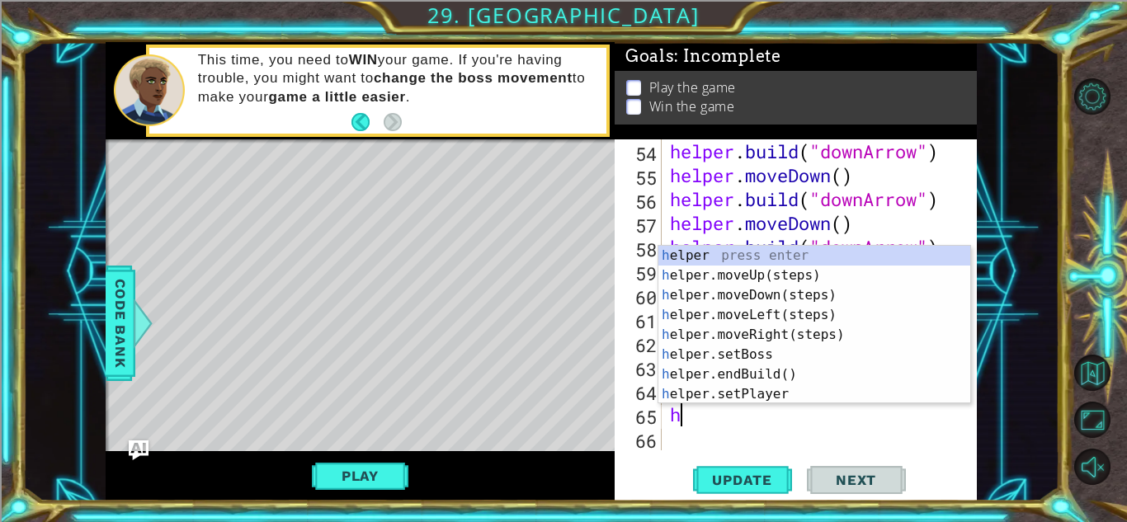
type textarea "hel"
click at [822, 317] on div "hel per press enter hel per.moveUp(steps) press enter hel per.moveDown(steps) p…" at bounding box center [815, 345] width 312 height 198
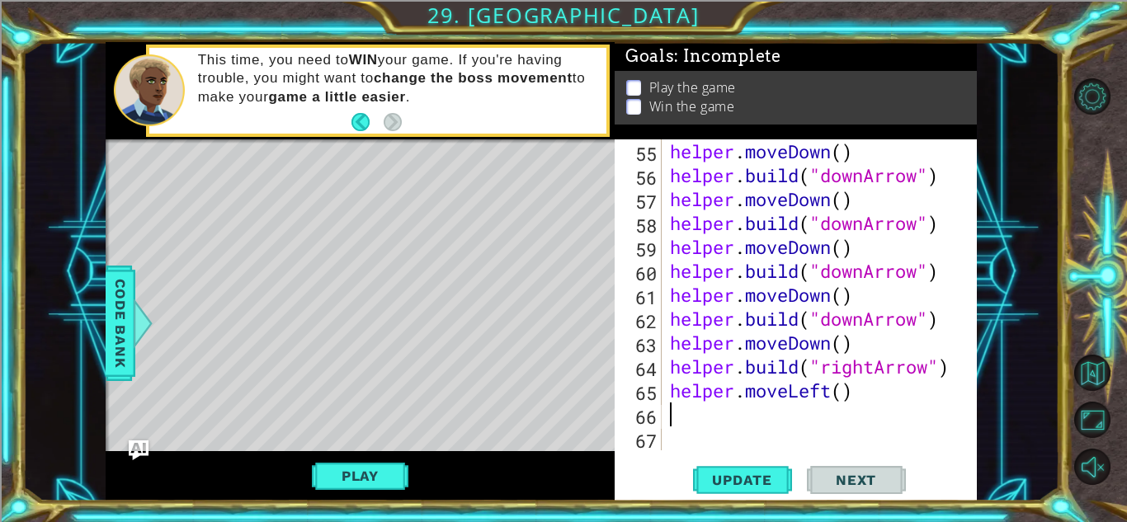
scroll to position [1412, 0]
click at [840, 396] on div "helper . moveDown ( ) helper . build ( "downArrow" ) helper . moveDown ( ) help…" at bounding box center [824, 318] width 314 height 359
click at [753, 478] on span "Update" at bounding box center [742, 480] width 93 height 17
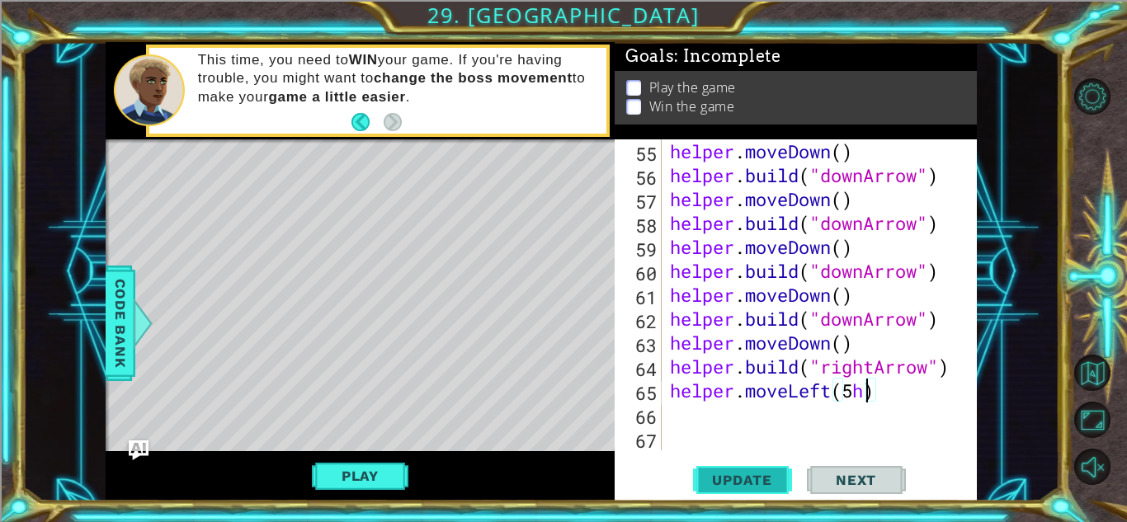
type textarea "helper.moveLeft(5)"
click at [697, 419] on div "helper . moveDown ( ) helper . build ( "downArrow" ) helper . moveDown ( ) help…" at bounding box center [824, 318] width 314 height 359
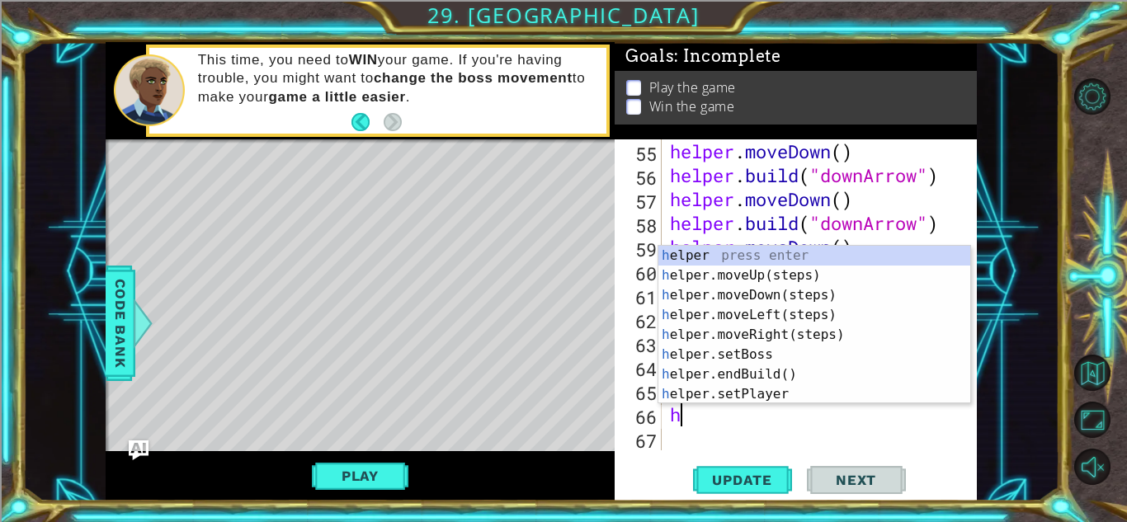
type textarea "hel"
click at [753, 267] on div "hel per press enter hel per.moveUp(steps) press enter hel per.moveDown(steps) p…" at bounding box center [815, 345] width 312 height 198
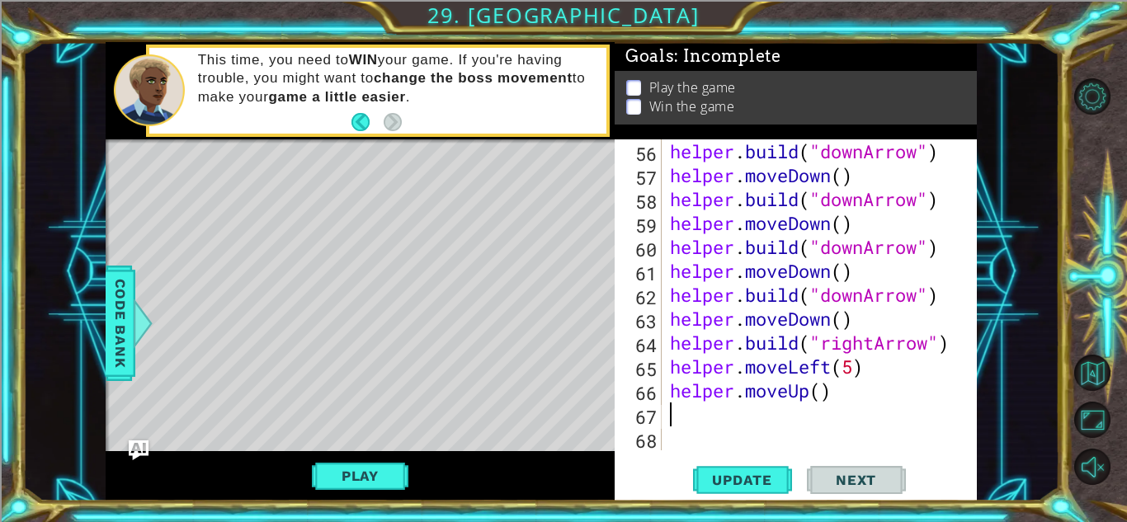
scroll to position [1436, 0]
click at [815, 397] on div "helper . build ( "downArrow" ) helper . moveDown ( ) helper . build ( "downArro…" at bounding box center [824, 318] width 314 height 359
click at [823, 385] on div "helper . build ( "downArrow" ) helper . moveDown ( ) helper . build ( "downArro…" at bounding box center [824, 318] width 314 height 359
type textarea "helper.moveUp(4)"
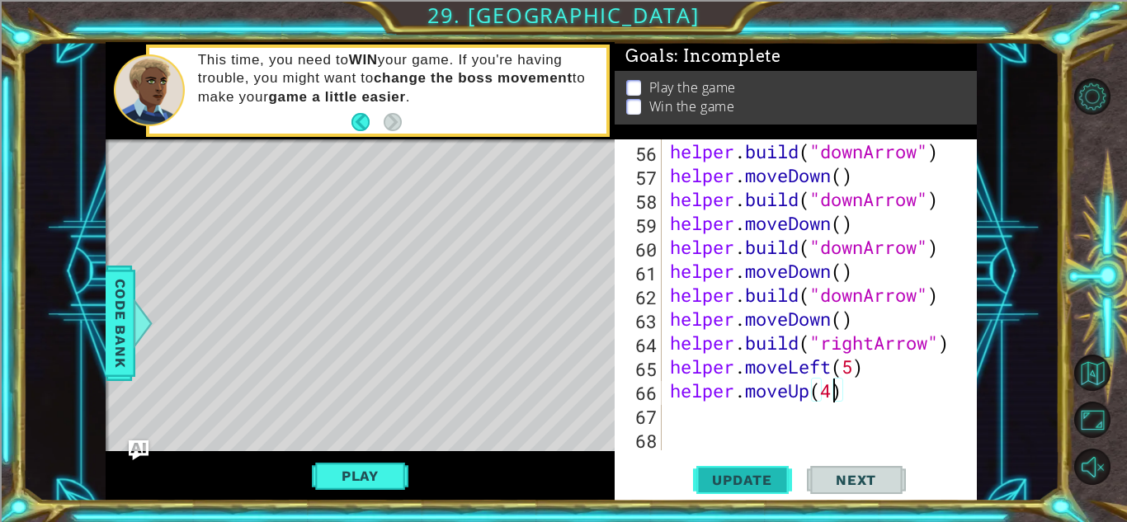
click at [732, 475] on span "Update" at bounding box center [742, 480] width 93 height 17
click at [726, 411] on div "helper . build ( "downArrow" ) helper . moveDown ( ) helper . build ( "downArro…" at bounding box center [824, 318] width 314 height 359
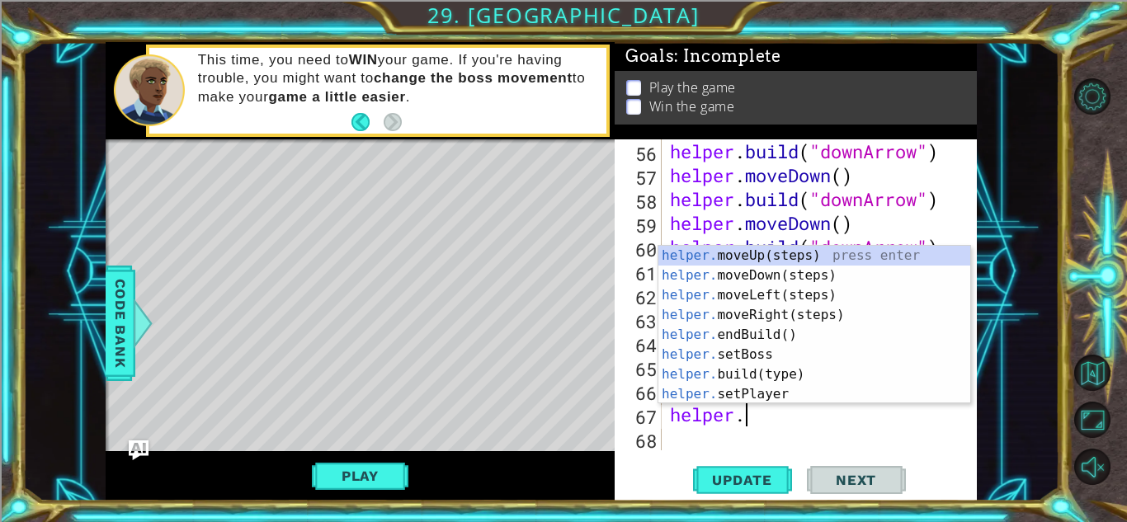
scroll to position [0, 2]
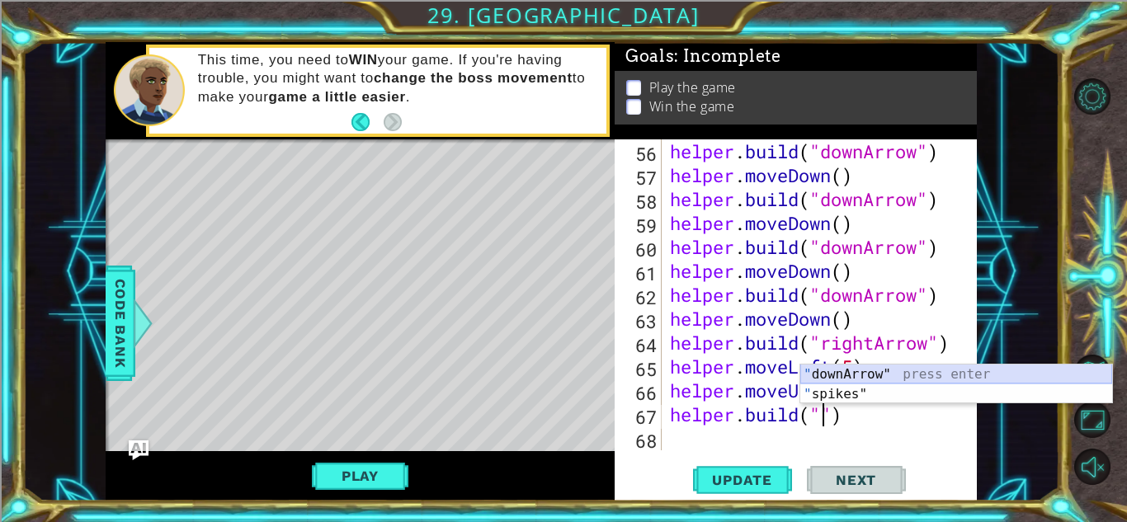
click at [823, 366] on div "" downArrow" press enter " spikes" press enter" at bounding box center [957, 404] width 312 height 79
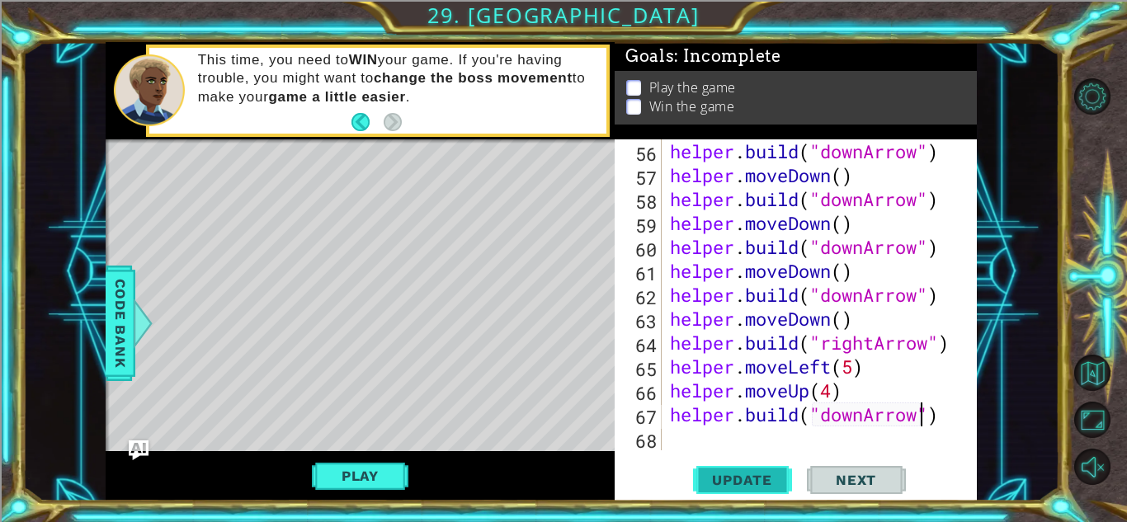
type textarea "[DOMAIN_NAME]("downArrow")"
click at [757, 476] on span "Update" at bounding box center [742, 480] width 93 height 17
click at [704, 434] on div "helper . build ( "downArrow" ) helper . moveDown ( ) helper . build ( "downArro…" at bounding box center [824, 318] width 314 height 359
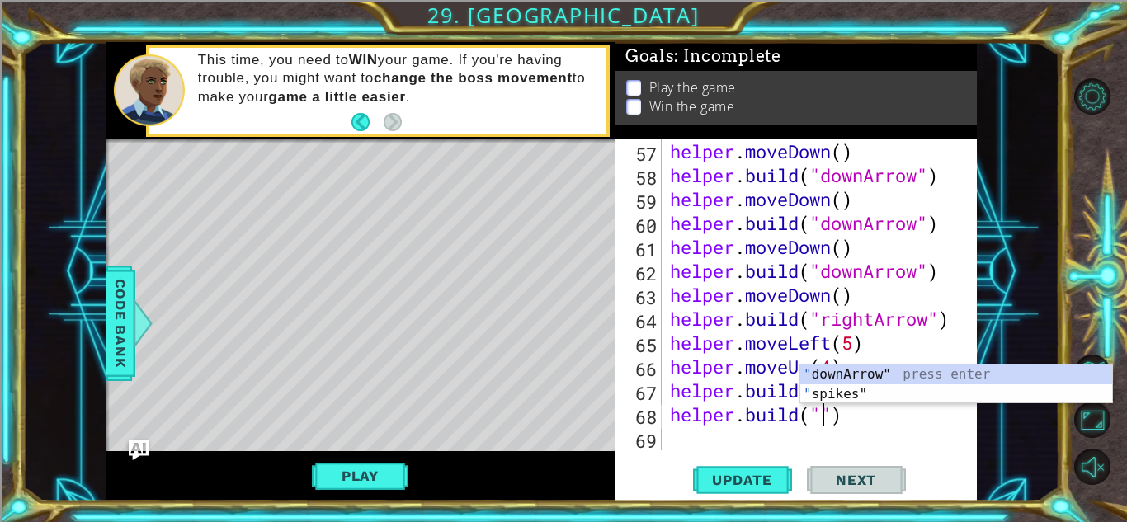
type textarea "[DOMAIN_NAME]("downArrow")"
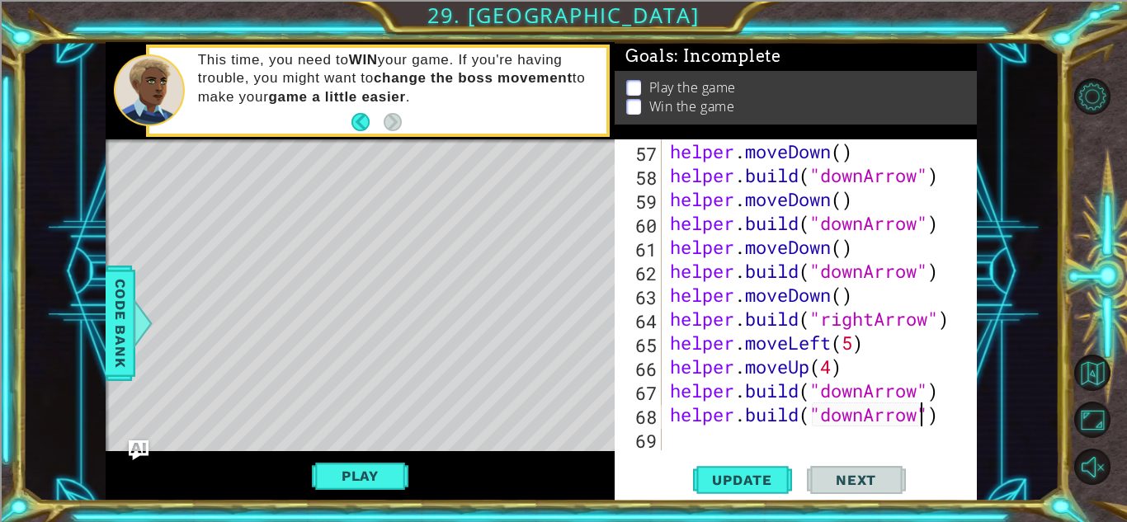
click at [780, 441] on div "helper . moveDown ( ) helper . build ( "downArrow" ) helper . moveDown ( ) help…" at bounding box center [824, 318] width 314 height 359
click at [763, 483] on span "Update" at bounding box center [742, 480] width 93 height 17
